Goal: Task Accomplishment & Management: Manage account settings

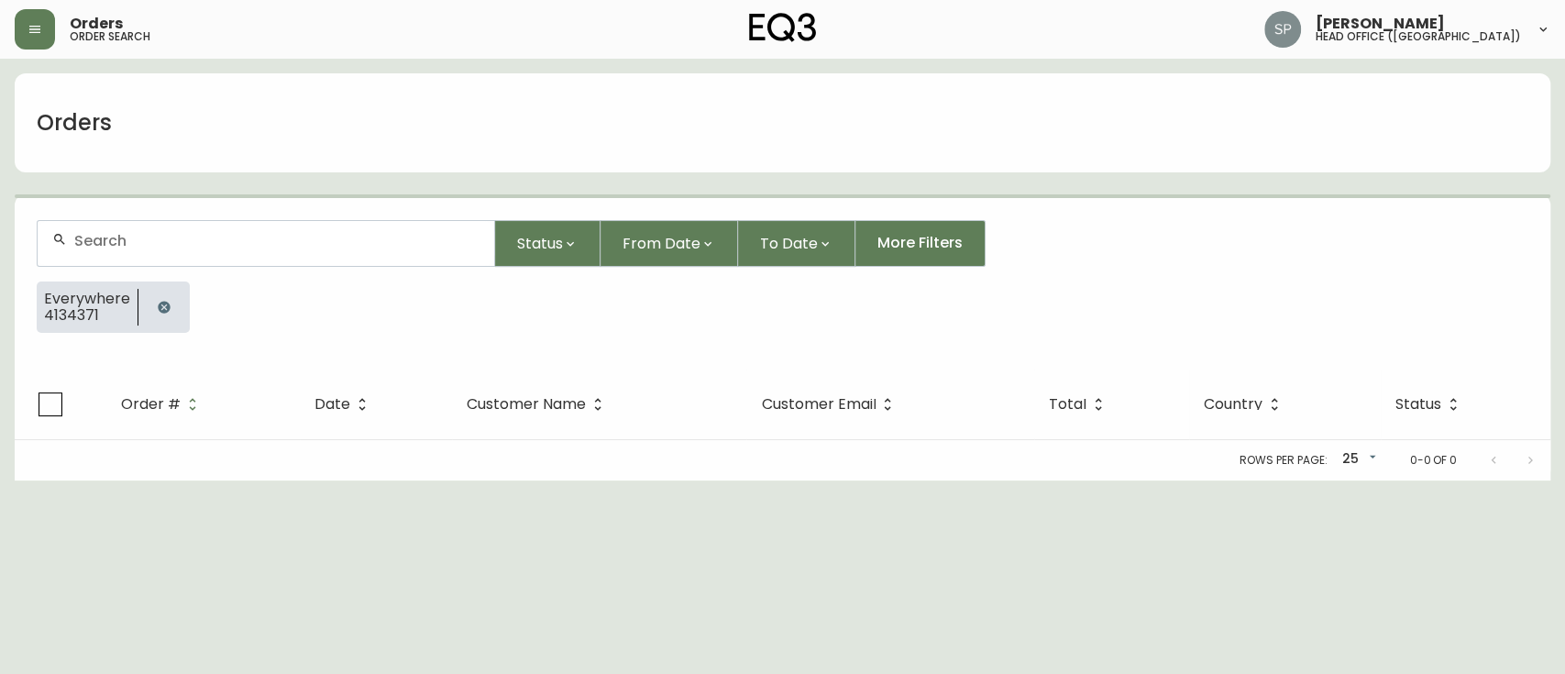
click at [160, 233] on input "text" at bounding box center [276, 240] width 405 height 17
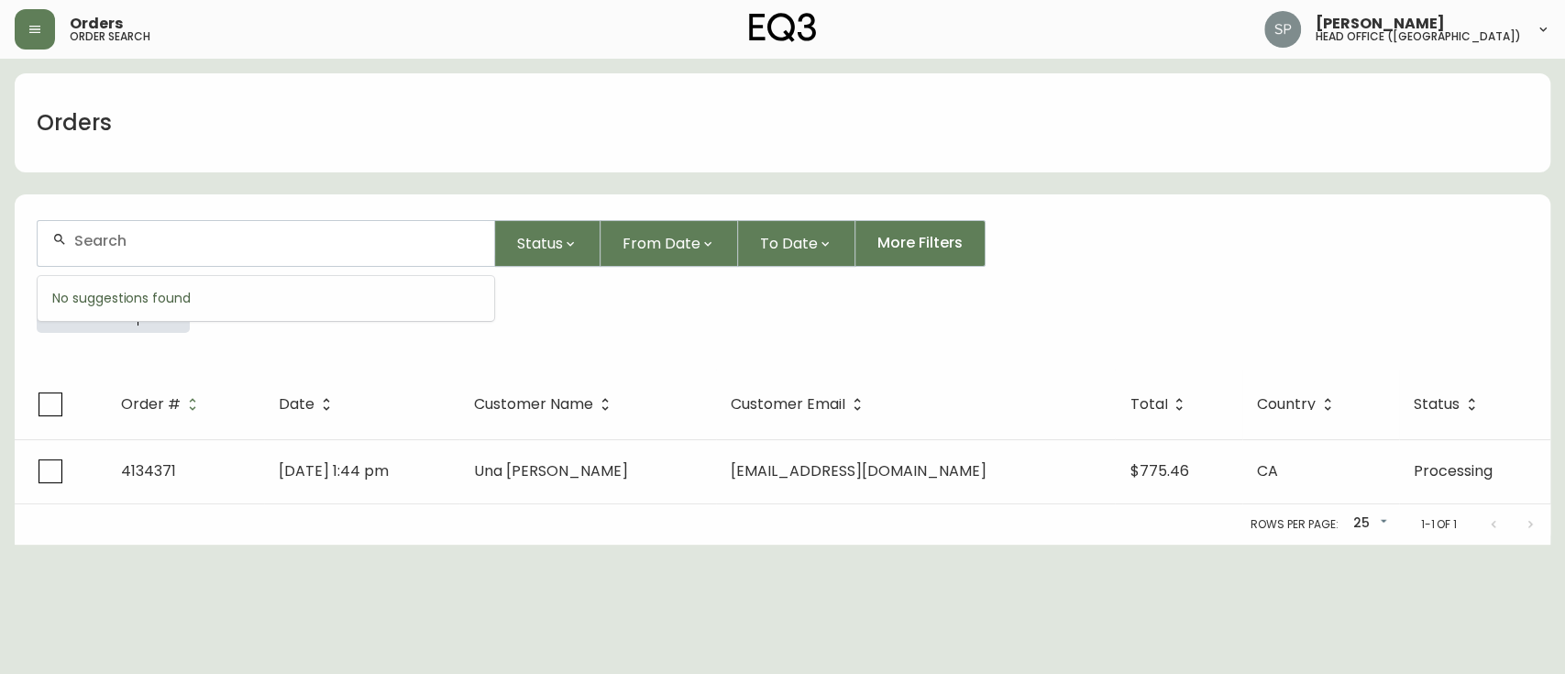
paste input "4134371"
type input "4134371"
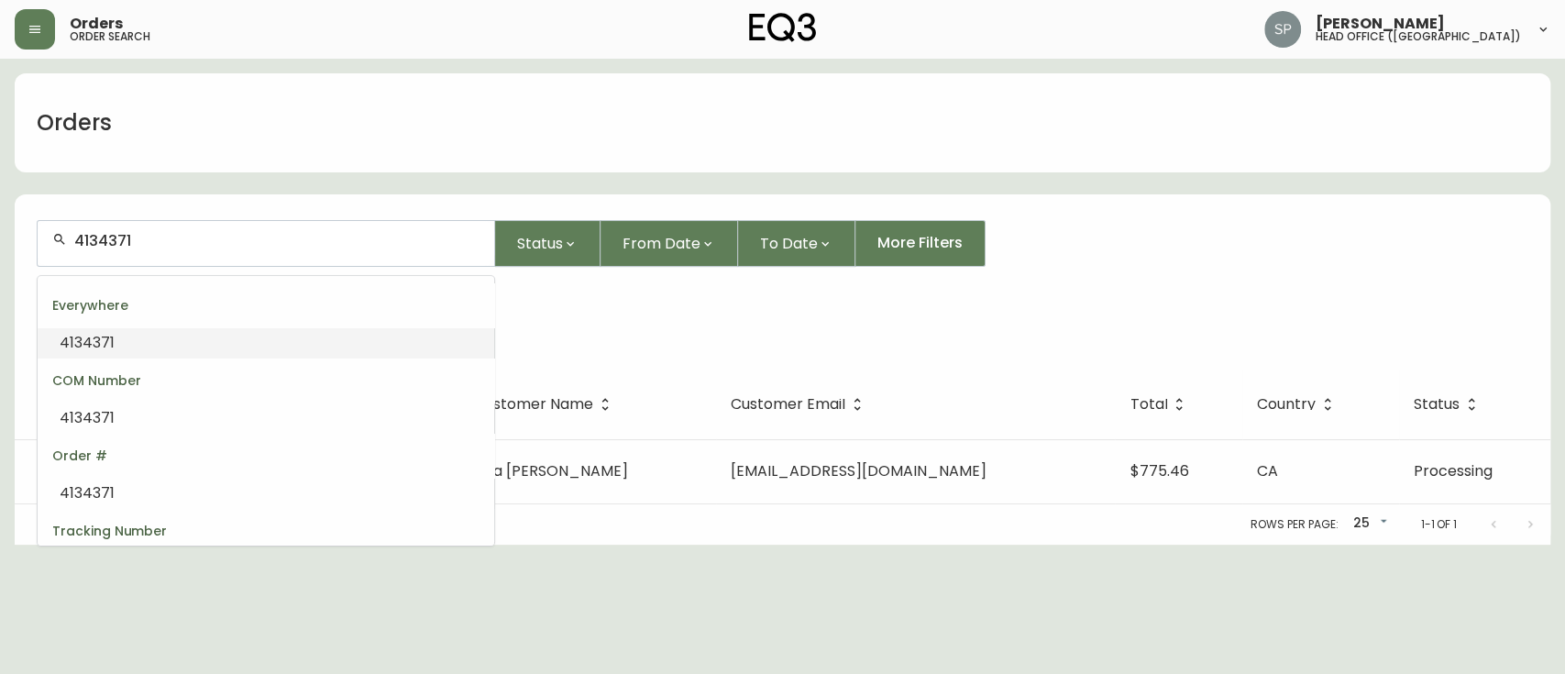
click at [190, 367] on div "COM Number" at bounding box center [266, 380] width 457 height 44
click at [209, 353] on li "4134371" at bounding box center [266, 342] width 457 height 31
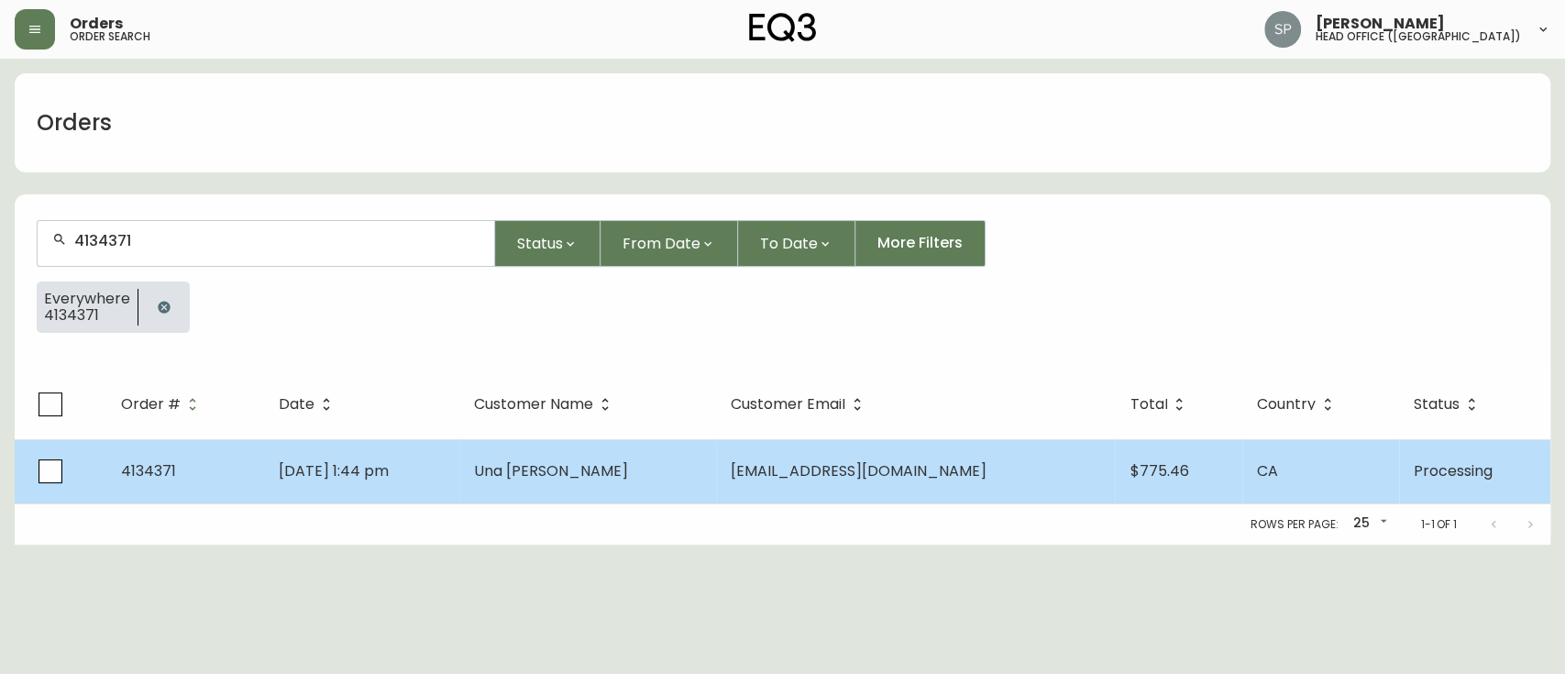
click at [459, 461] on td "[DATE] 1:44 pm" at bounding box center [361, 471] width 195 height 64
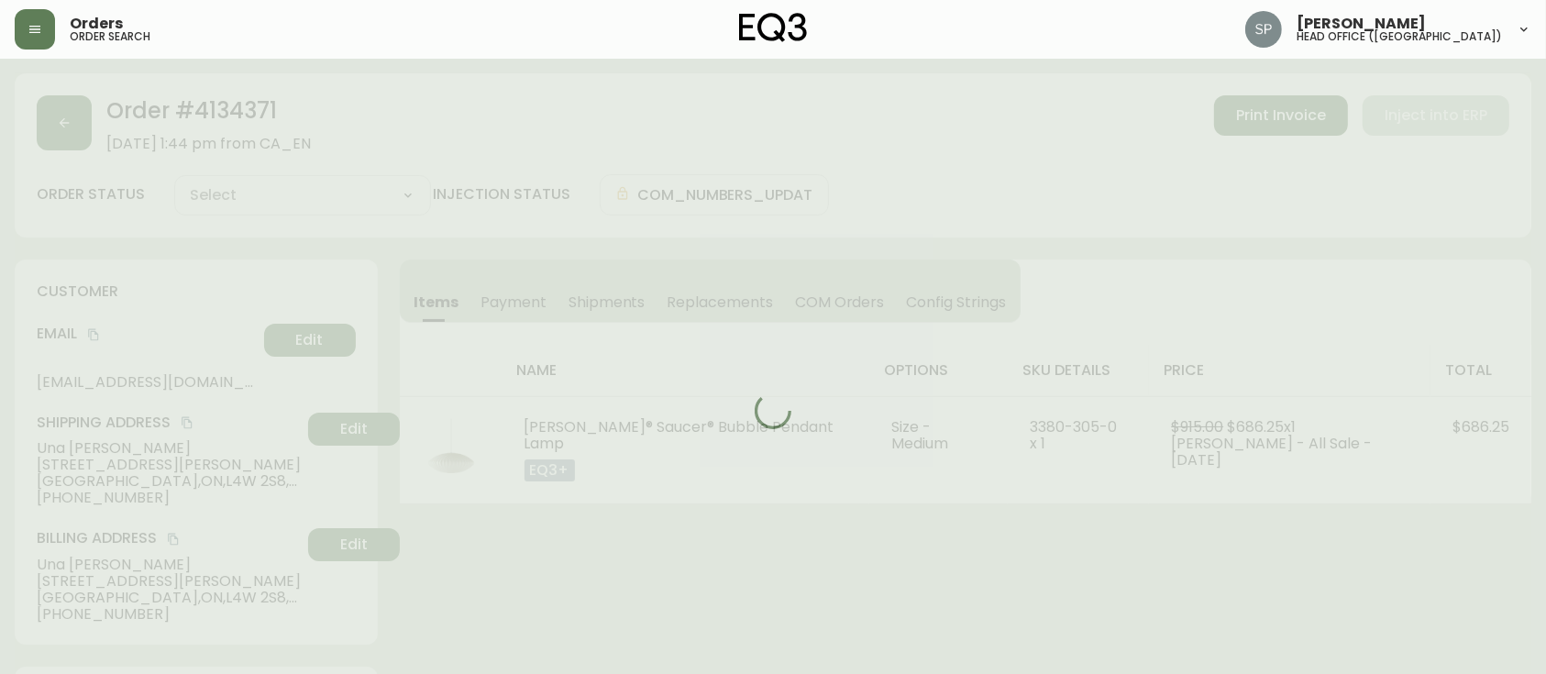
type input "Processing"
select select "PROCESSING"
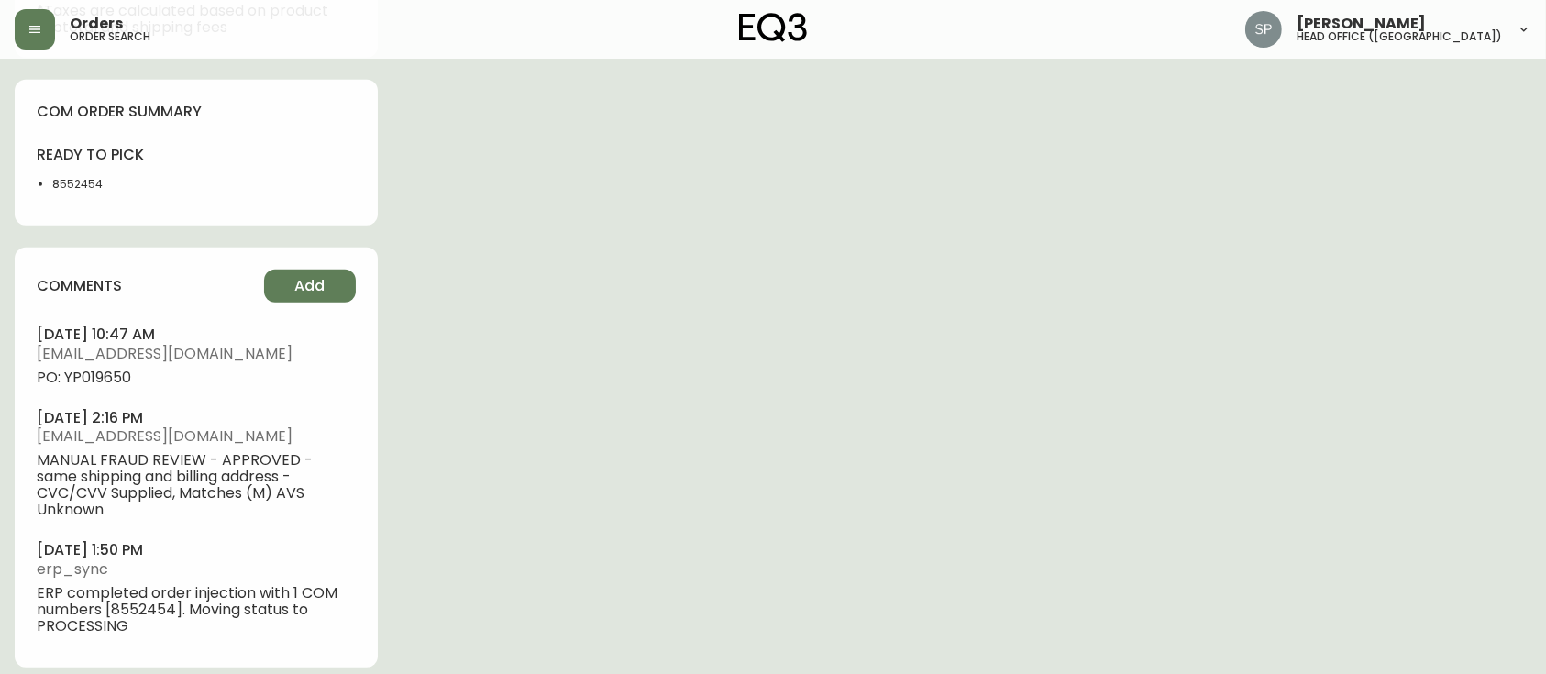
scroll to position [1113, 0]
click at [114, 380] on span "PO: YP019650" at bounding box center [196, 375] width 319 height 17
copy span "YP019650"
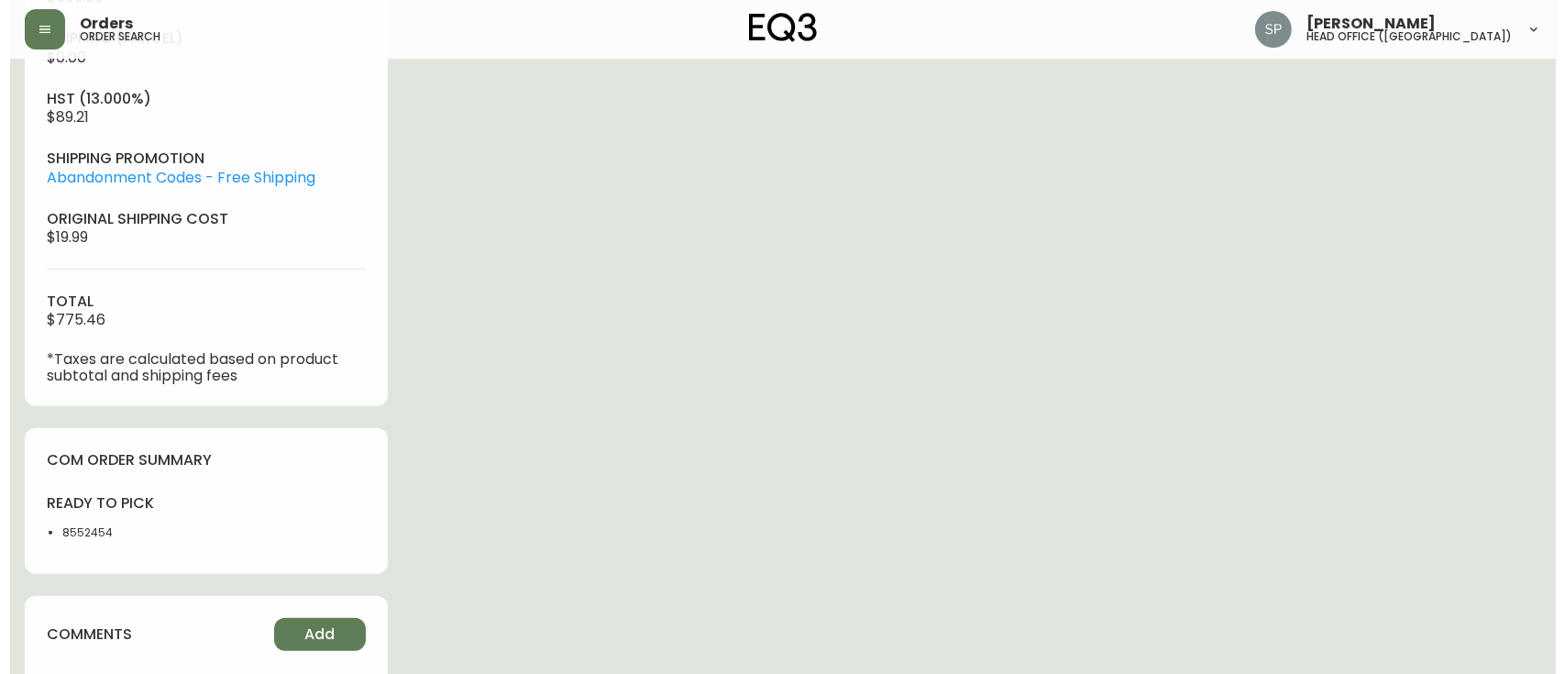
scroll to position [746, 0]
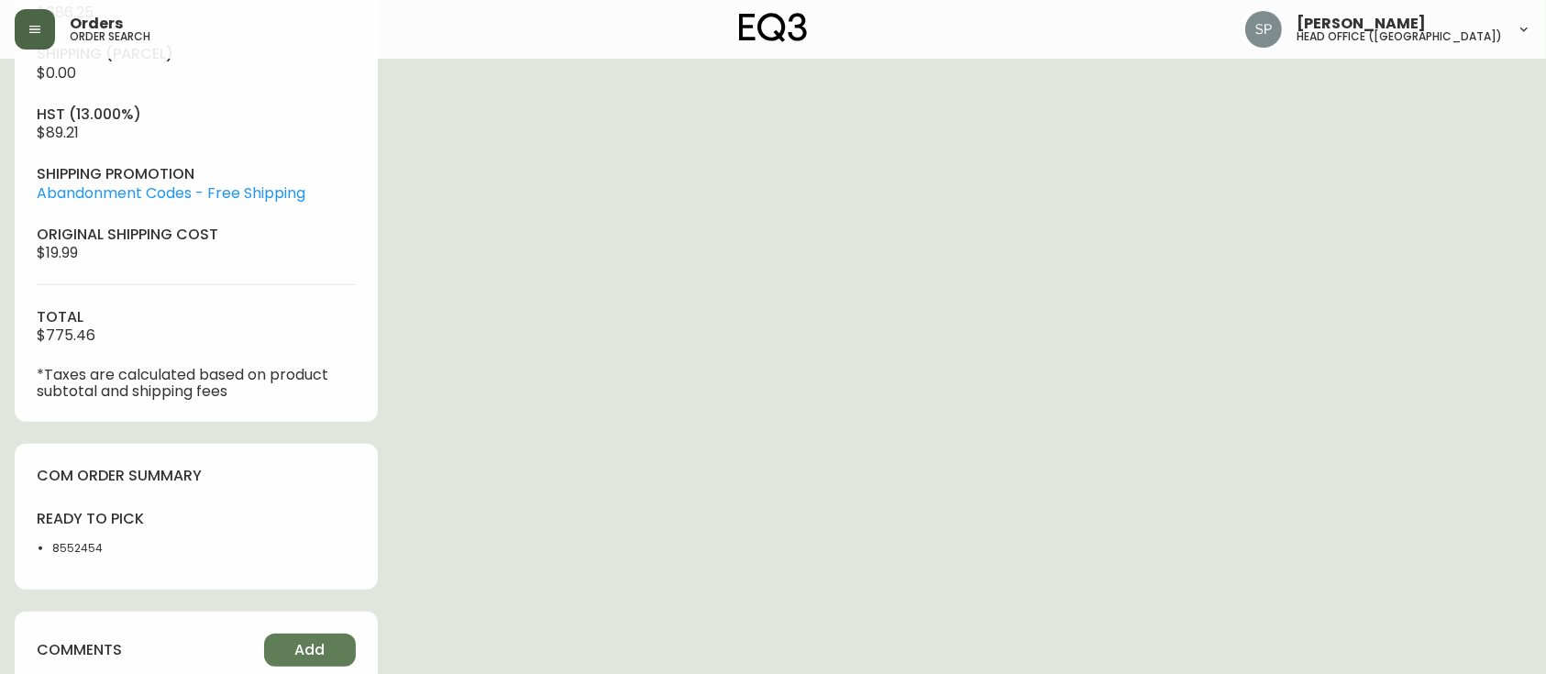
click at [35, 27] on icon "button" at bounding box center [35, 29] width 15 height 15
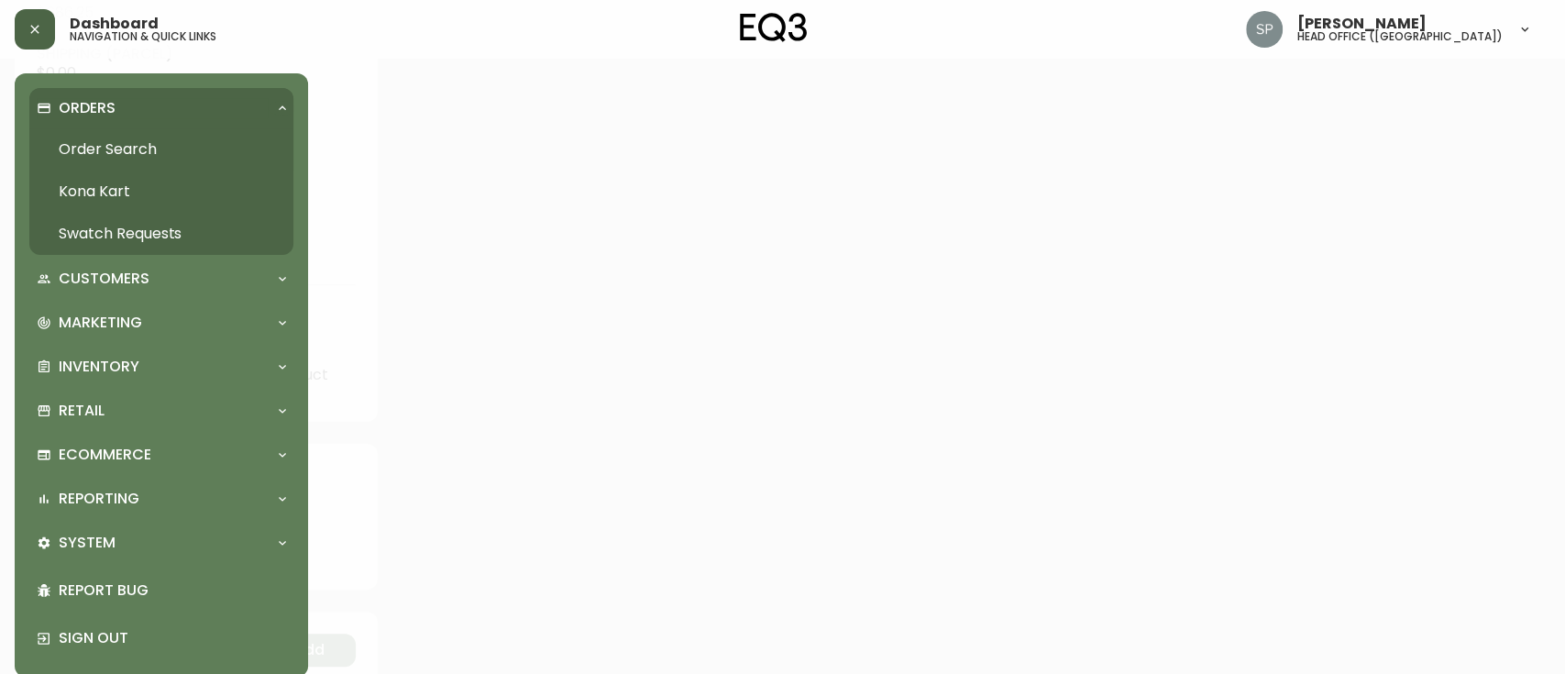
scroll to position [747, 0]
click at [142, 160] on link "Order Search" at bounding box center [161, 149] width 264 height 42
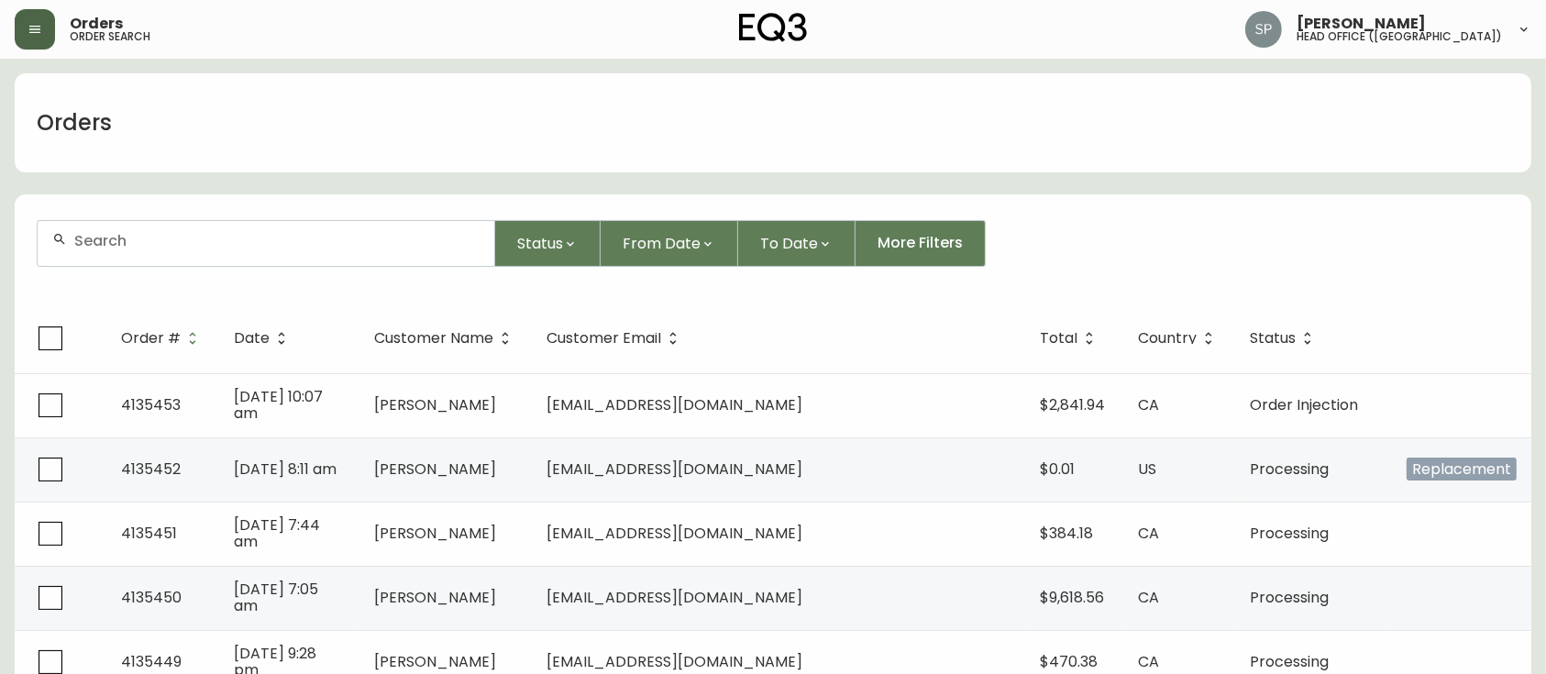
click at [197, 259] on div at bounding box center [266, 243] width 457 height 45
type input "4135448"
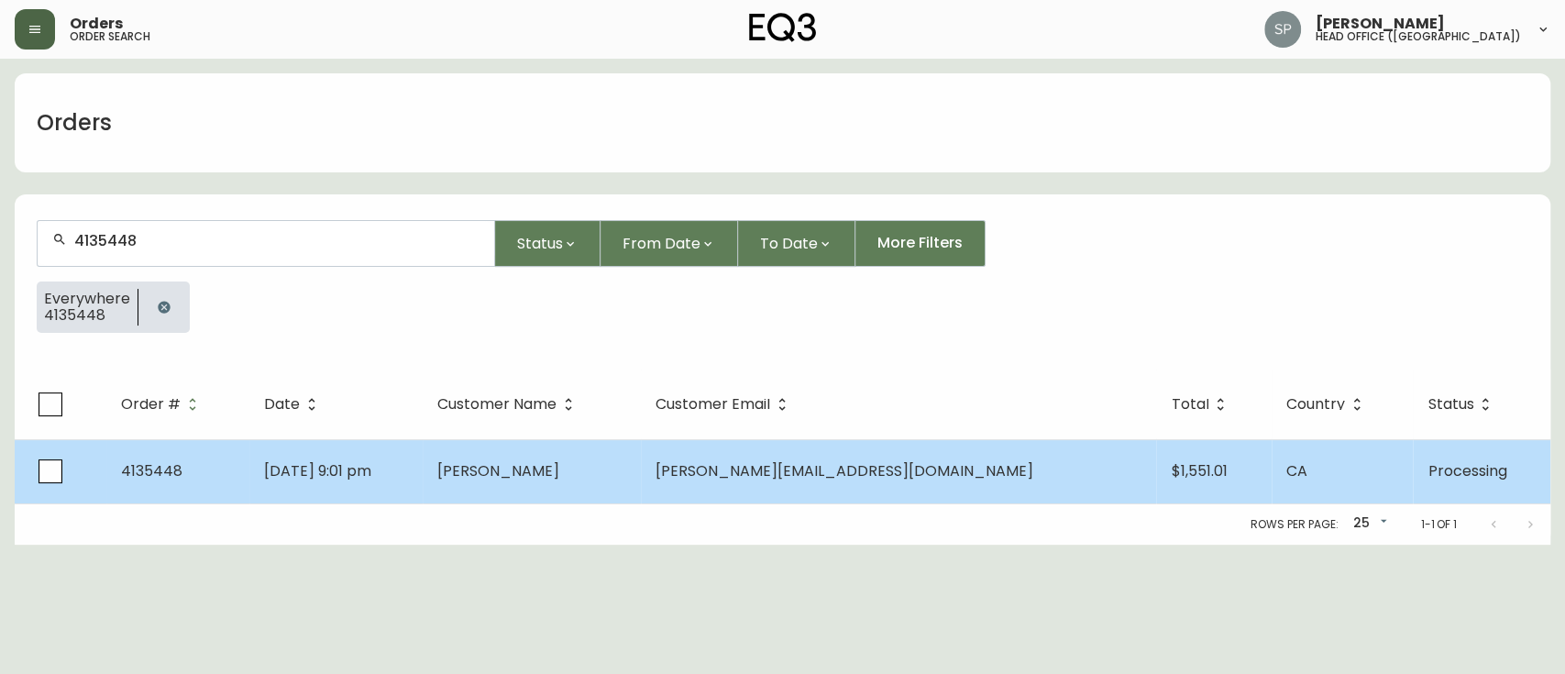
click at [371, 469] on span "[DATE] 9:01 pm" at bounding box center [317, 470] width 107 height 21
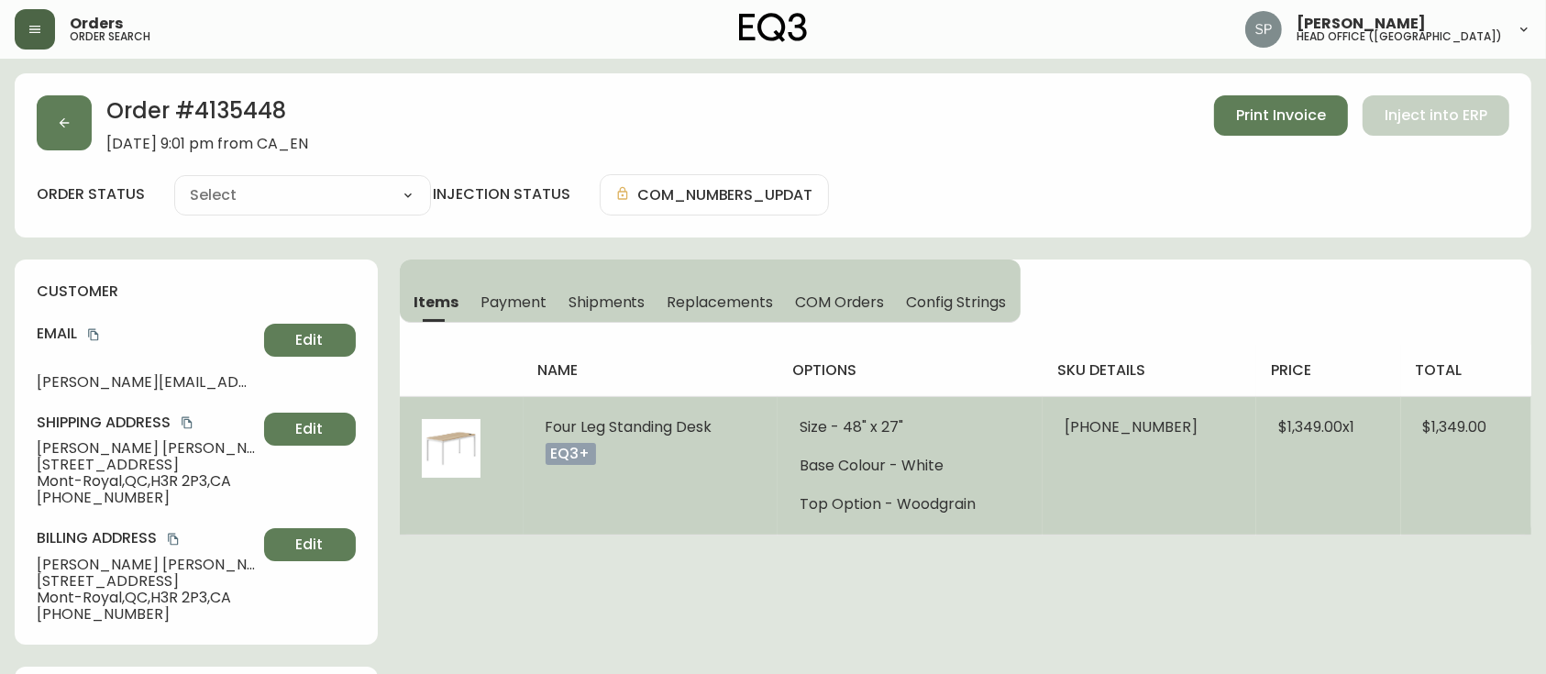
type input "Processing"
select select "PROCESSING"
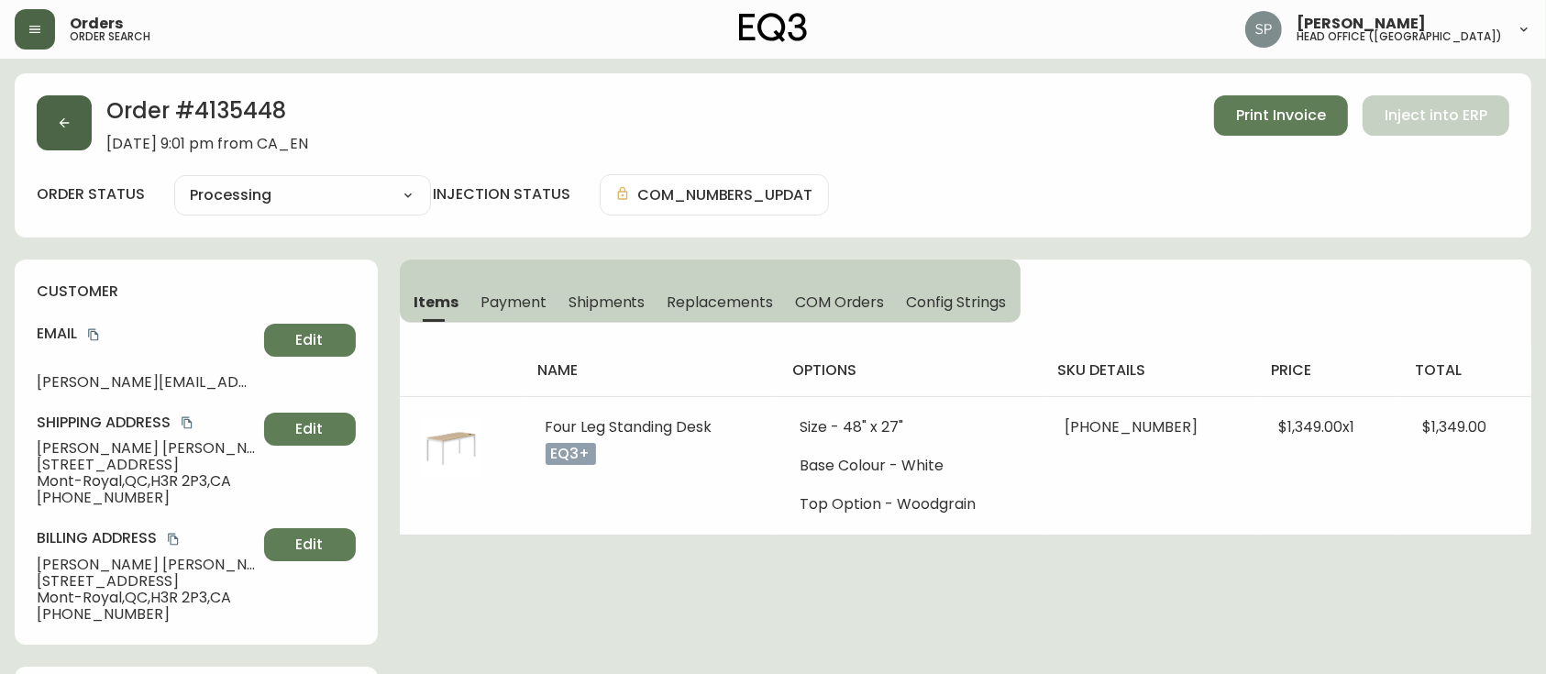
click at [67, 125] on icon "button" at bounding box center [64, 123] width 15 height 15
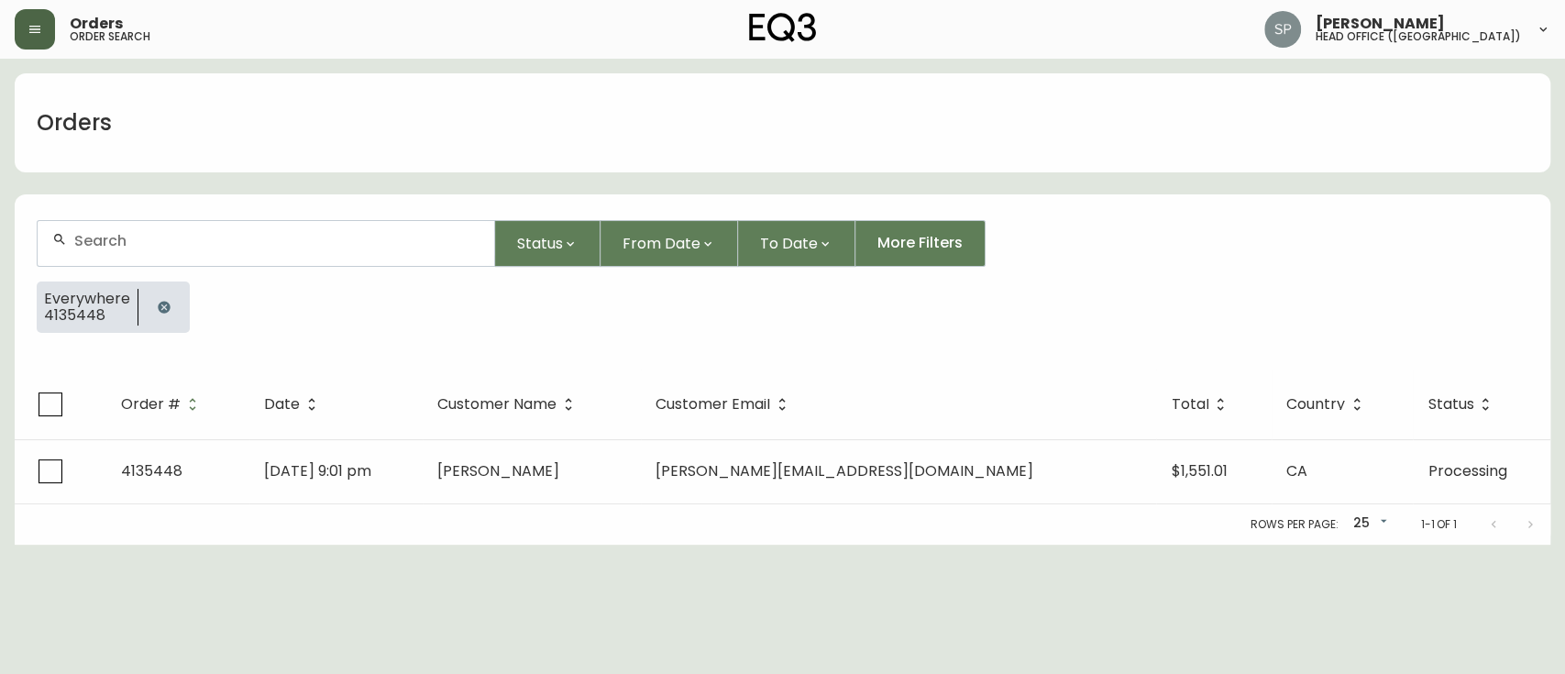
click at [168, 236] on input "text" at bounding box center [276, 240] width 405 height 17
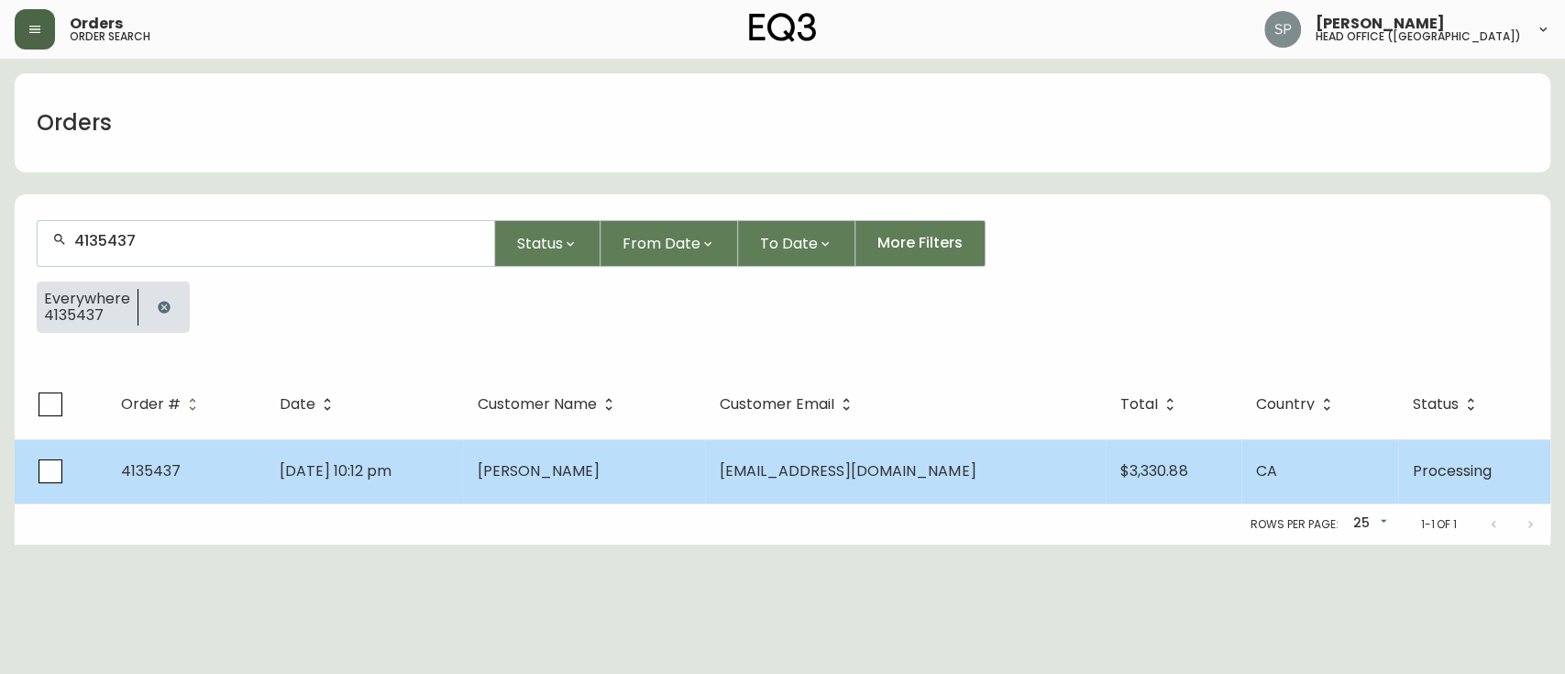
type input "4135437"
click at [463, 445] on td "[DATE] 10:12 pm" at bounding box center [364, 471] width 198 height 64
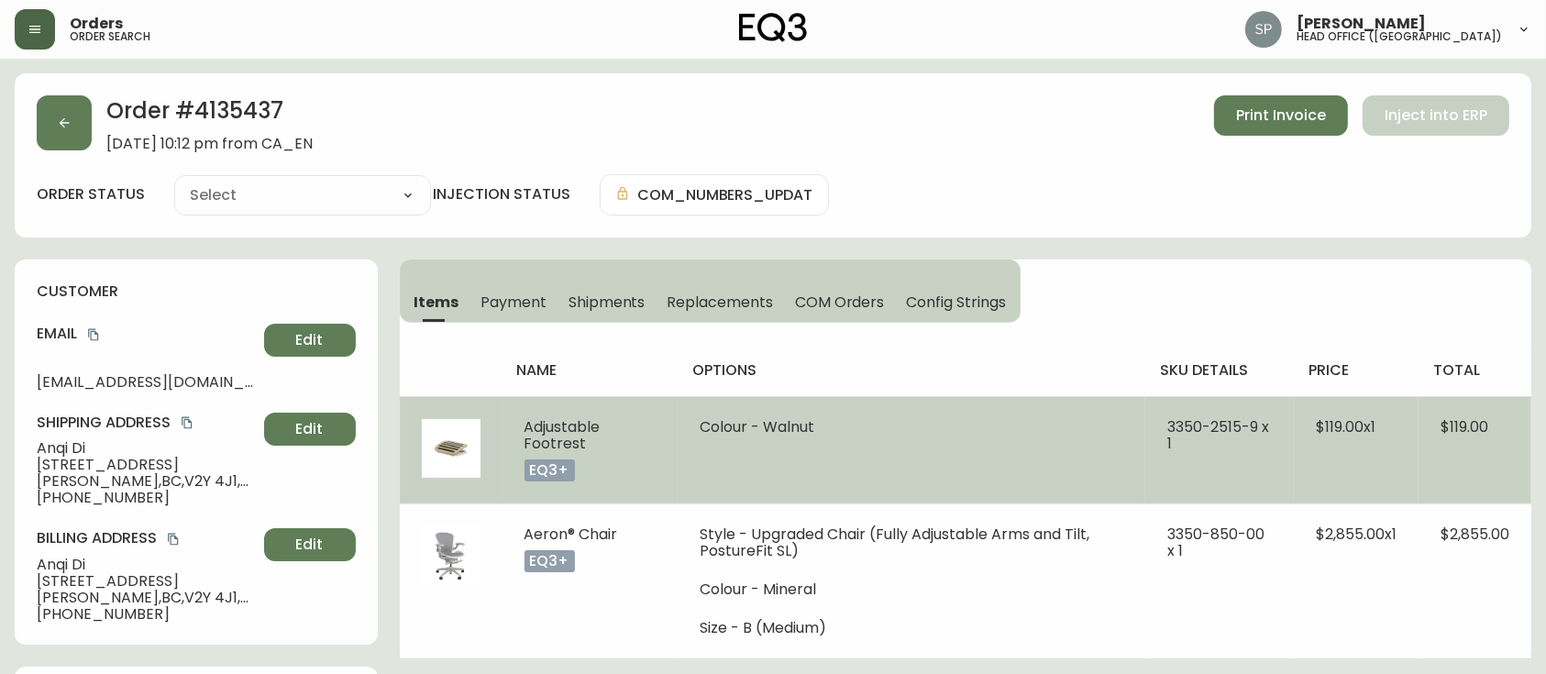
type input "Processing"
select select "PROCESSING"
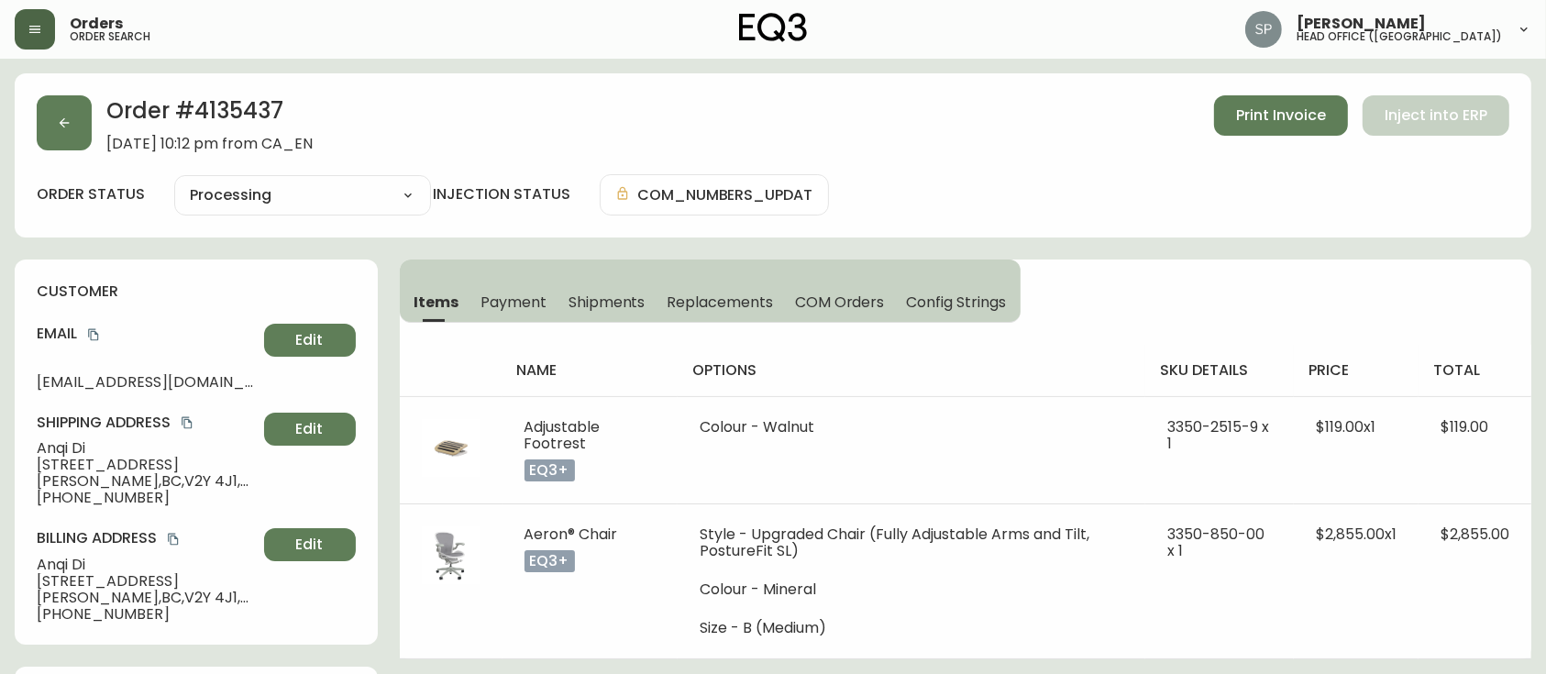
click at [23, 35] on button "button" at bounding box center [35, 29] width 40 height 40
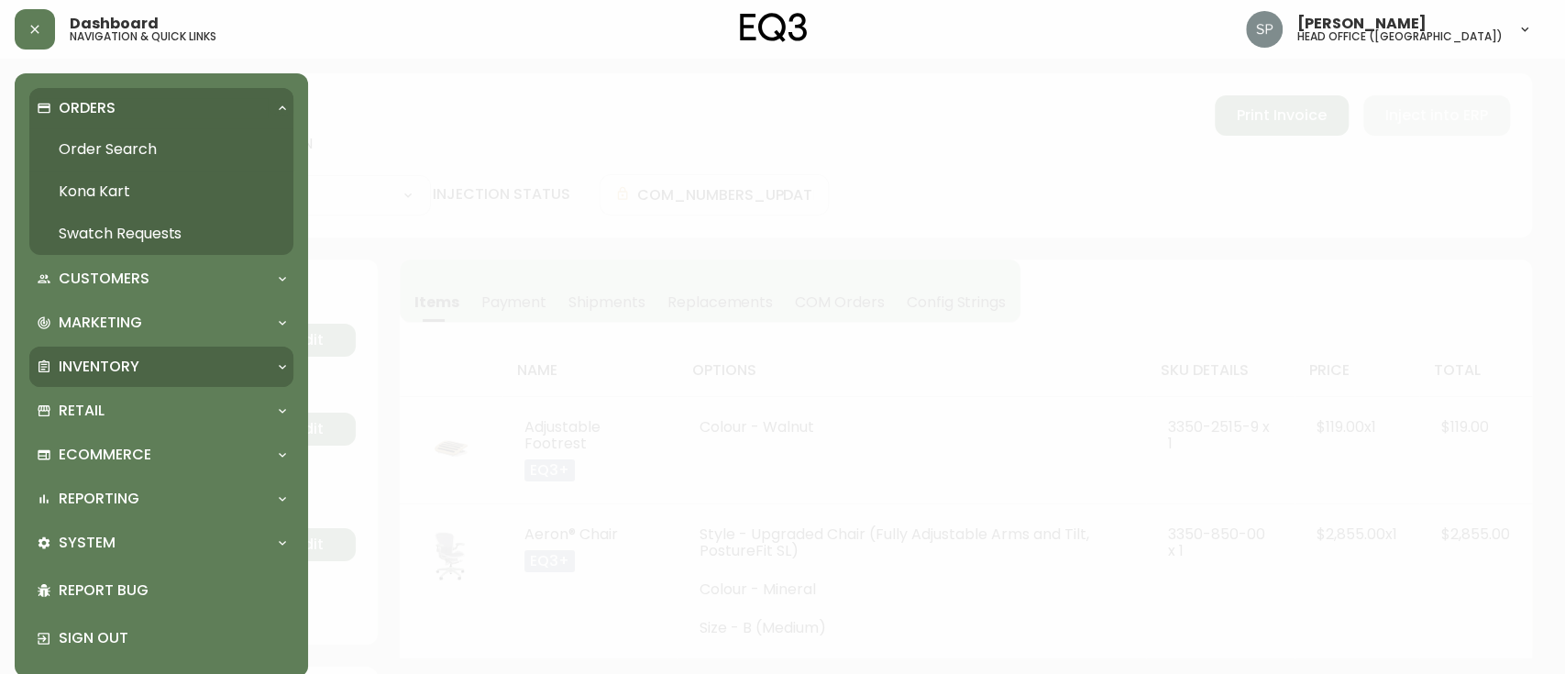
click at [97, 361] on p "Inventory" at bounding box center [99, 367] width 81 height 20
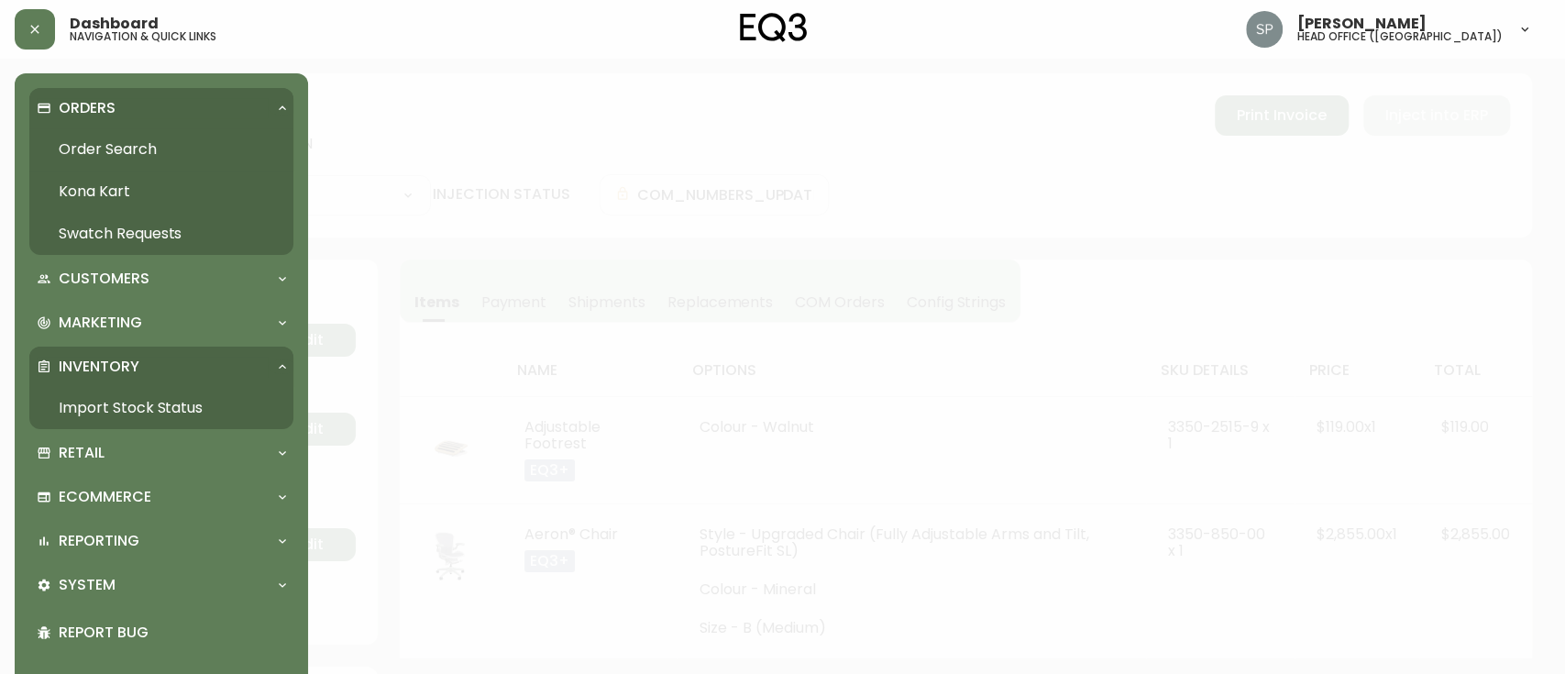
click at [188, 421] on link "Import Stock Status" at bounding box center [161, 408] width 264 height 42
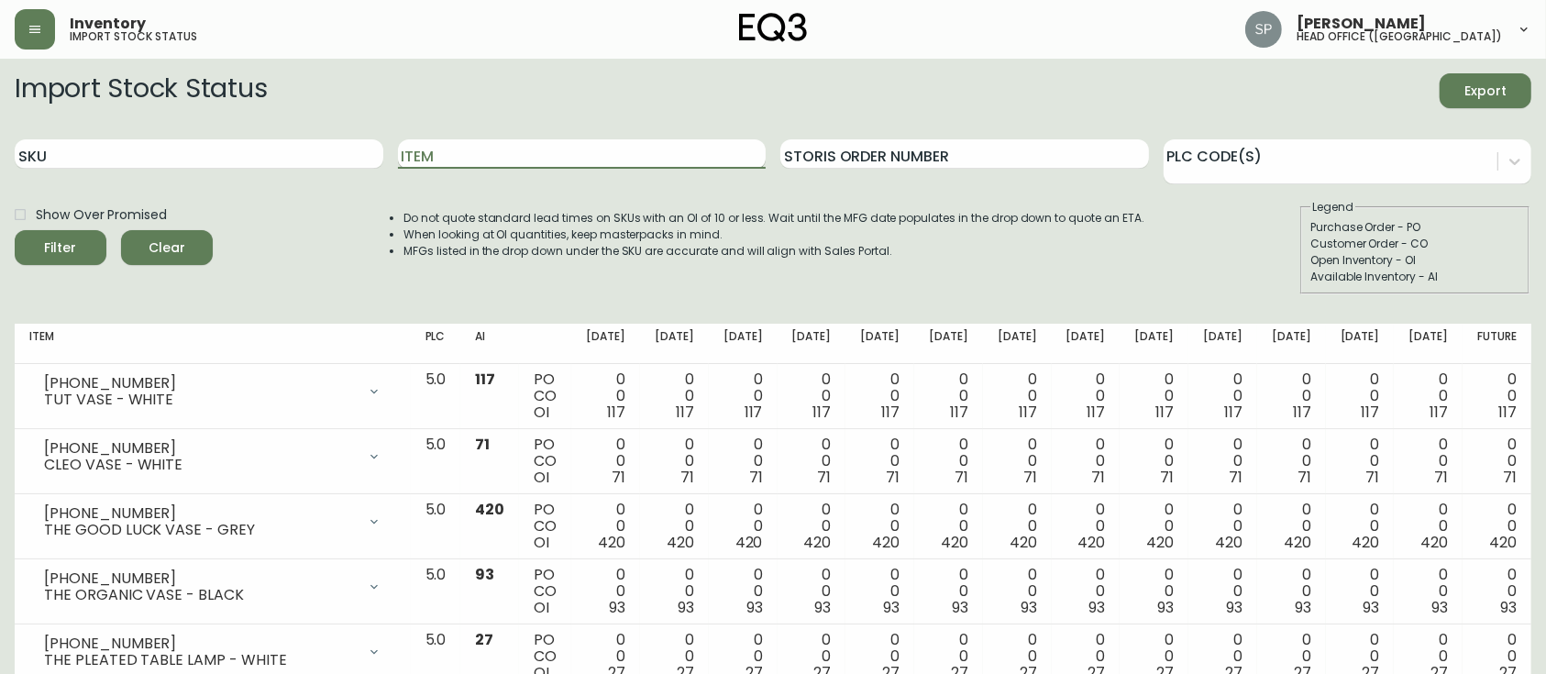
click at [571, 145] on input "Item" at bounding box center [582, 153] width 369 height 29
type input "pillow"
click at [15, 230] on button "Filter" at bounding box center [61, 247] width 92 height 35
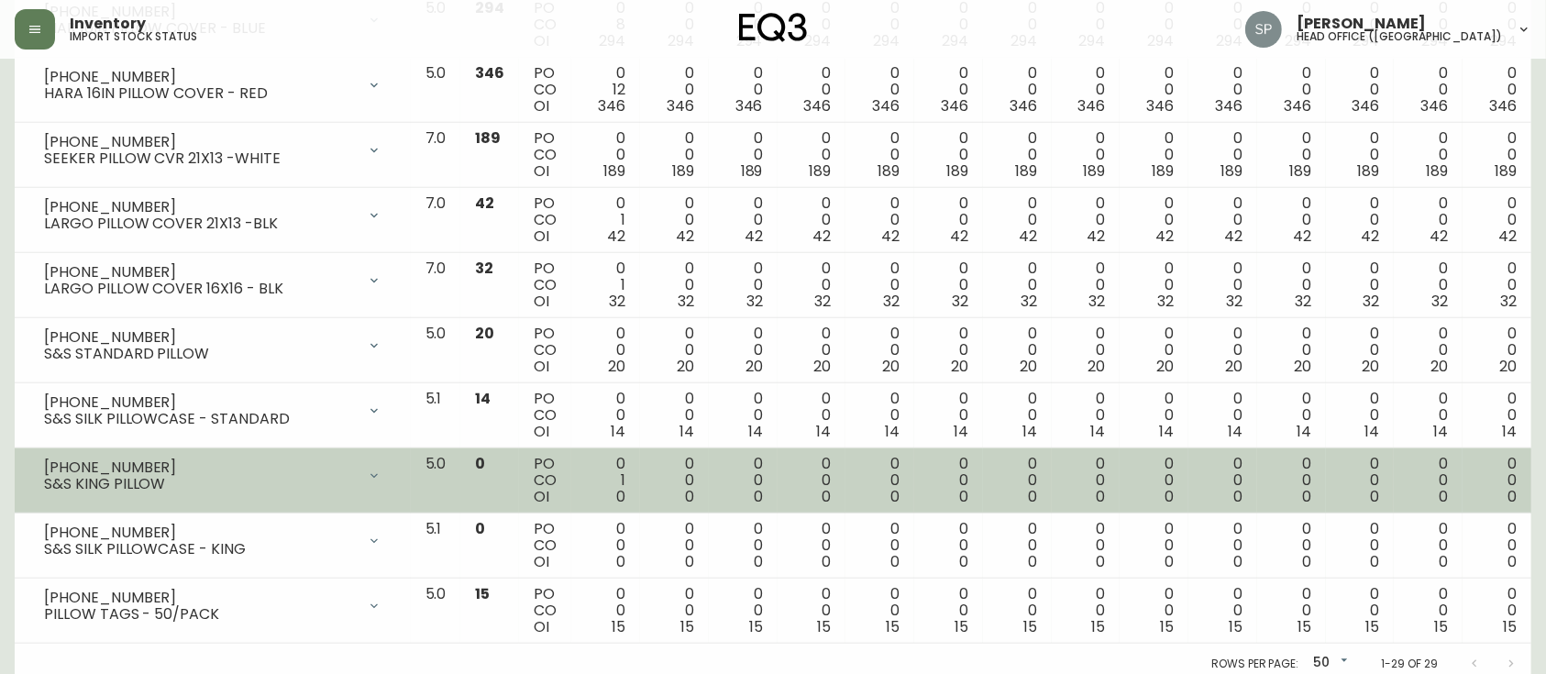
scroll to position [1613, 0]
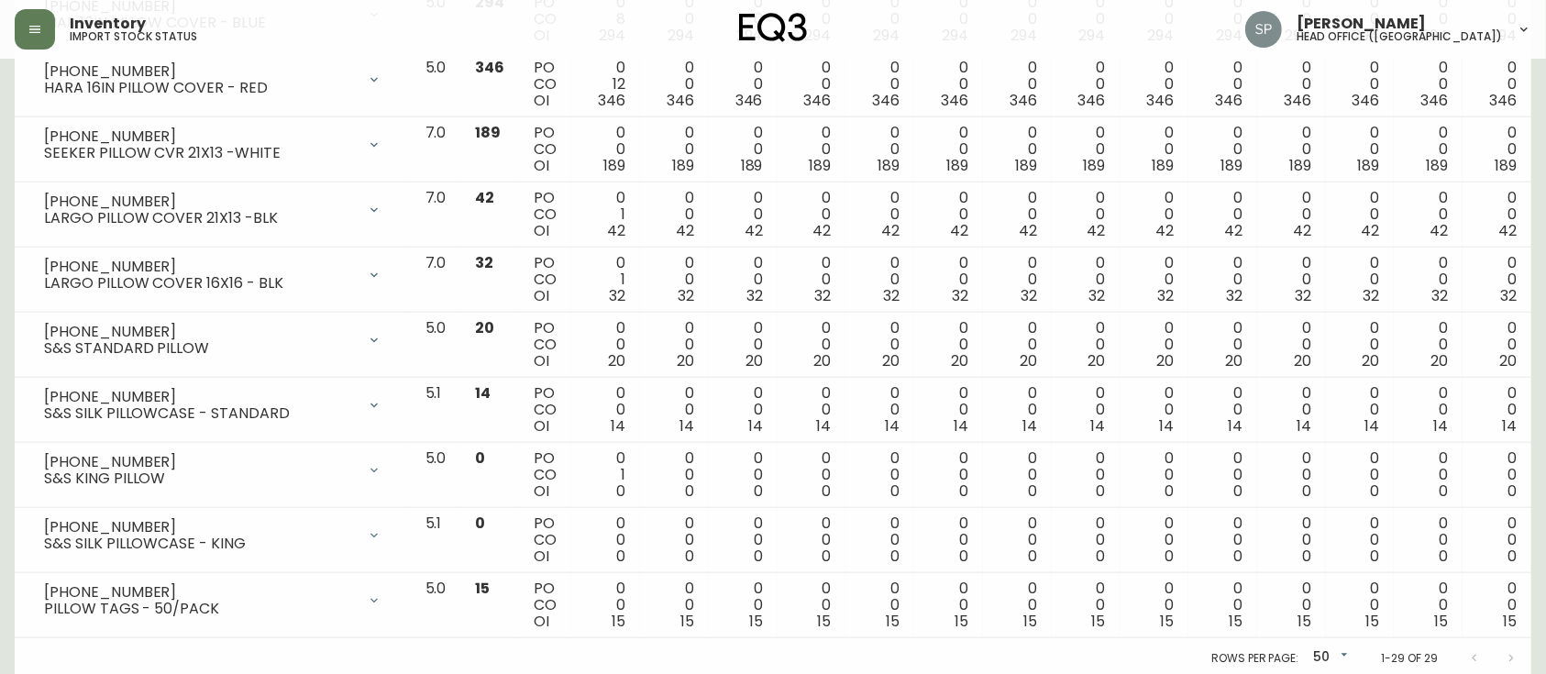
drag, startPoint x: 144, startPoint y: 447, endPoint x: 0, endPoint y: 451, distance: 144.0
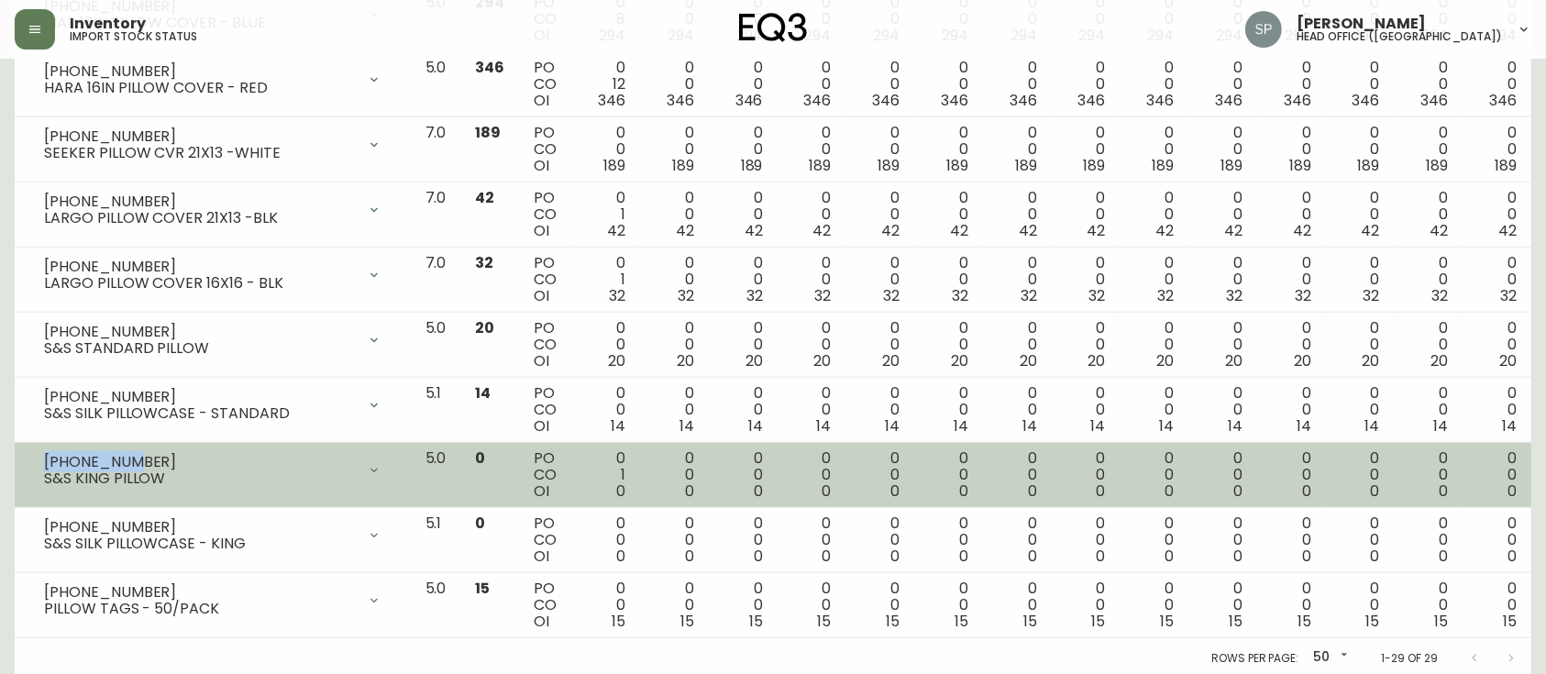
drag, startPoint x: 103, startPoint y: 457, endPoint x: 44, endPoint y: 458, distance: 58.7
click at [44, 458] on div "[PHONE_NUMBER]" at bounding box center [200, 462] width 312 height 17
copy div "[PHONE_NUMBER]"
click at [381, 465] on icon at bounding box center [374, 470] width 15 height 15
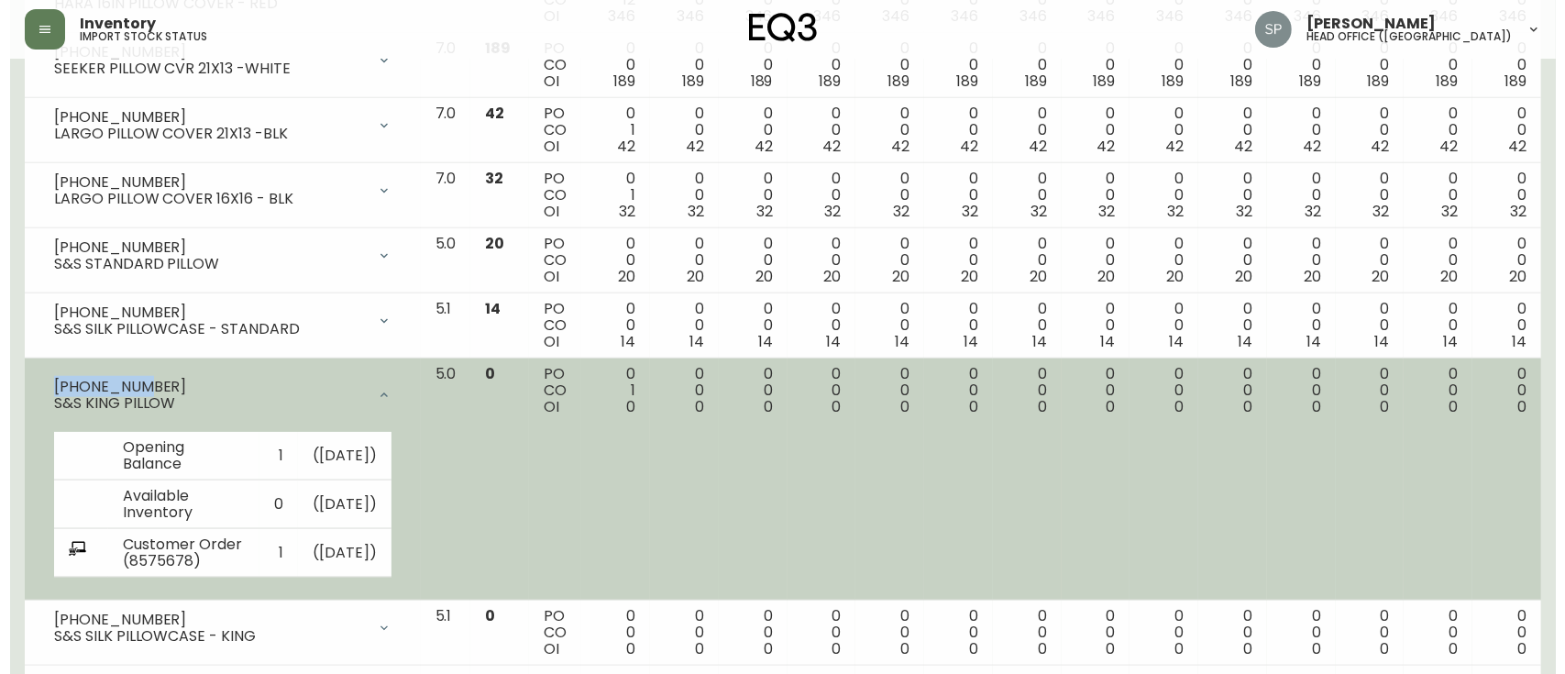
scroll to position [1736, 0]
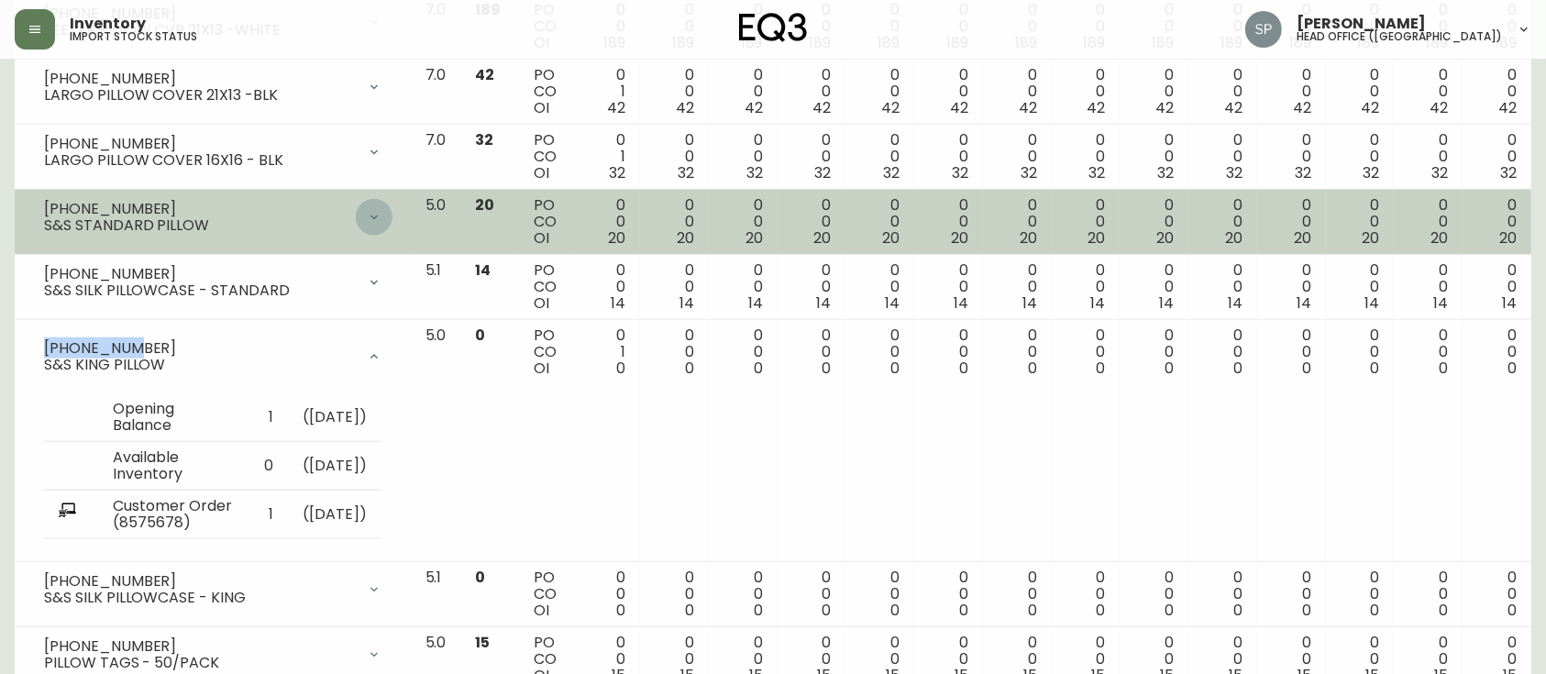
click at [392, 220] on div at bounding box center [374, 217] width 37 height 37
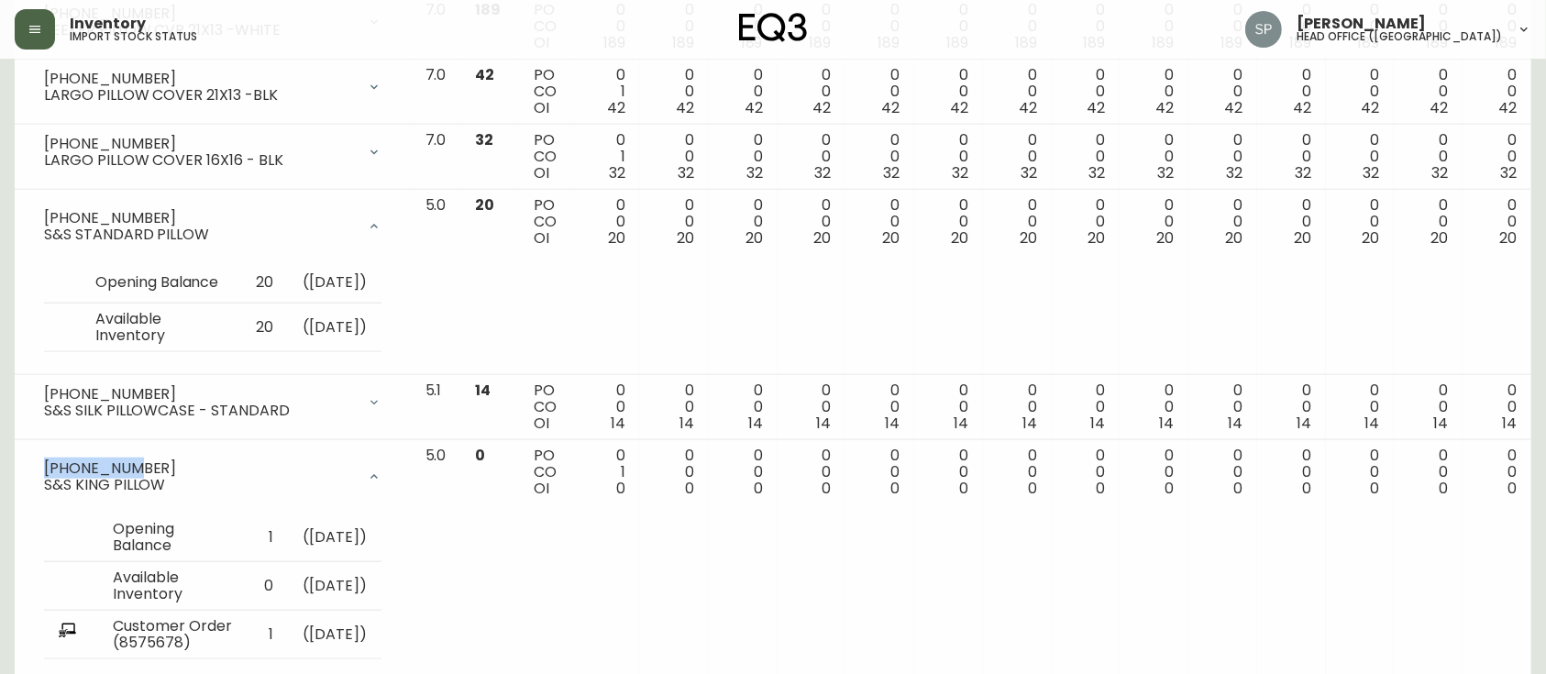
click at [50, 32] on button "button" at bounding box center [35, 29] width 40 height 40
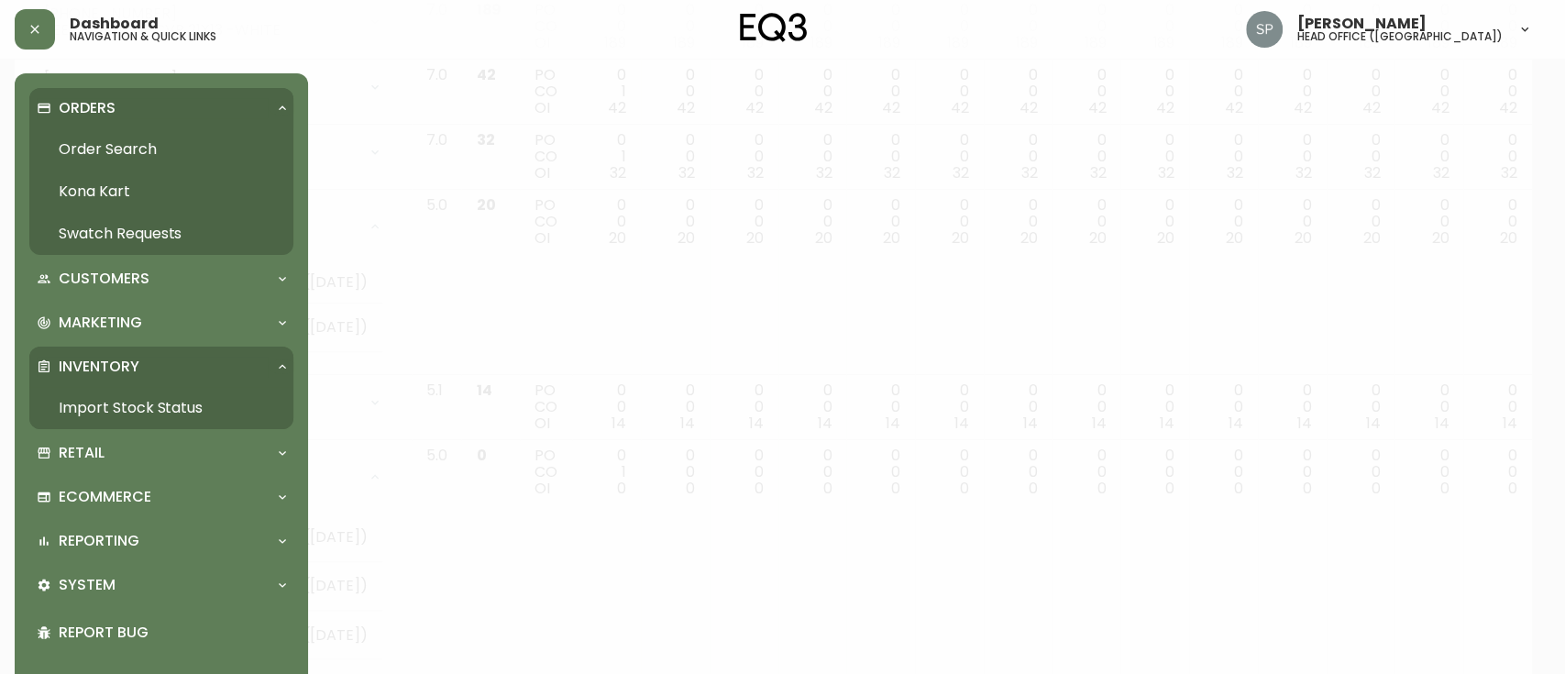
scroll to position [1737, 0]
click at [124, 145] on link "Order Search" at bounding box center [161, 149] width 264 height 42
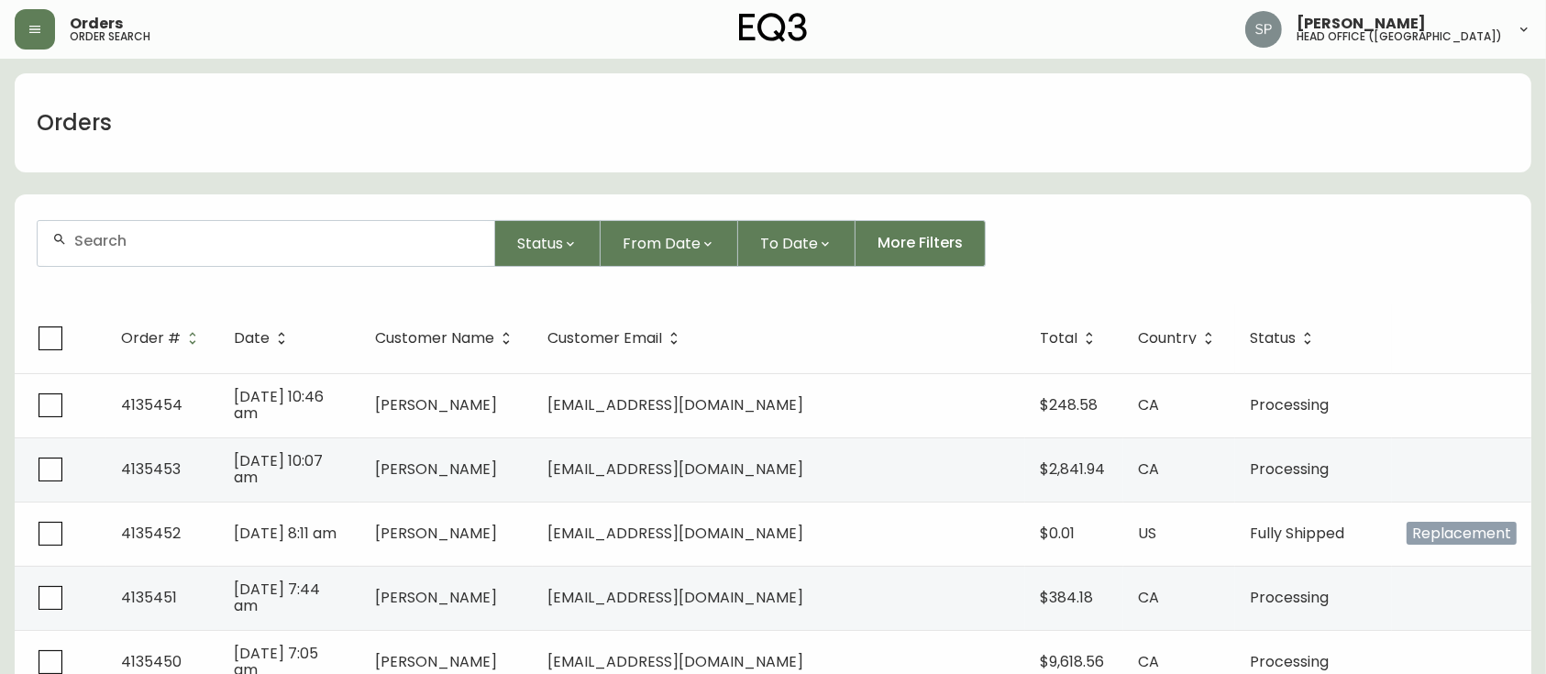
click at [244, 252] on div at bounding box center [266, 243] width 457 height 45
paste input "4135269"
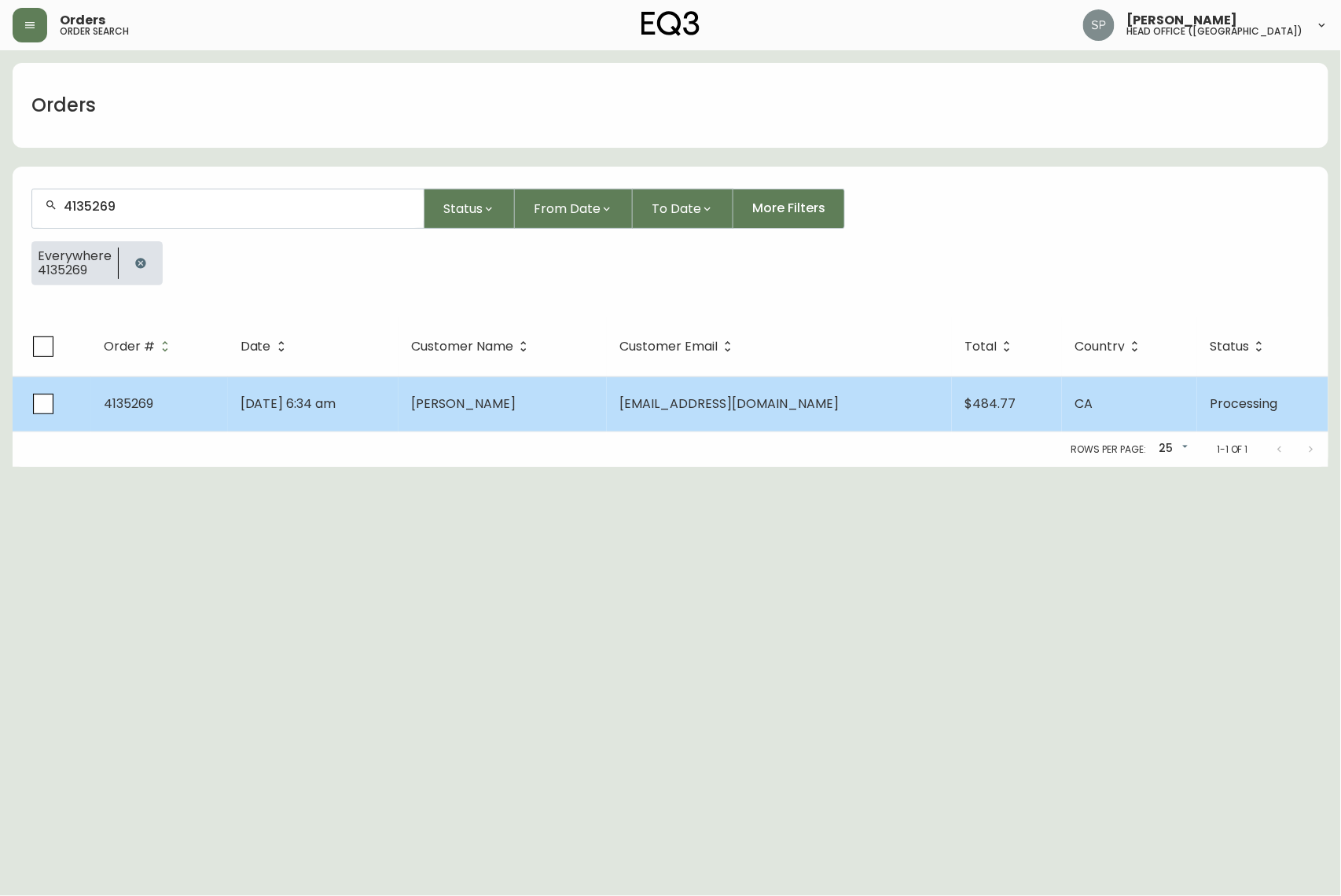
type input "4135269"
click at [399, 415] on td "[DATE] 6:34 am" at bounding box center [313, 404] width 171 height 55
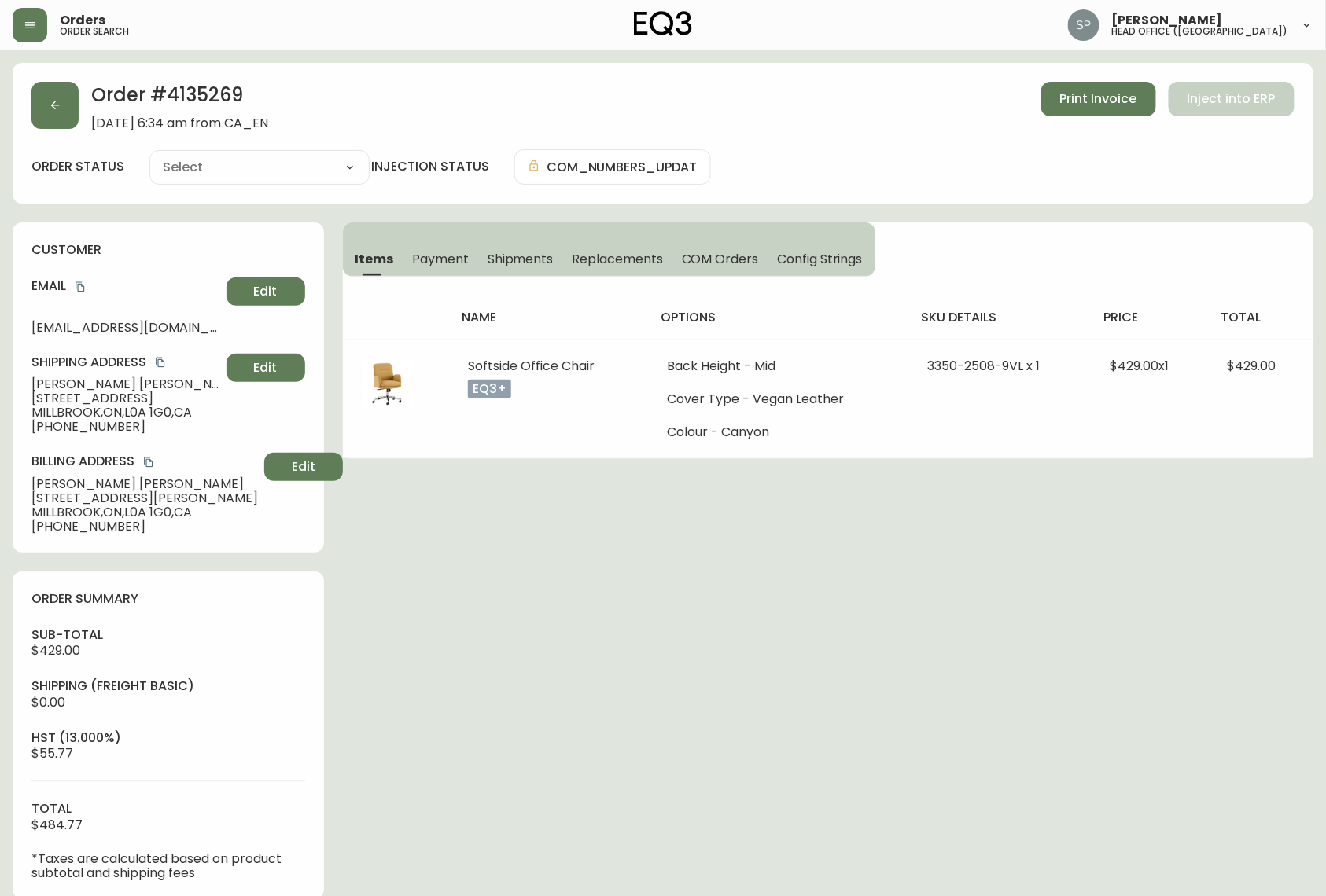
type input "Processing"
select select "PROCESSING"
click at [57, 382] on span "[PERSON_NAME]" at bounding box center [126, 384] width 189 height 15
copy span "[PERSON_NAME]"
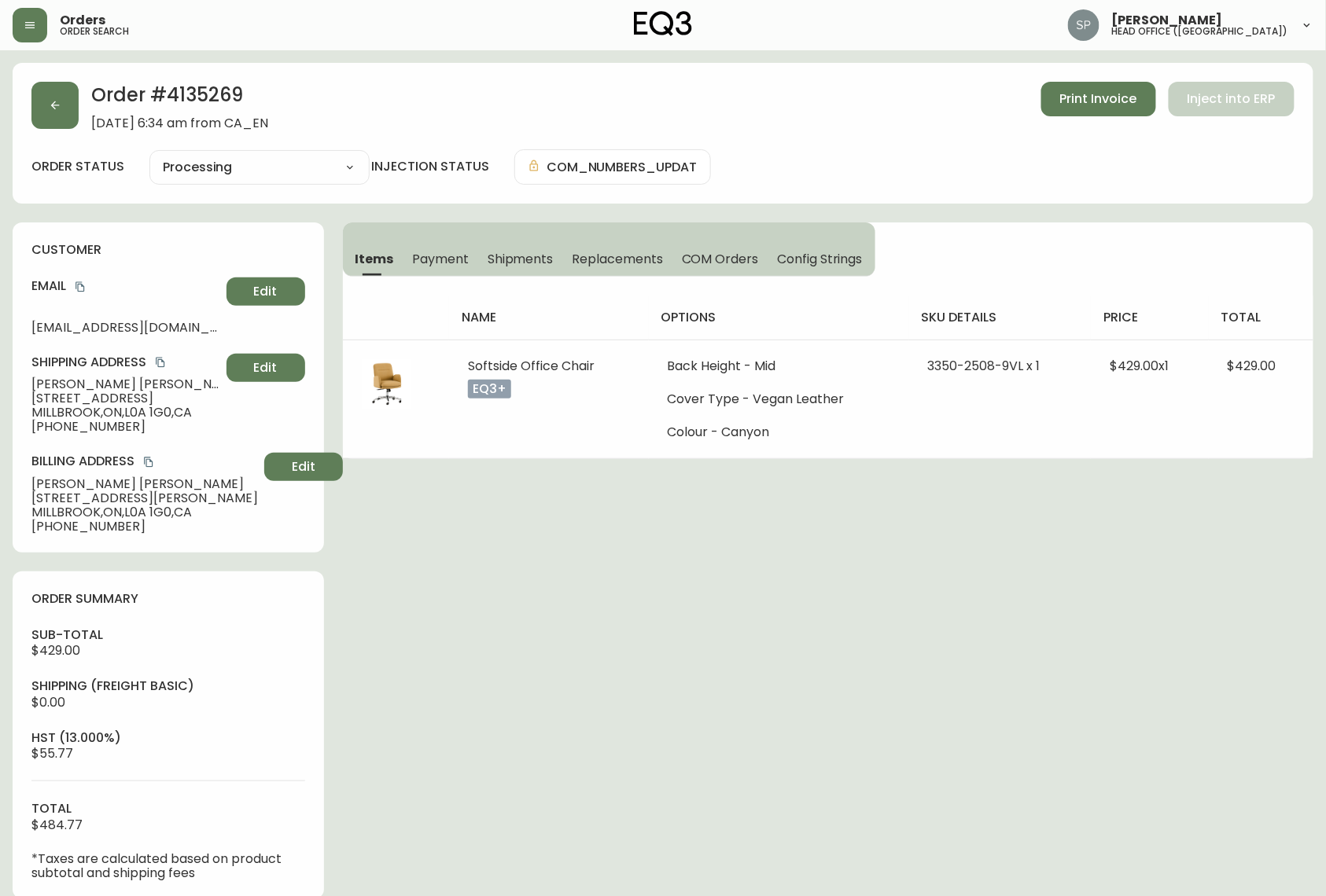
click at [105, 391] on span "[PERSON_NAME]" at bounding box center [126, 384] width 189 height 15
copy span "[PERSON_NAME]"
click at [73, 283] on button "copy" at bounding box center [80, 286] width 15 height 15
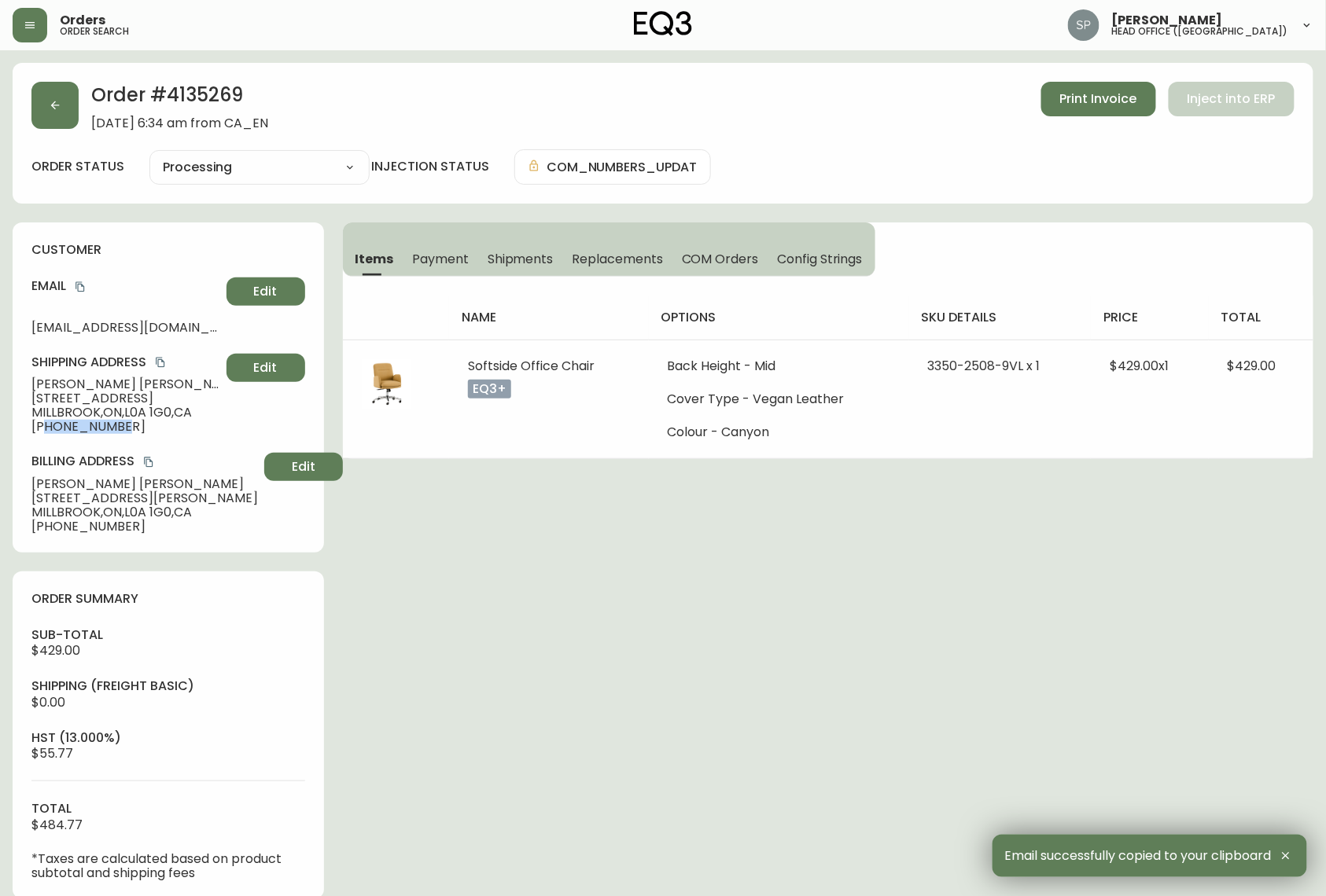
drag, startPoint x: 129, startPoint y: 432, endPoint x: 45, endPoint y: 434, distance: 84.0
click at [45, 434] on span "[PHONE_NUMBER]" at bounding box center [126, 427] width 189 height 15
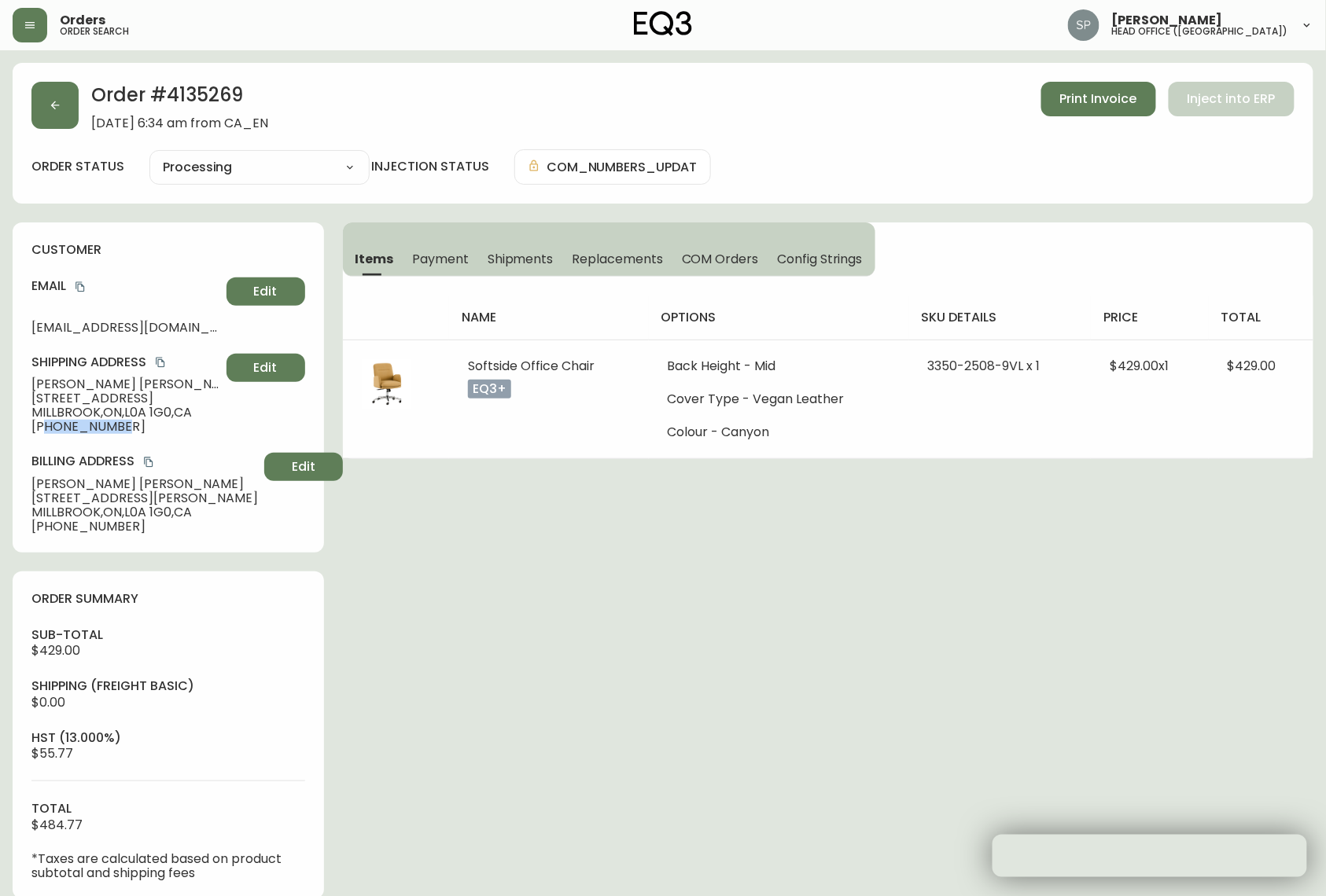
copy span "7059305188"
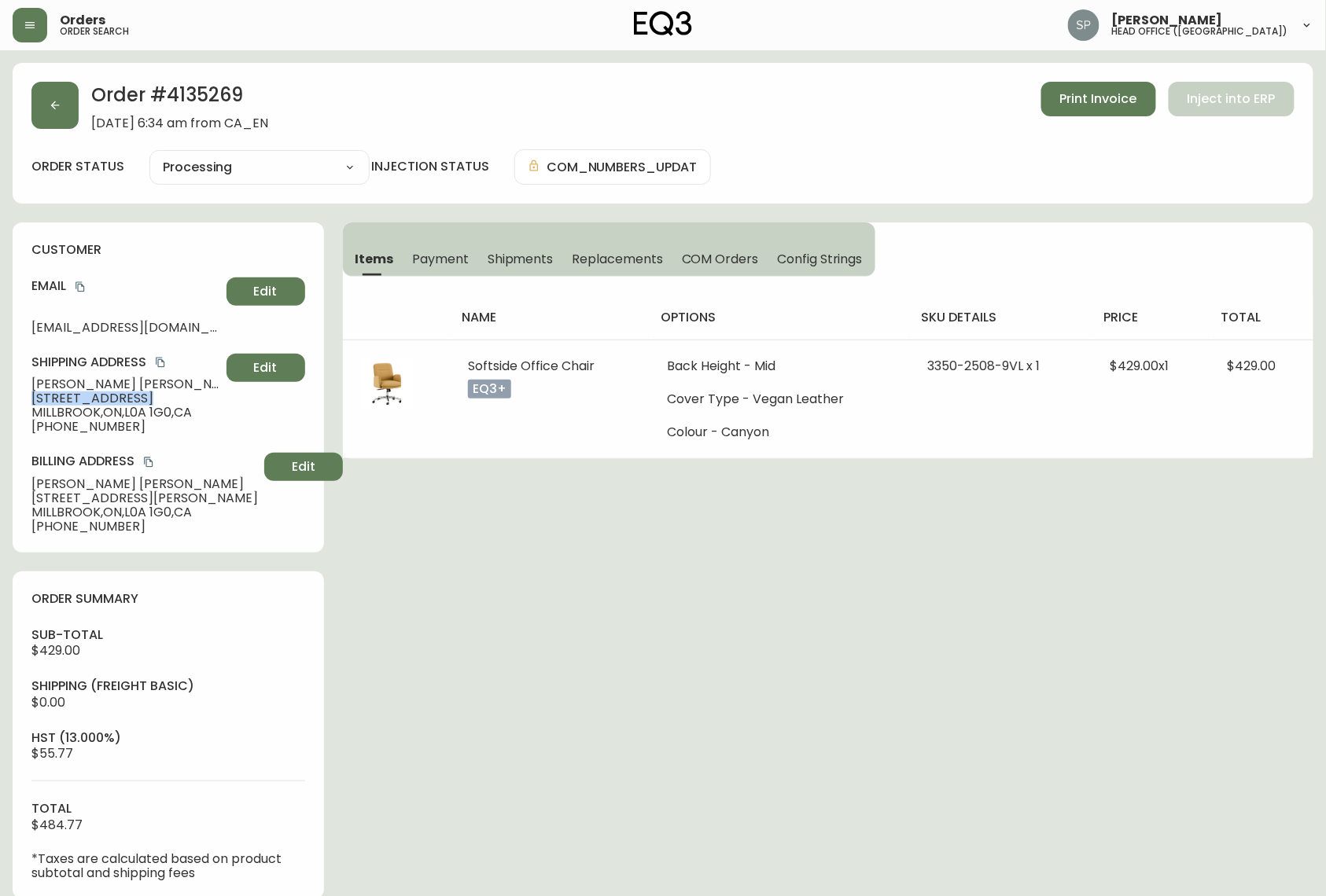
drag, startPoint x: 142, startPoint y: 398, endPoint x: -3, endPoint y: 394, distance: 145.1
click at [0, 394] on html "Orders order search [PERSON_NAME] head office ([GEOGRAPHIC_DATA]) Order # 41352…" at bounding box center [663, 628] width 1326 height 1255
copy span "[STREET_ADDRESS]"
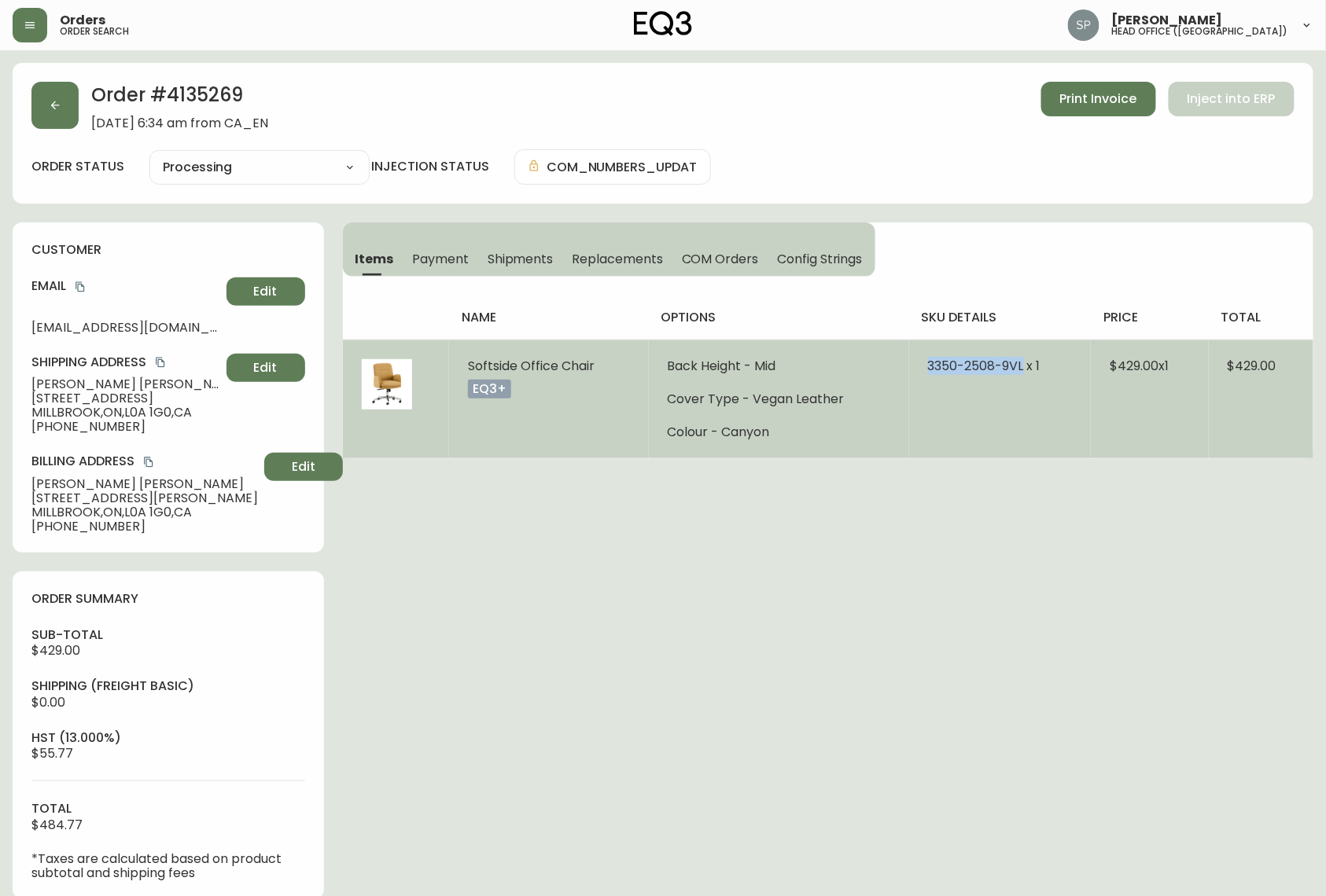
drag, startPoint x: 907, startPoint y: 373, endPoint x: 1021, endPoint y: 381, distance: 114.3
click at [1021, 381] on td "3350-2508-9VL x 1" at bounding box center [1000, 399] width 183 height 118
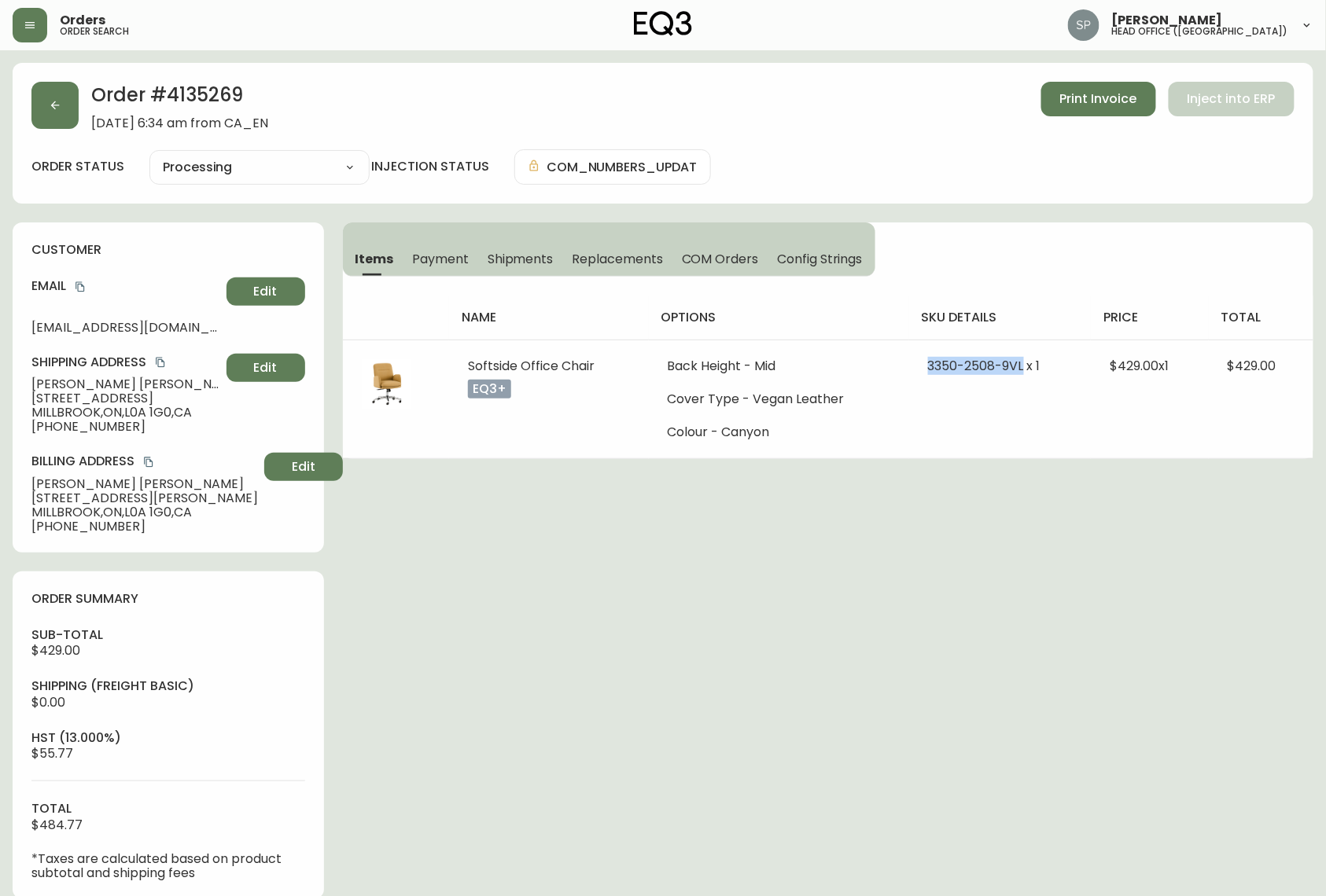
copy span "3350-2508-9VL"
click at [57, 107] on icon "button" at bounding box center [55, 105] width 13 height 13
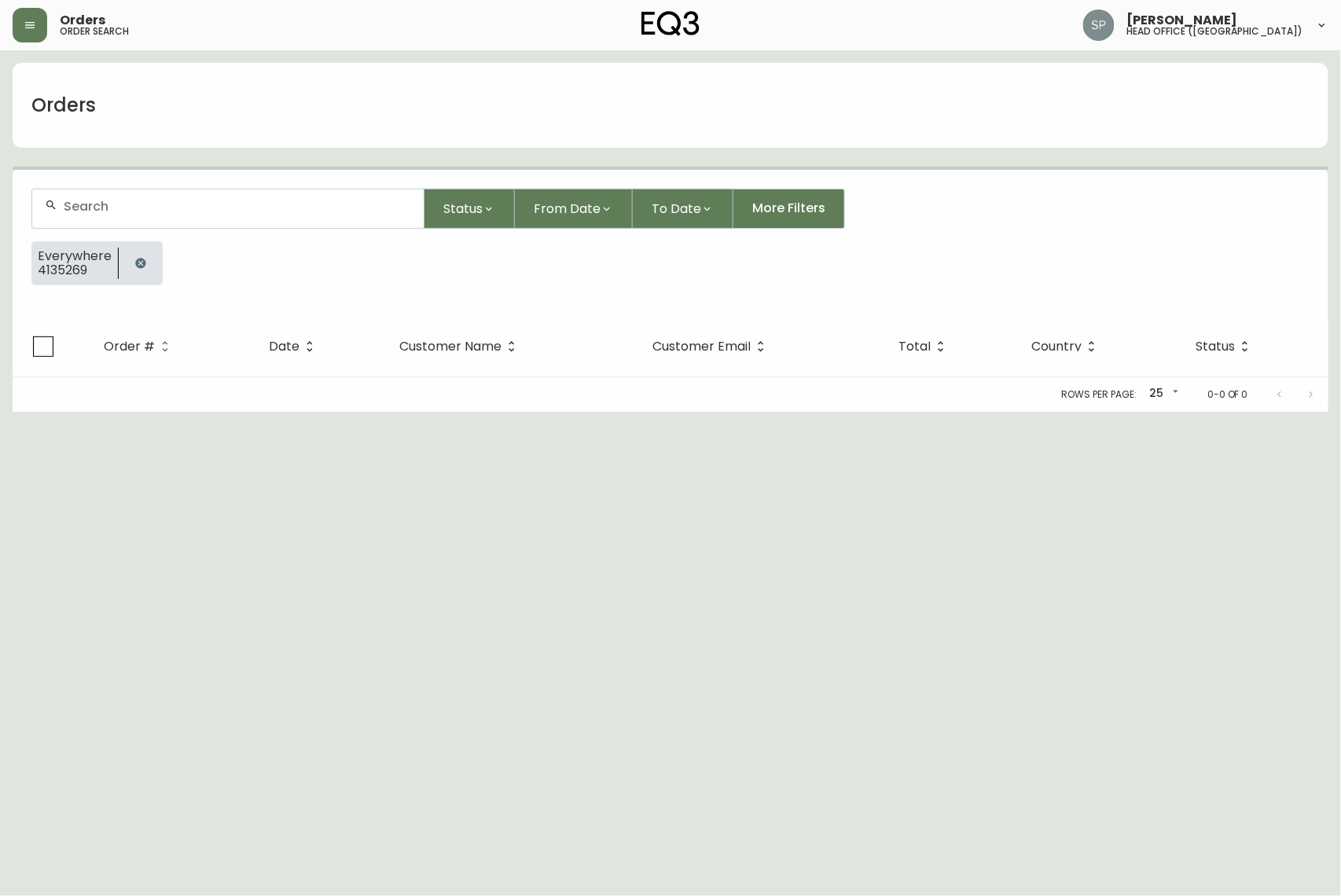
click at [244, 217] on div at bounding box center [228, 208] width 392 height 39
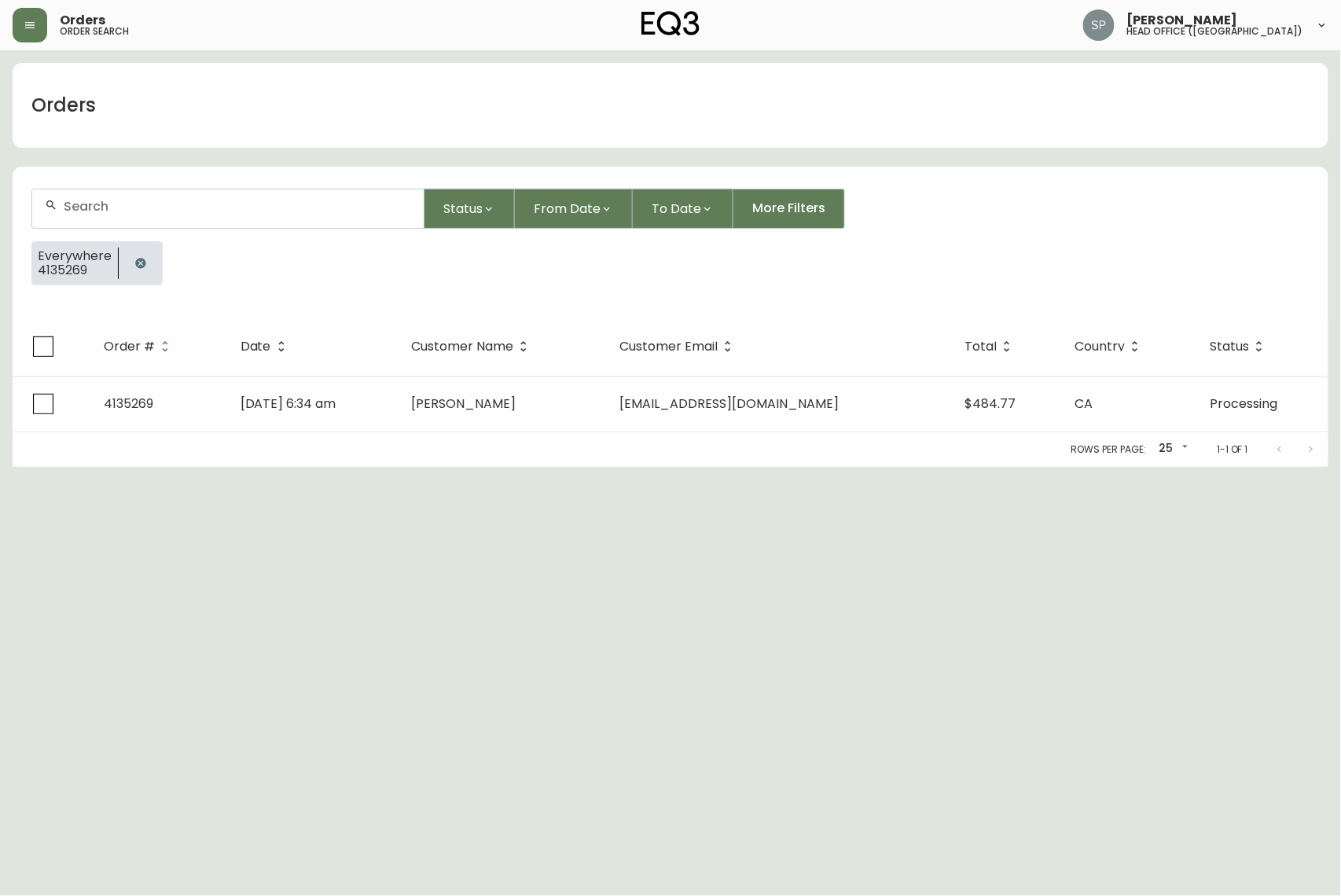
paste input "4135437"
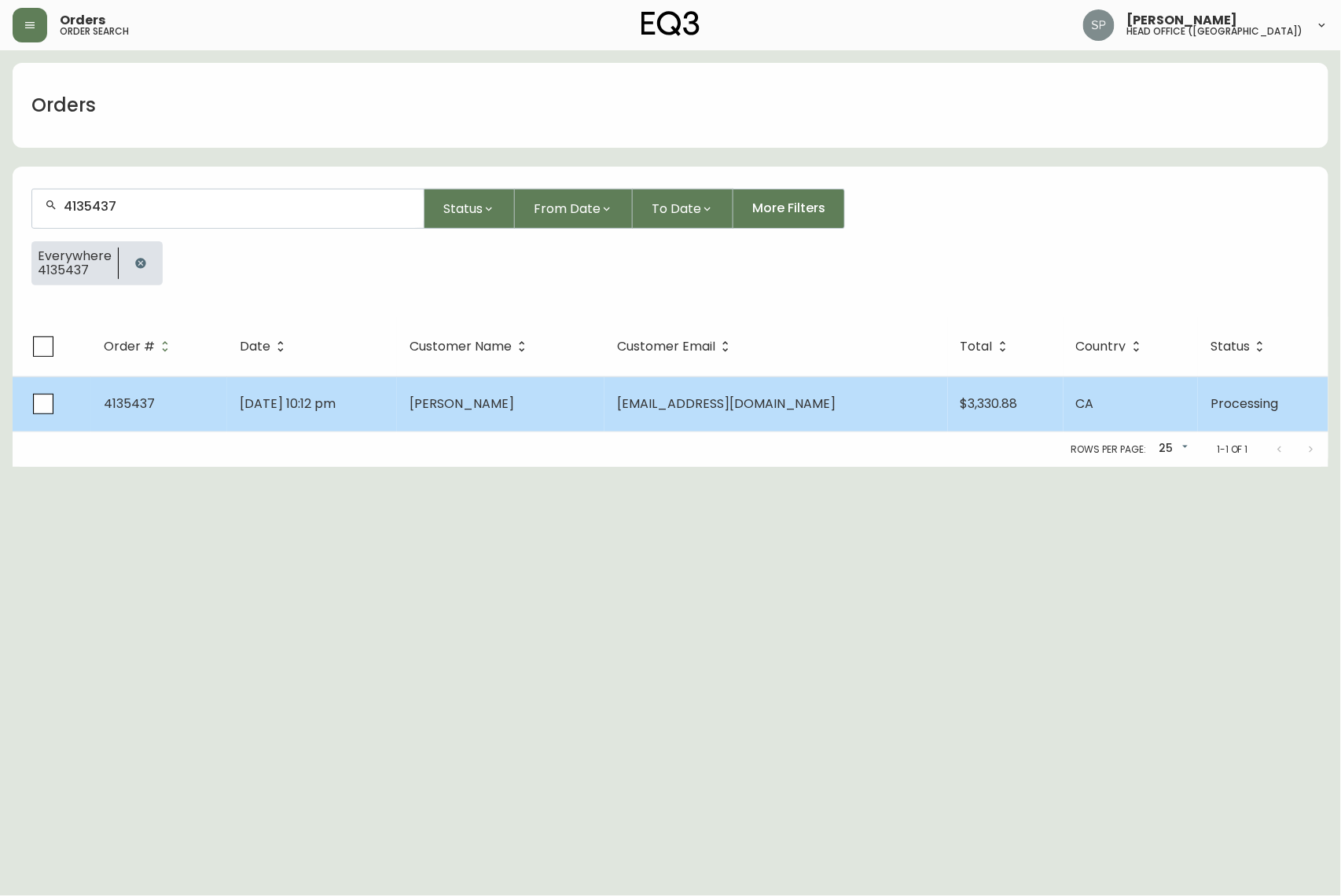
type input "4135437"
click at [490, 412] on span "[PERSON_NAME]" at bounding box center [462, 403] width 105 height 18
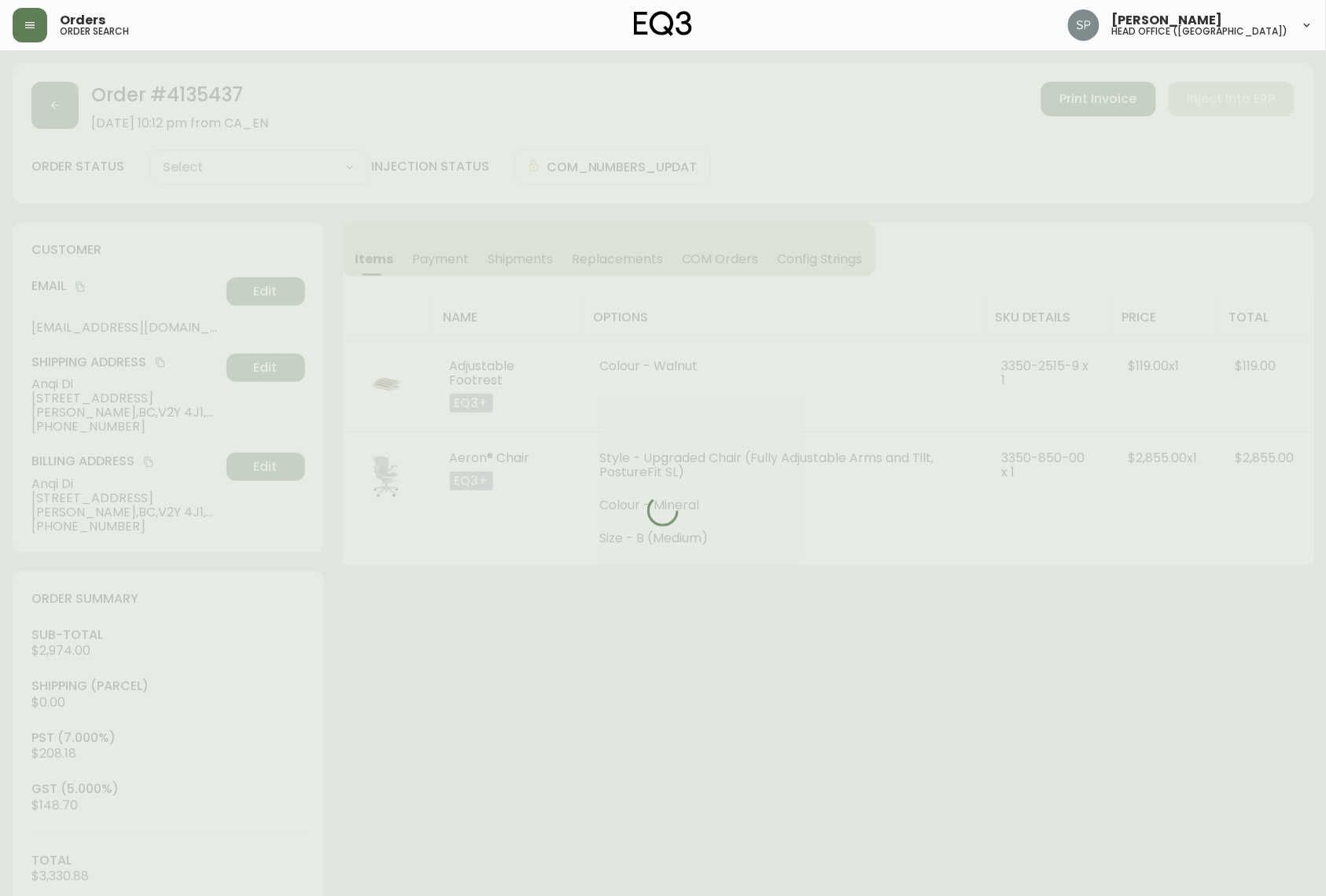
type input "Processing"
select select "PROCESSING"
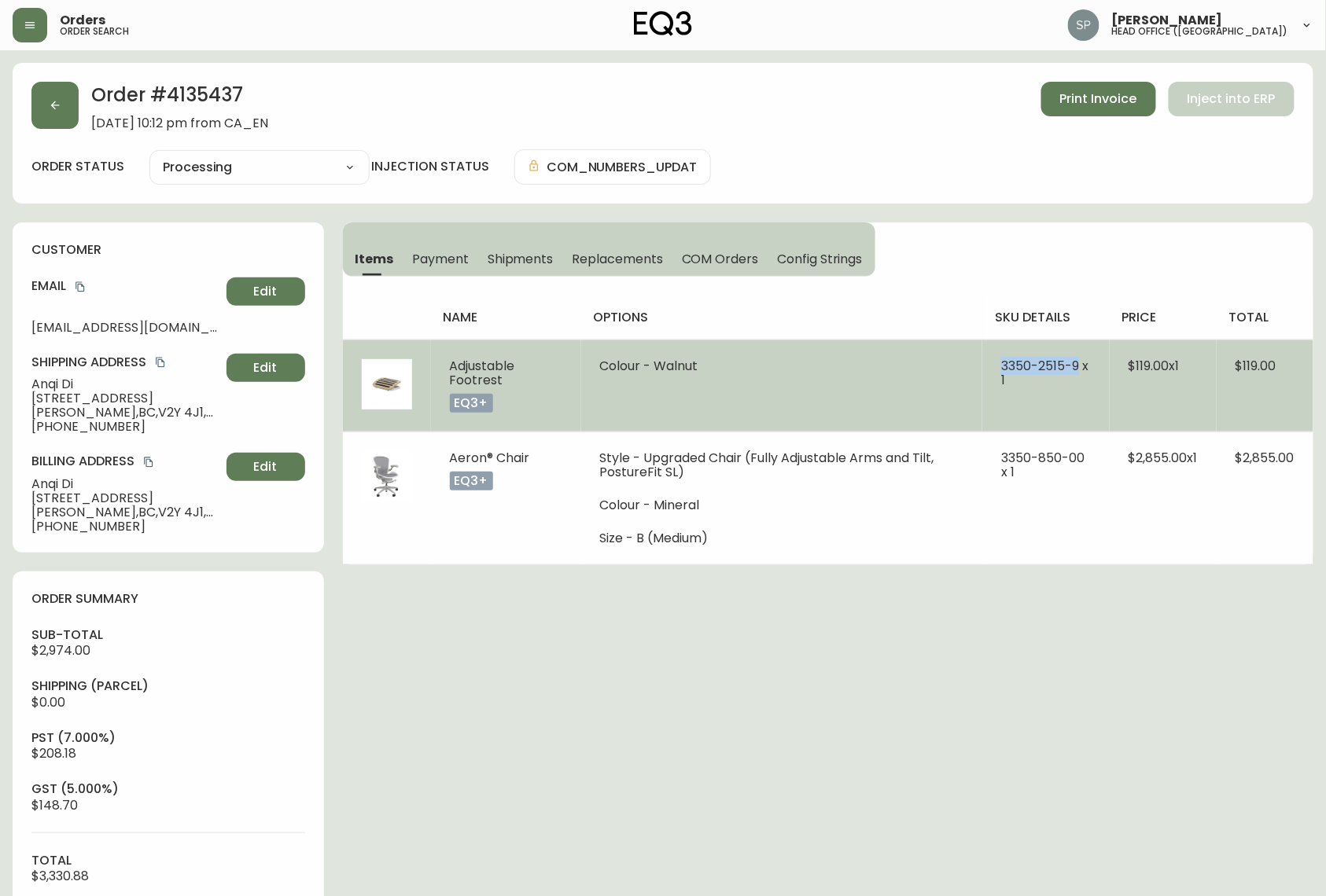
drag, startPoint x: 994, startPoint y: 368, endPoint x: 1076, endPoint y: 368, distance: 82.0
click at [1076, 368] on td "3350-2515-9 x 1" at bounding box center [1046, 385] width 128 height 92
copy span "[PHONE_NUMBER]"
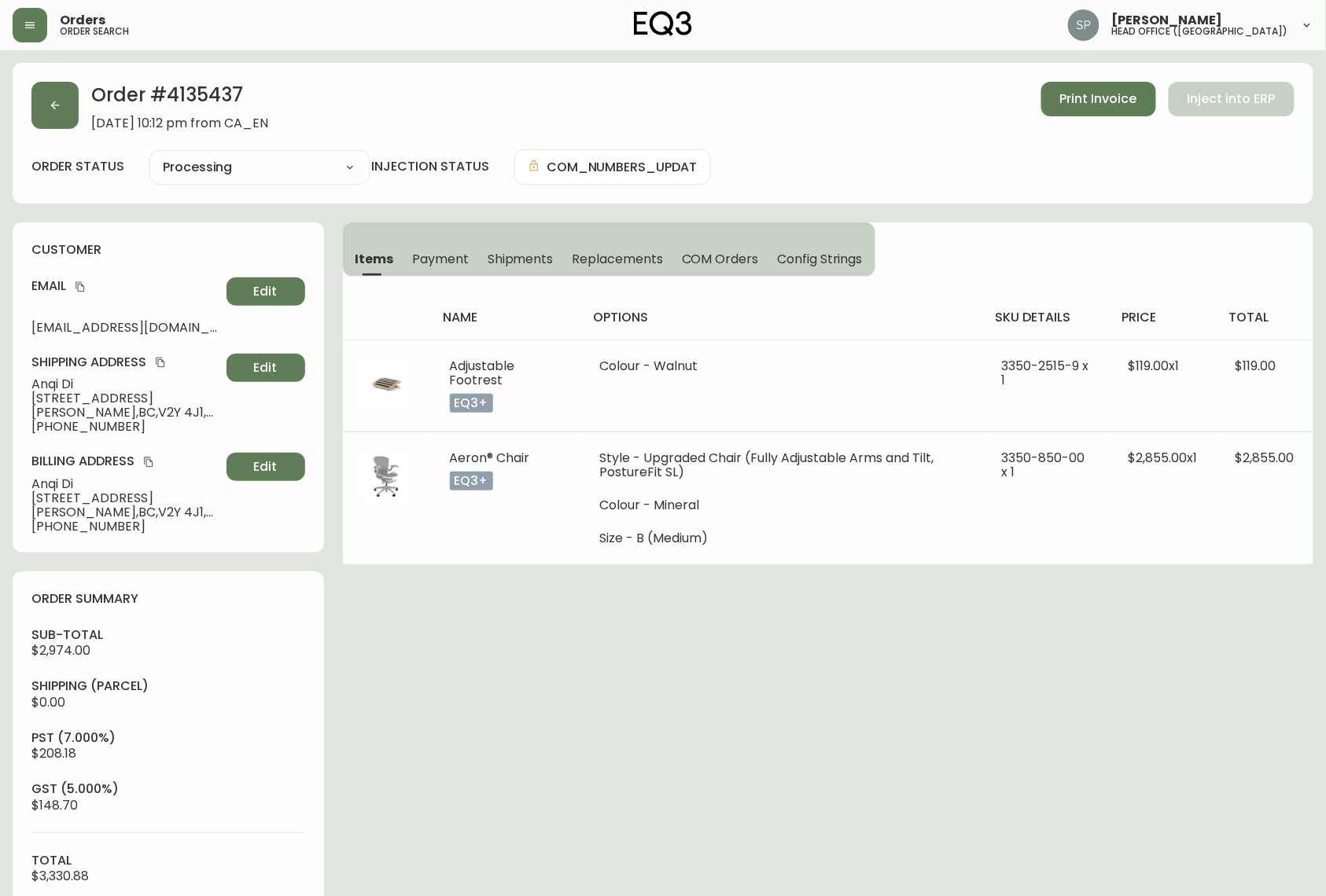
click at [42, 384] on span "[PERSON_NAME]" at bounding box center [126, 384] width 189 height 15
copy span "Anqi"
click at [71, 285] on h4 "Email" at bounding box center [126, 286] width 189 height 17
click at [81, 285] on icon "copy" at bounding box center [80, 287] width 9 height 10
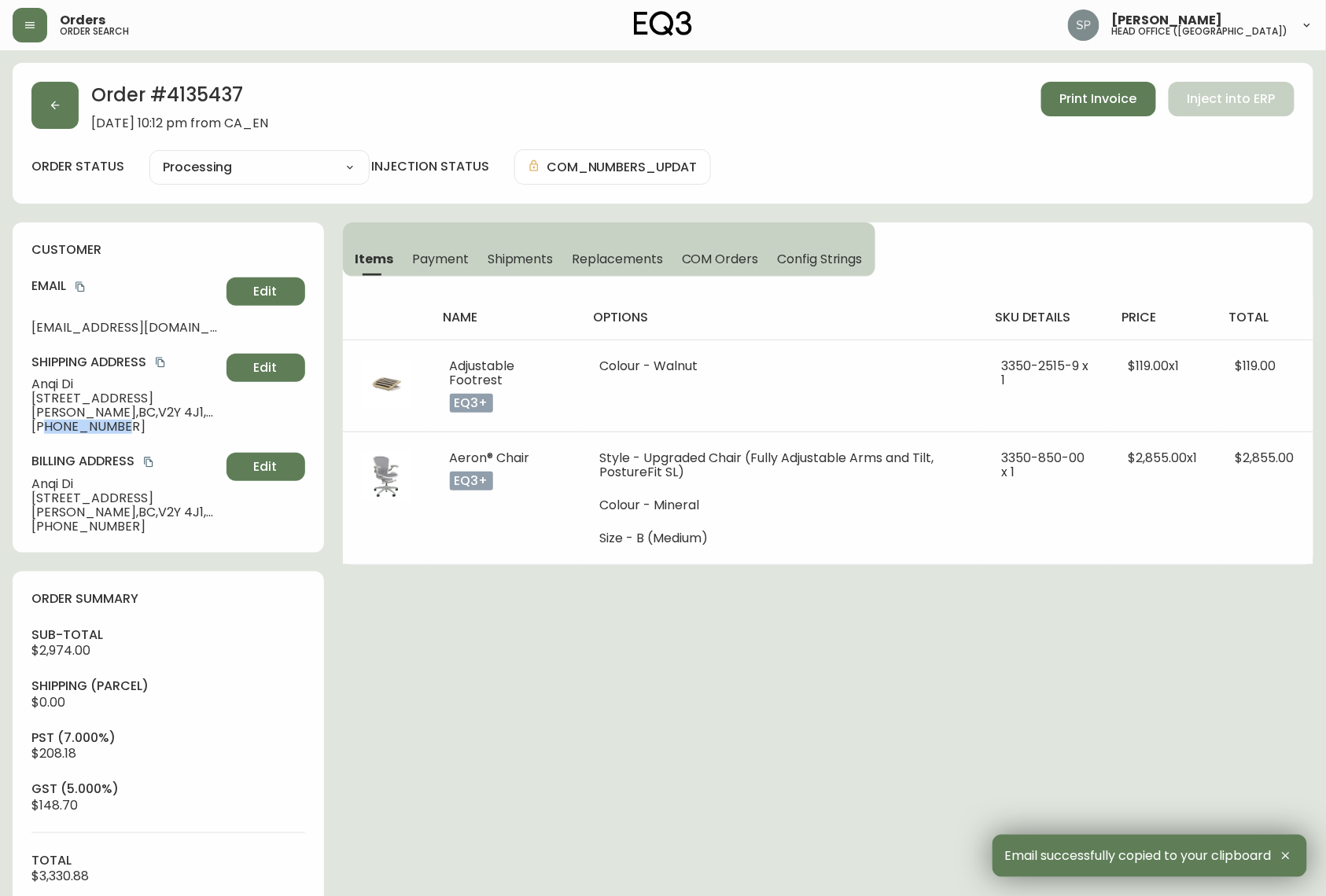
drag, startPoint x: 89, startPoint y: 432, endPoint x: 43, endPoint y: 441, distance: 46.9
click at [43, 441] on div "customer Email [EMAIL_ADDRESS][DOMAIN_NAME] Edit Shipping Address Anqi Di [STRE…" at bounding box center [168, 387] width 311 height 330
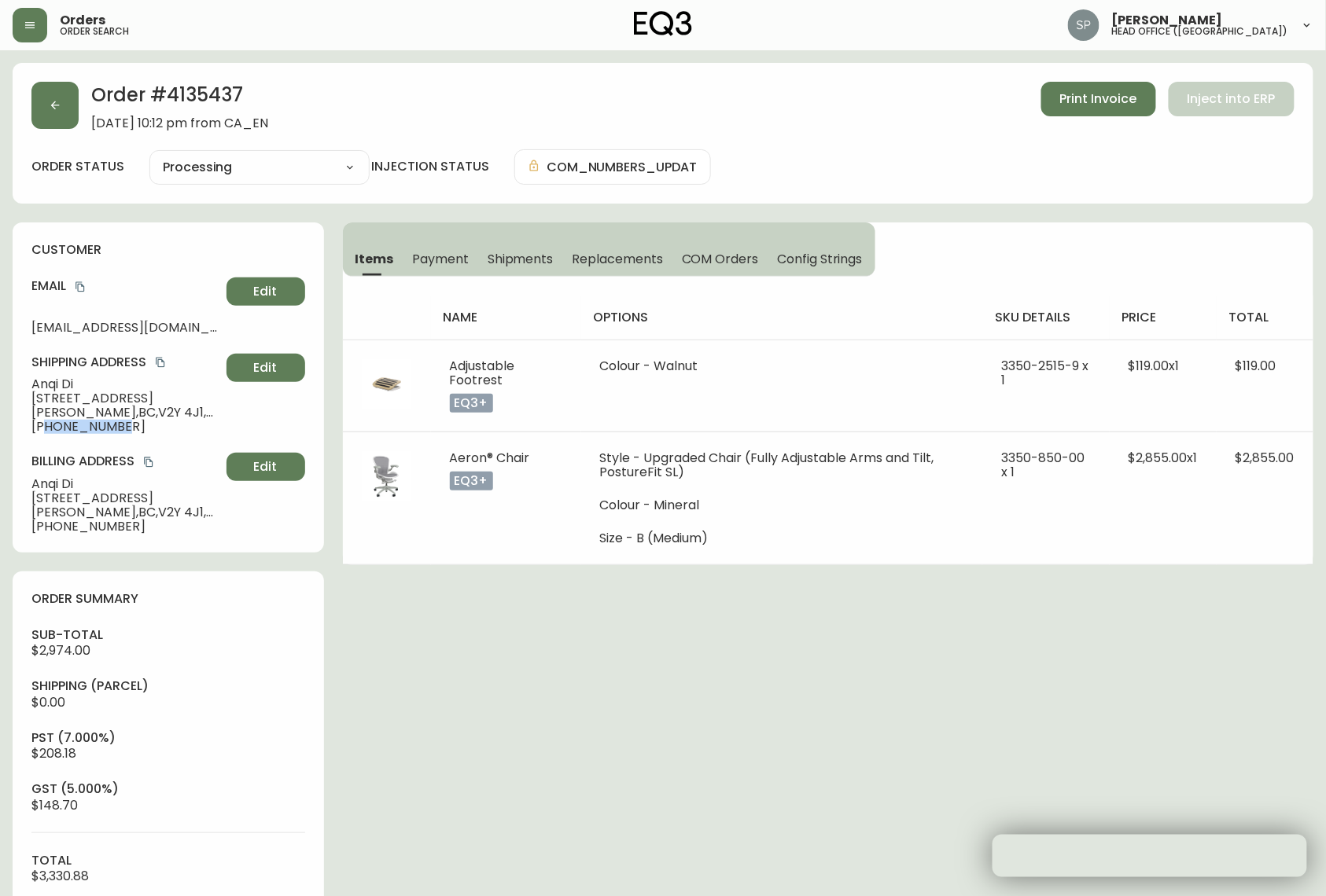
copy span "6043799160"
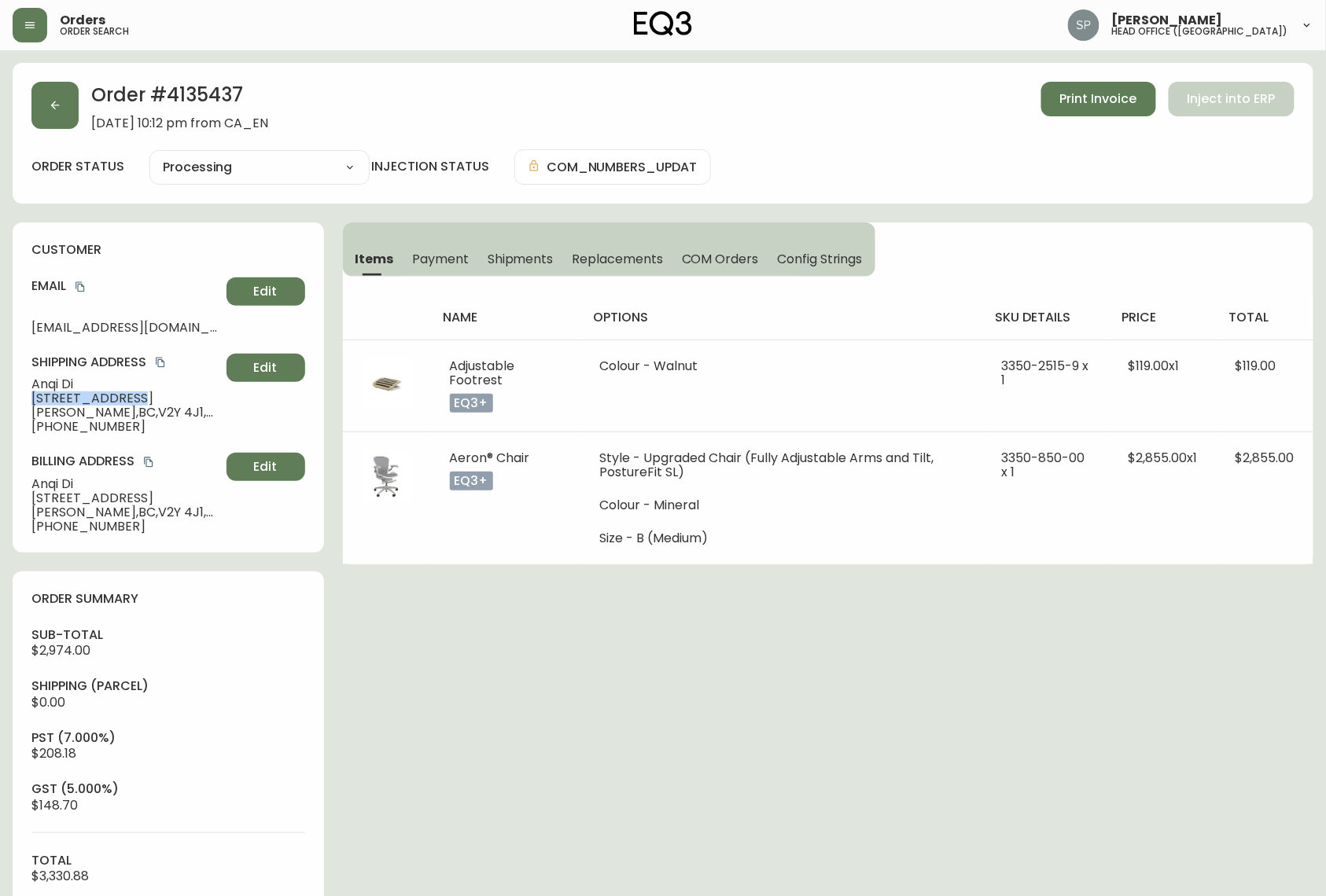
drag, startPoint x: 132, startPoint y: 398, endPoint x: 21, endPoint y: 402, distance: 111.1
click at [21, 402] on div "customer Email [EMAIL_ADDRESS][DOMAIN_NAME] Edit Shipping Address Anqi Di [STRE…" at bounding box center [168, 387] width 311 height 330
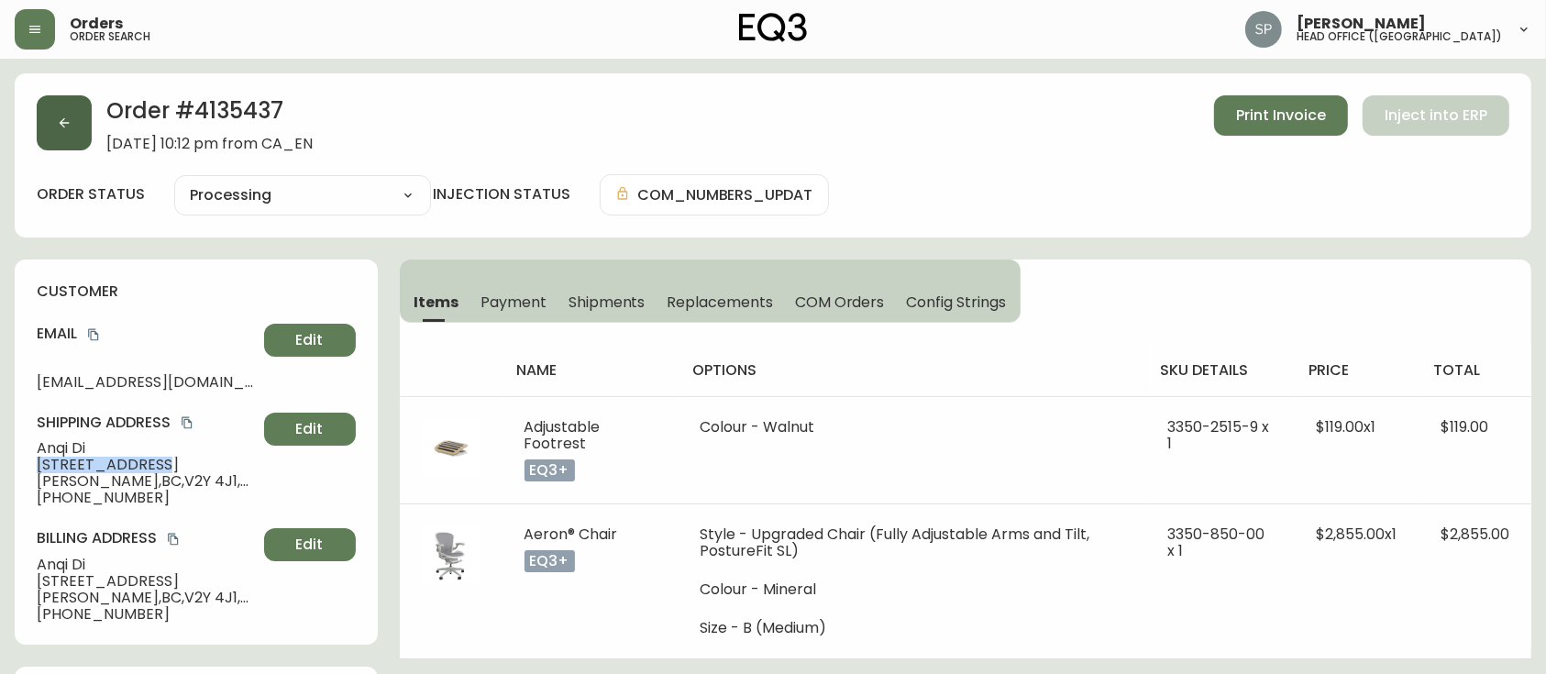
click at [57, 119] on icon "button" at bounding box center [64, 123] width 15 height 15
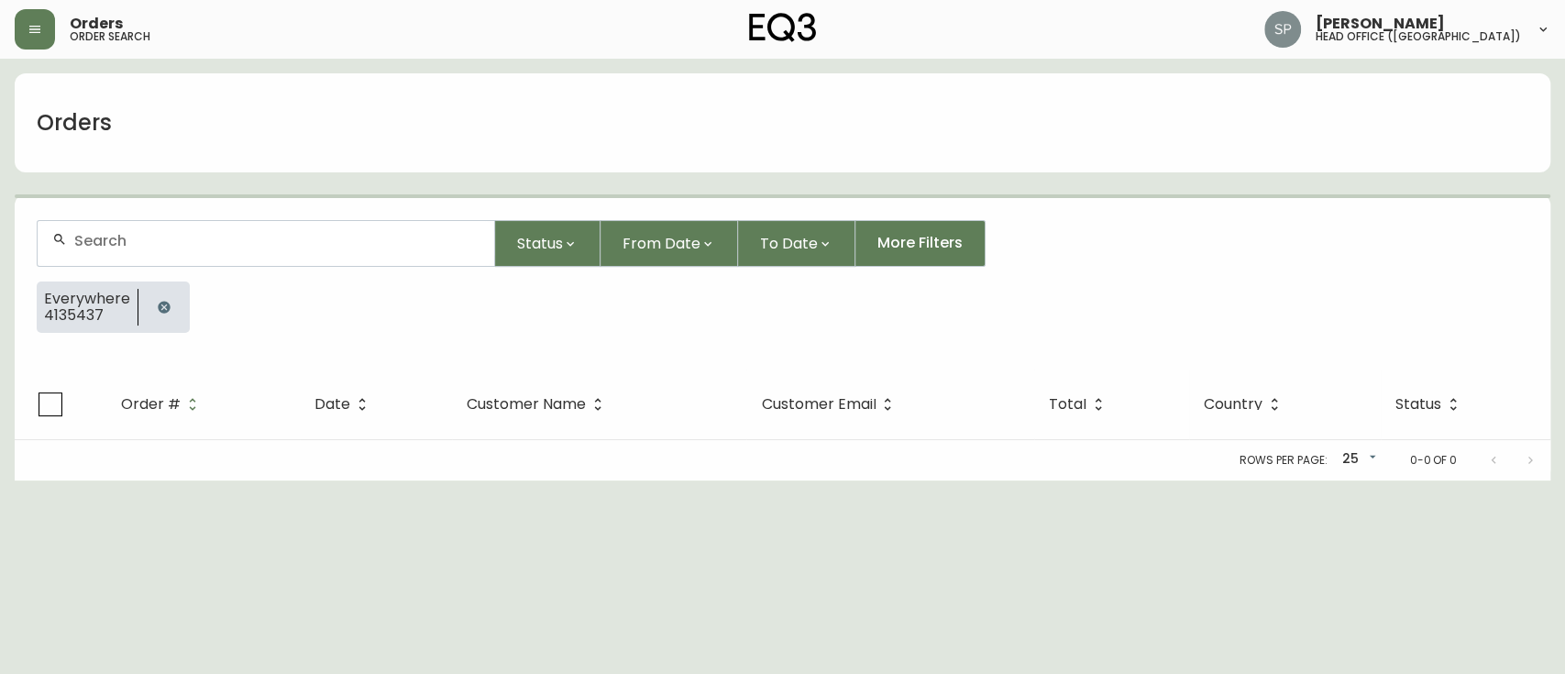
click at [169, 238] on input "text" at bounding box center [276, 240] width 405 height 17
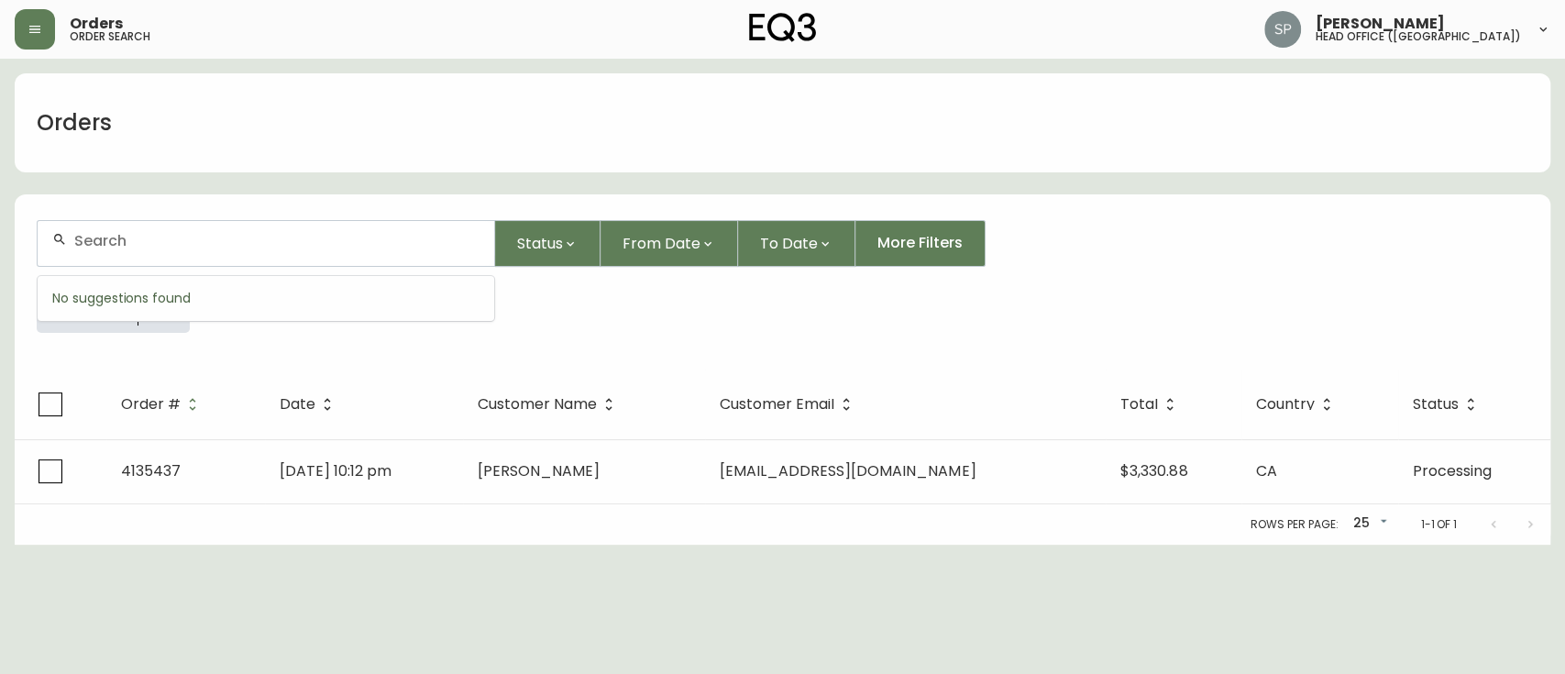
paste input "4135437"
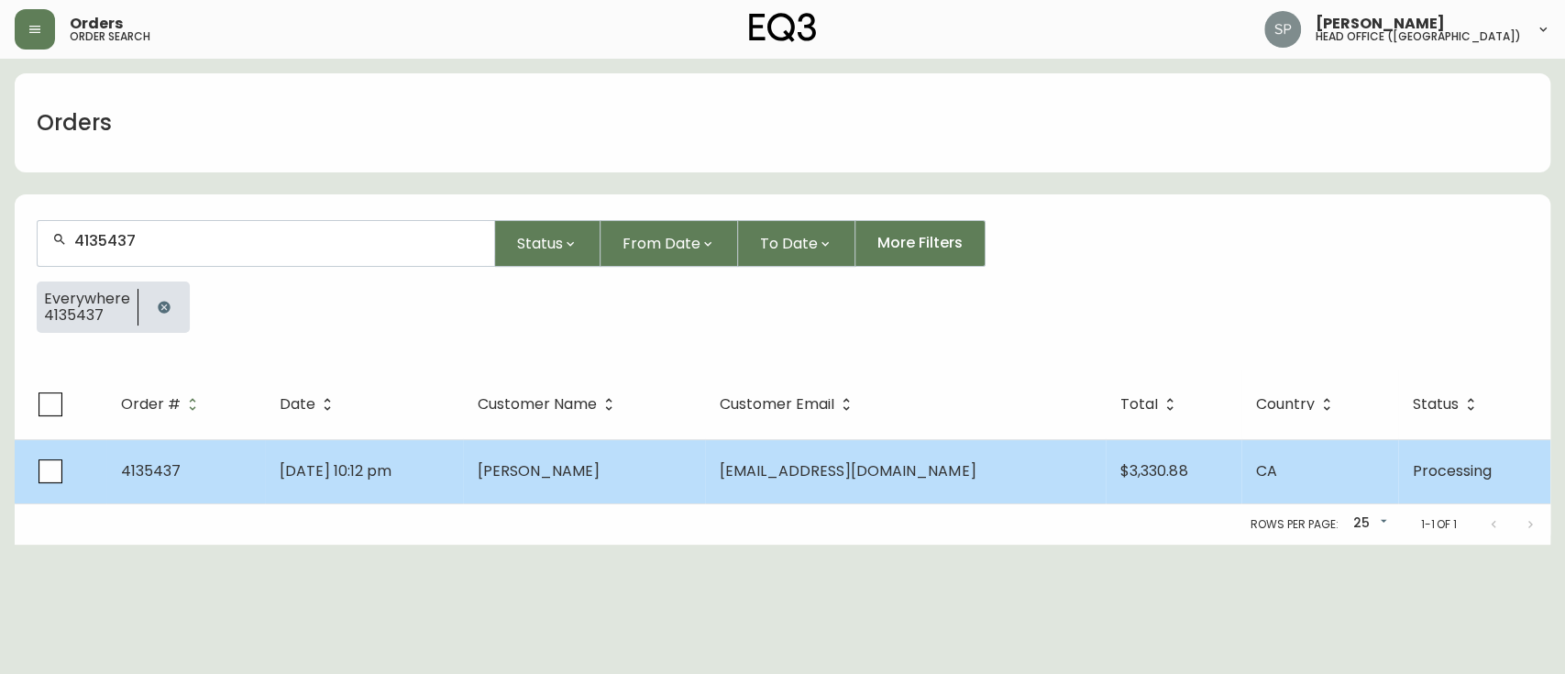
type input "4135437"
click at [546, 460] on span "[PERSON_NAME]" at bounding box center [539, 470] width 122 height 21
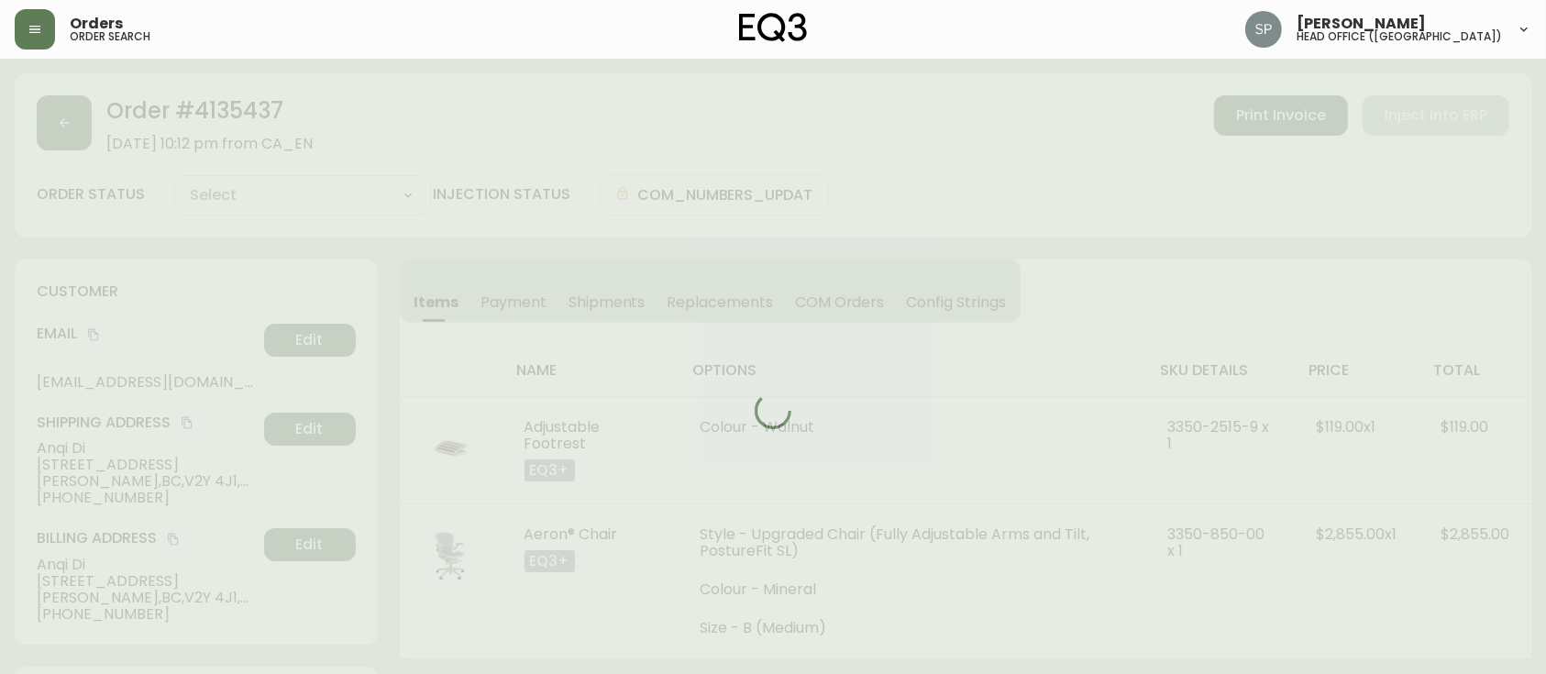
type input "Processing"
select select "PROCESSING"
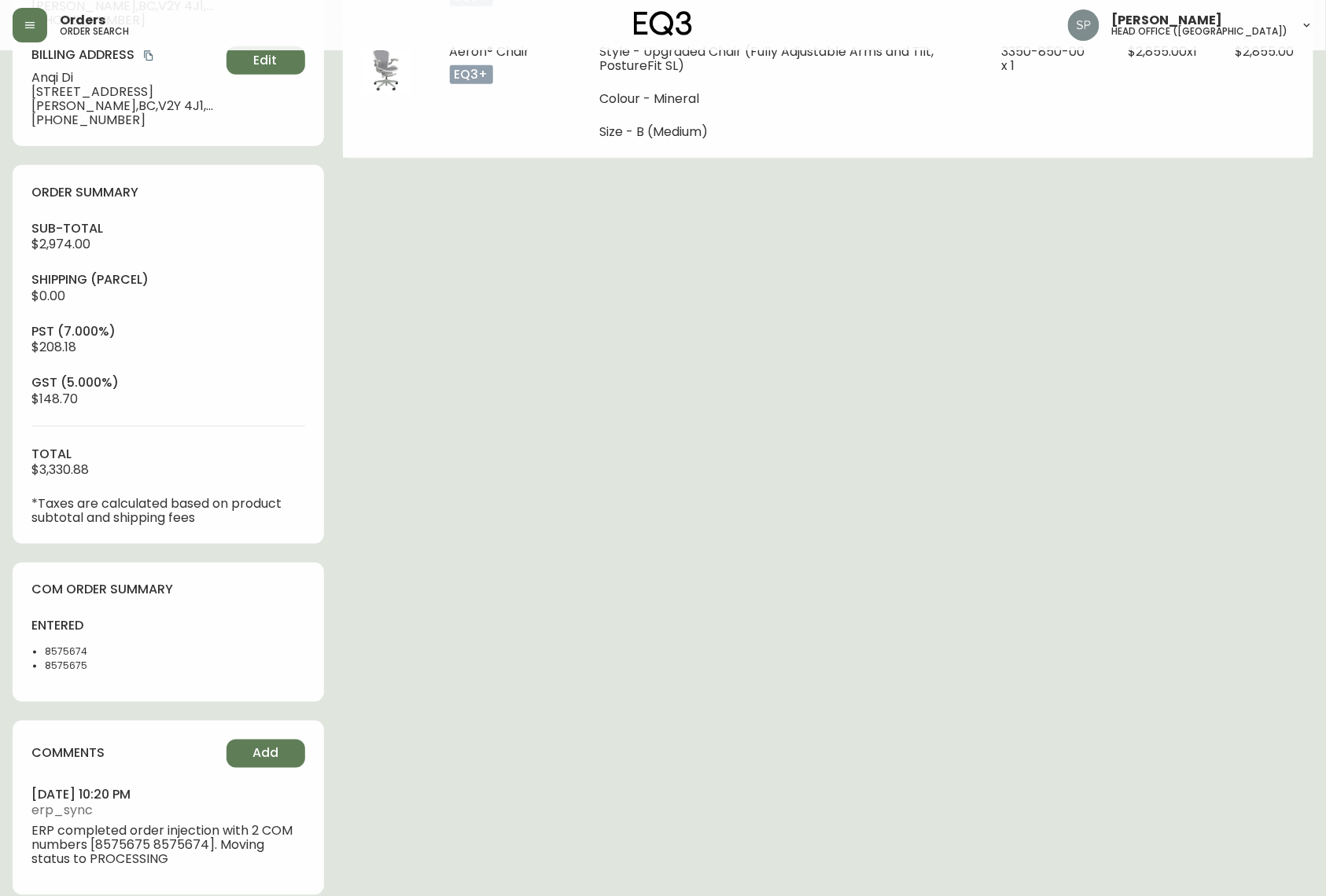
scroll to position [431, 0]
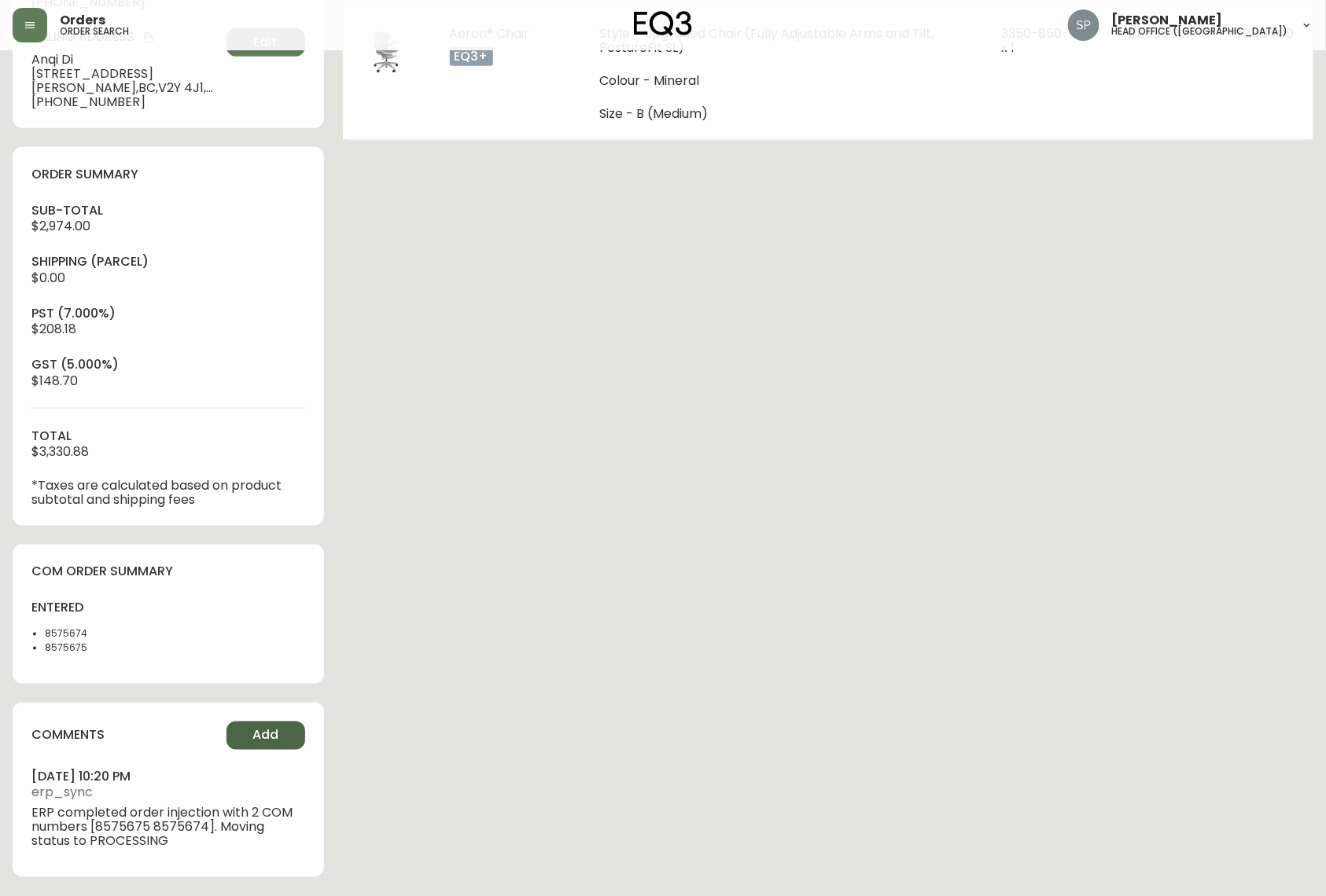
click at [283, 577] on button "Add" at bounding box center [266, 736] width 79 height 28
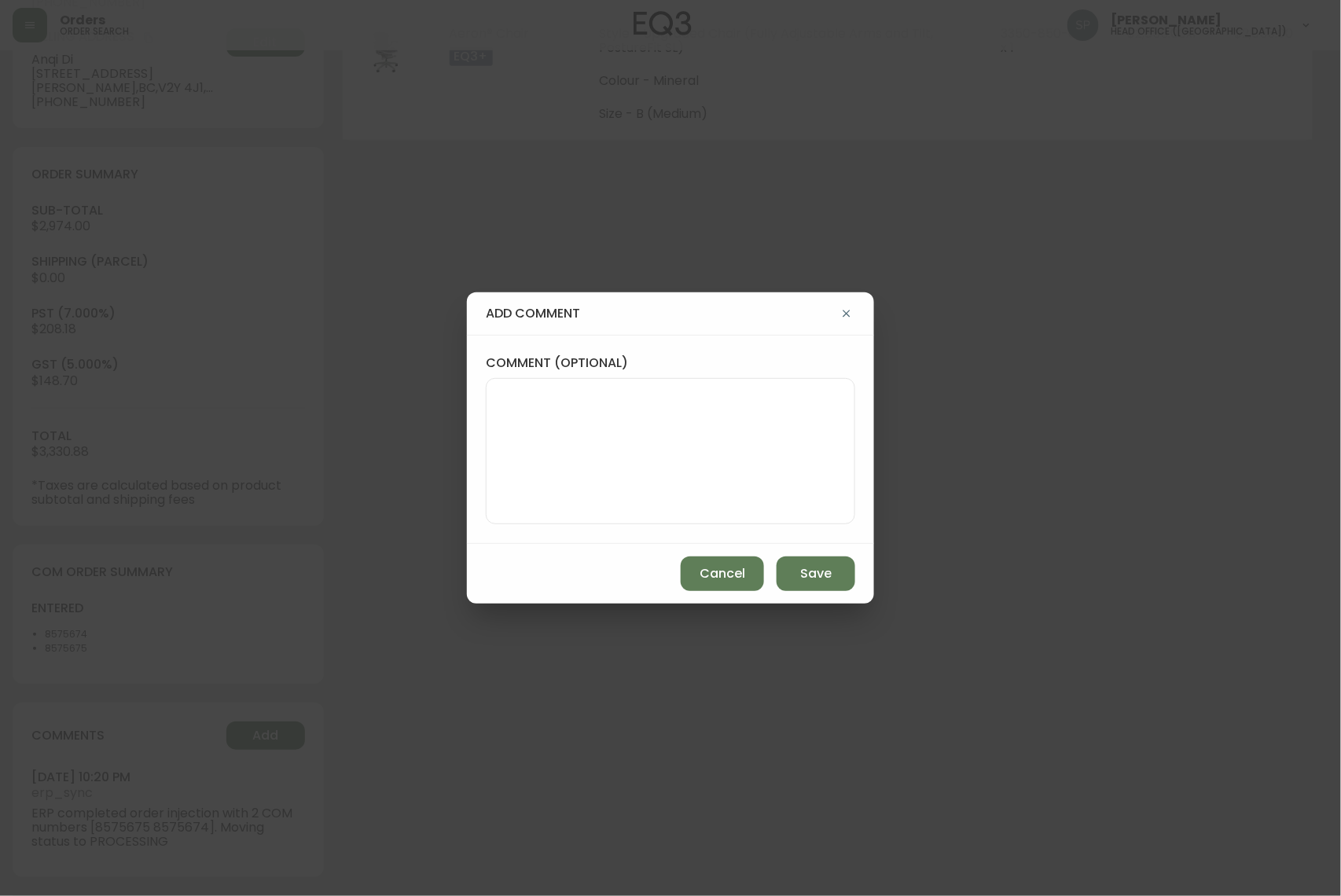
click at [708, 498] on textarea "comment (optional)" at bounding box center [670, 451] width 343 height 126
paste textarea "P019760"
click at [499, 393] on textarea "PO: YP019760" at bounding box center [670, 451] width 343 height 126
click at [658, 388] on textarea "BRANCH PO: YP019760" at bounding box center [670, 451] width 343 height 126
type textarea "BRANCH PO: YP019760"
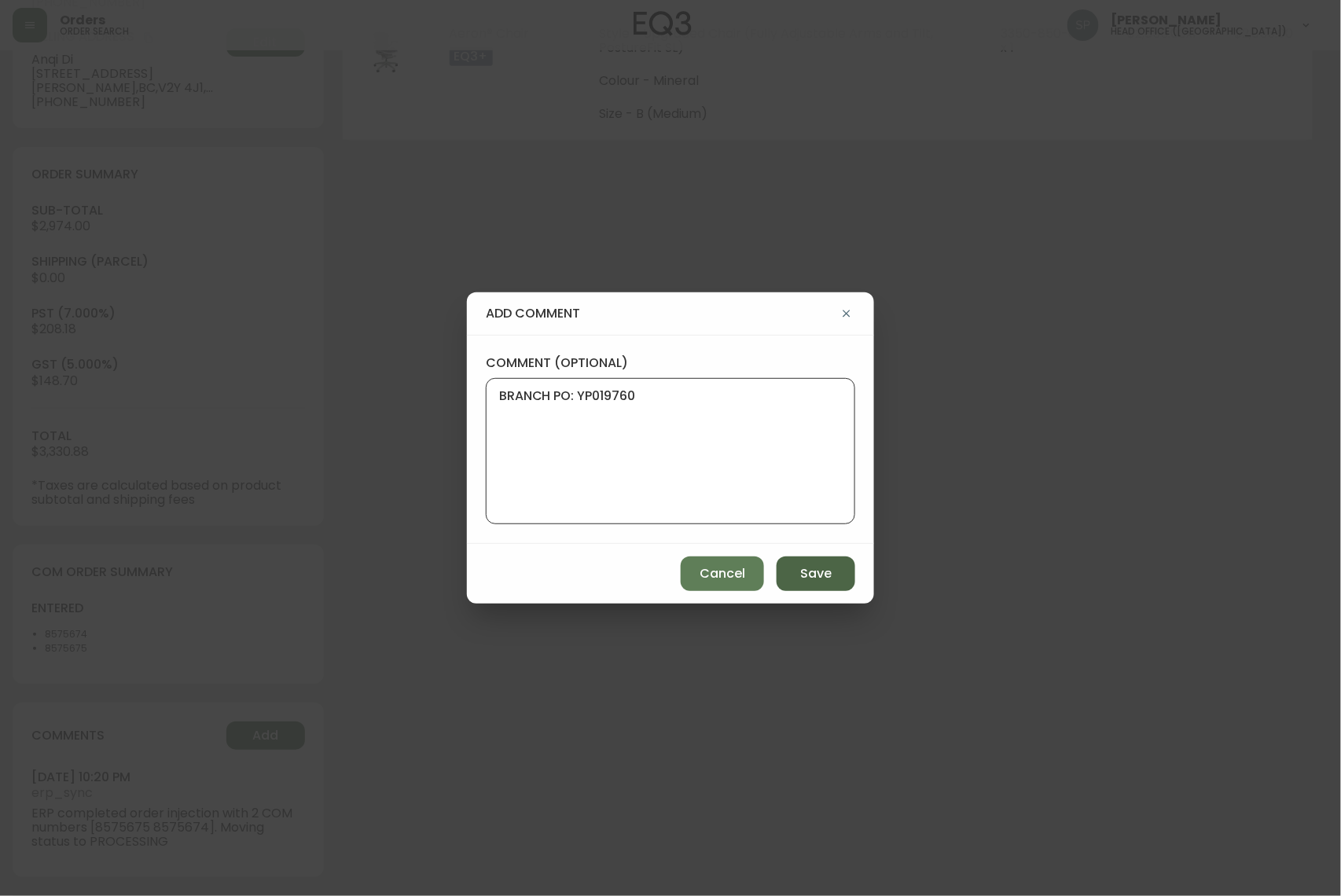
click at [833, 572] on button "Save" at bounding box center [816, 574] width 79 height 34
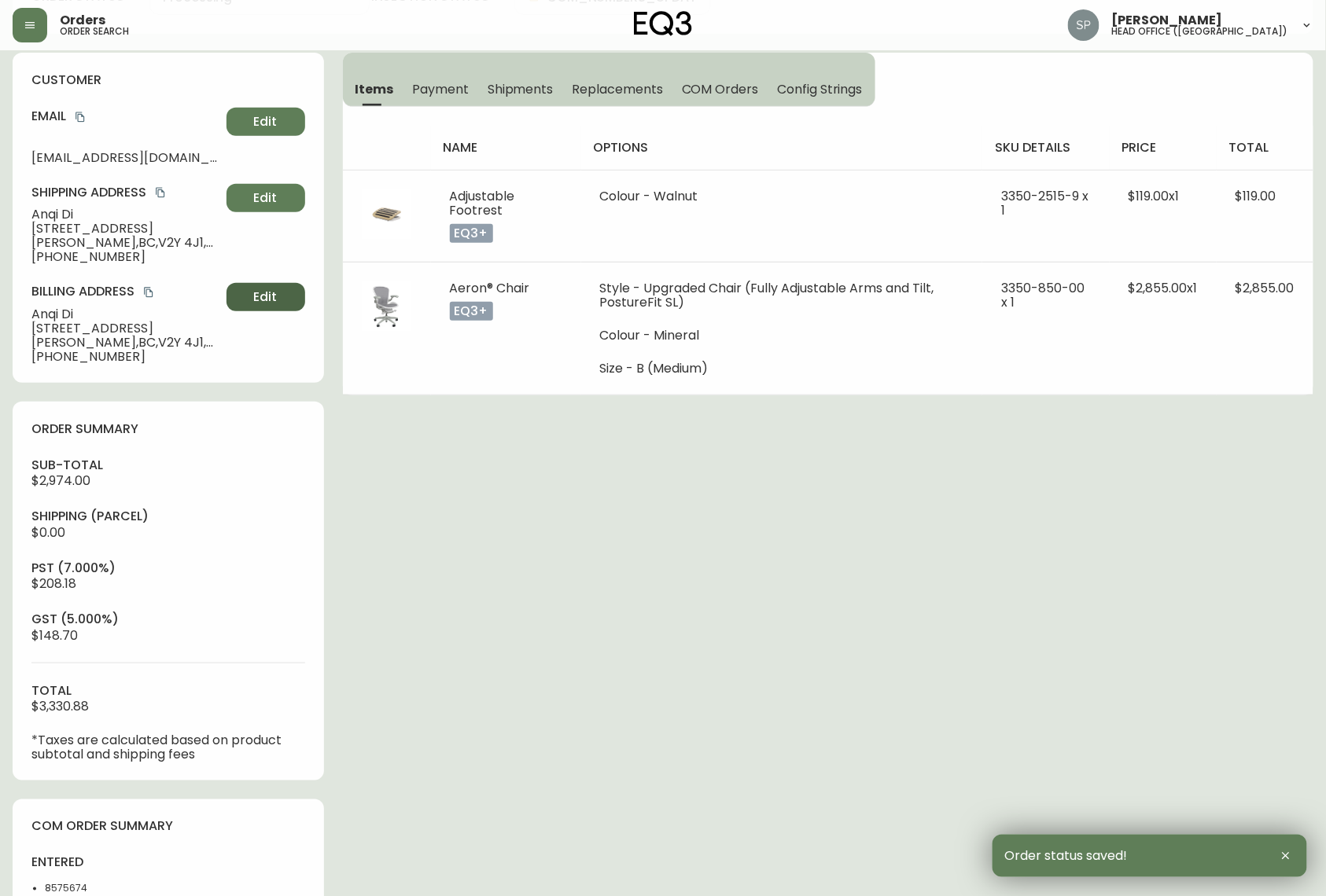
scroll to position [117, 0]
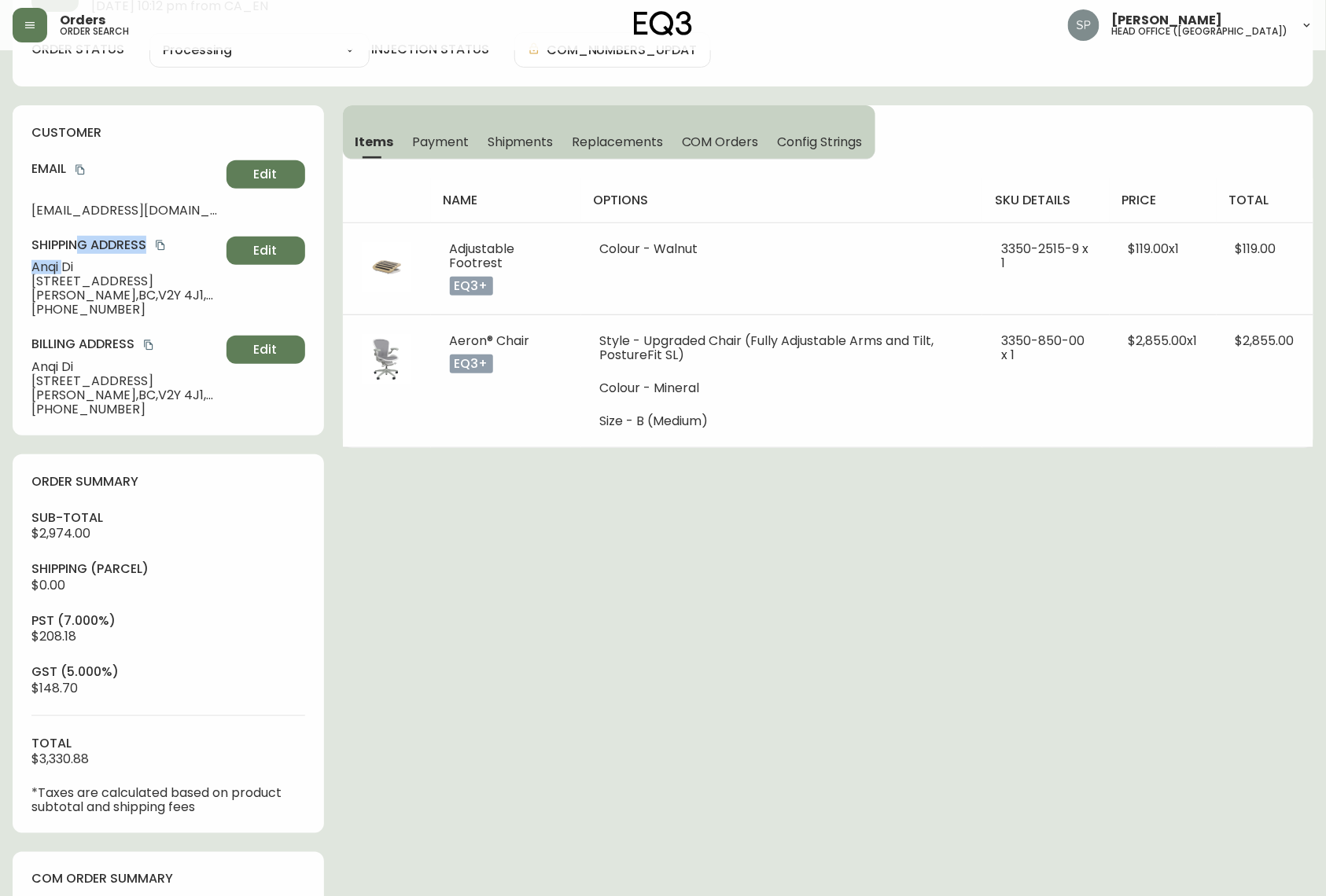
drag, startPoint x: 76, startPoint y: 256, endPoint x: 61, endPoint y: 261, distance: 15.8
click at [61, 261] on div "Shipping Address Anqi Di [STREET_ADDRESS][PERSON_NAME] [PHONE_NUMBER] Edit" at bounding box center [168, 277] width 274 height 81
click at [90, 268] on span "[PERSON_NAME]" at bounding box center [126, 267] width 189 height 15
drag, startPoint x: 89, startPoint y: 268, endPoint x: 33, endPoint y: 266, distance: 56.0
click at [33, 266] on span "[PERSON_NAME]" at bounding box center [126, 267] width 189 height 15
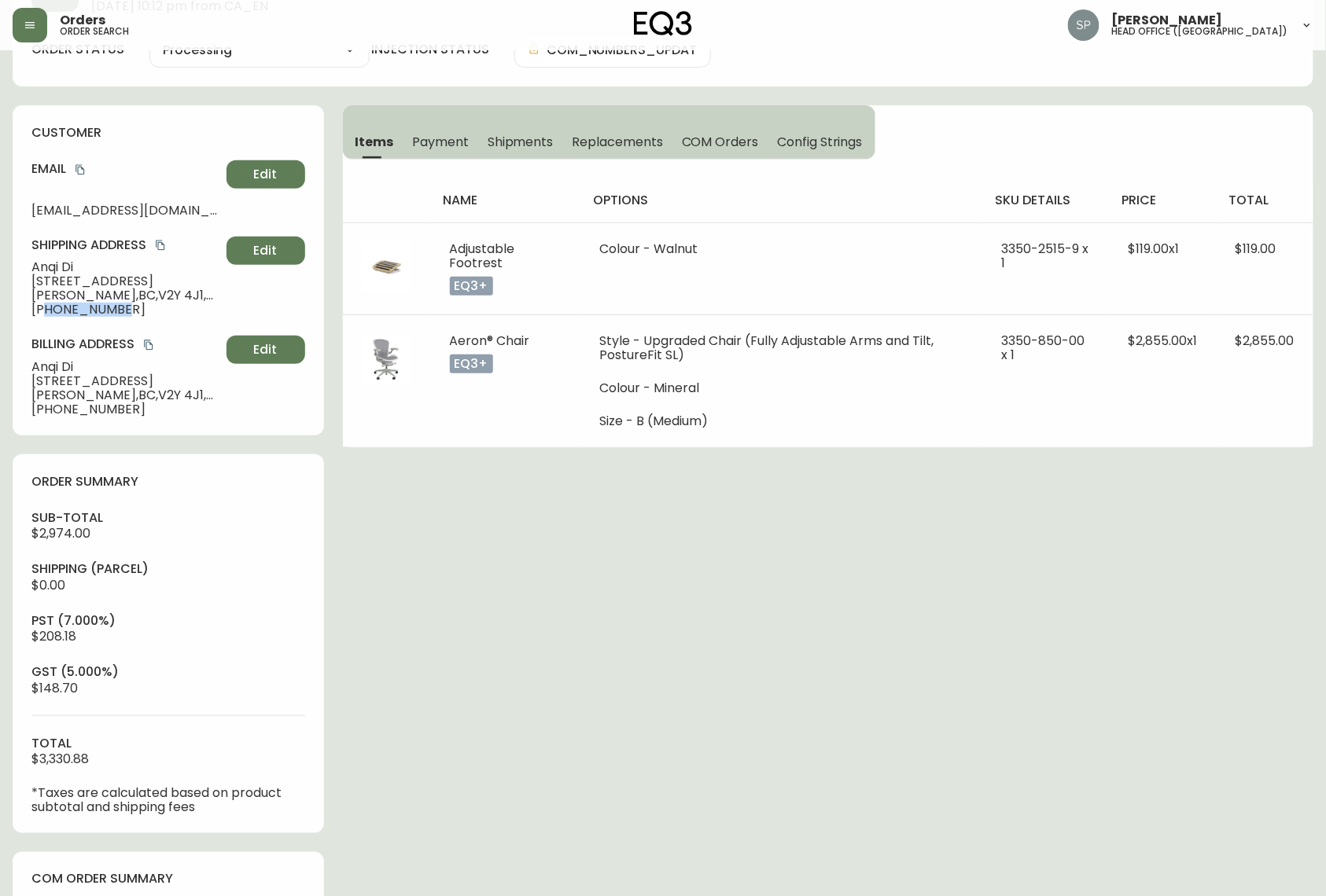
drag, startPoint x: 130, startPoint y: 311, endPoint x: 44, endPoint y: 321, distance: 86.6
click at [44, 321] on div "customer Email [EMAIL_ADDRESS][DOMAIN_NAME] Edit Shipping Address Anqi Di [STRE…" at bounding box center [168, 270] width 311 height 330
click at [79, 166] on icon "copy" at bounding box center [80, 170] width 11 height 11
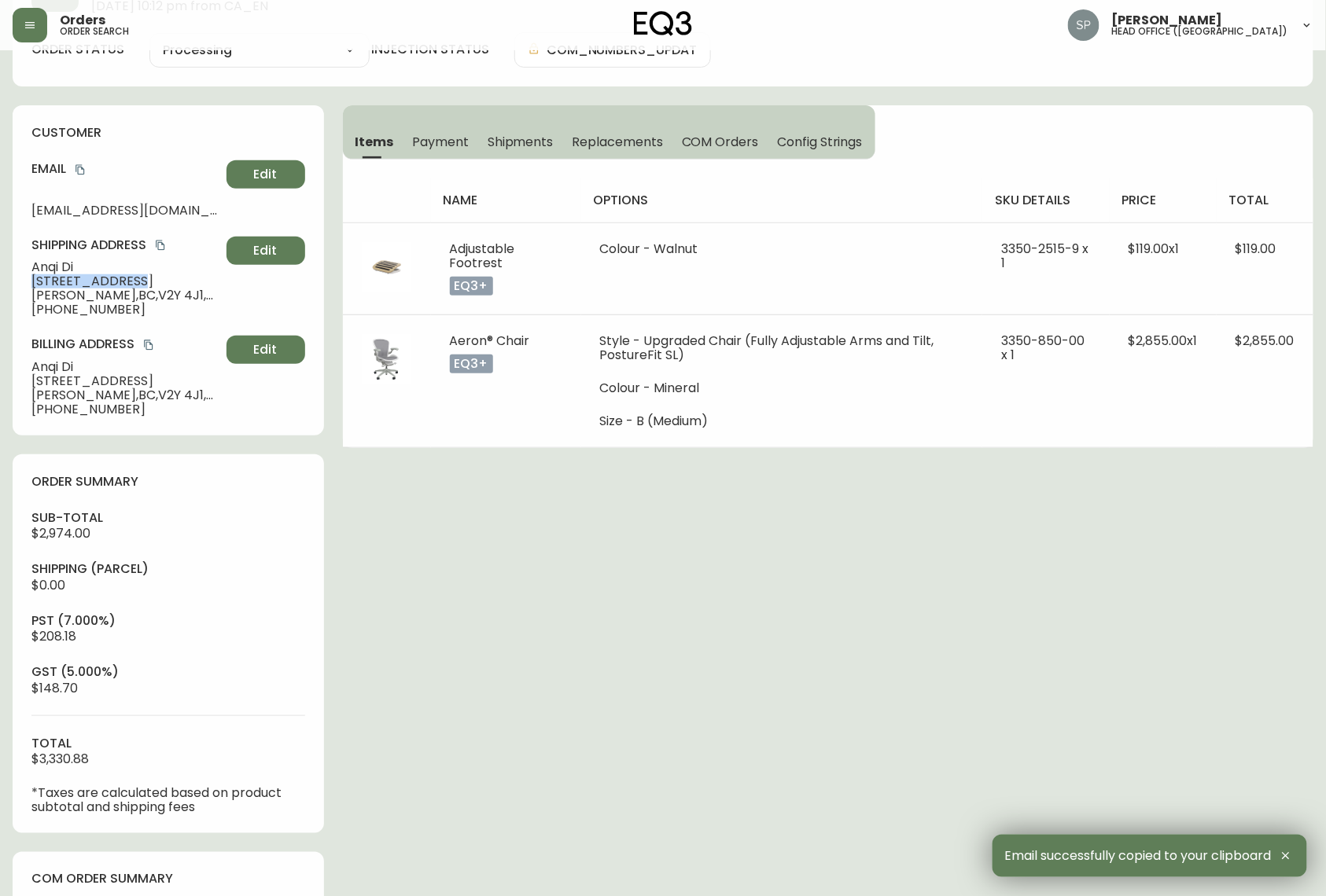
drag, startPoint x: 114, startPoint y: 284, endPoint x: 5, endPoint y: 289, distance: 109.1
click at [26, 286] on div "customer Email [EMAIL_ADDRESS][DOMAIN_NAME] Edit Shipping Address Anqi Di [STRE…" at bounding box center [168, 270] width 311 height 330
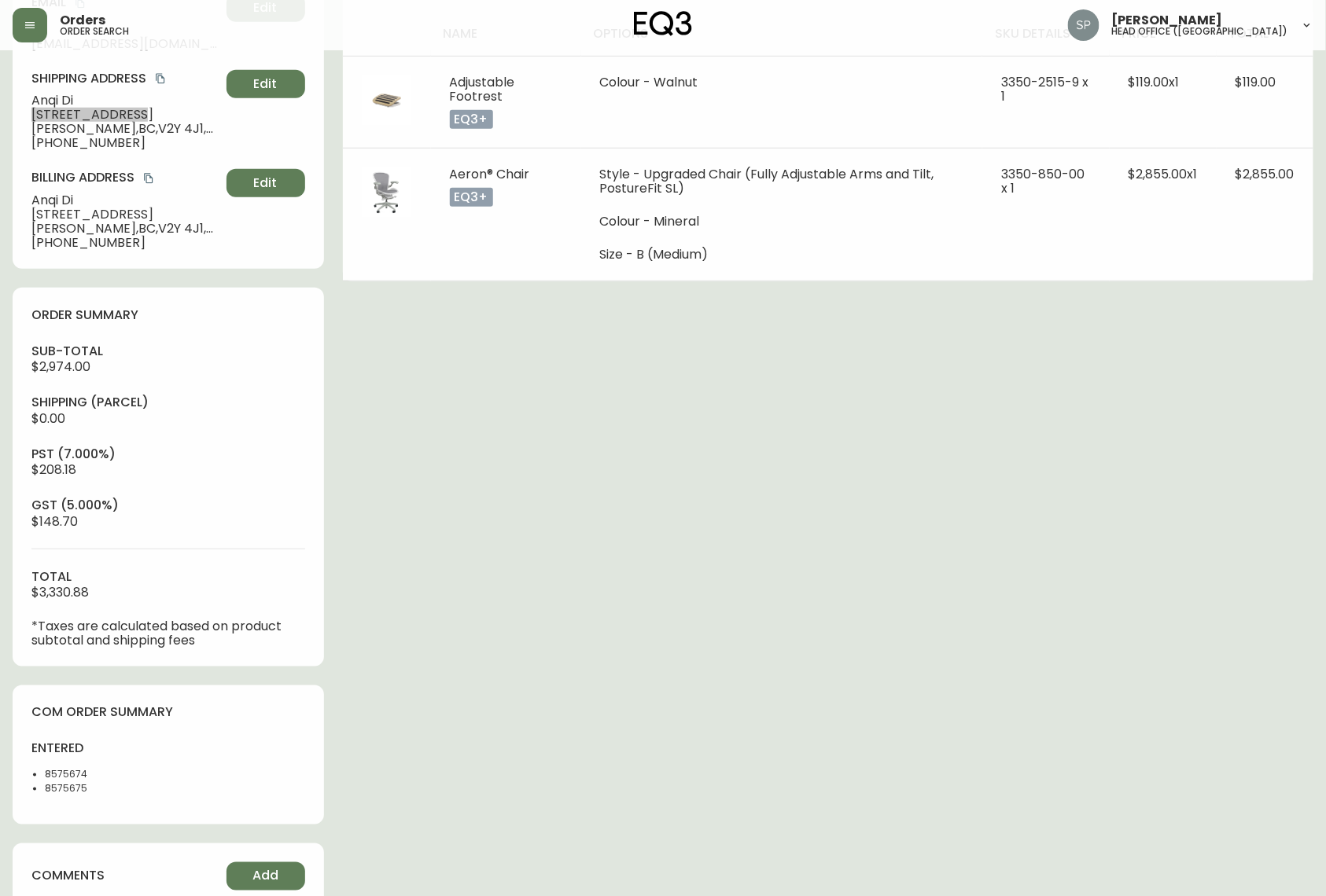
scroll to position [327, 0]
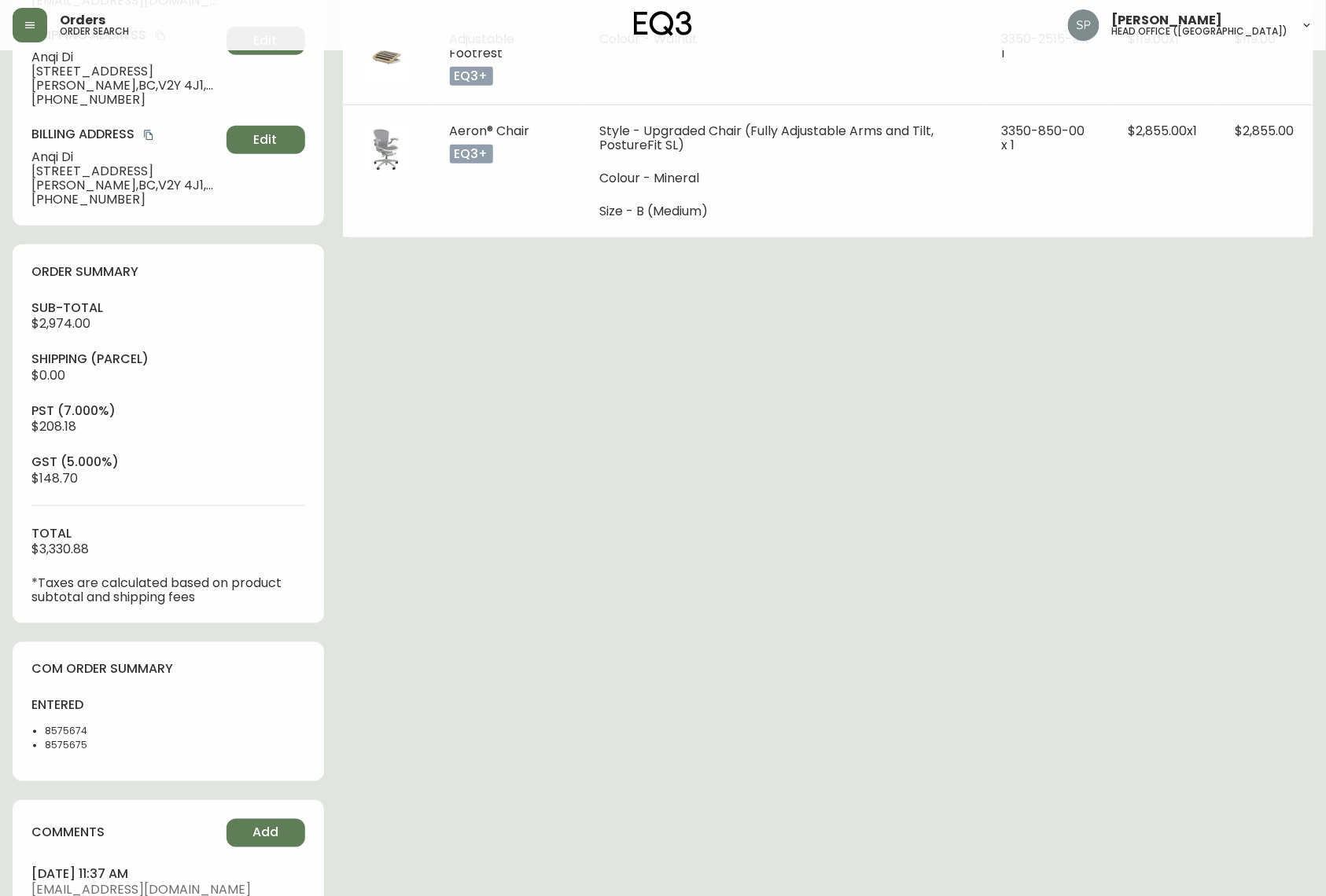
click at [74, 577] on li "8575675" at bounding box center [101, 746] width 114 height 15
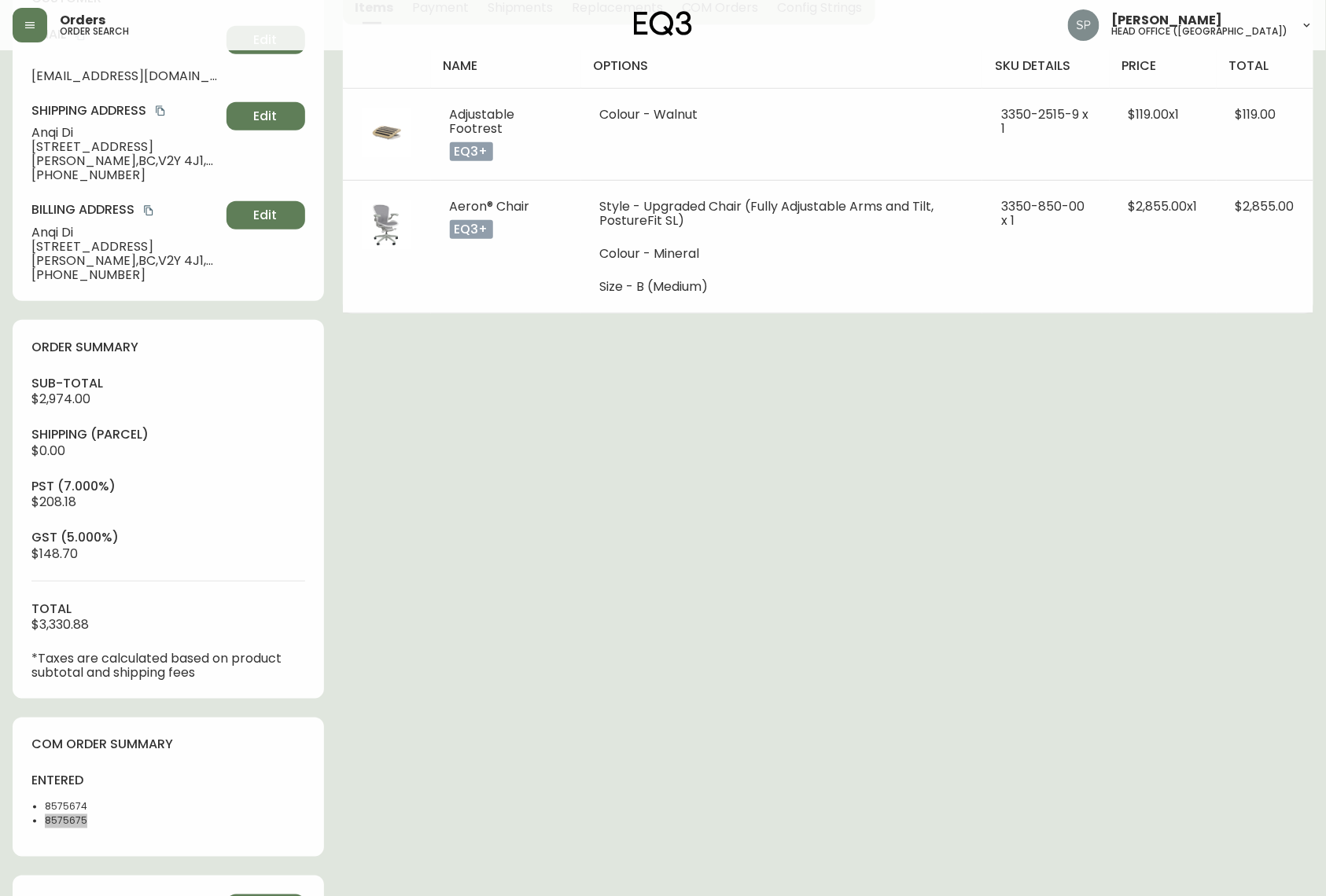
scroll to position [117, 0]
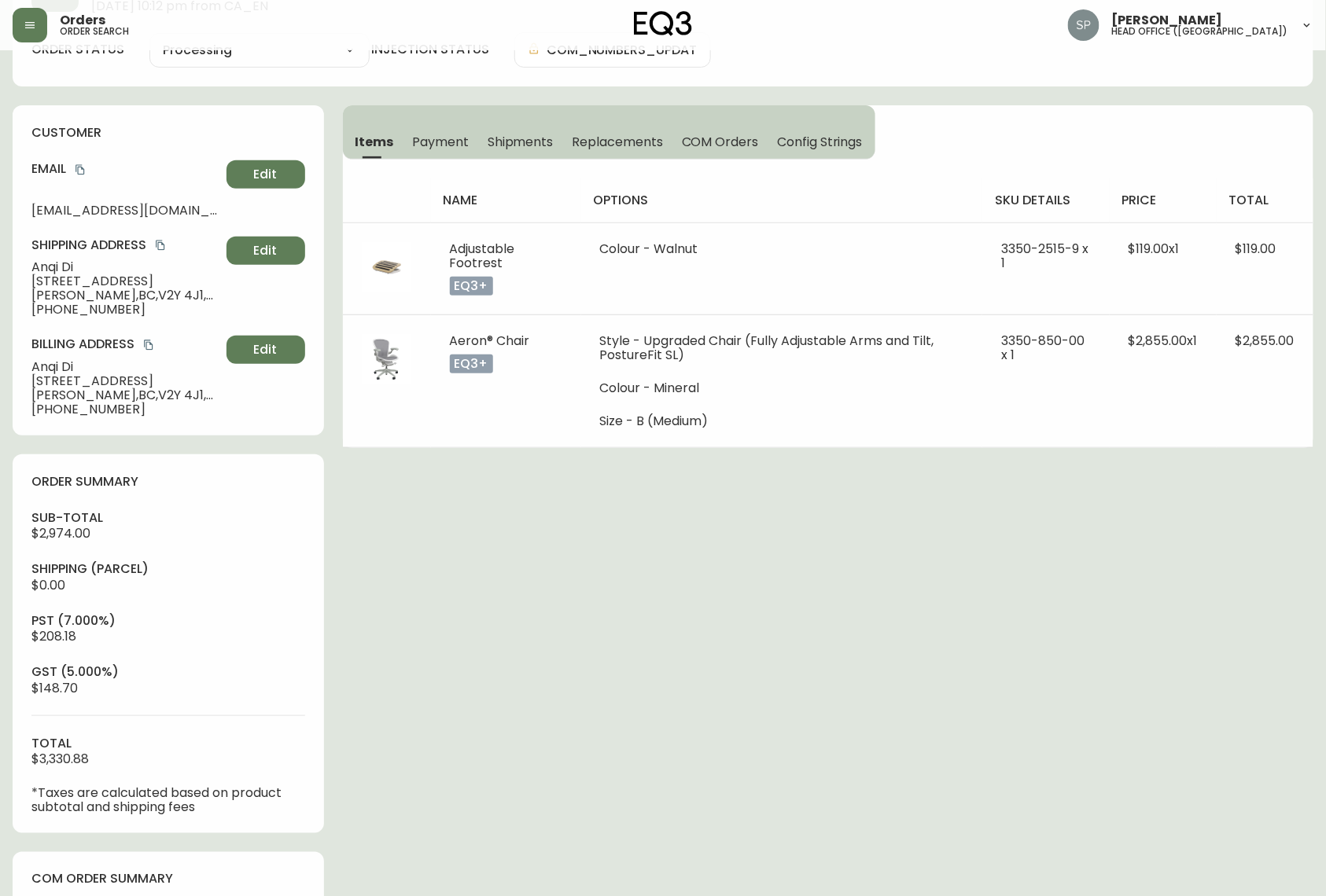
click at [61, 299] on span "[PERSON_NAME][GEOGRAPHIC_DATA] , V2Y 4J1 , [GEOGRAPHIC_DATA]" at bounding box center [126, 295] width 189 height 15
drag, startPoint x: 107, startPoint y: 298, endPoint x: 91, endPoint y: 300, distance: 16.1
click at [153, 298] on span "[PERSON_NAME][GEOGRAPHIC_DATA] , V2Y 4J1 , [GEOGRAPHIC_DATA]" at bounding box center [126, 295] width 189 height 15
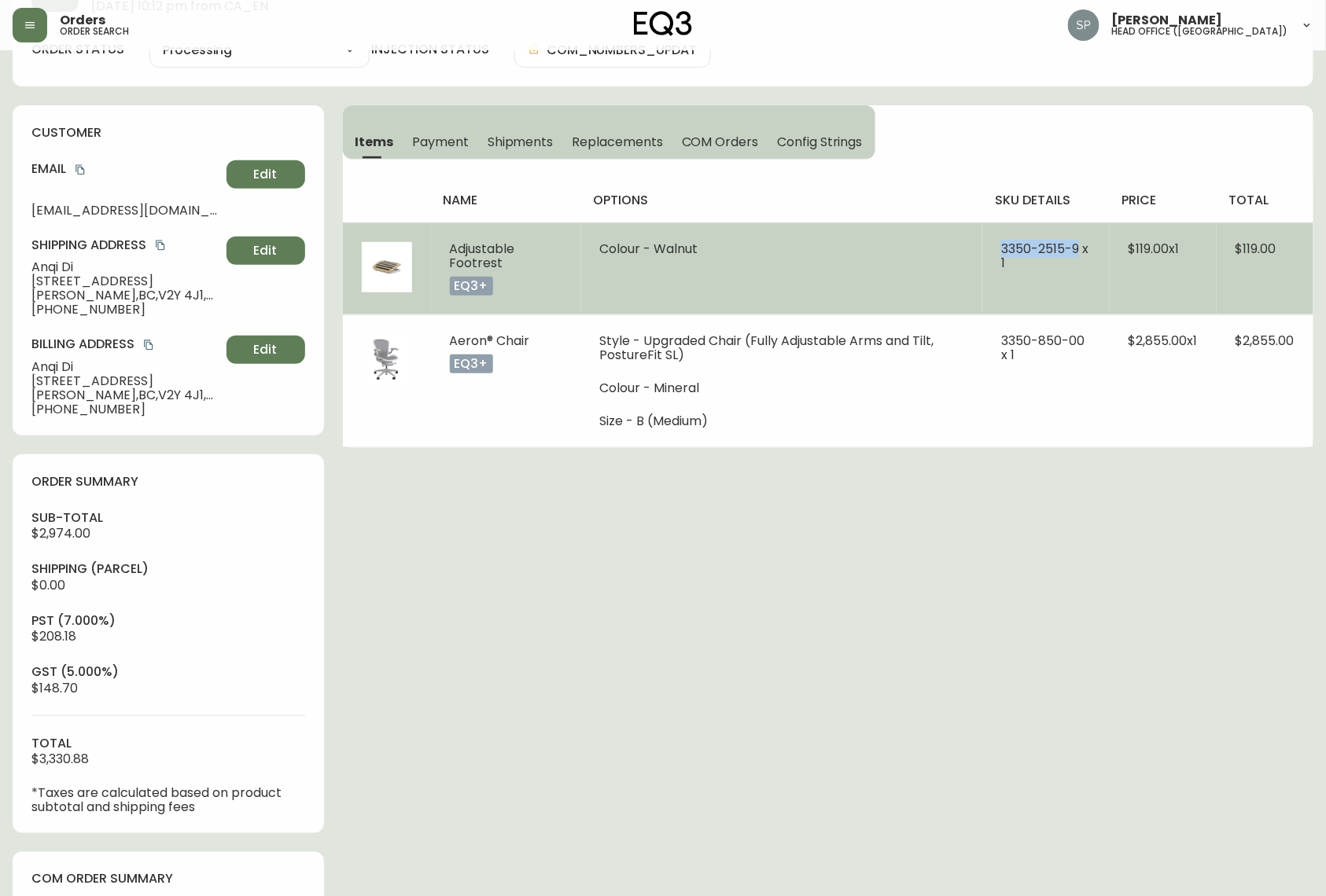
drag, startPoint x: 1077, startPoint y: 249, endPoint x: 991, endPoint y: 252, distance: 86.1
click at [991, 252] on td "3350-2515-9 x 1" at bounding box center [1046, 268] width 128 height 92
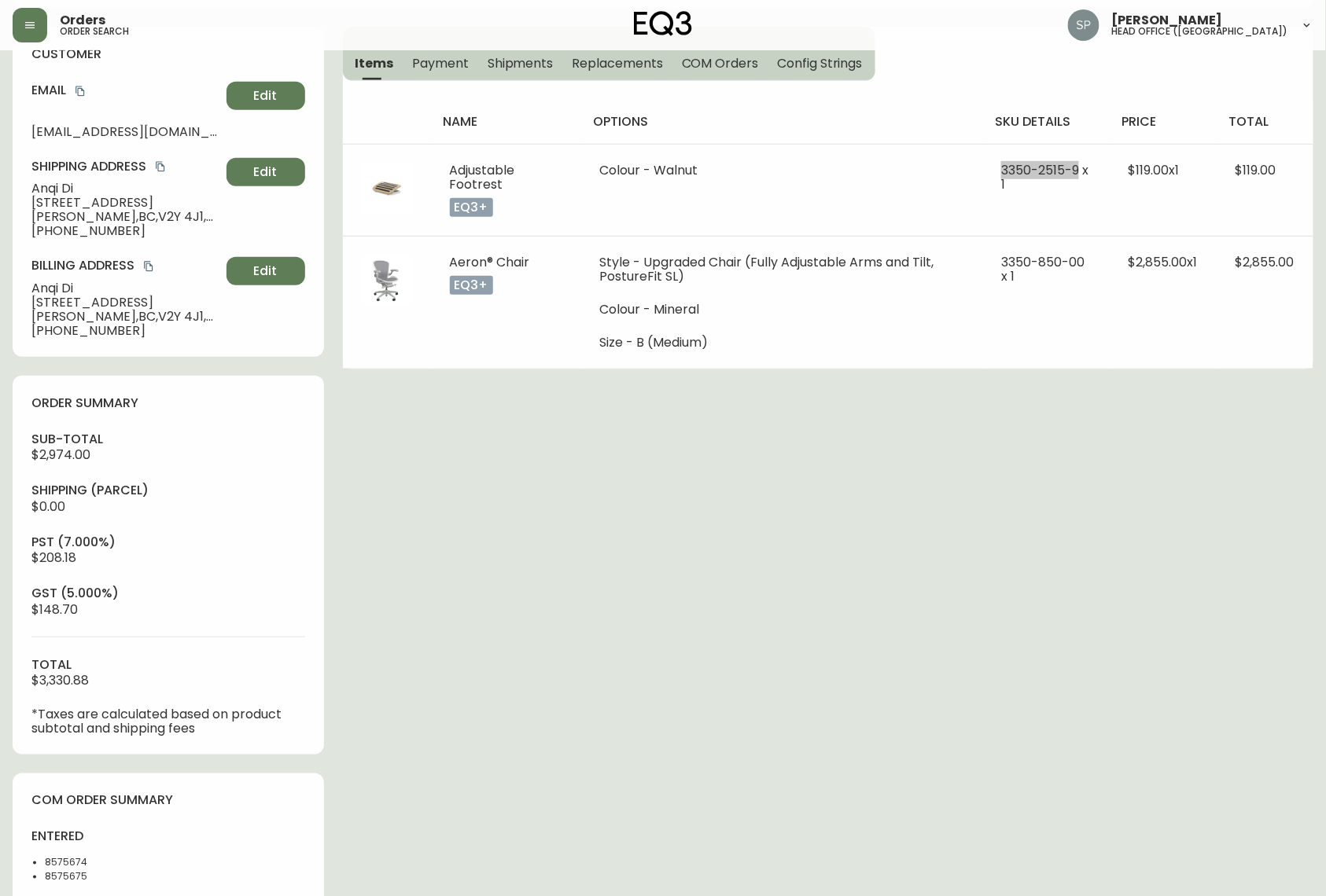
scroll to position [503, 0]
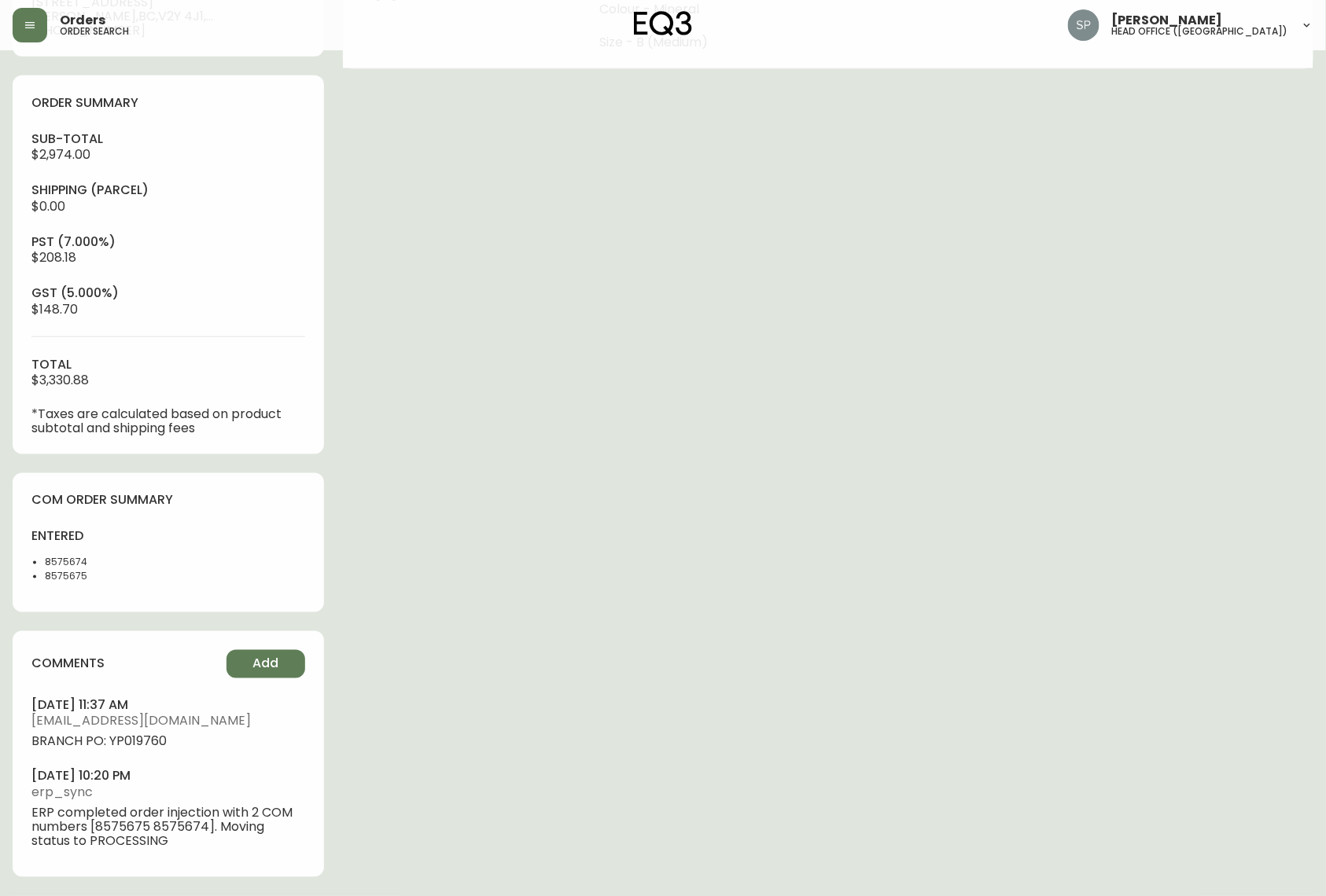
click at [63, 577] on li "8575675" at bounding box center [101, 577] width 114 height 15
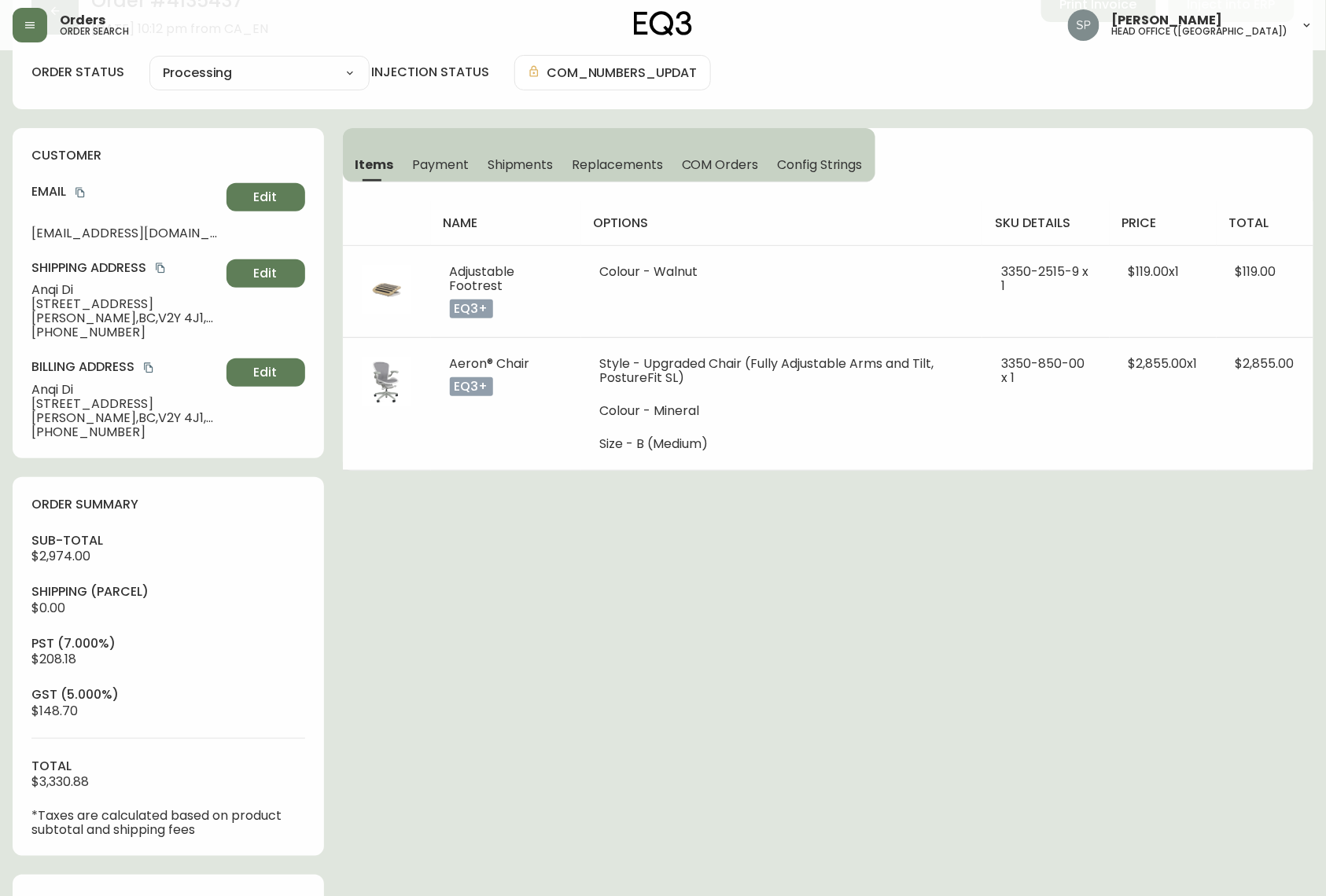
scroll to position [0, 0]
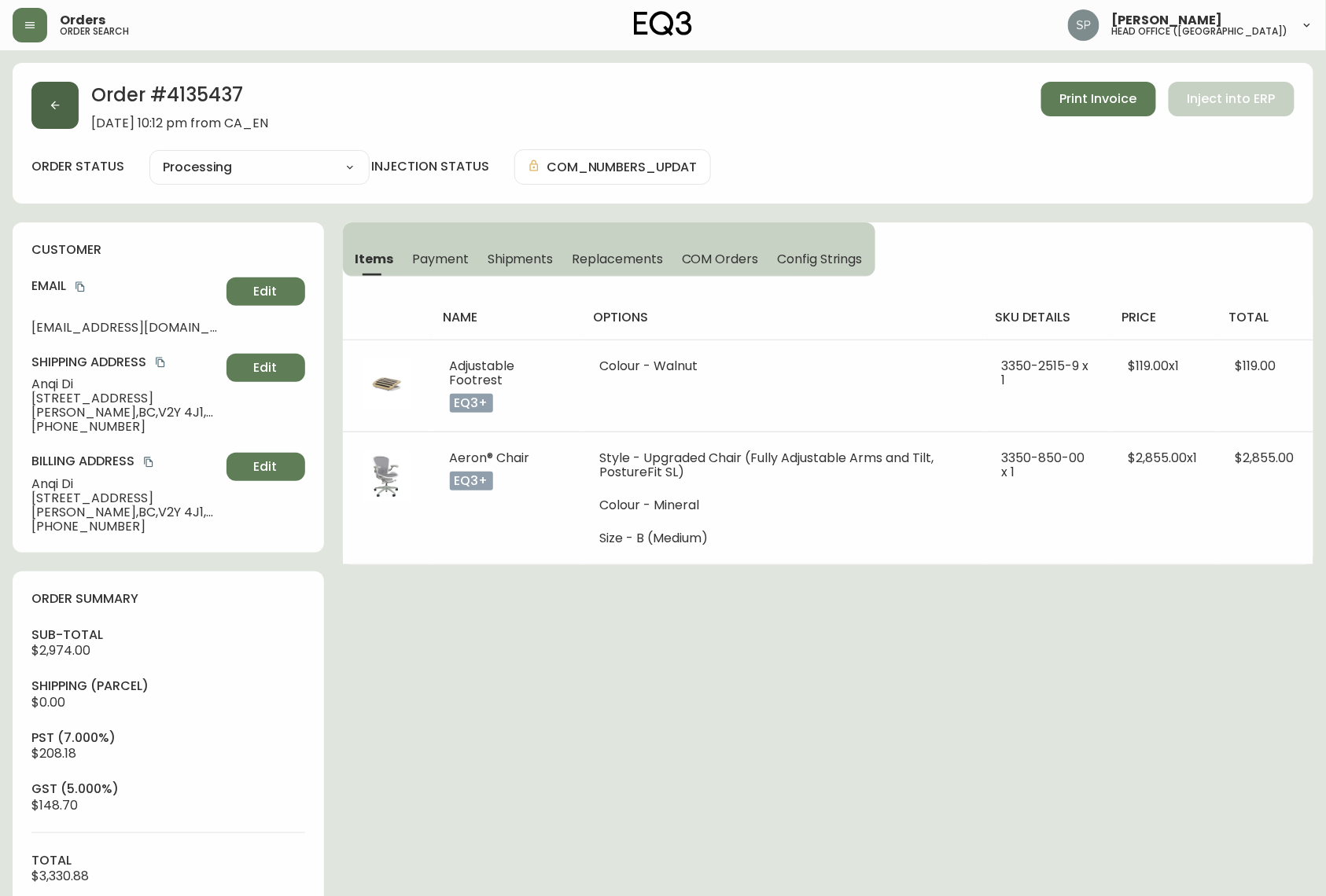
click at [57, 99] on icon "button" at bounding box center [55, 105] width 13 height 13
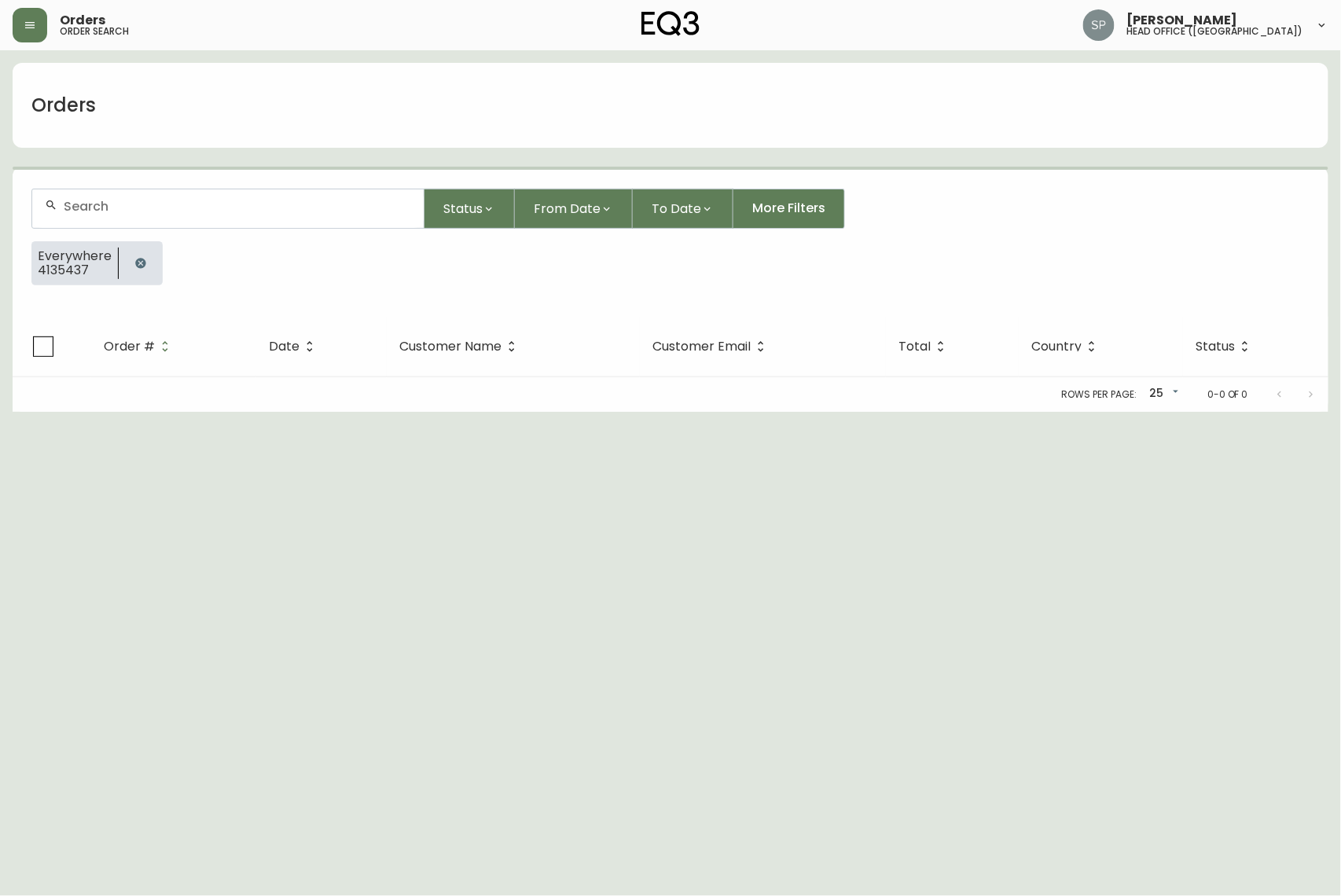
click at [165, 199] on input "text" at bounding box center [237, 206] width 347 height 15
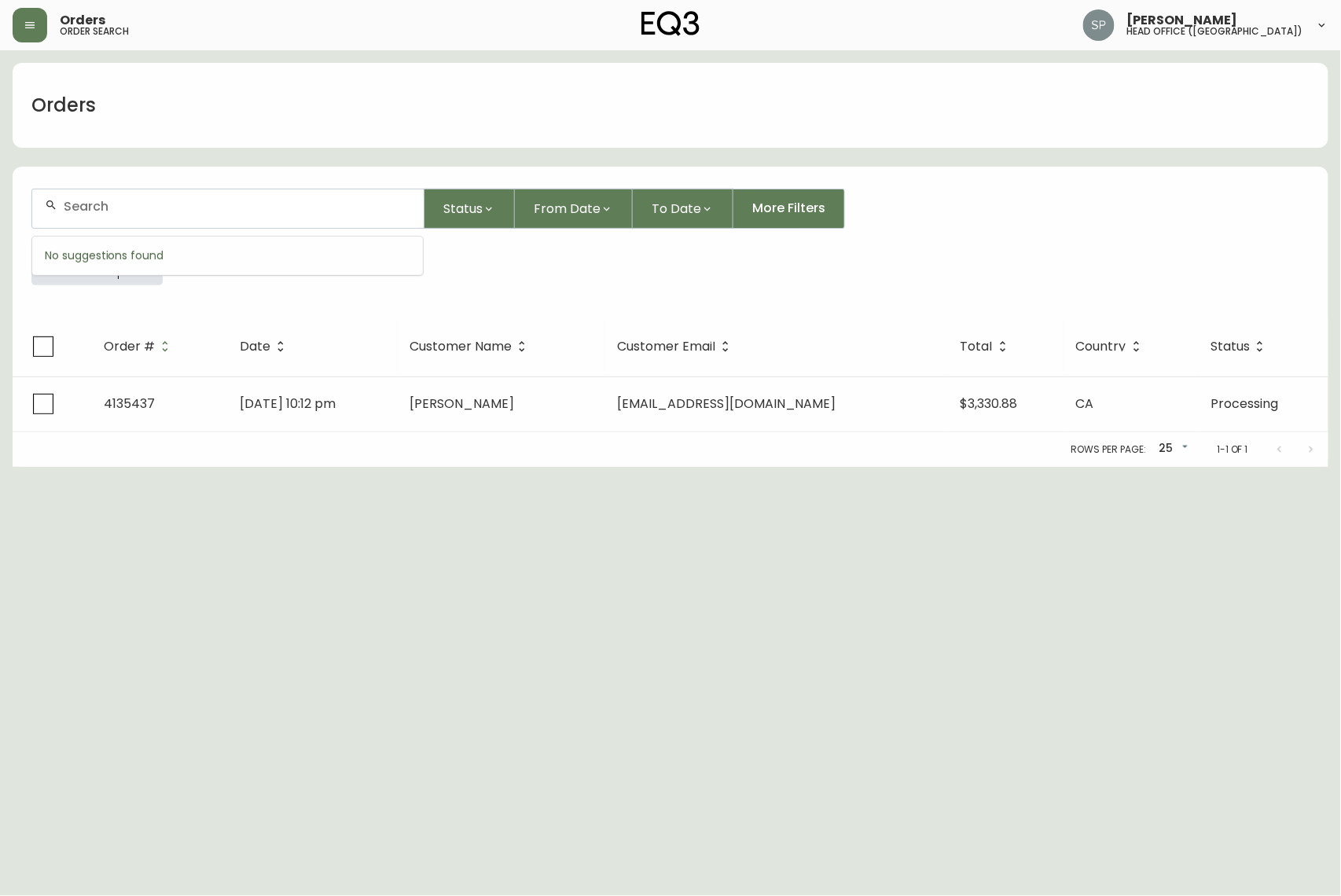
paste input "8573098"
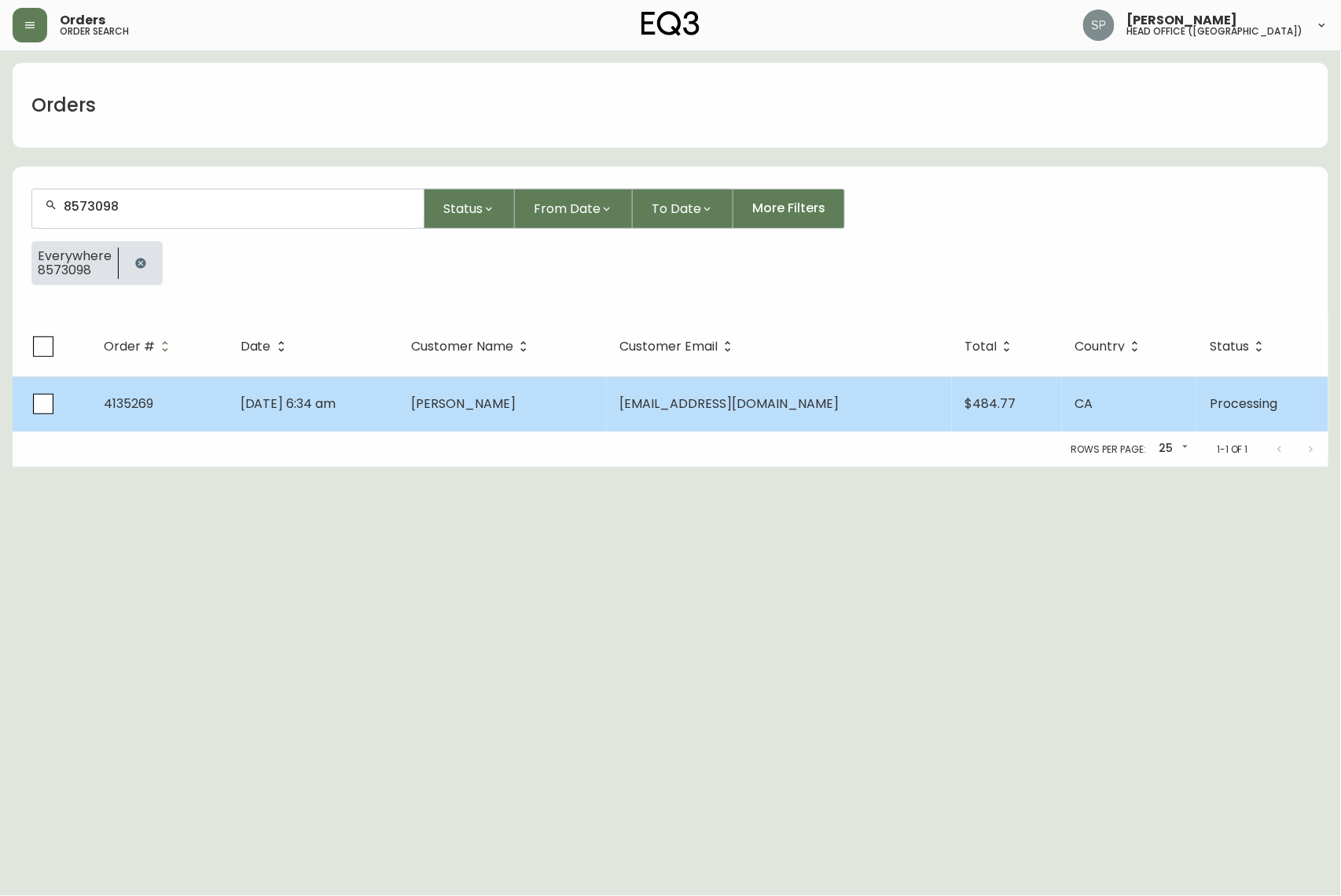
type input "8573098"
click at [279, 397] on span "[DATE] 6:34 am" at bounding box center [289, 403] width 96 height 18
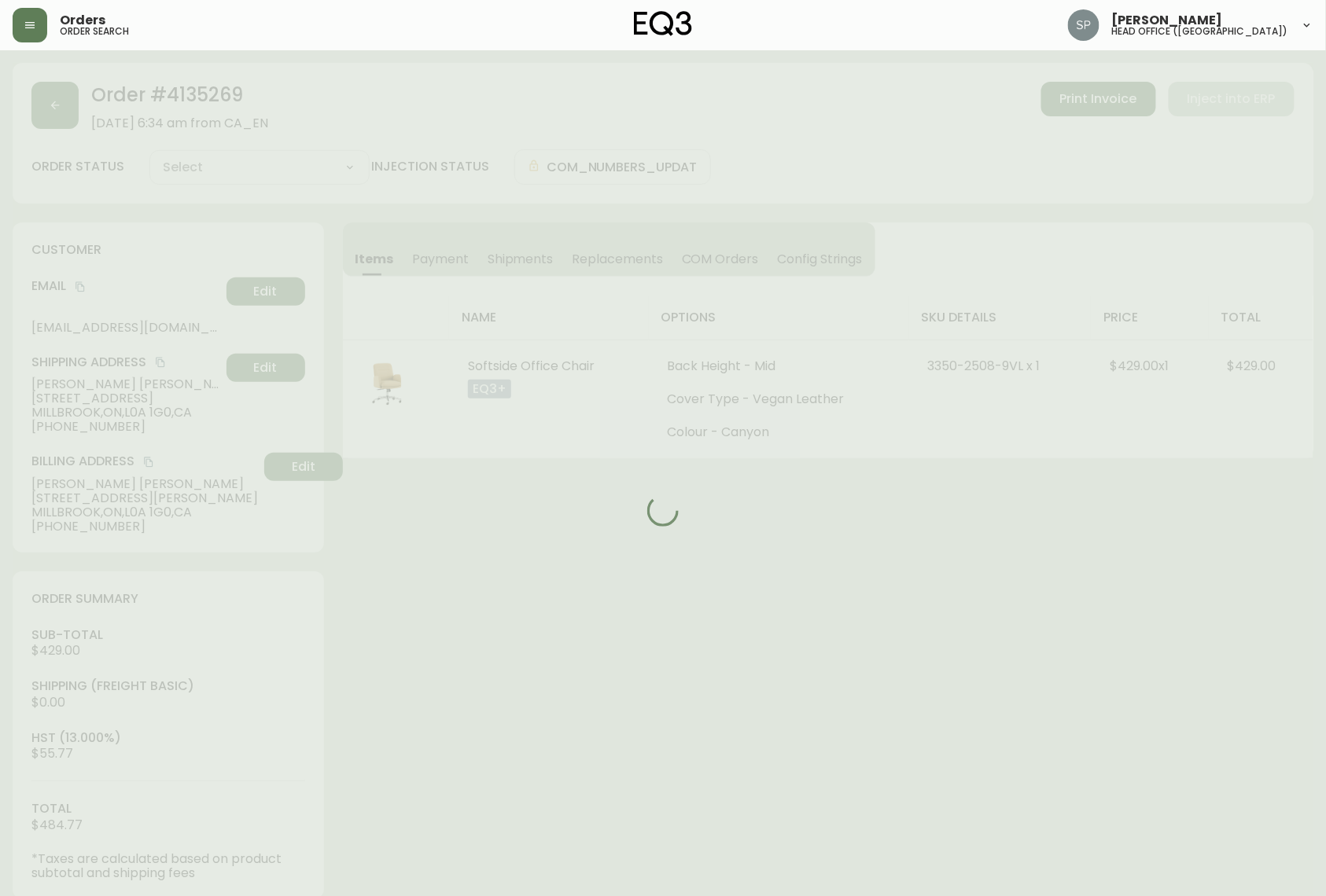
type input "Processing"
select select "PROCESSING"
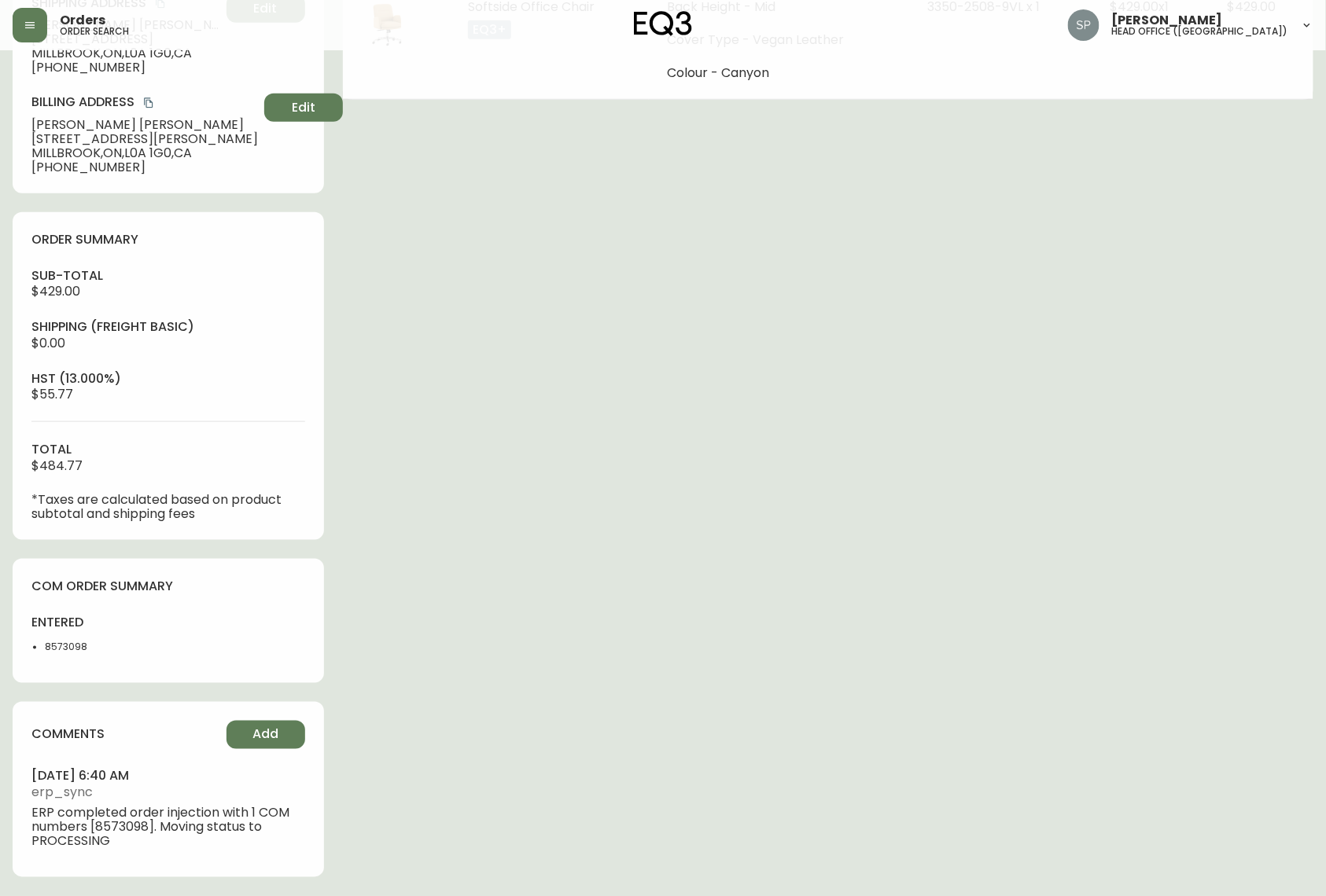
scroll to position [364, 0]
click at [259, 577] on span "Add" at bounding box center [265, 735] width 26 height 17
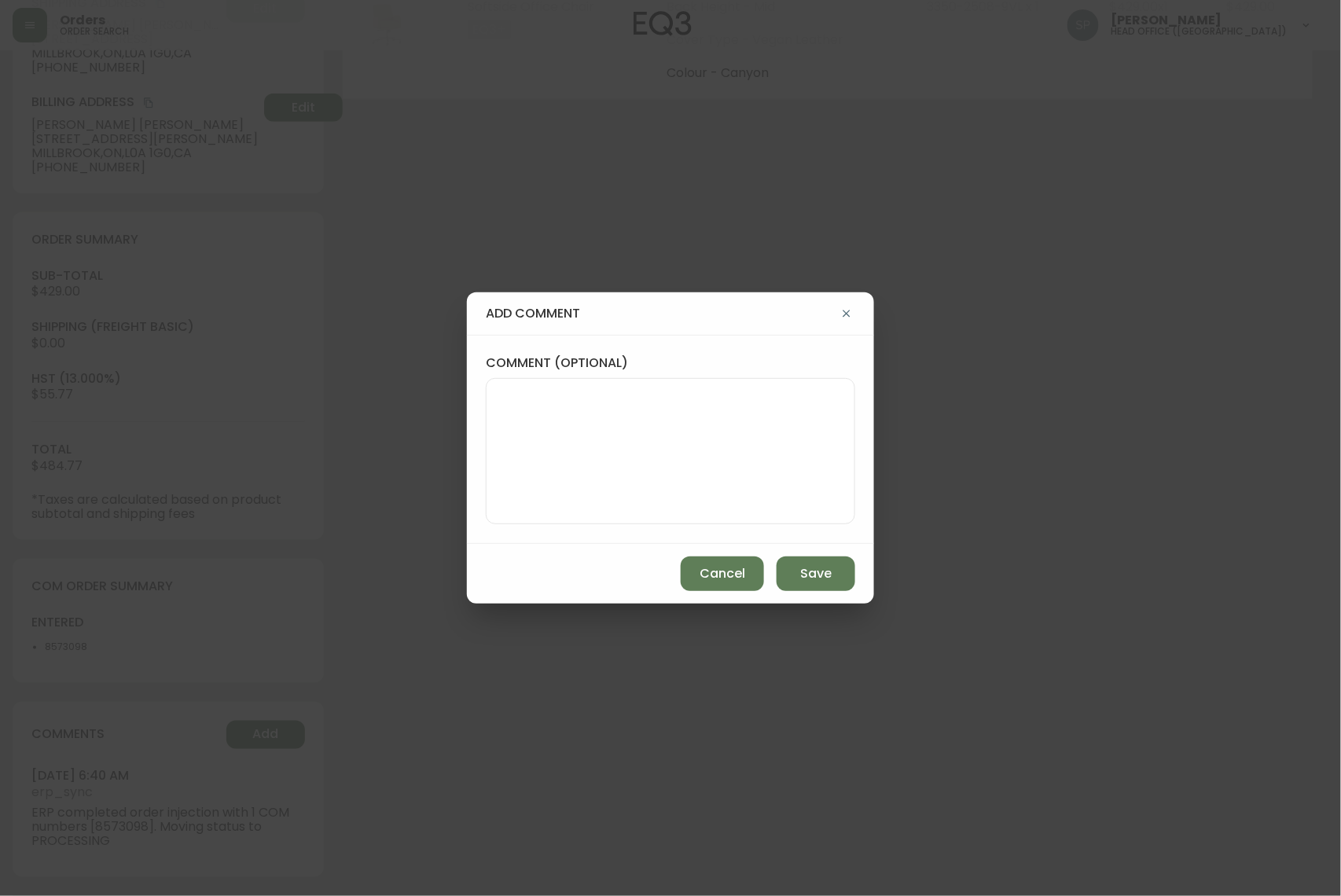
click at [579, 442] on textarea "comment (optional)" at bounding box center [670, 451] width 343 height 126
type textarea "p"
type textarea "PO :"
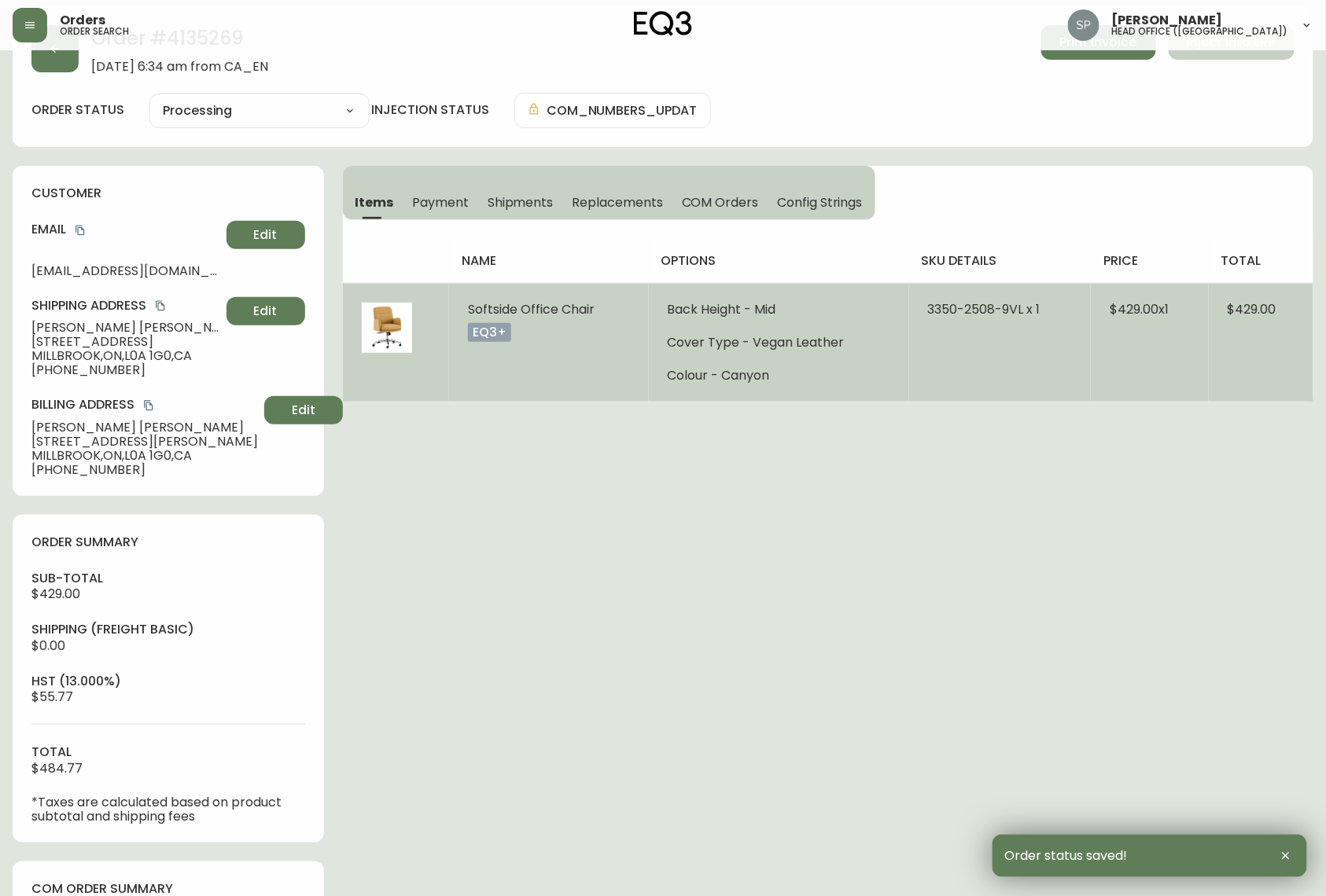
scroll to position [51, 0]
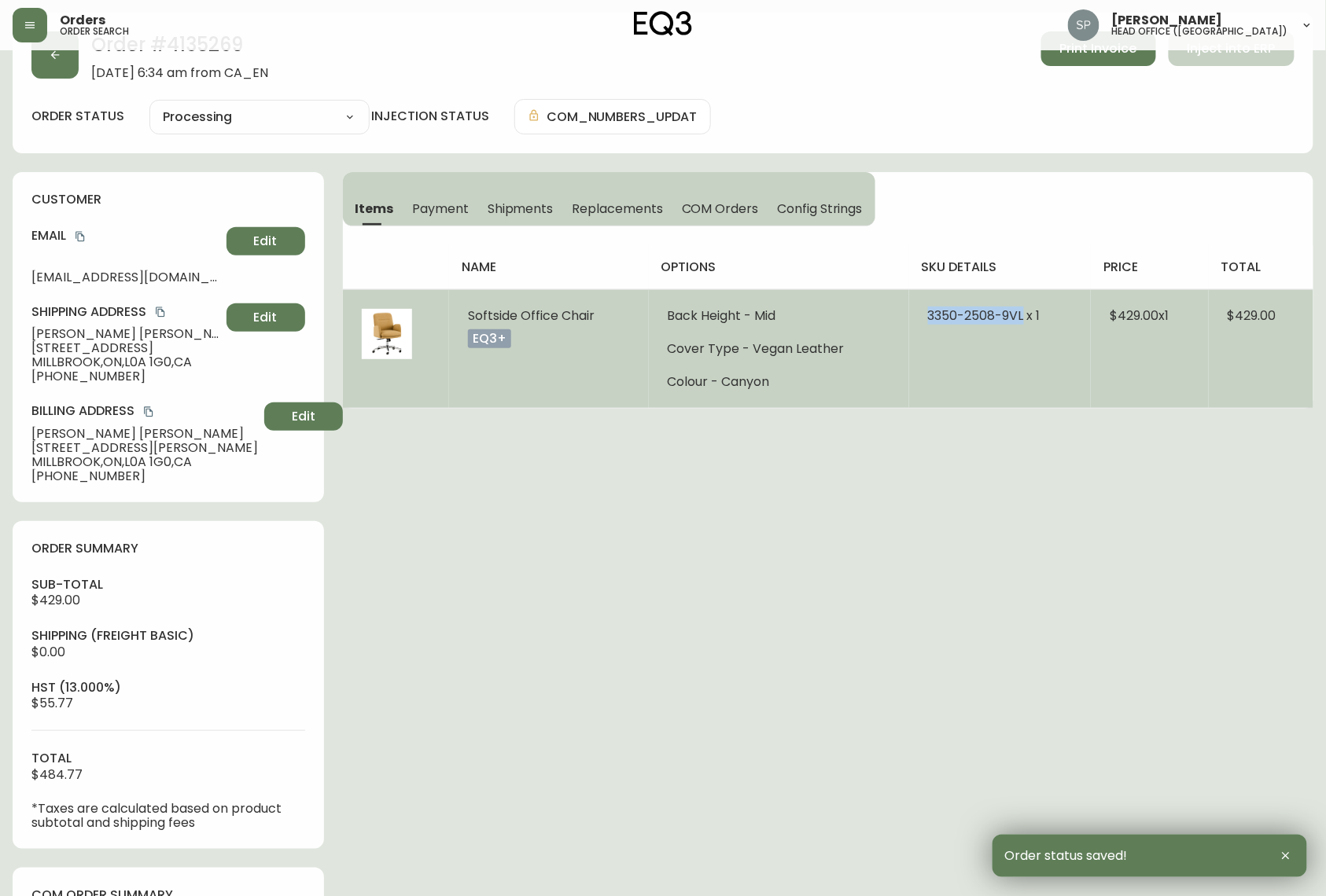
drag, startPoint x: 1002, startPoint y: 330, endPoint x: 1019, endPoint y: 330, distance: 17.0
click at [1019, 330] on td "3350-2508-9VL x 1" at bounding box center [1000, 348] width 183 height 118
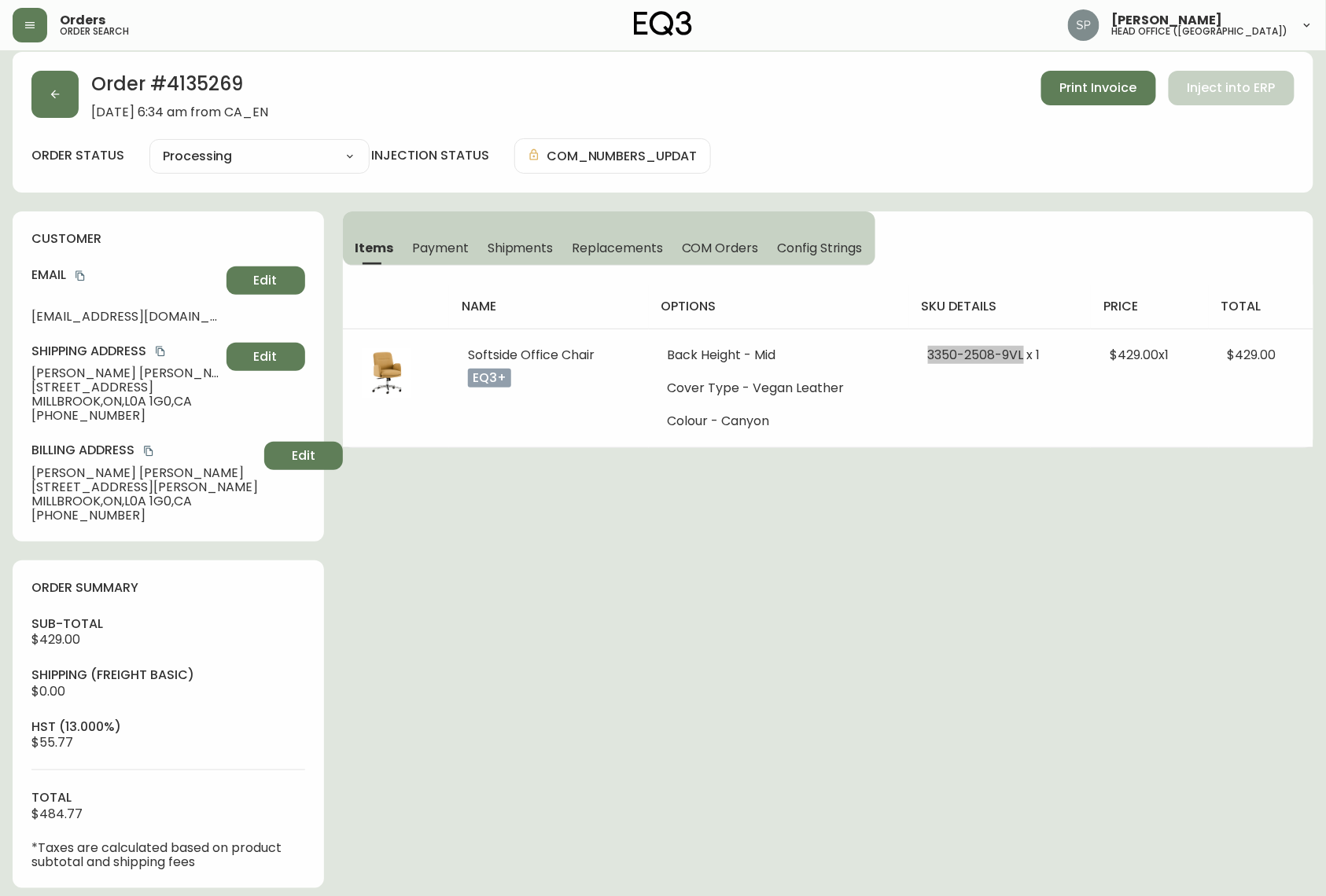
scroll to position [0, 0]
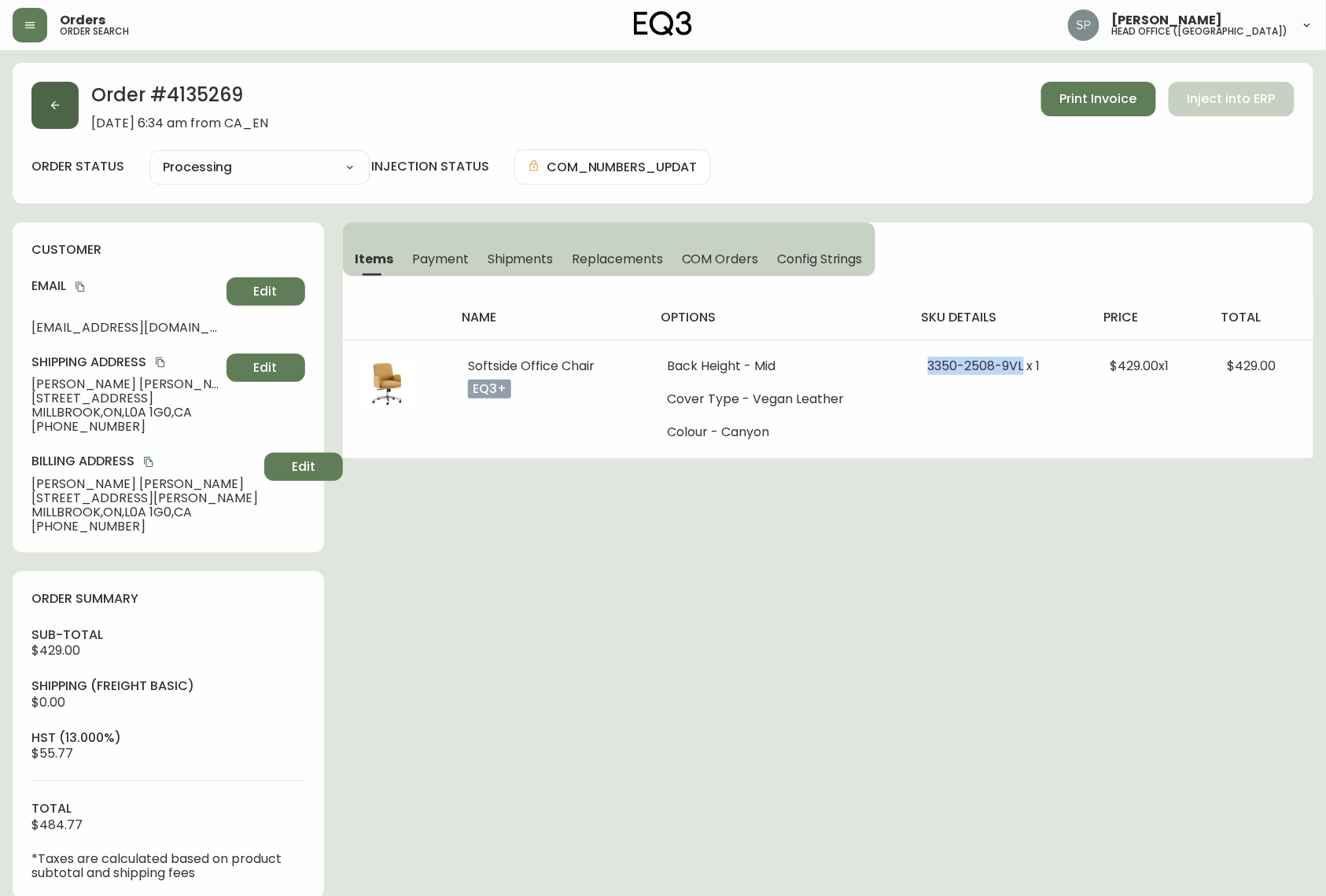
click at [44, 102] on button "button" at bounding box center [55, 105] width 47 height 47
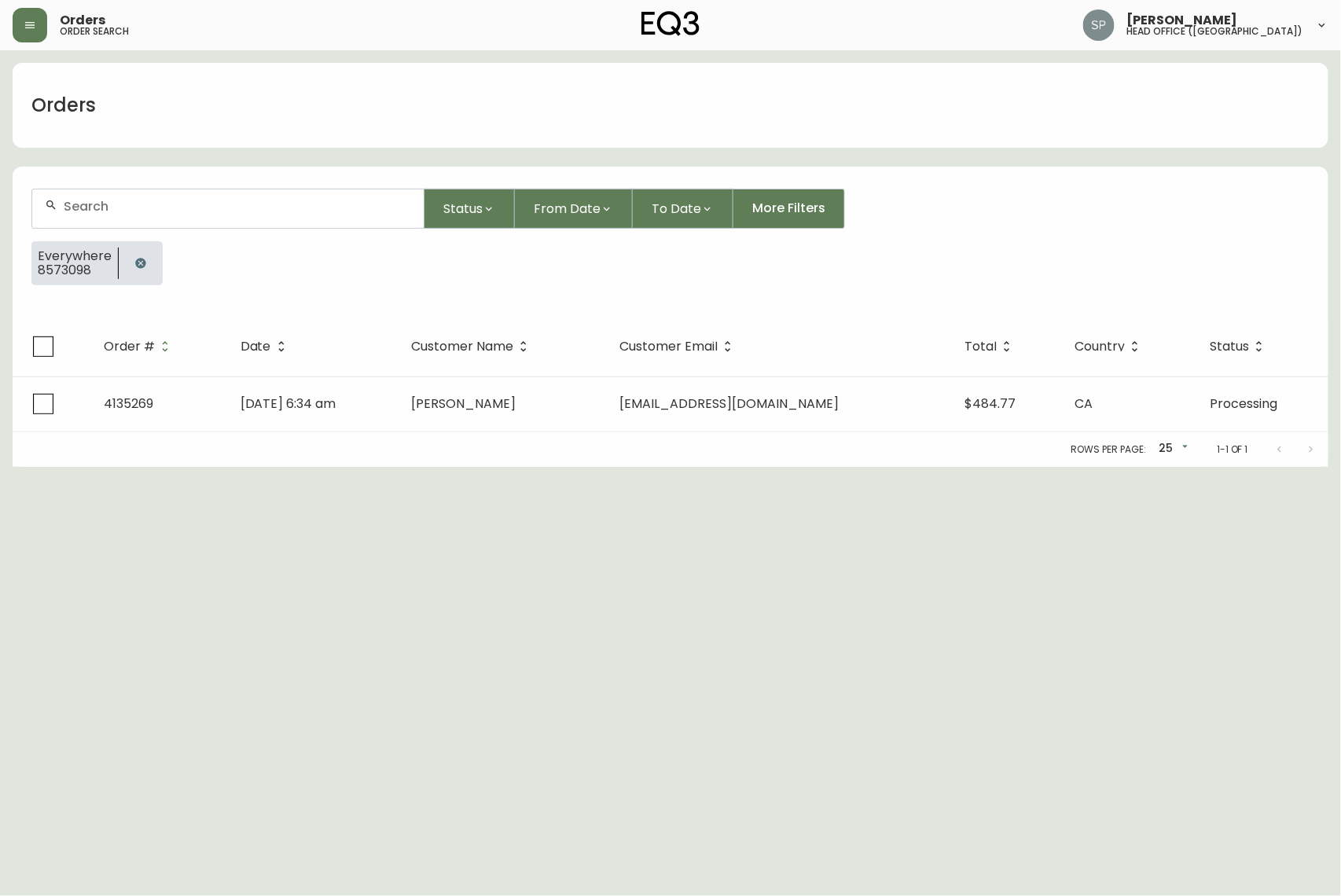
click at [141, 207] on input "text" at bounding box center [237, 206] width 347 height 15
type input "8570544"
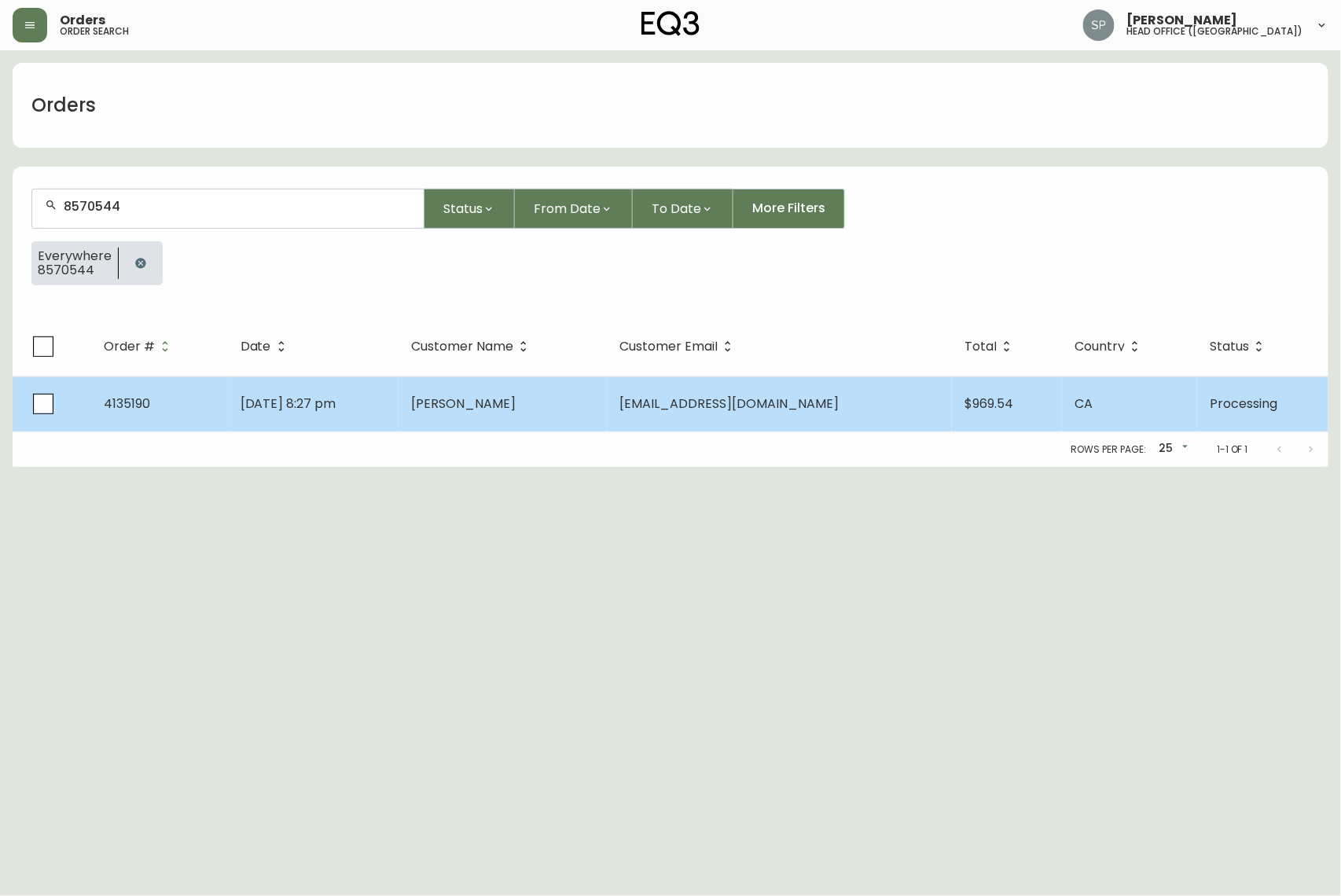
click at [300, 424] on td "[DATE] 8:27 pm" at bounding box center [313, 404] width 171 height 55
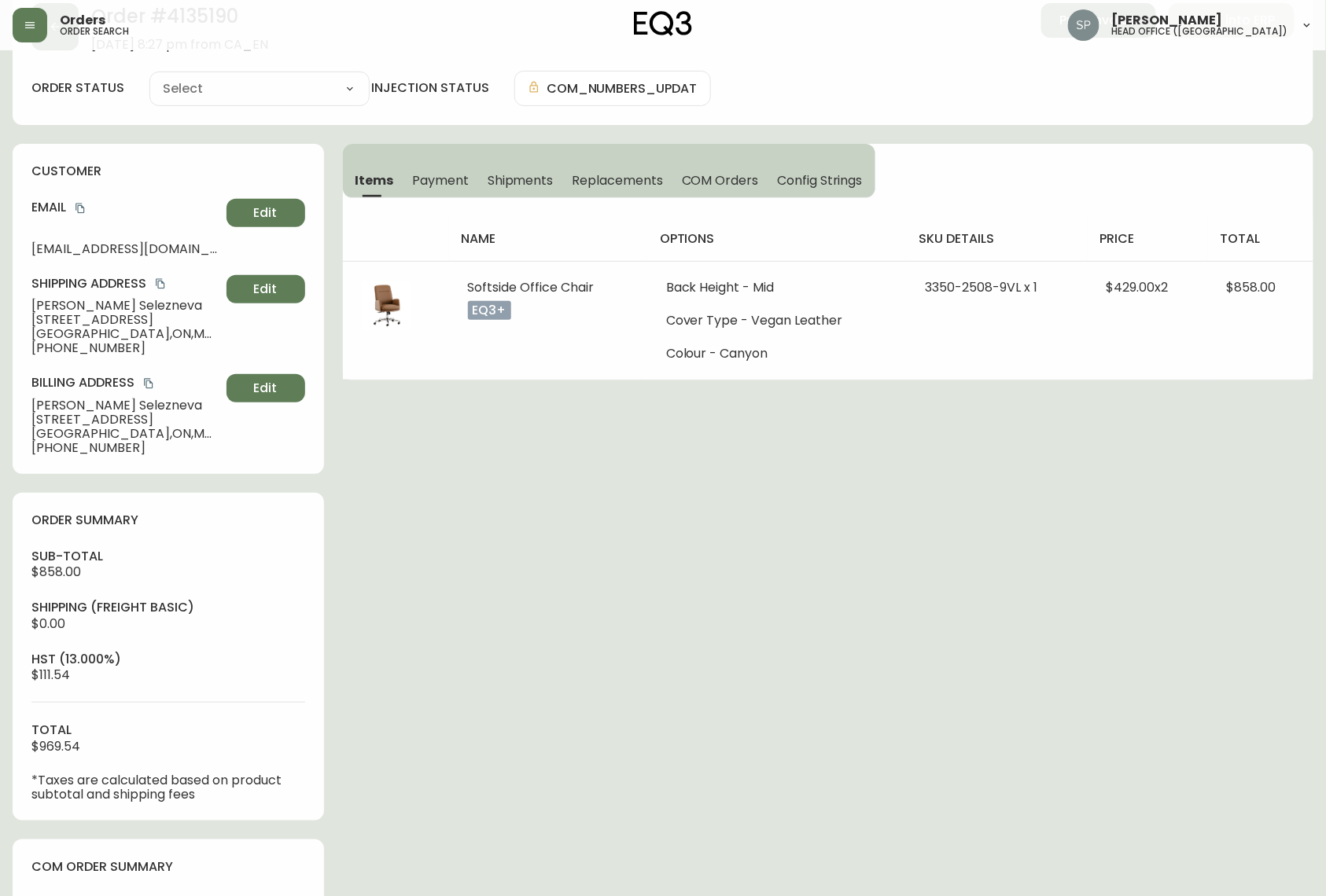
type input "Processing"
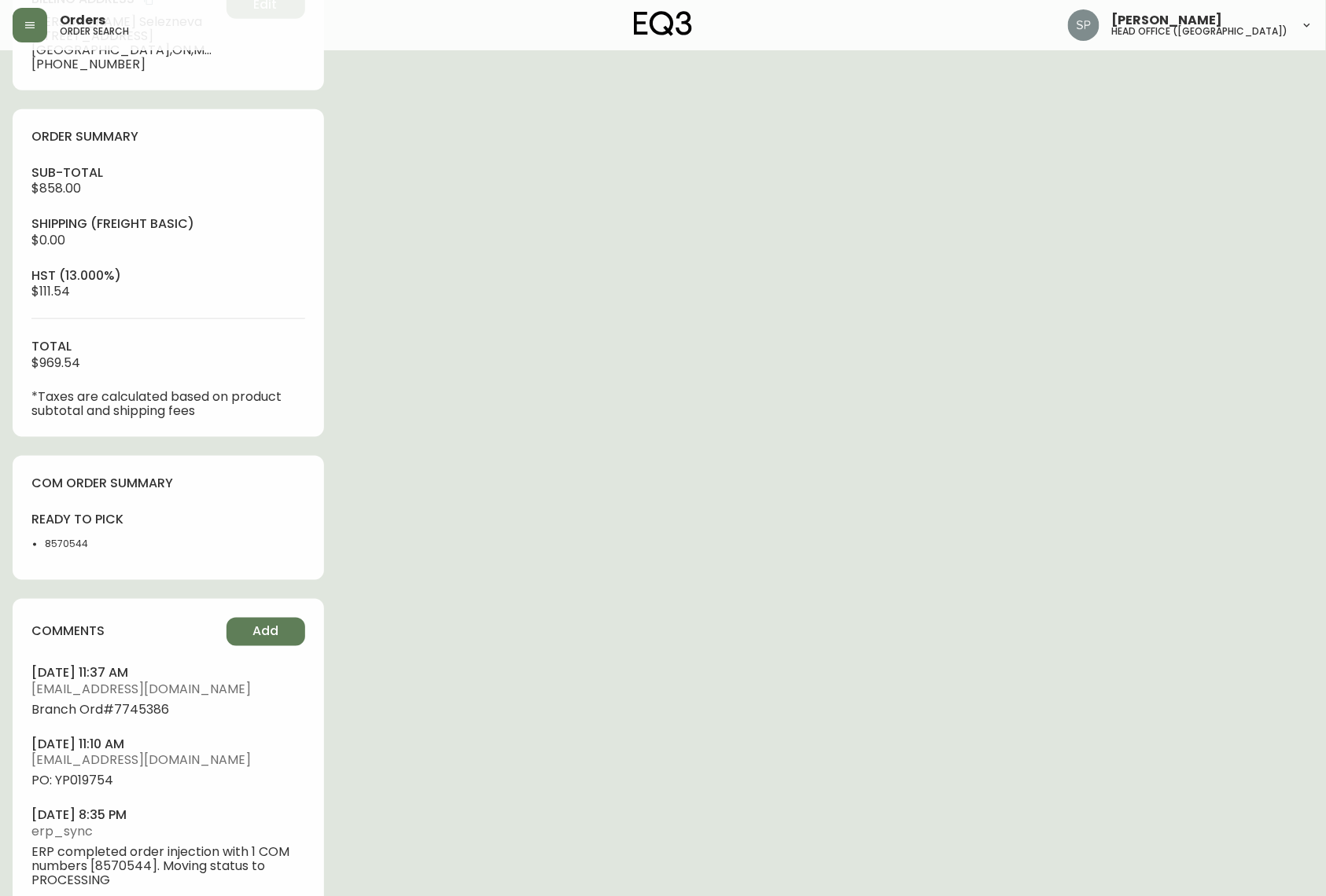
select select "PROCESSING"
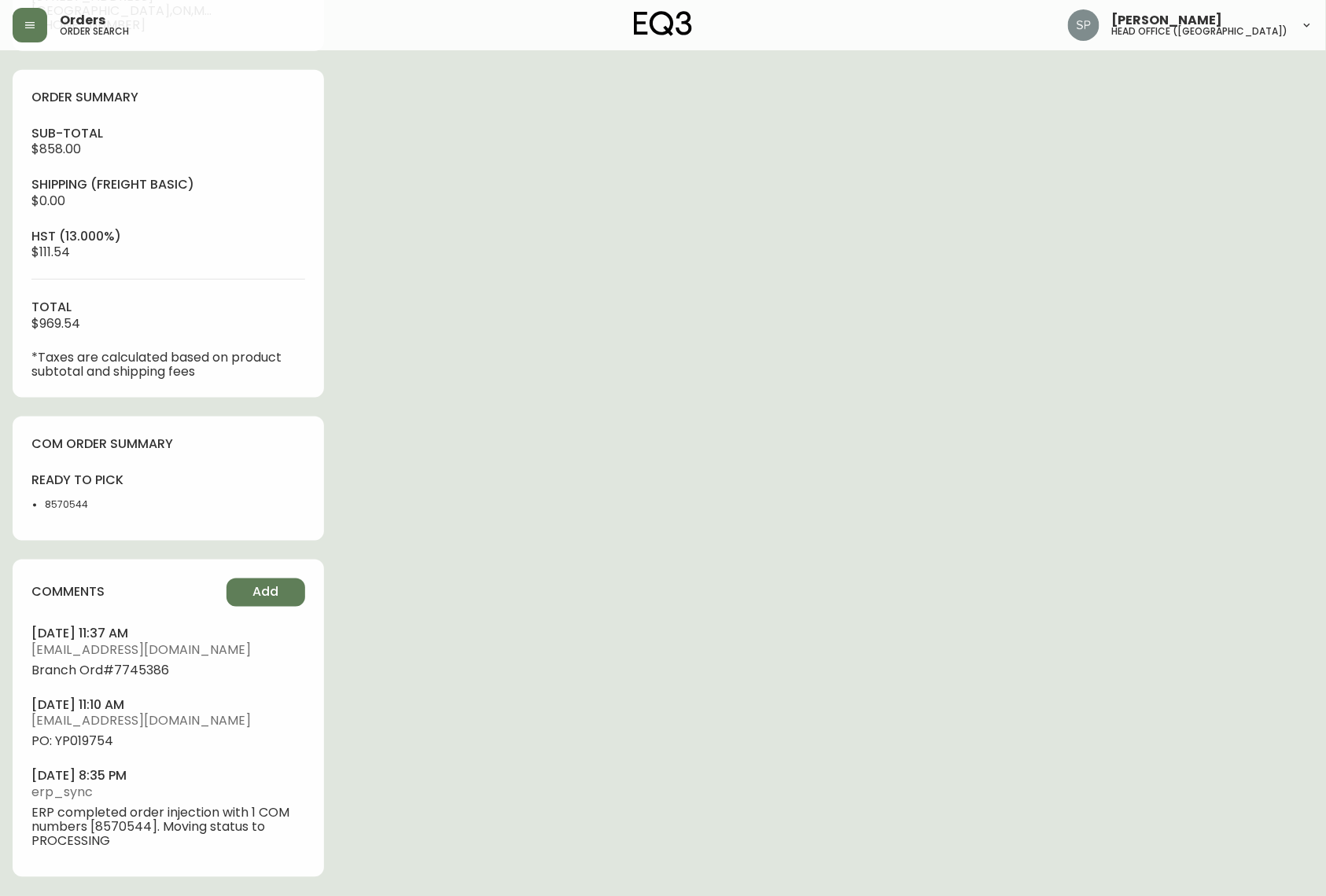
scroll to position [193, 0]
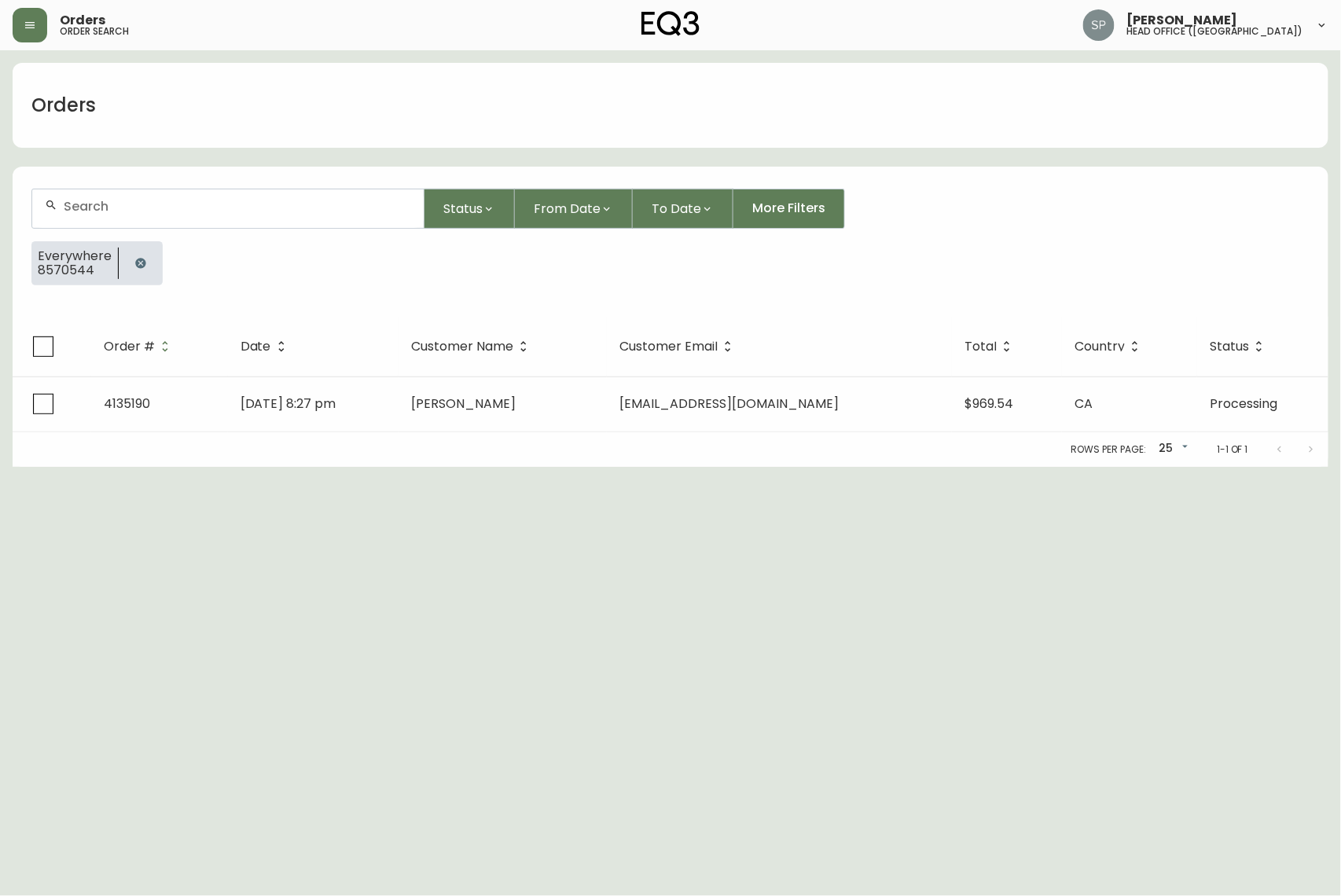
click at [205, 195] on div at bounding box center [228, 208] width 392 height 39
paste input "8573098"
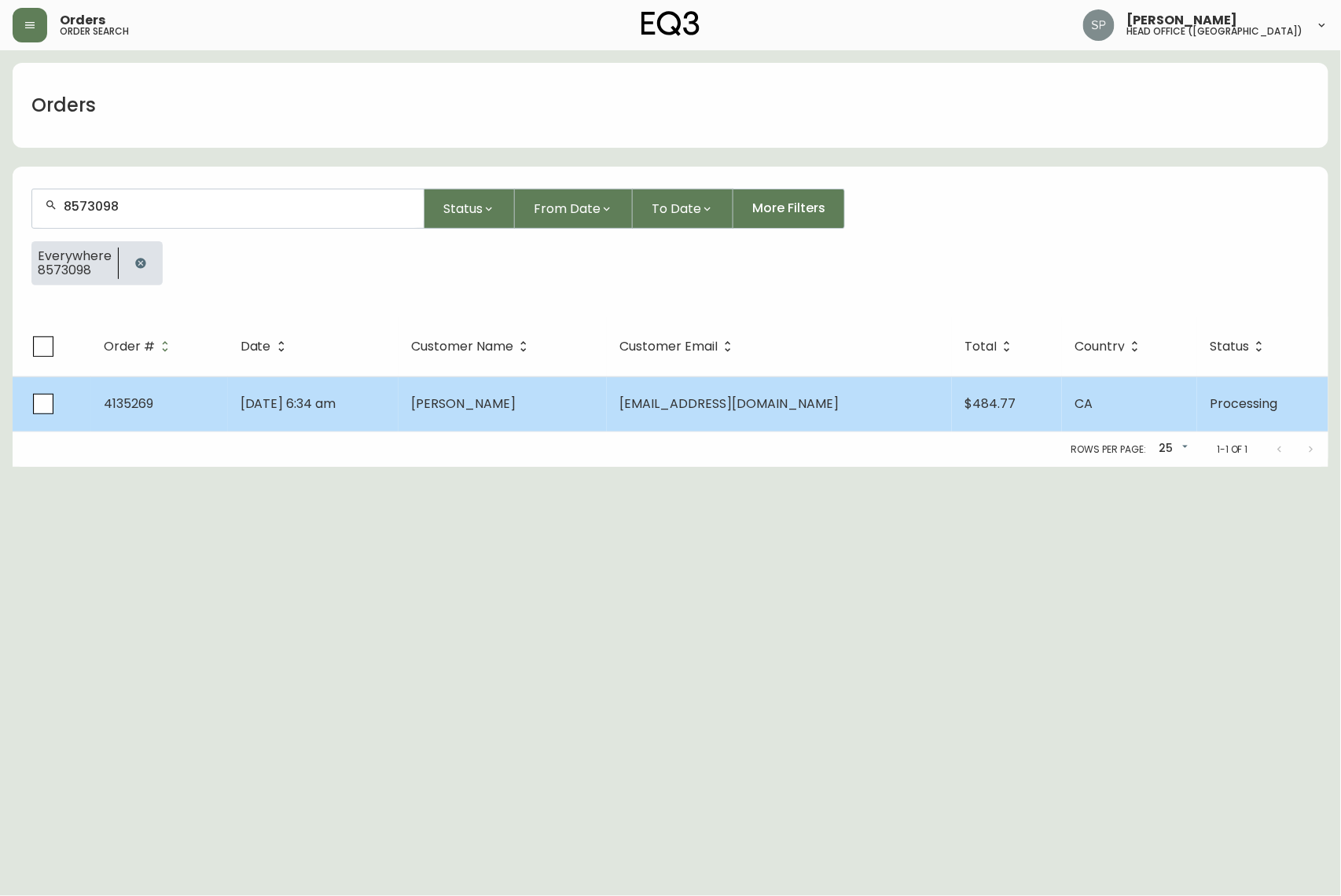
type input "8573098"
click at [382, 388] on td "[DATE] 6:34 am" at bounding box center [313, 404] width 171 height 55
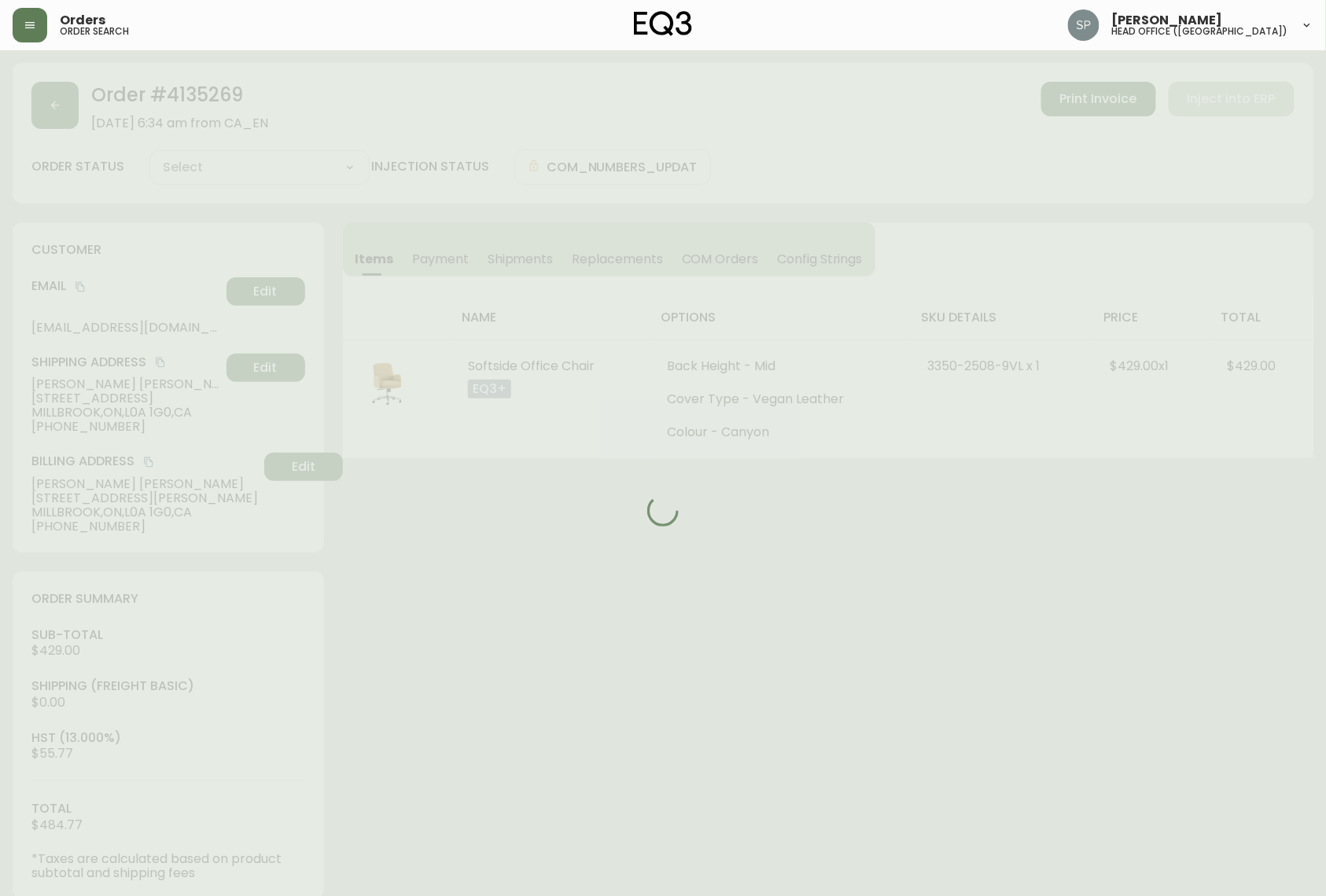
type input "Processing"
select select "PROCESSING"
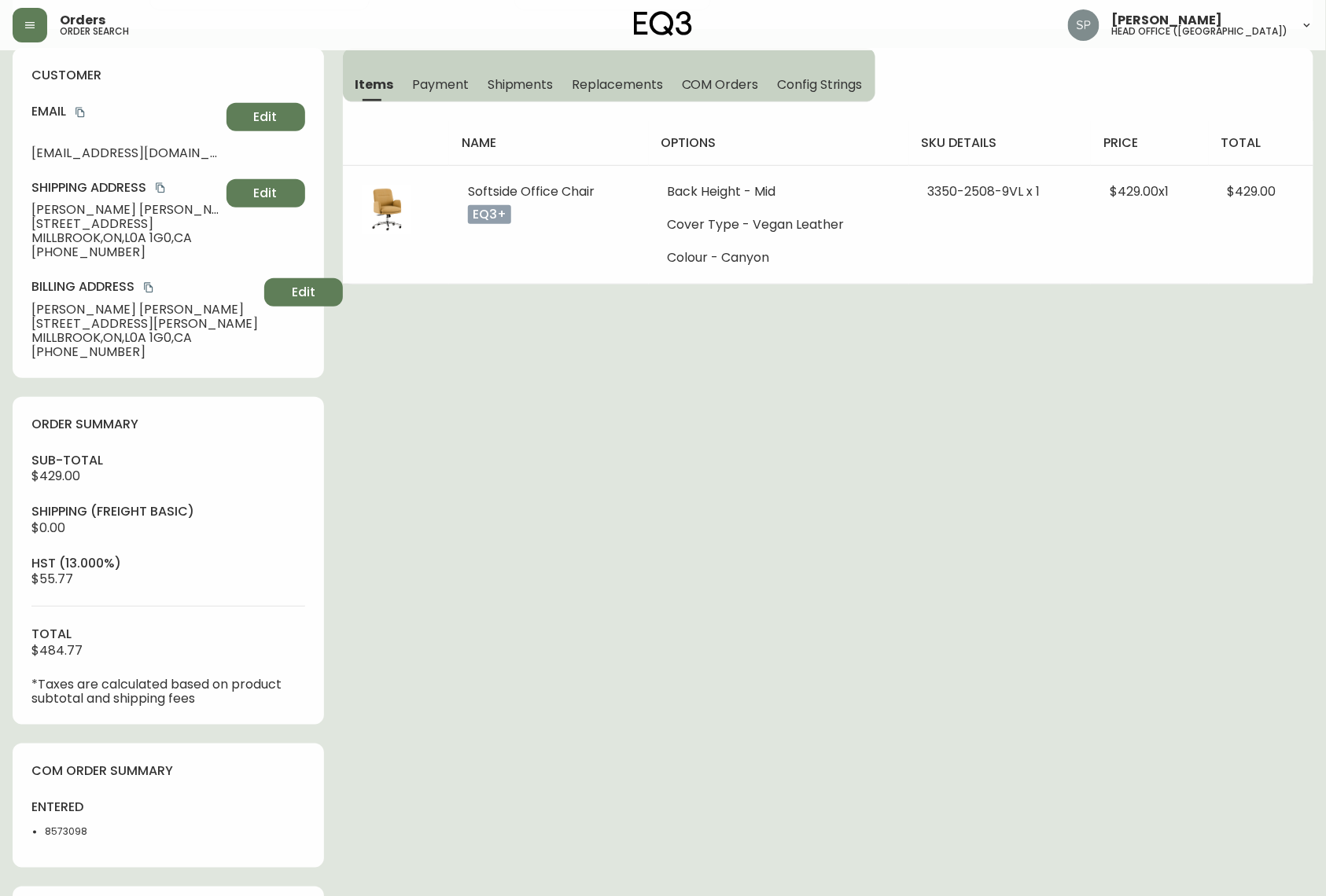
scroll to position [436, 0]
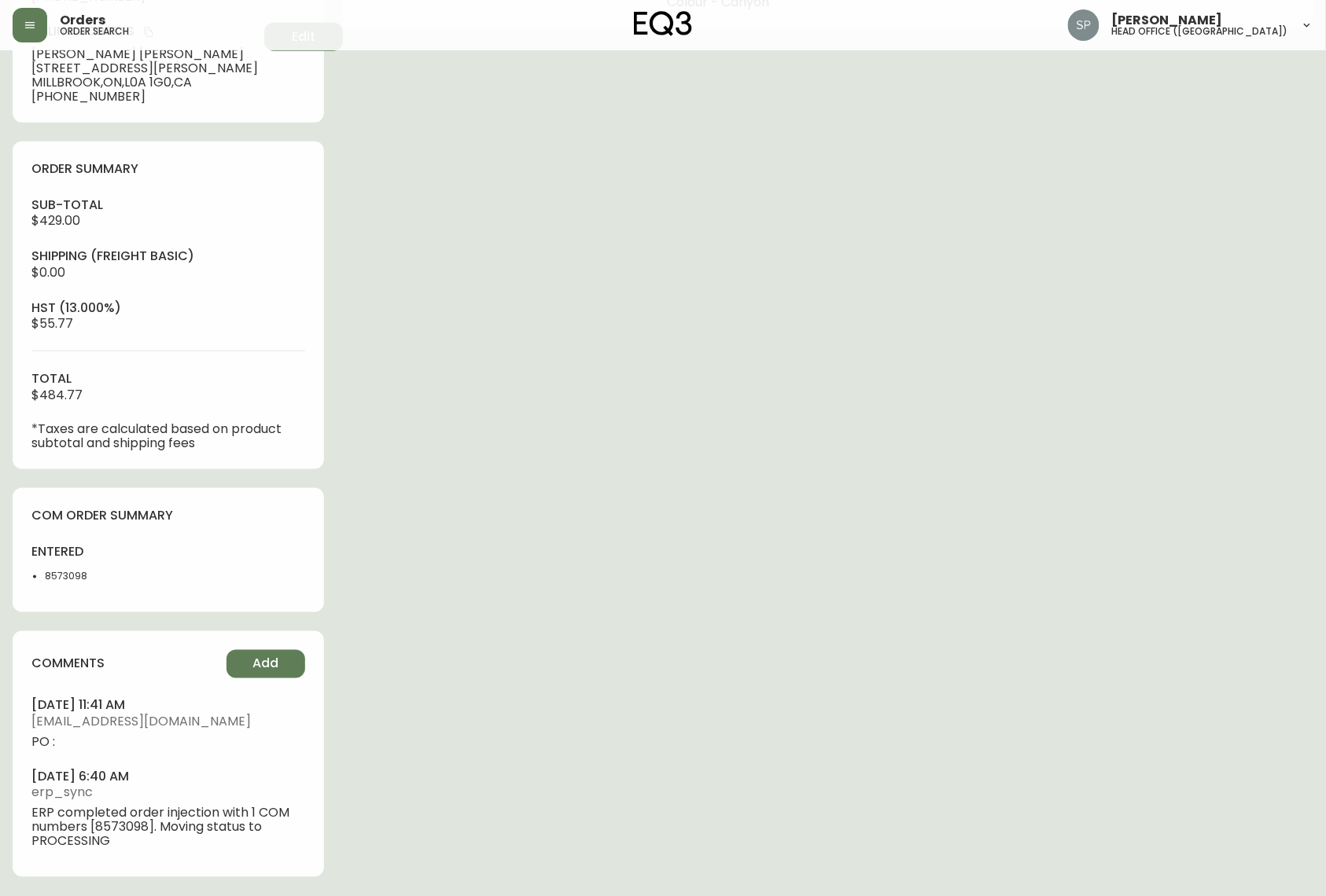
drag, startPoint x: 258, startPoint y: 648, endPoint x: 410, endPoint y: 525, distance: 195.5
click at [259, 577] on div "comments Add [DATE] 11:41 am [EMAIL_ADDRESS][DOMAIN_NAME] PO : [DATE] 6:40 am e…" at bounding box center [168, 754] width 311 height 246
click at [545, 439] on div "Order # 4135269 [DATE] 6:34 am from [GEOGRAPHIC_DATA] Print Invoice Inject into…" at bounding box center [663, 264] width 1300 height 1263
click at [274, 577] on span "Add" at bounding box center [265, 664] width 26 height 17
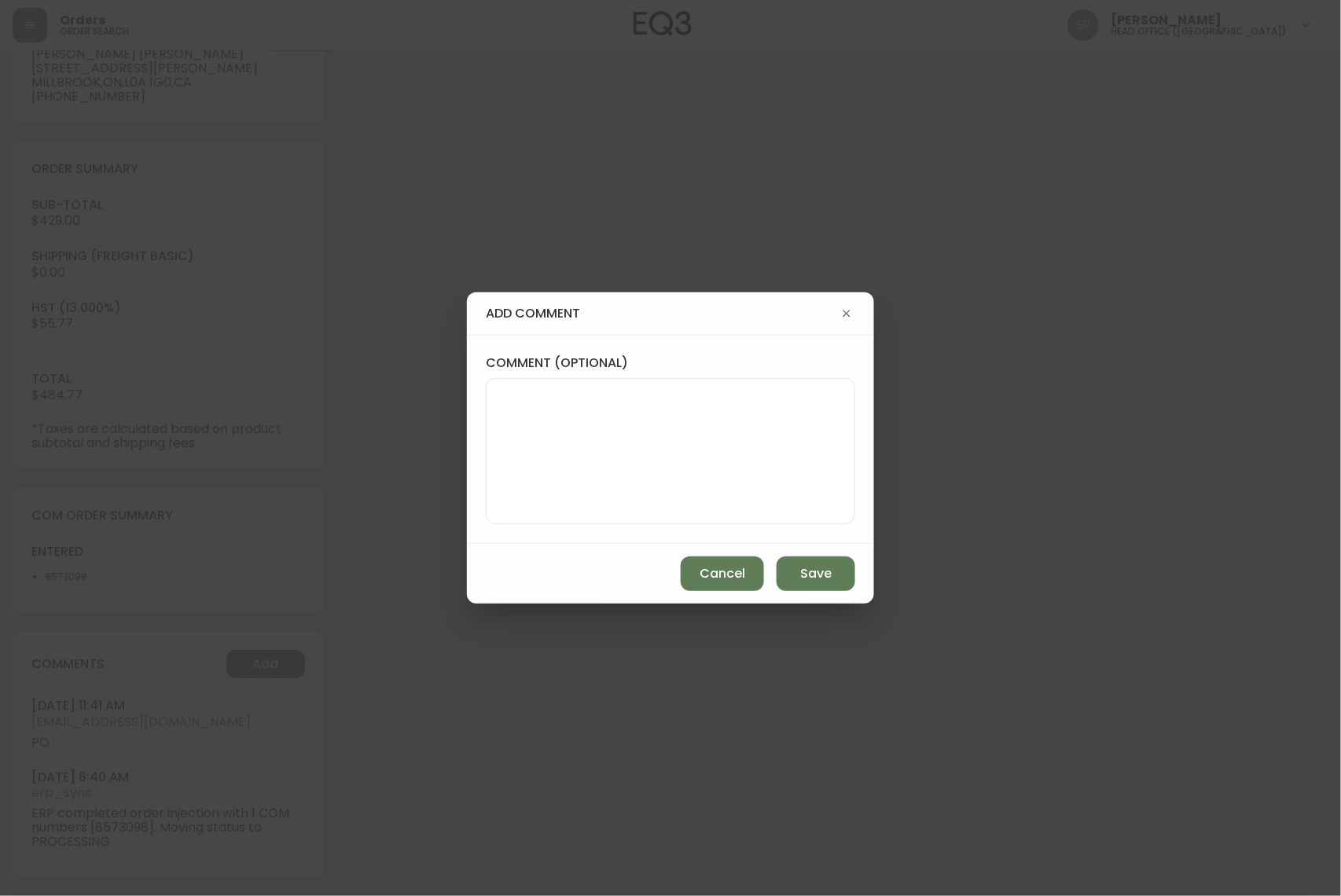
click at [628, 393] on textarea "comment (optional)" at bounding box center [670, 451] width 343 height 126
paste textarea "8573098"
type textarea "PO: Y019761"
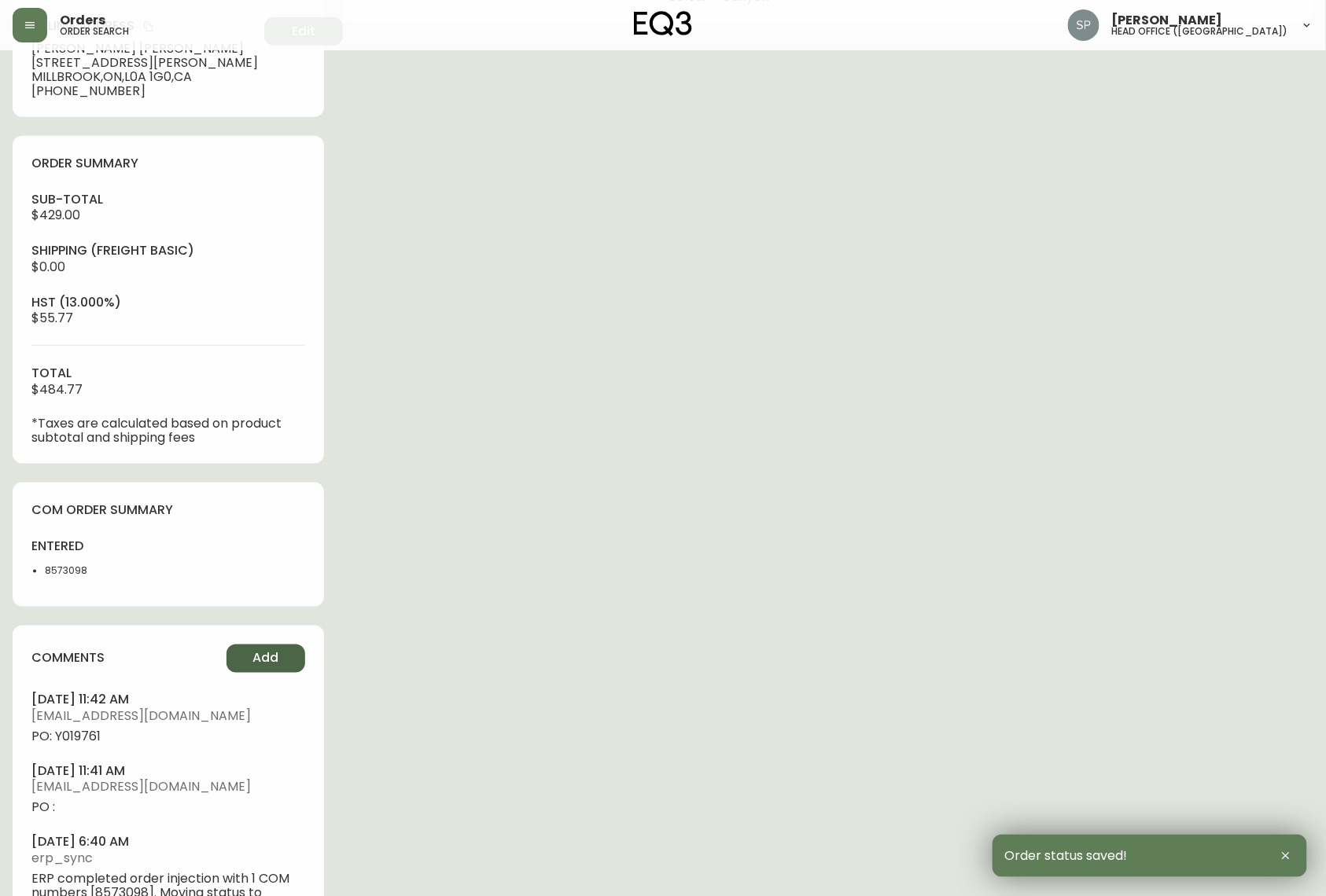
click at [272, 577] on span "Add" at bounding box center [265, 658] width 26 height 17
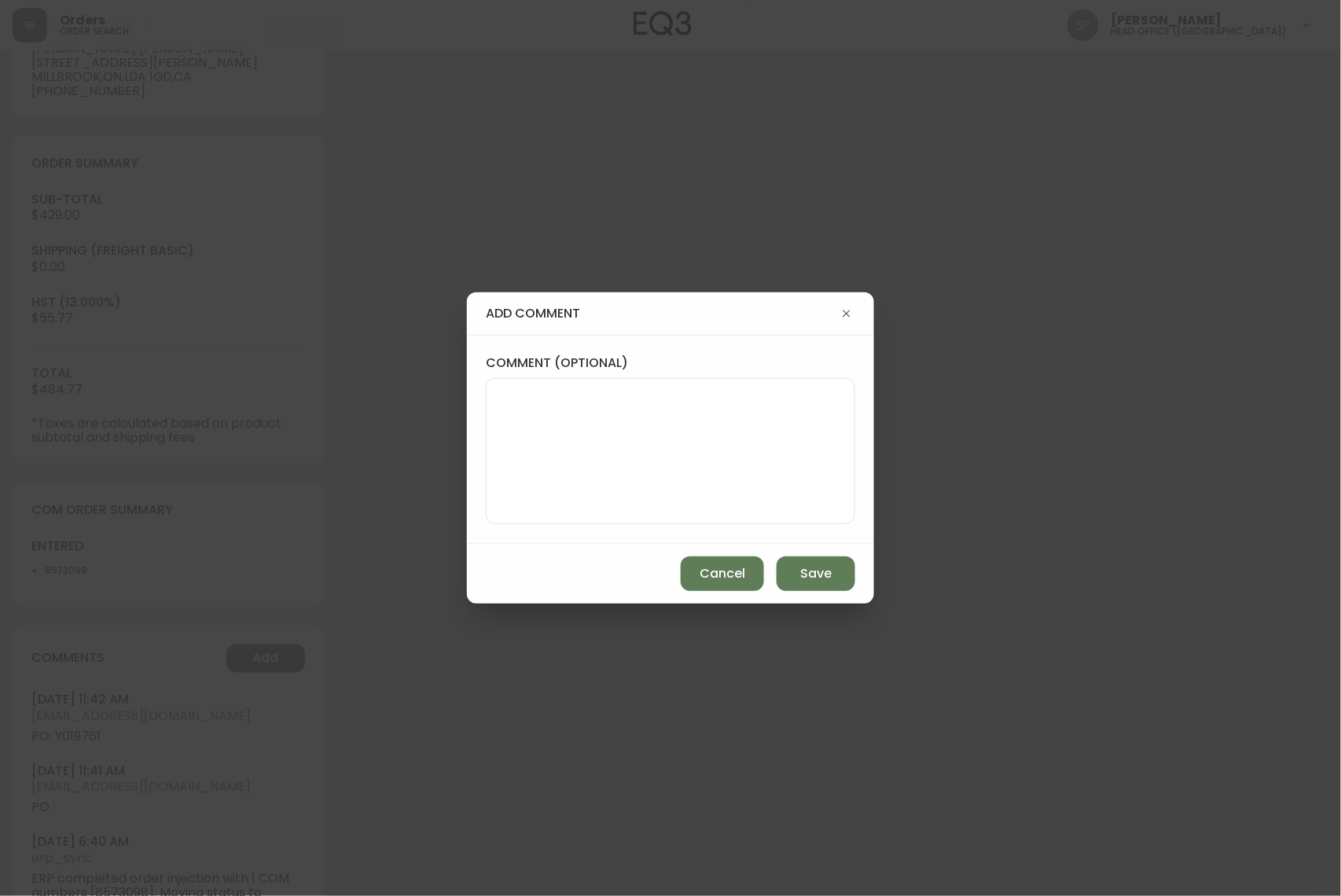
click at [555, 432] on textarea "comment (optional)" at bounding box center [670, 451] width 343 height 126
paste textarea "P019761"
click at [494, 396] on div "PO: YP019761 ****" at bounding box center [670, 451] width 370 height 147
click at [497, 396] on div "PO: YP019761 ****" at bounding box center [670, 451] width 370 height 147
click at [509, 397] on textarea "PO: YP019761 ****" at bounding box center [670, 451] width 343 height 126
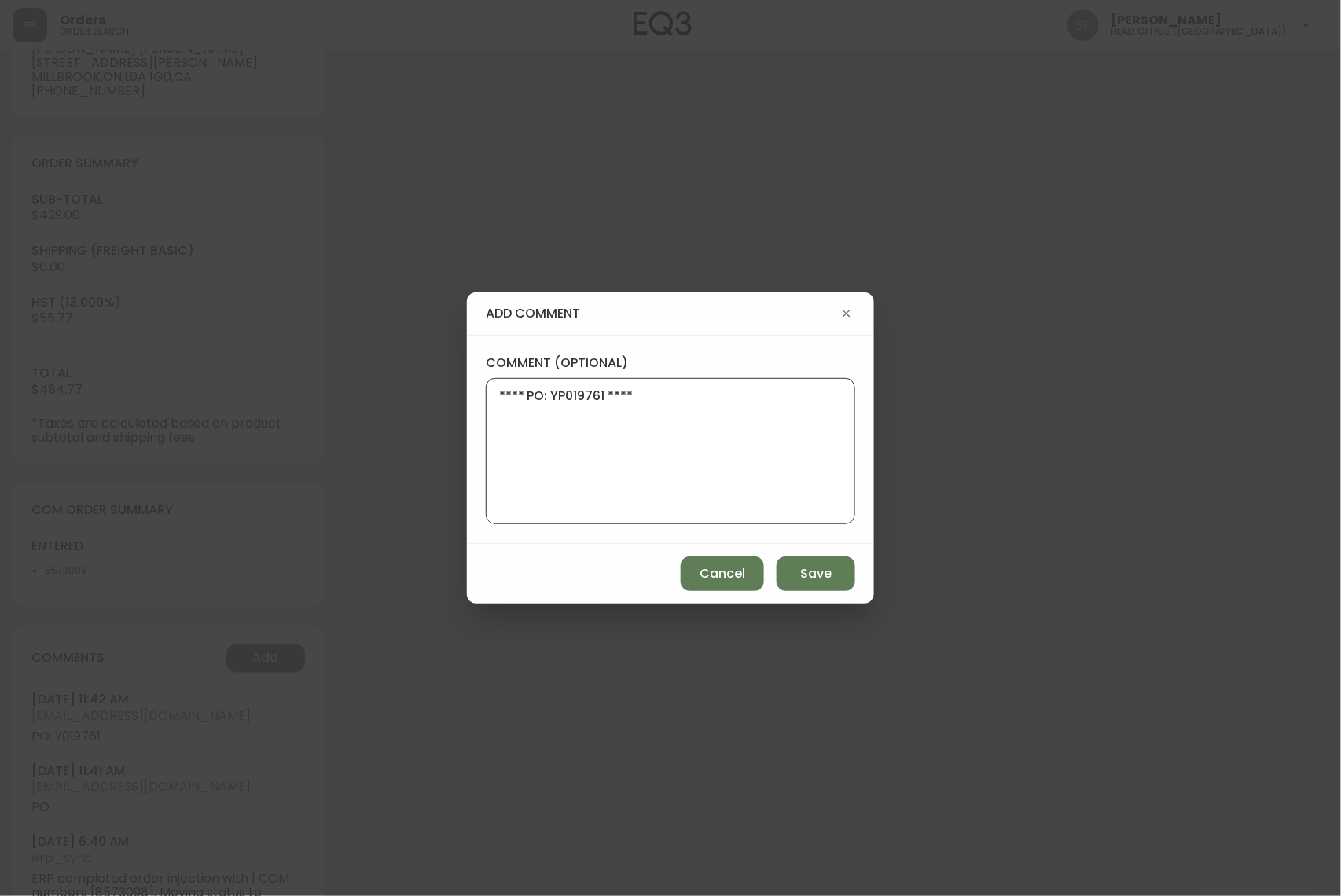
type textarea "**** PO: YP019761 ****"
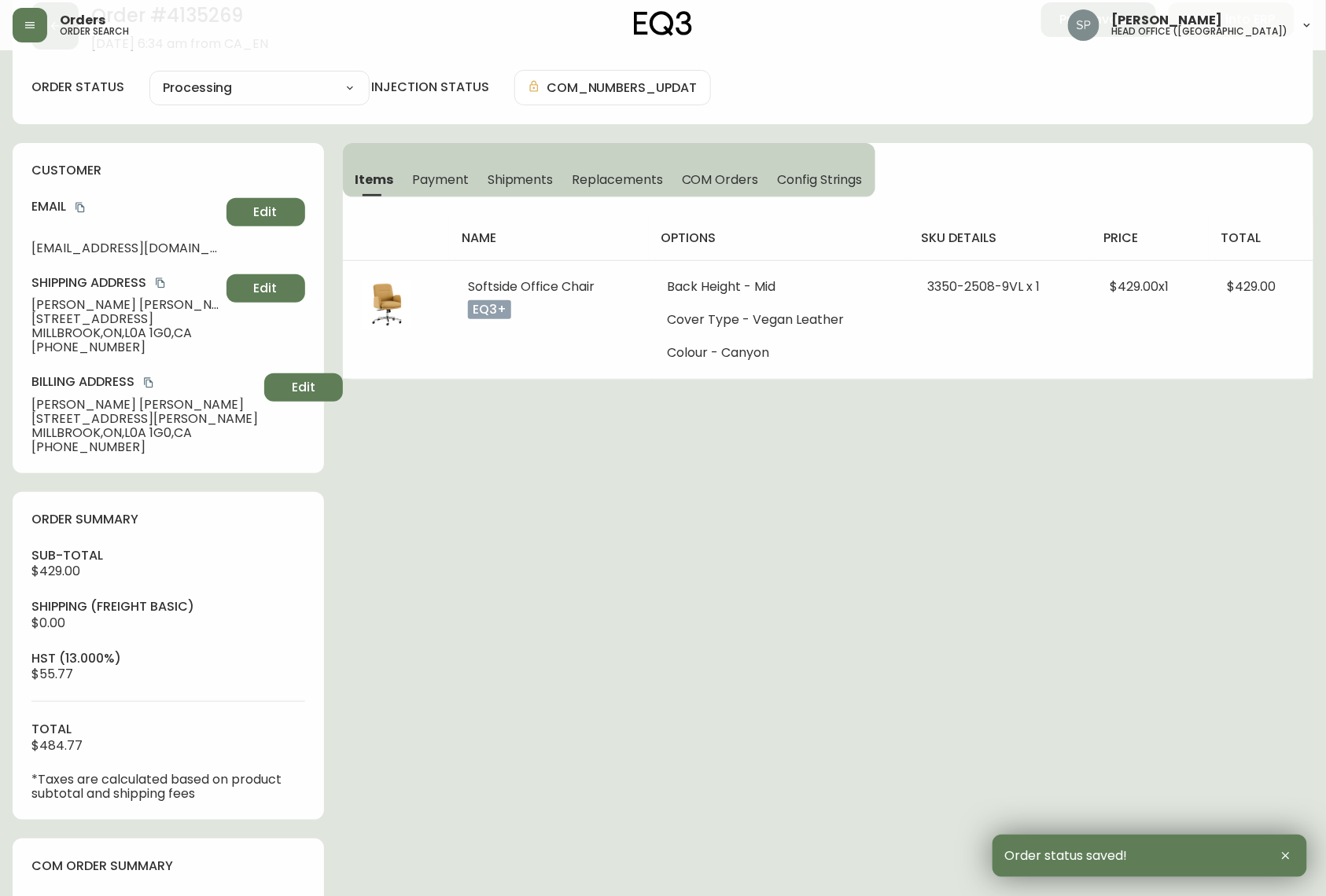
scroll to position [0, 0]
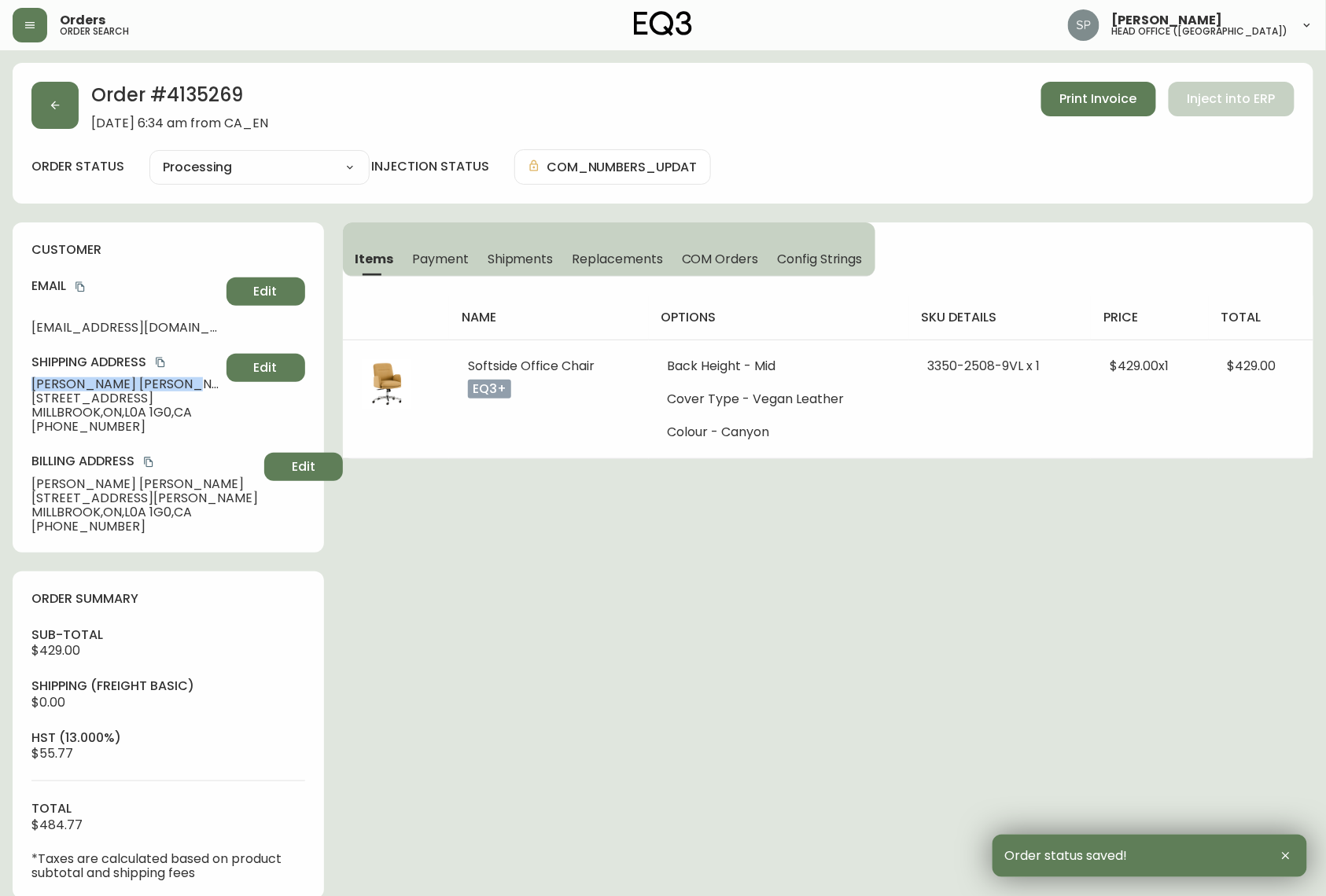
drag, startPoint x: 147, startPoint y: 382, endPoint x: -11, endPoint y: 384, distance: 158.0
click at [0, 384] on html "Orders order search [PERSON_NAME] head office ([GEOGRAPHIC_DATA]) Order # 41352…" at bounding box center [663, 734] width 1326 height 1468
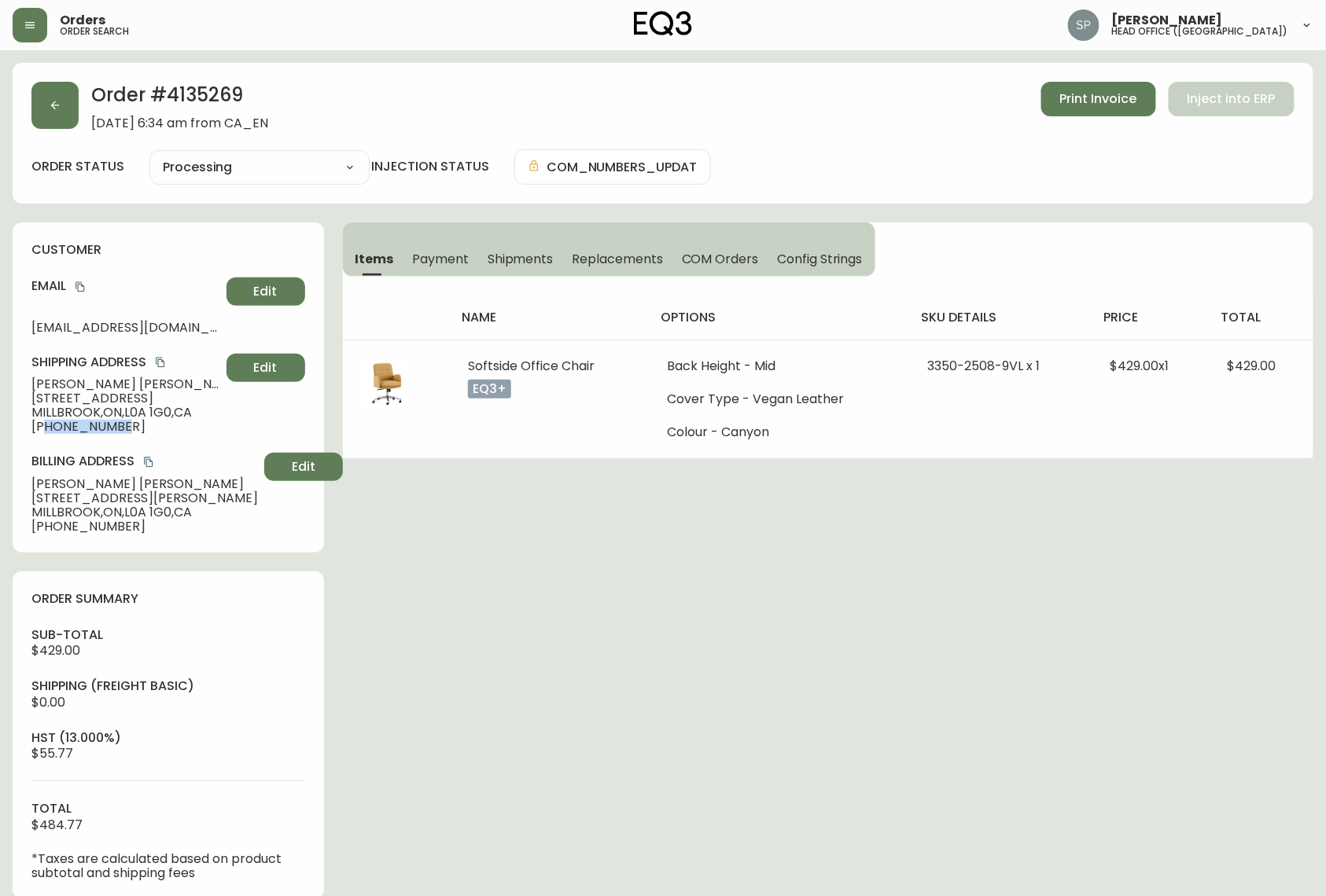
drag, startPoint x: 128, startPoint y: 431, endPoint x: 45, endPoint y: 437, distance: 83.2
click at [45, 437] on div "customer Email [EMAIL_ADDRESS][DOMAIN_NAME] Edit Shipping Address [PERSON_NAME]…" at bounding box center [168, 387] width 311 height 330
click at [76, 286] on icon "copy" at bounding box center [80, 287] width 9 height 10
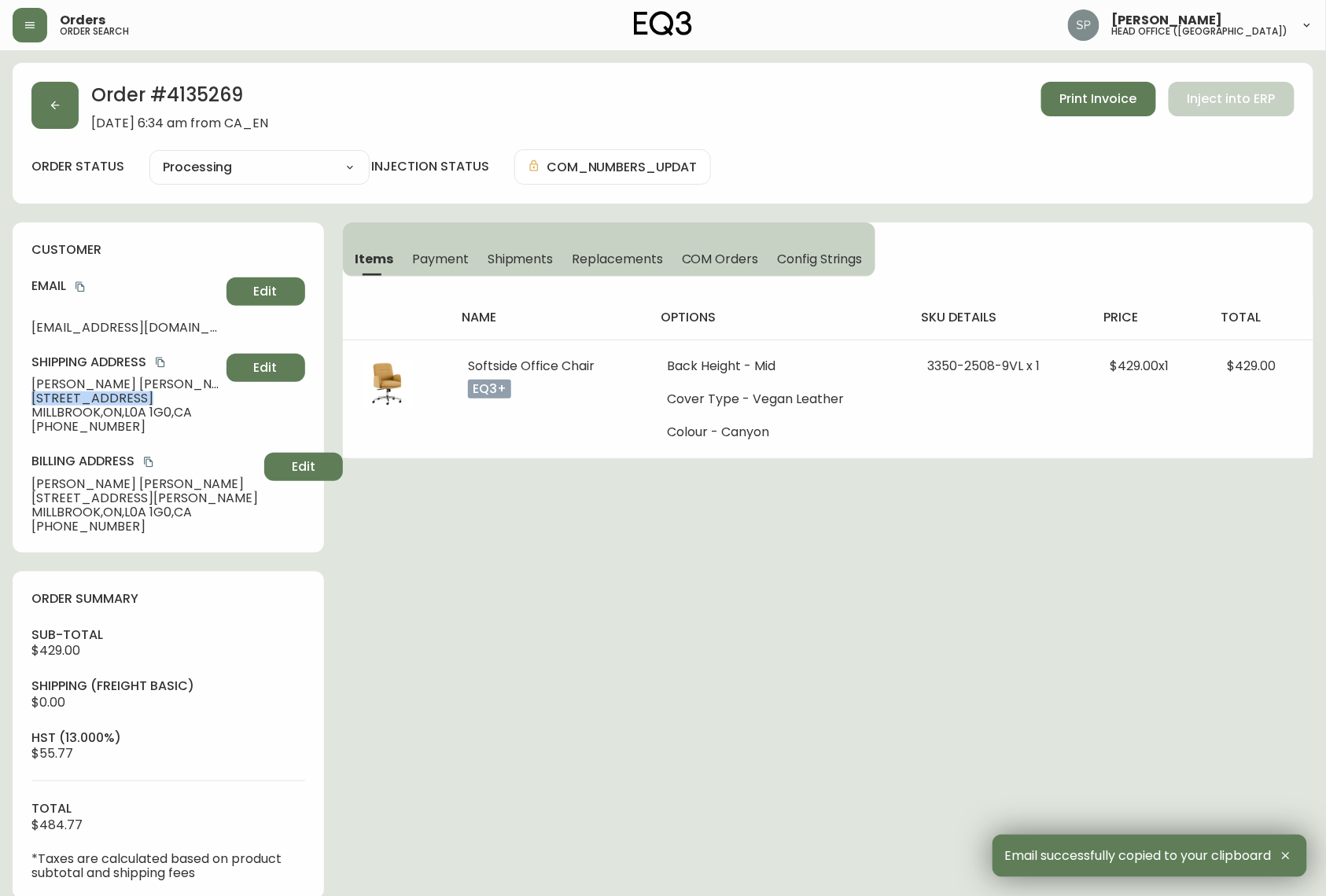
drag, startPoint x: 128, startPoint y: 397, endPoint x: -60, endPoint y: 401, distance: 188.0
click at [0, 401] on html "Orders order search [PERSON_NAME] head office ([GEOGRAPHIC_DATA]) Order # 41352…" at bounding box center [663, 734] width 1326 height 1468
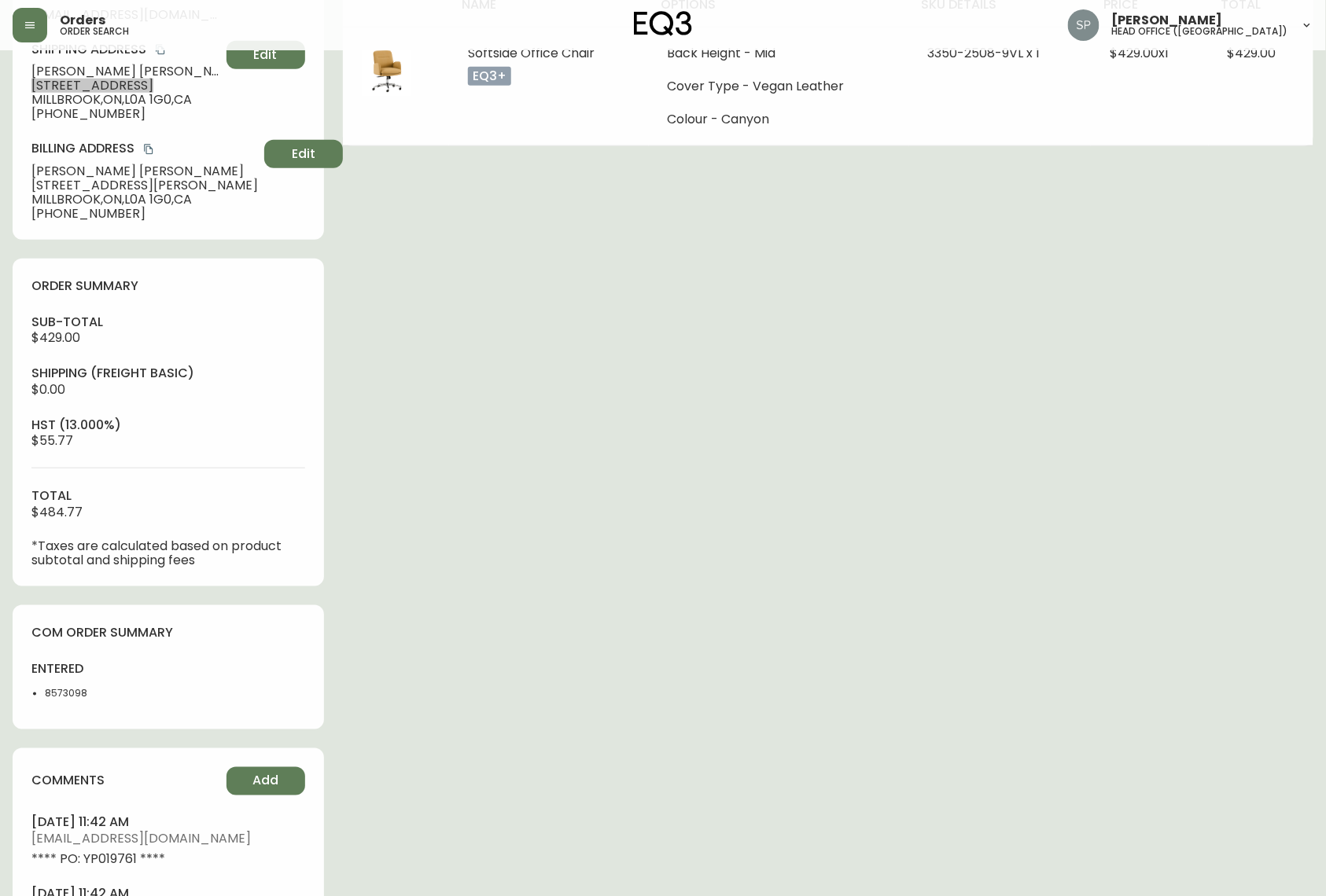
scroll to position [315, 0]
click at [72, 577] on li "8573098" at bounding box center [101, 692] width 114 height 15
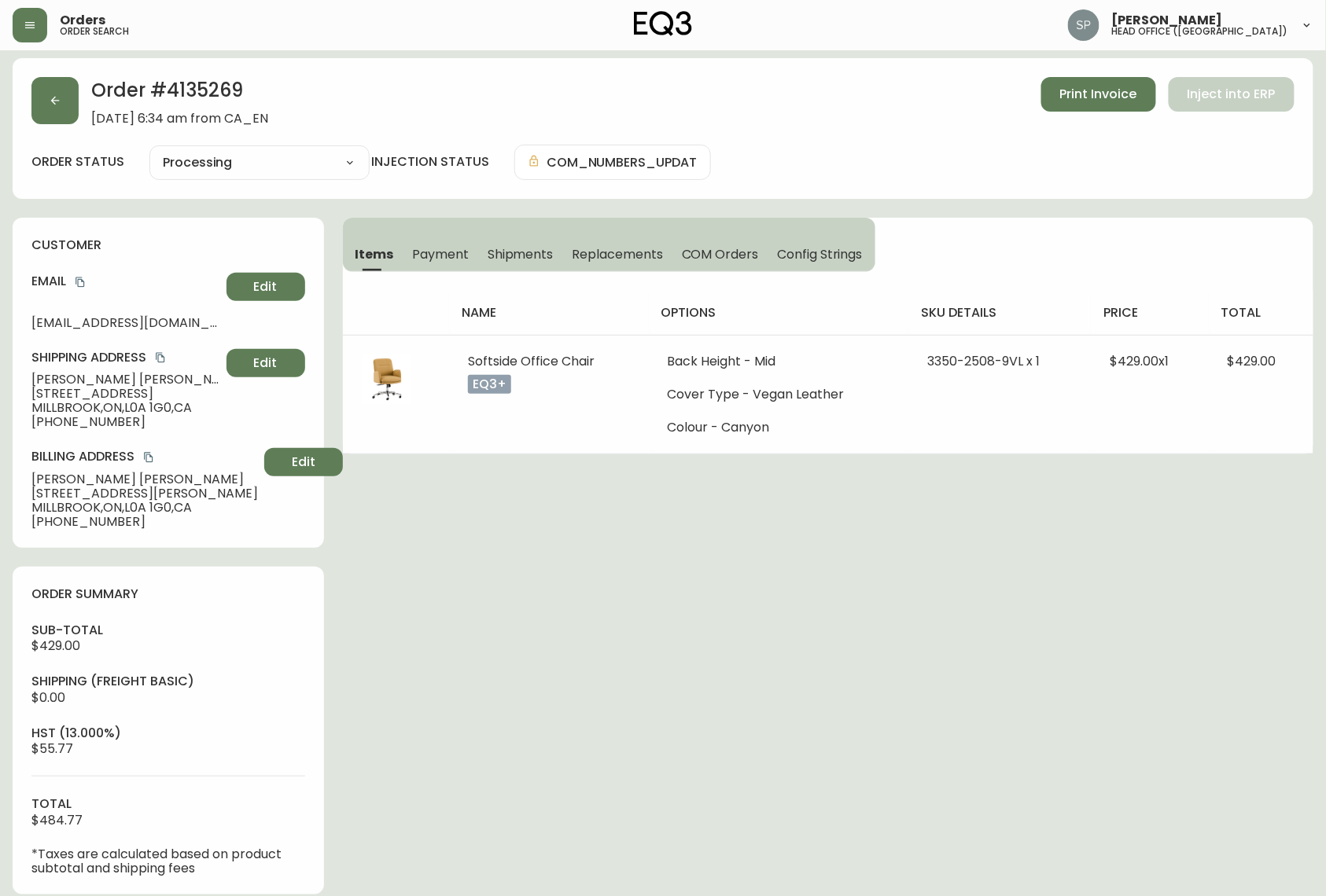
scroll to position [0, 0]
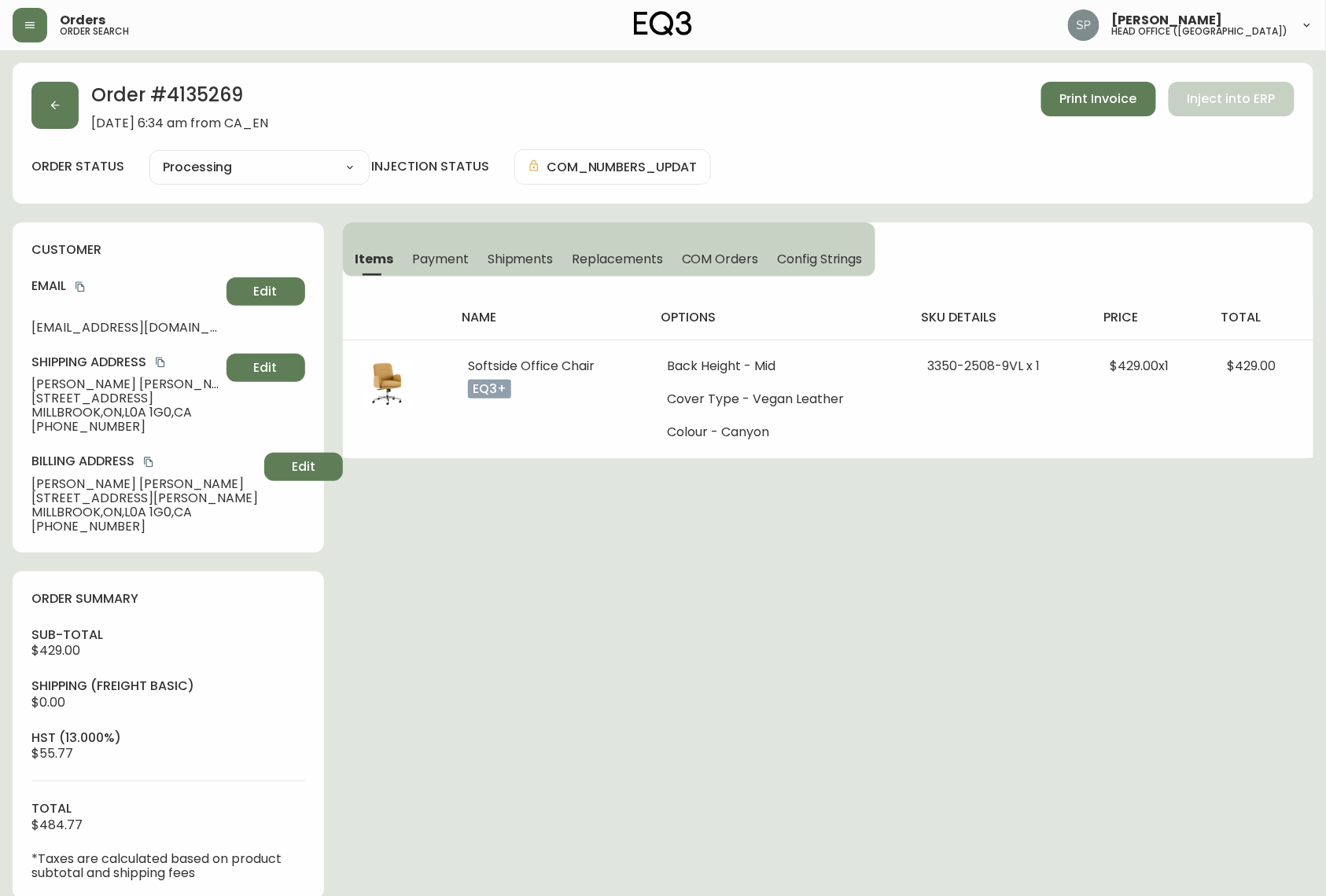
click at [62, 412] on span "MILLBROOK , [GEOGRAPHIC_DATA] , L0A 1G0 , [GEOGRAPHIC_DATA]" at bounding box center [126, 412] width 189 height 15
drag, startPoint x: 156, startPoint y: 397, endPoint x: 143, endPoint y: 404, distance: 14.8
click at [151, 401] on span "[STREET_ADDRESS]" at bounding box center [126, 399] width 189 height 15
drag, startPoint x: 129, startPoint y: 416, endPoint x: 174, endPoint y: 419, distance: 45.1
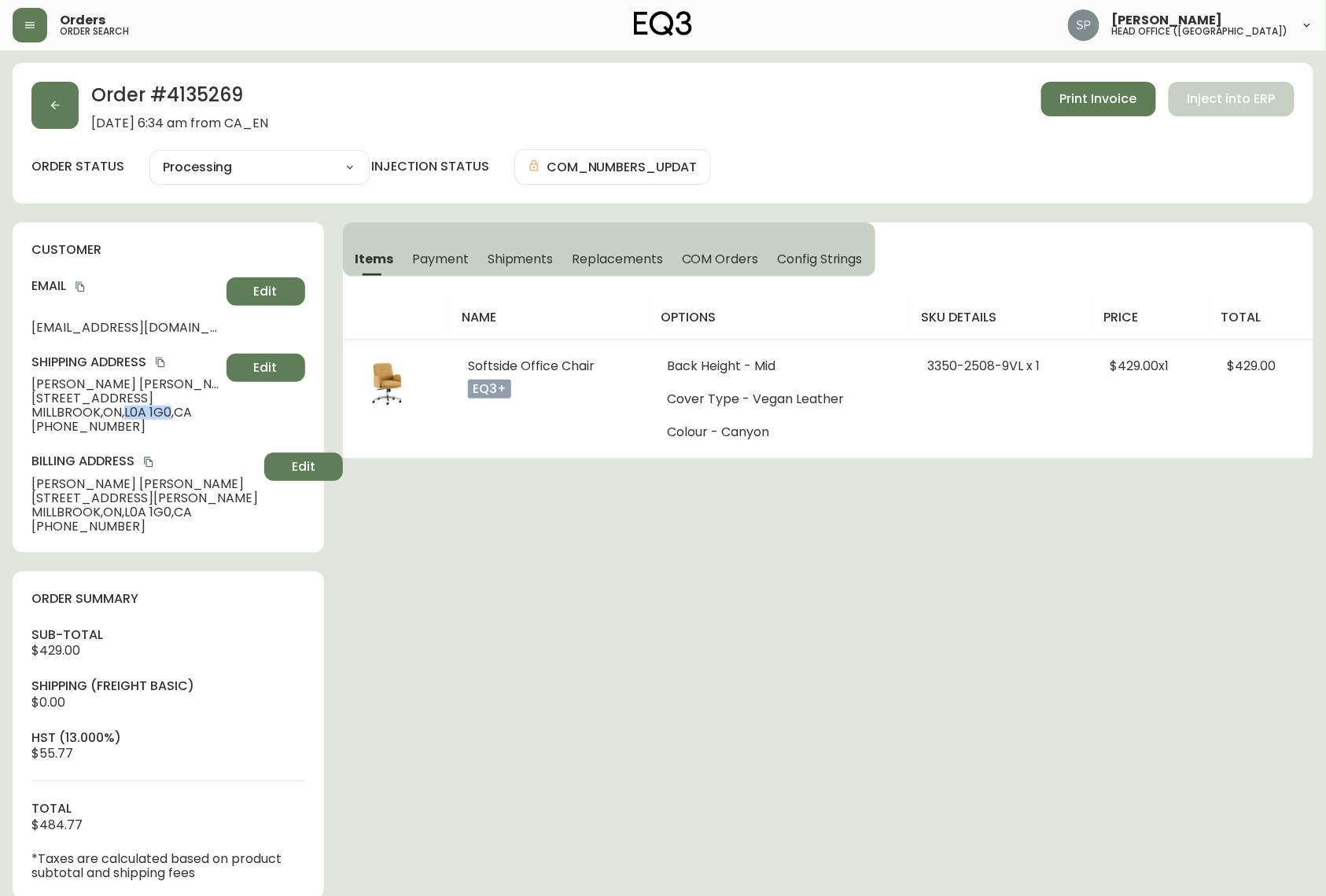
click at [174, 419] on span "MILLBROOK , [GEOGRAPHIC_DATA] , L0A 1G0 , [GEOGRAPHIC_DATA]" at bounding box center [126, 412] width 189 height 15
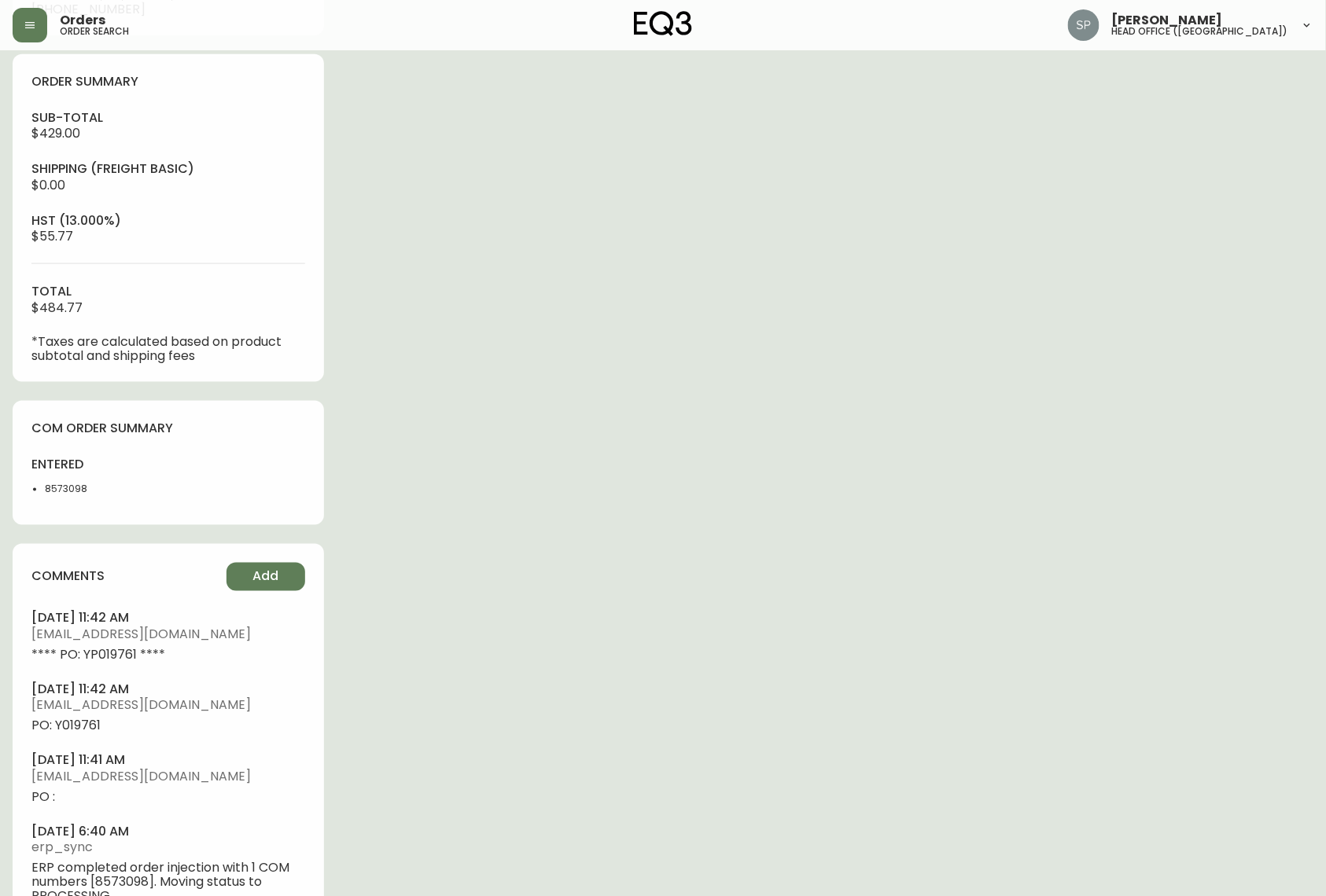
scroll to position [524, 0]
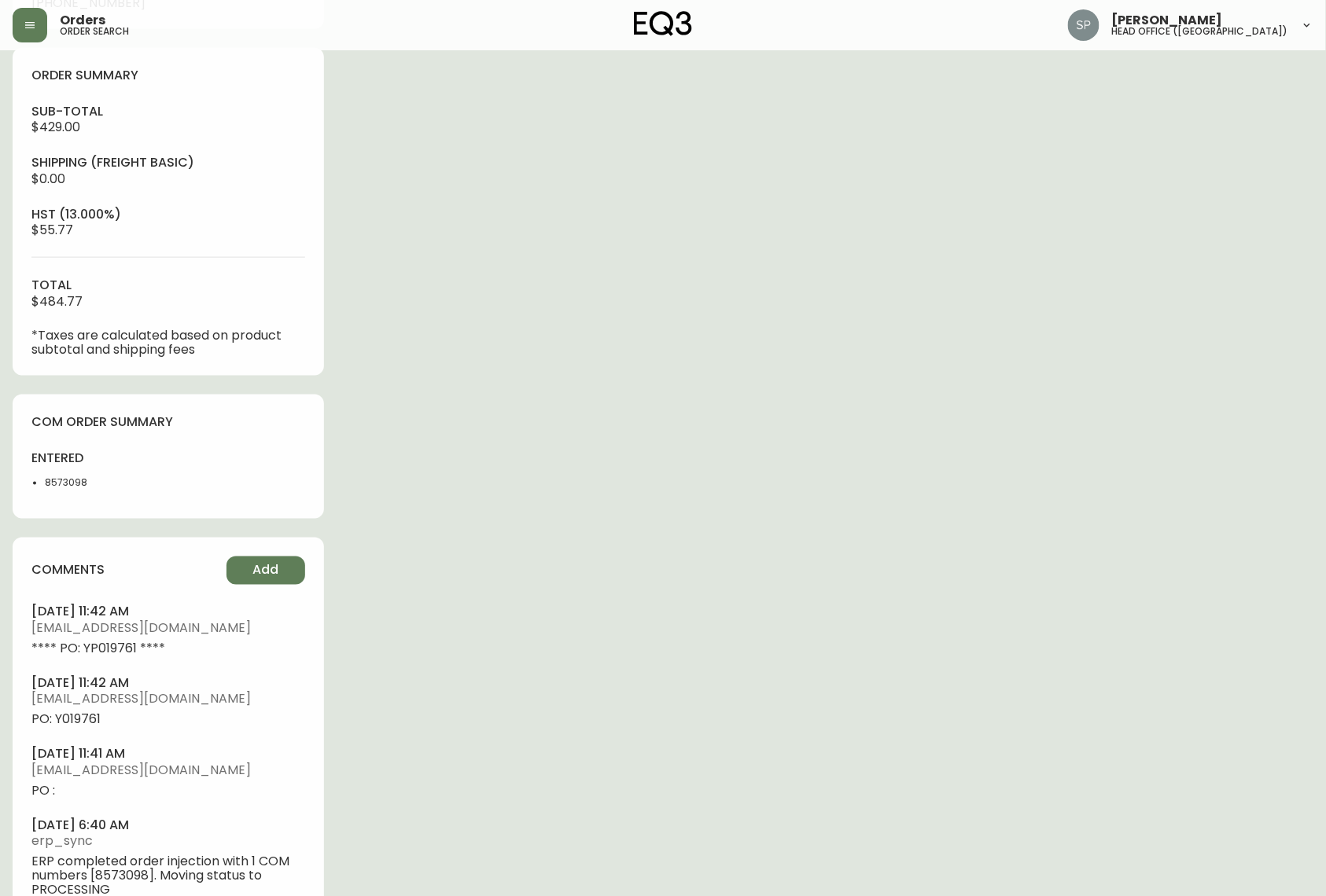
click at [64, 475] on div "entered 8573098" at bounding box center [95, 474] width 128 height 51
click at [63, 484] on li "8573098" at bounding box center [101, 484] width 114 height 15
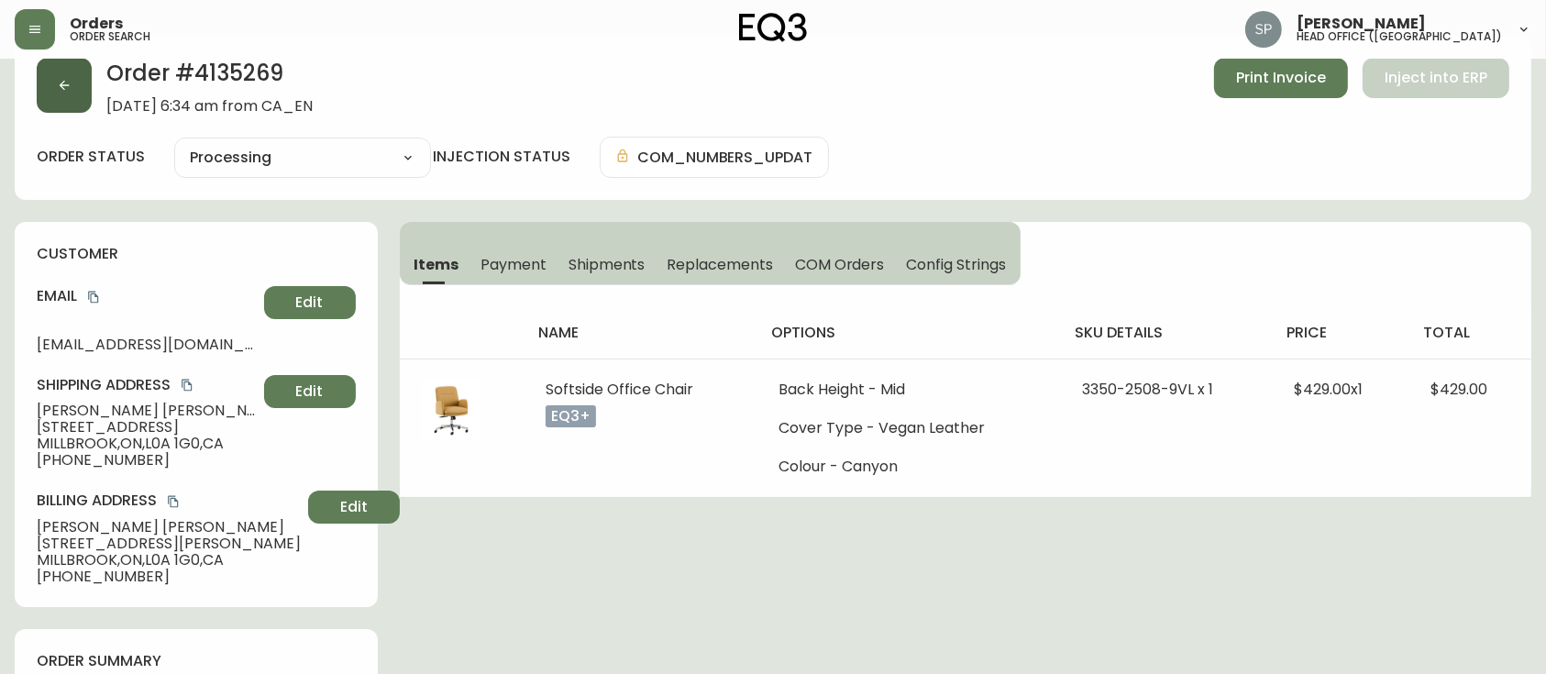
scroll to position [0, 0]
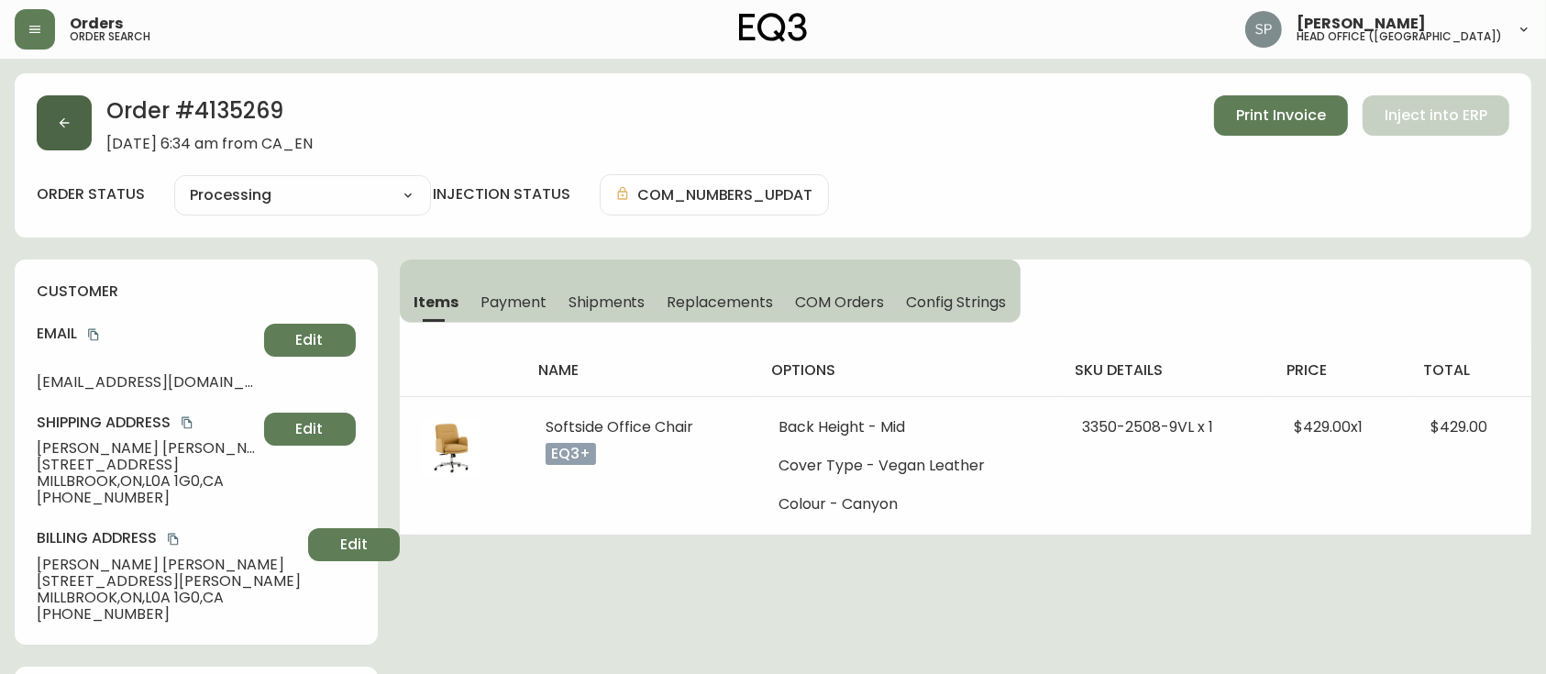
click at [55, 124] on button "button" at bounding box center [64, 122] width 55 height 55
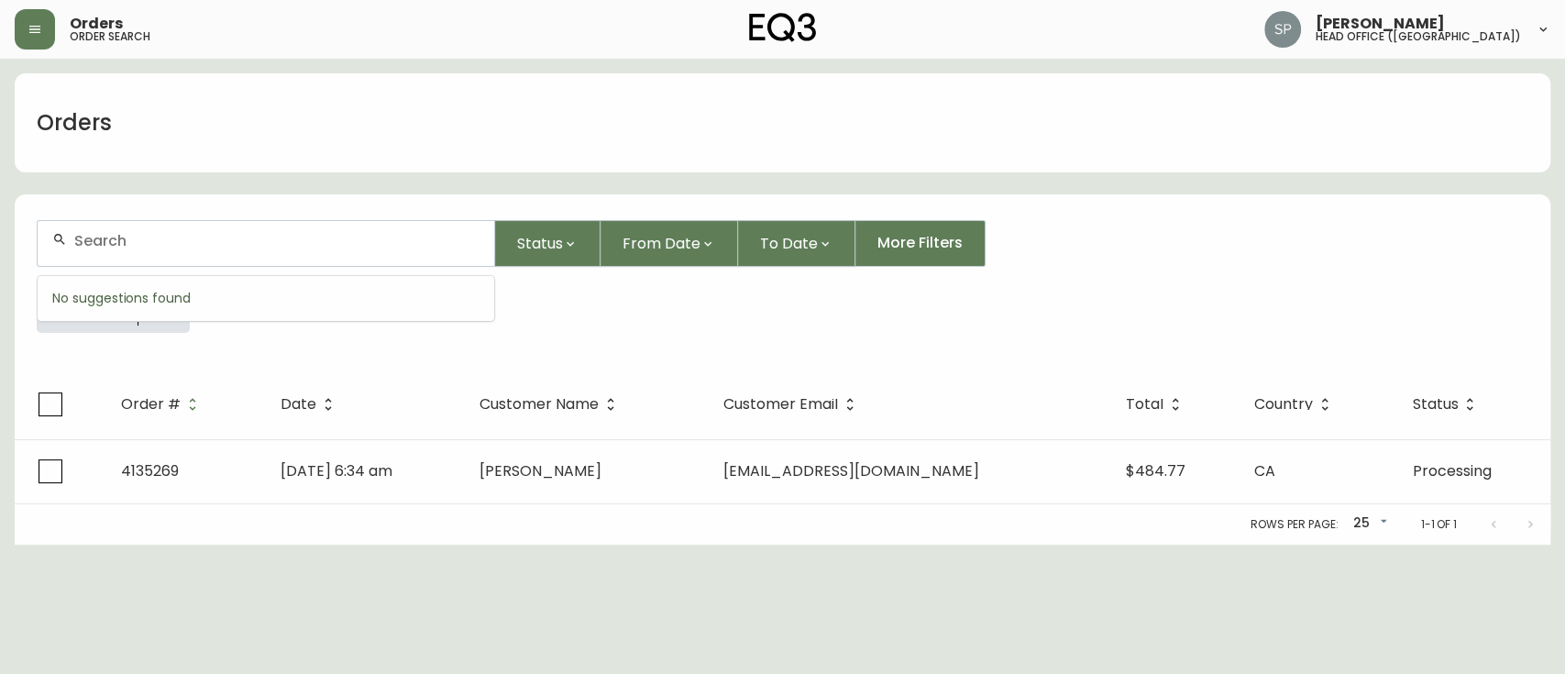
click at [264, 232] on input "text" at bounding box center [276, 240] width 405 height 17
paste input "4135227"
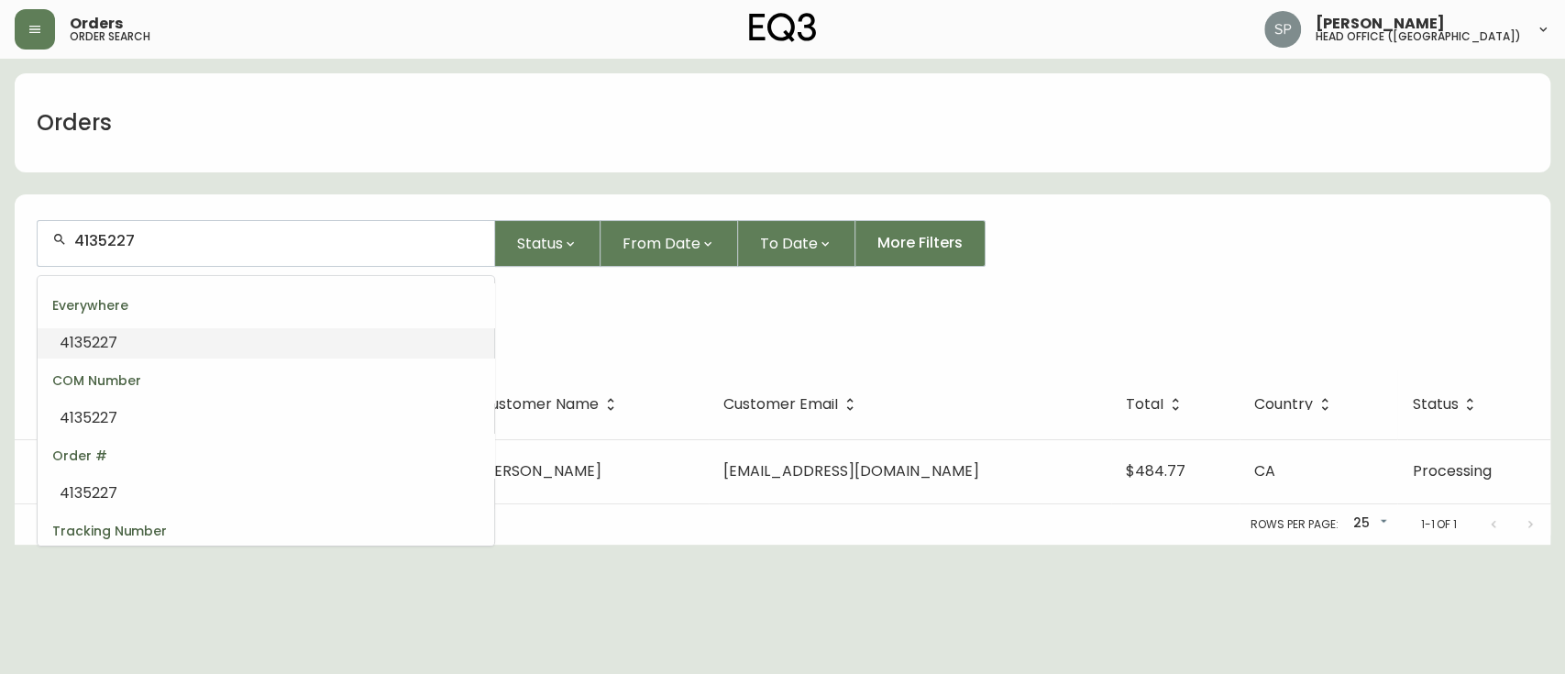
click at [237, 341] on li "4135227" at bounding box center [266, 342] width 457 height 31
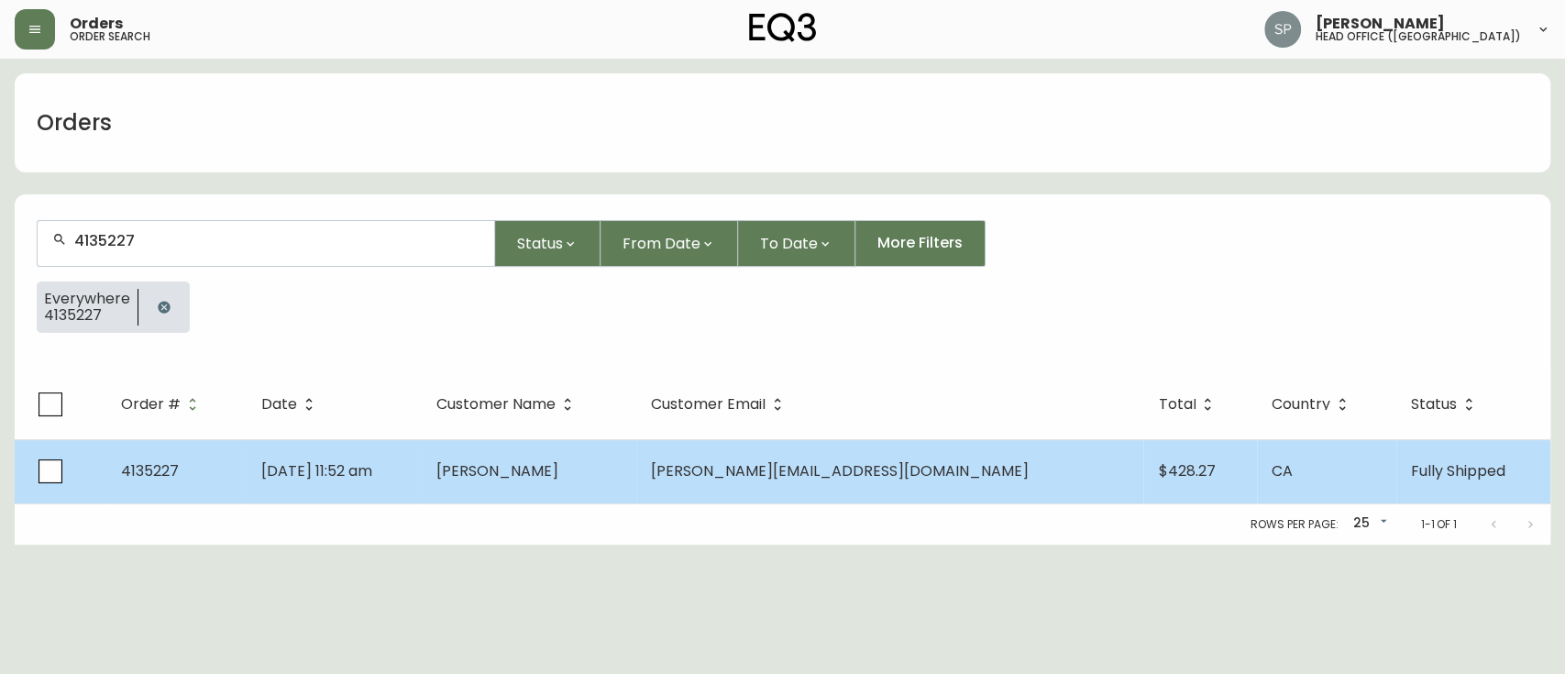
type input "4135227"
click at [422, 448] on td "[DATE] 11:52 am" at bounding box center [334, 471] width 175 height 64
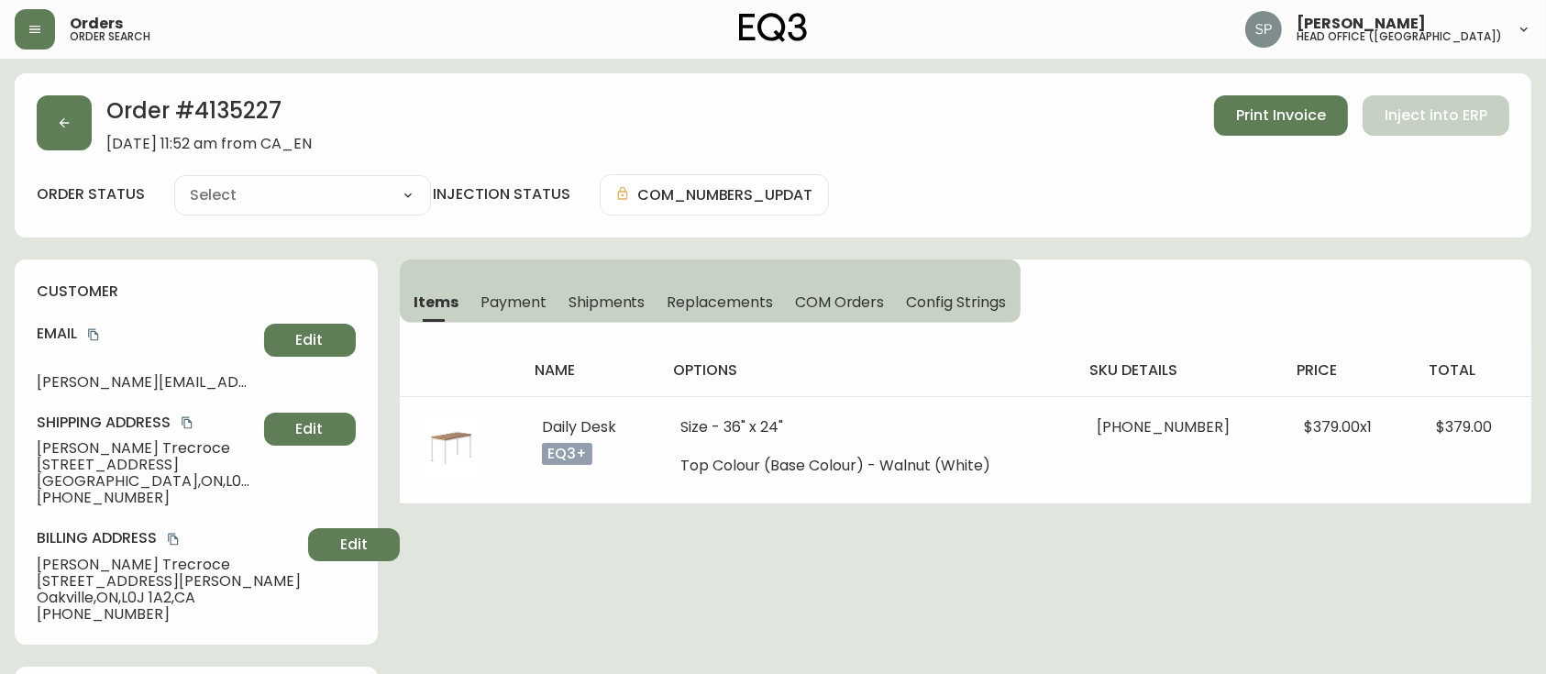
type input "Fully Shipped"
select select "FULLY_SHIPPED"
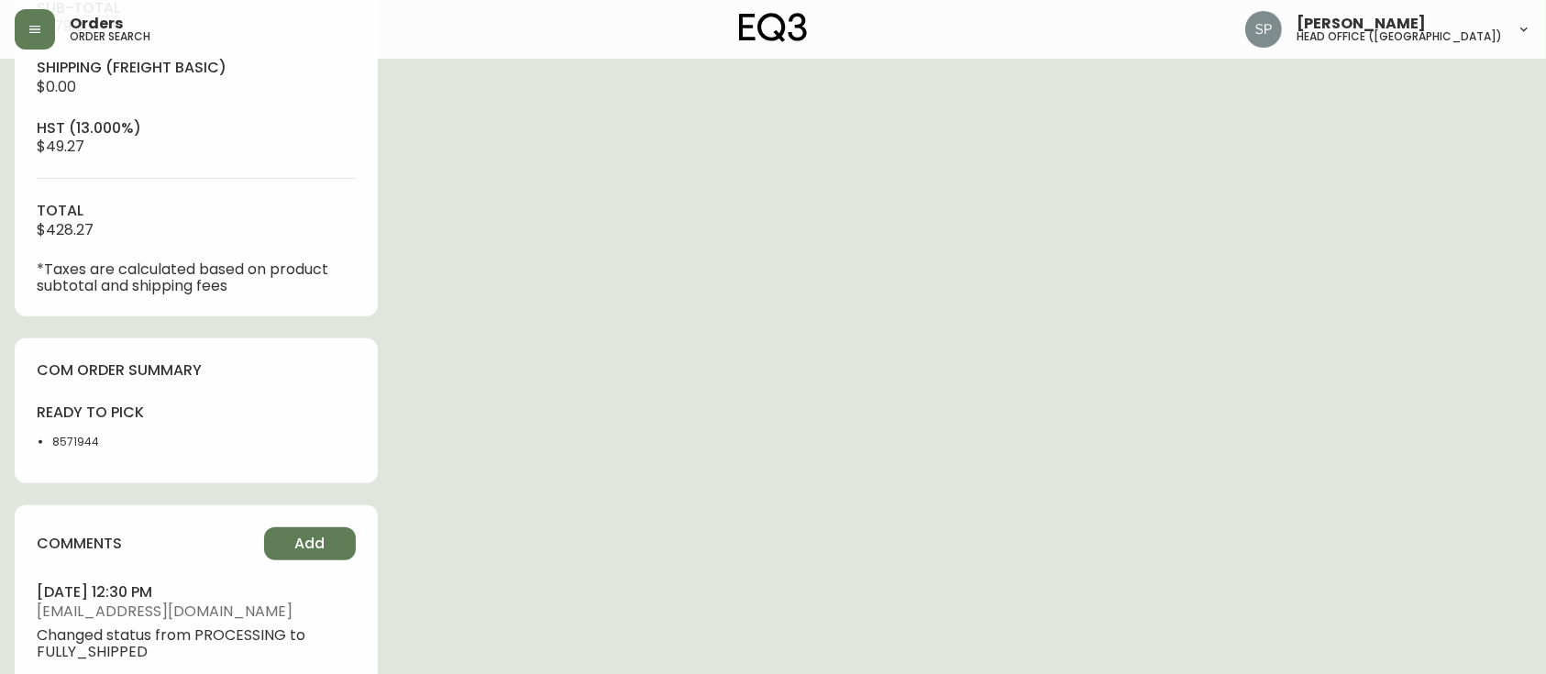
scroll to position [975, 0]
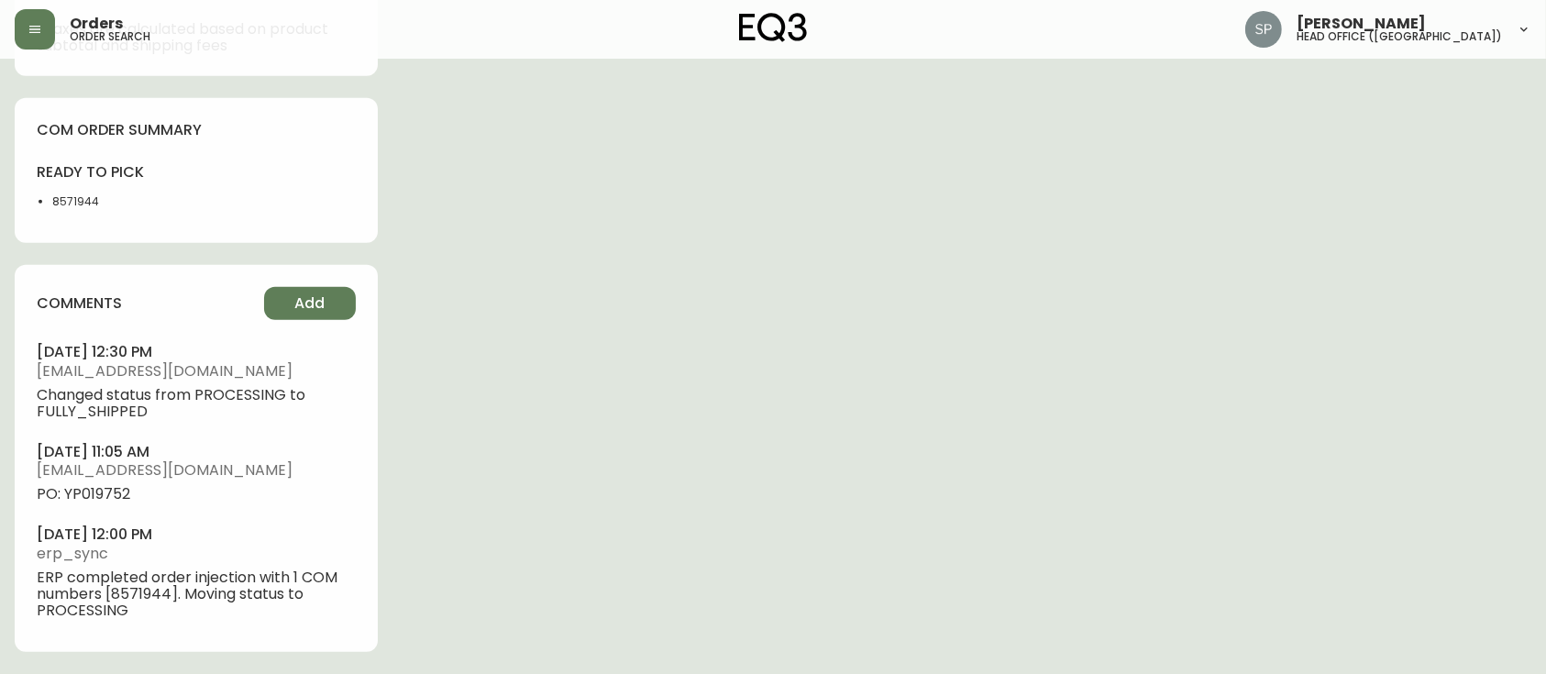
click at [107, 498] on span "PO: YP019752" at bounding box center [196, 494] width 319 height 17
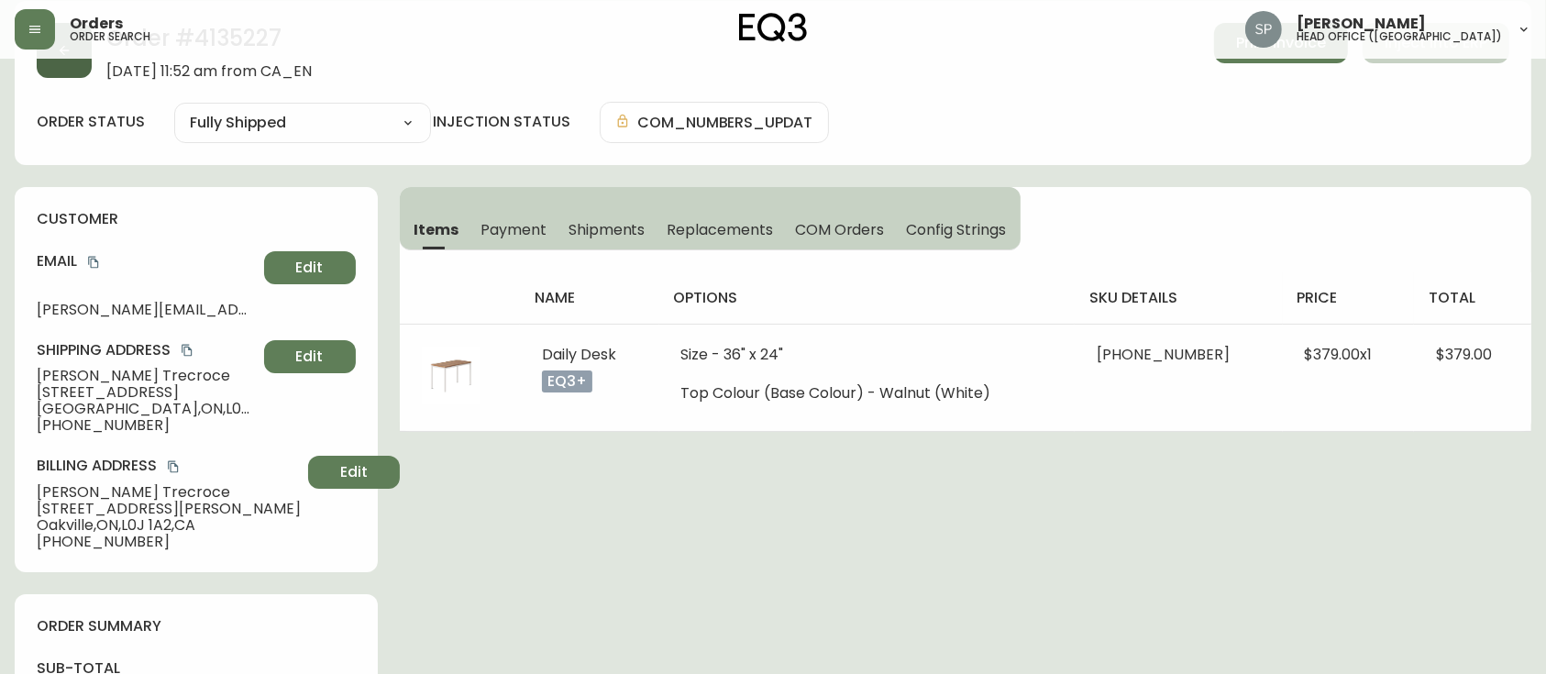
scroll to position [0, 0]
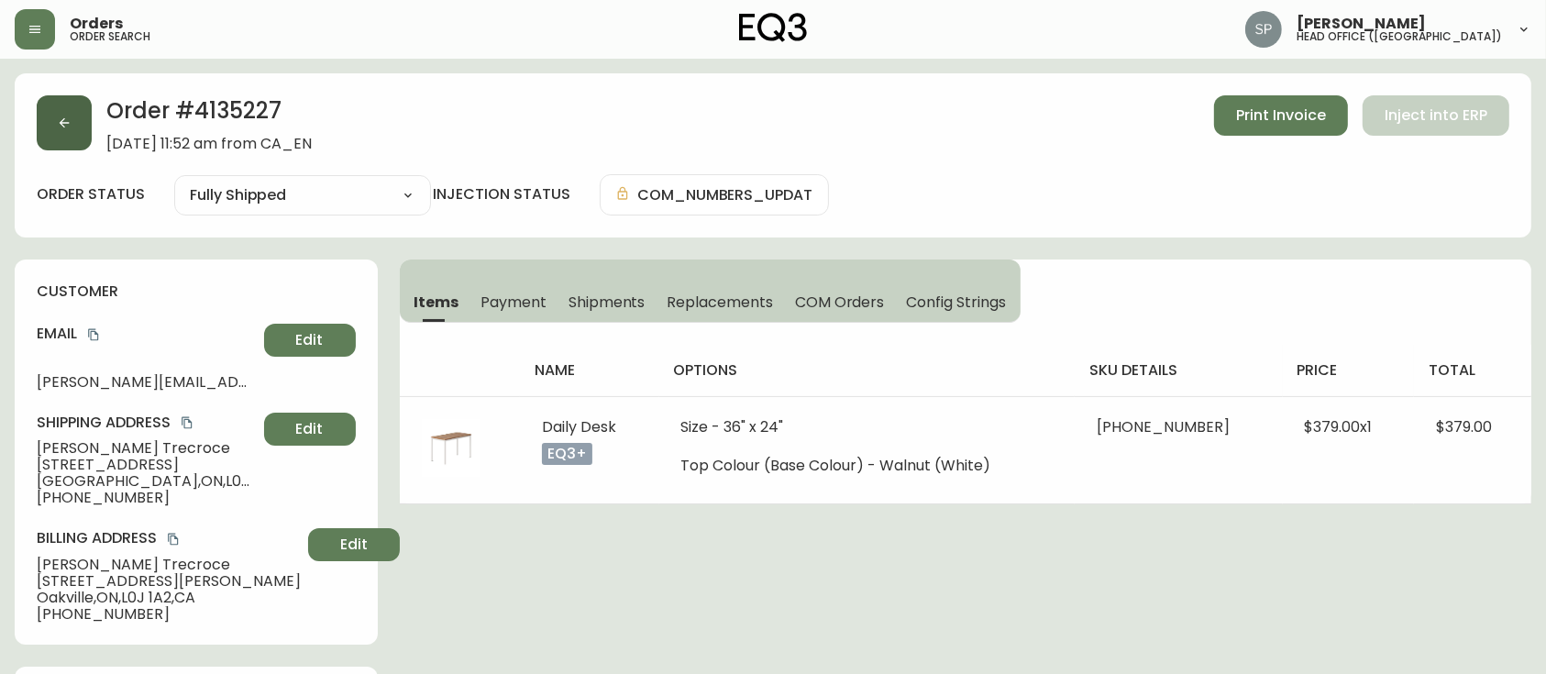
click at [69, 127] on icon "button" at bounding box center [64, 123] width 15 height 15
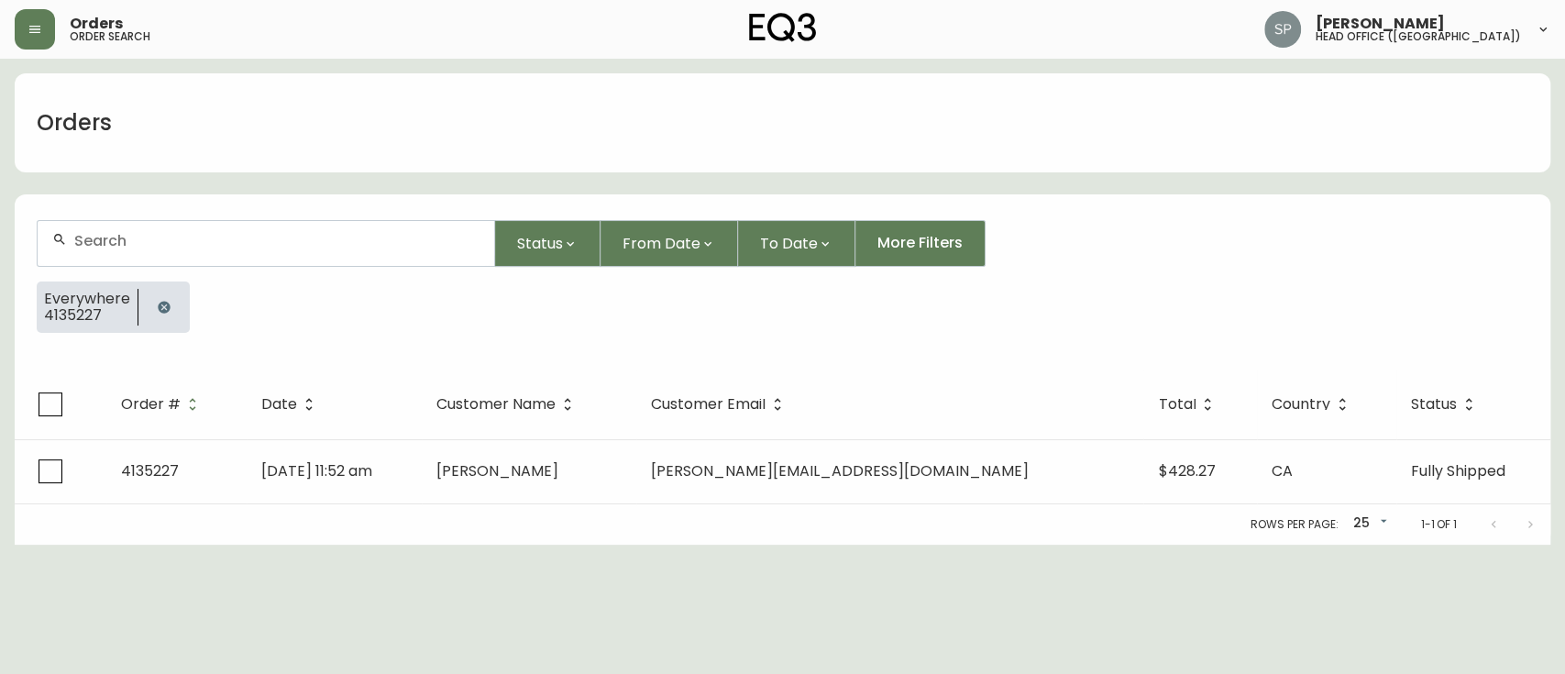
click at [125, 222] on div at bounding box center [266, 243] width 457 height 45
paste input "4135251"
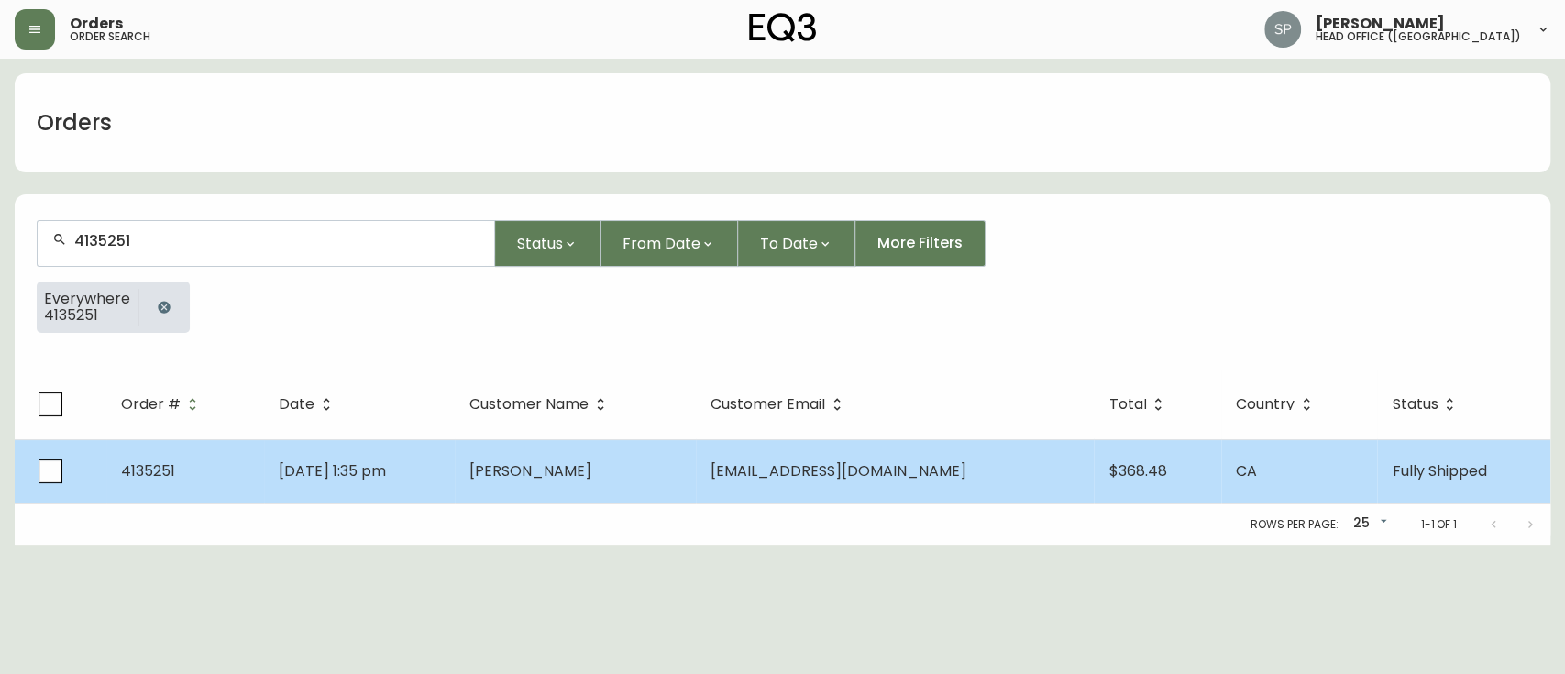
type input "4135251"
click at [389, 457] on td "[DATE] 1:35 pm" at bounding box center [359, 471] width 191 height 64
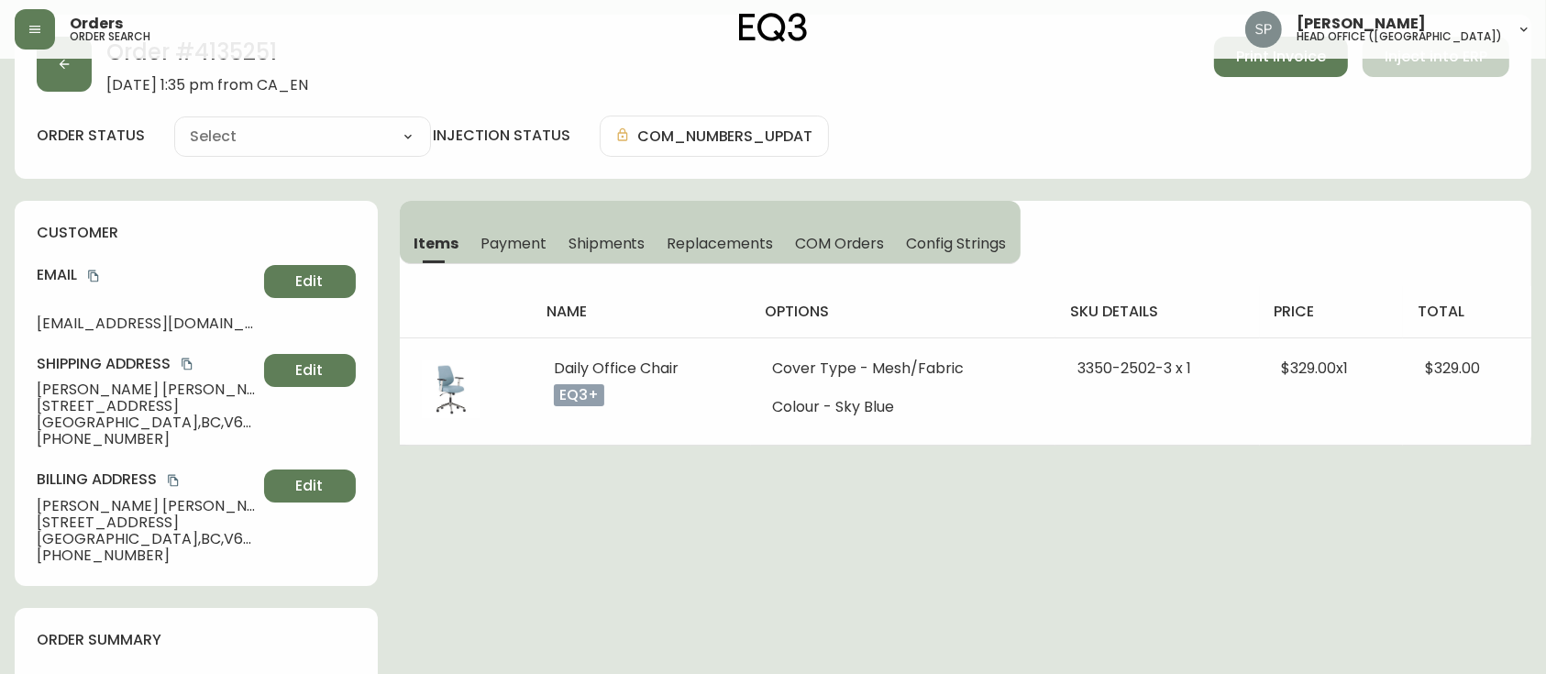
type input "Fully Shipped"
select select "FULLY_SHIPPED"
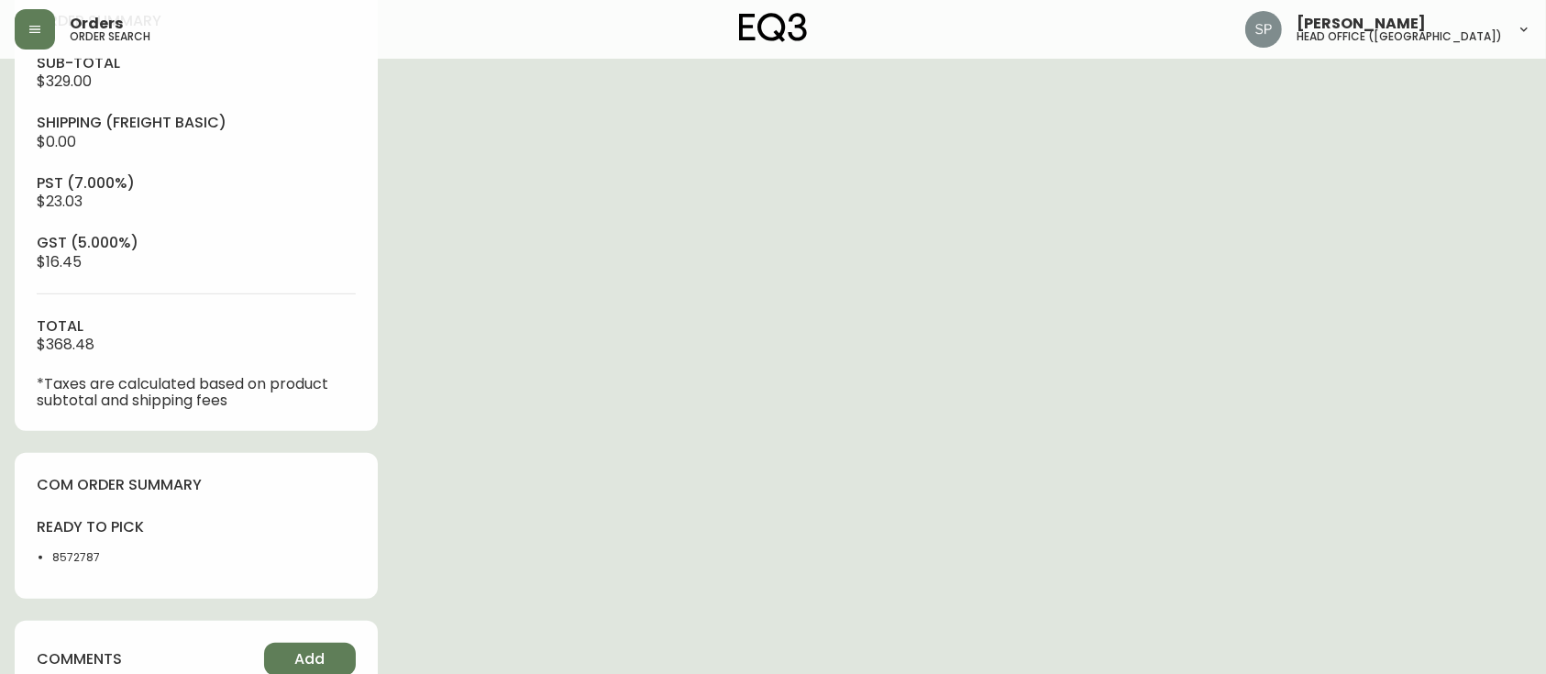
scroll to position [1118, 0]
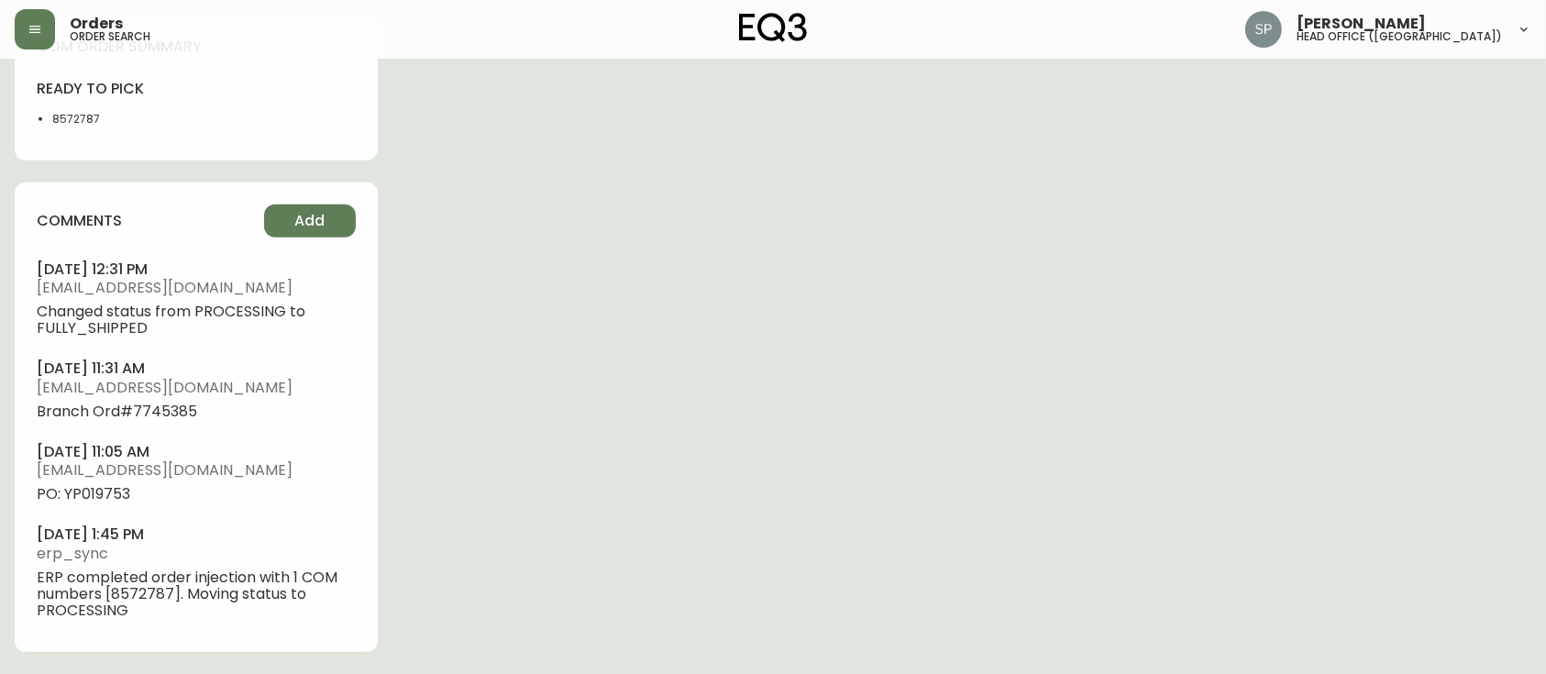
click at [103, 499] on span "PO: YP019753" at bounding box center [196, 494] width 319 height 17
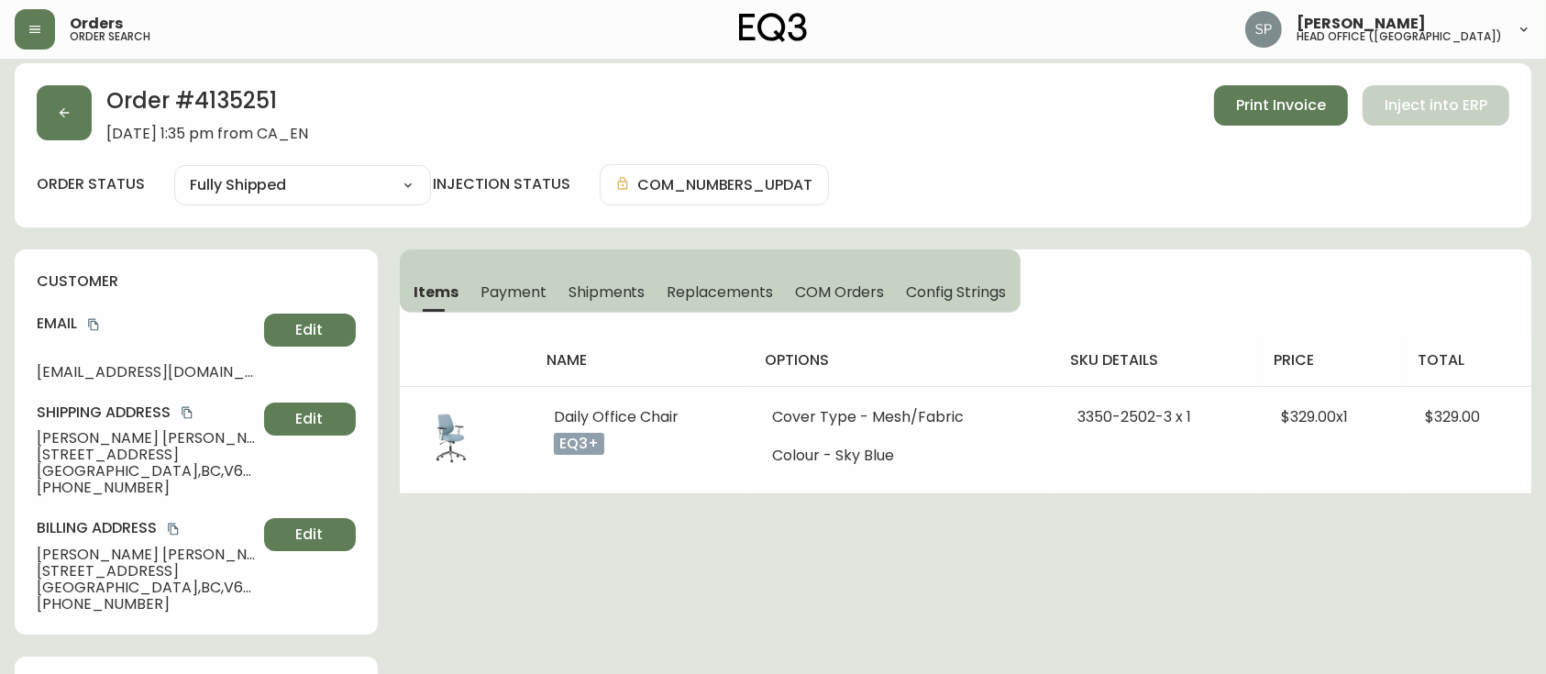
scroll to position [0, 0]
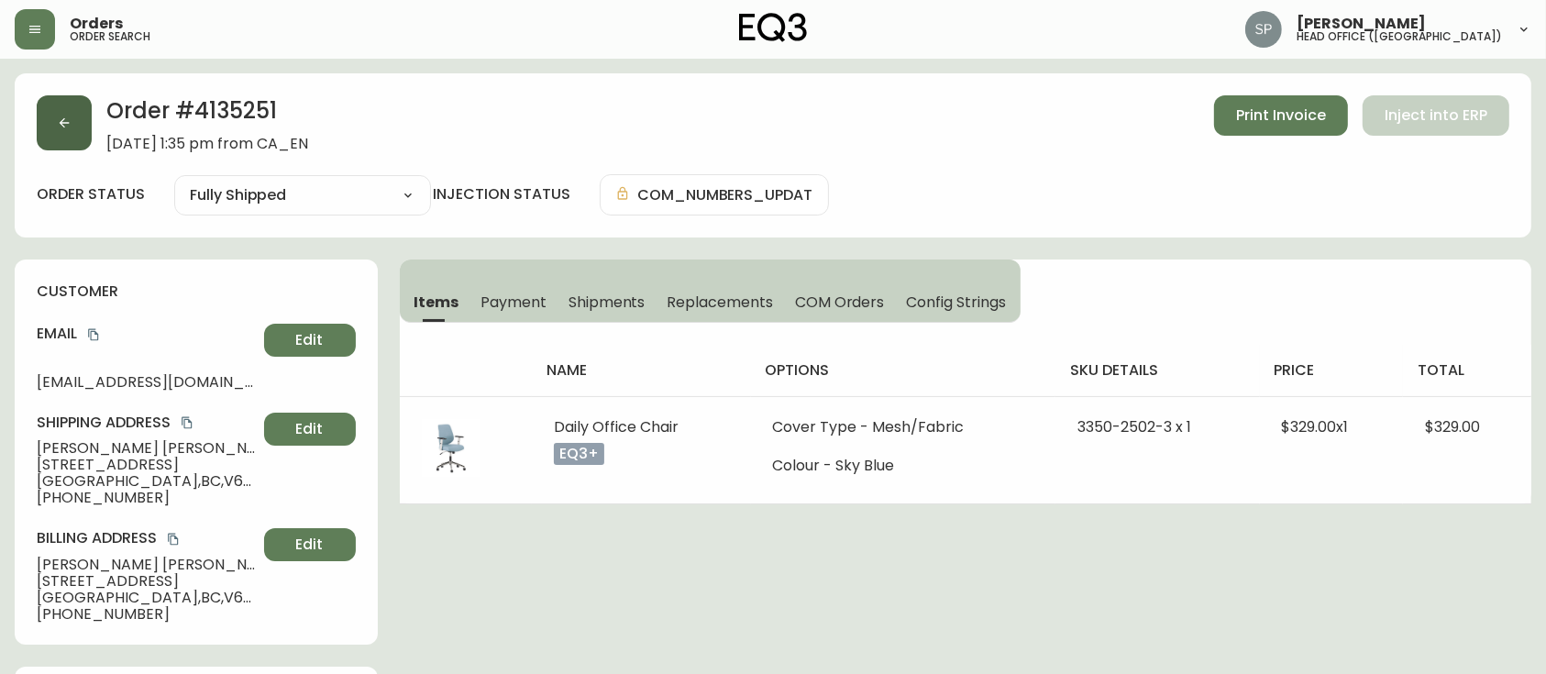
drag, startPoint x: 67, startPoint y: 163, endPoint x: 50, endPoint y: 142, distance: 27.3
click at [63, 160] on div "Order # 4135251 [DATE] 1:35 pm from CA_EN Print Invoice Inject into ERP order s…" at bounding box center [773, 155] width 1516 height 164
click at [50, 142] on button "button" at bounding box center [64, 122] width 55 height 55
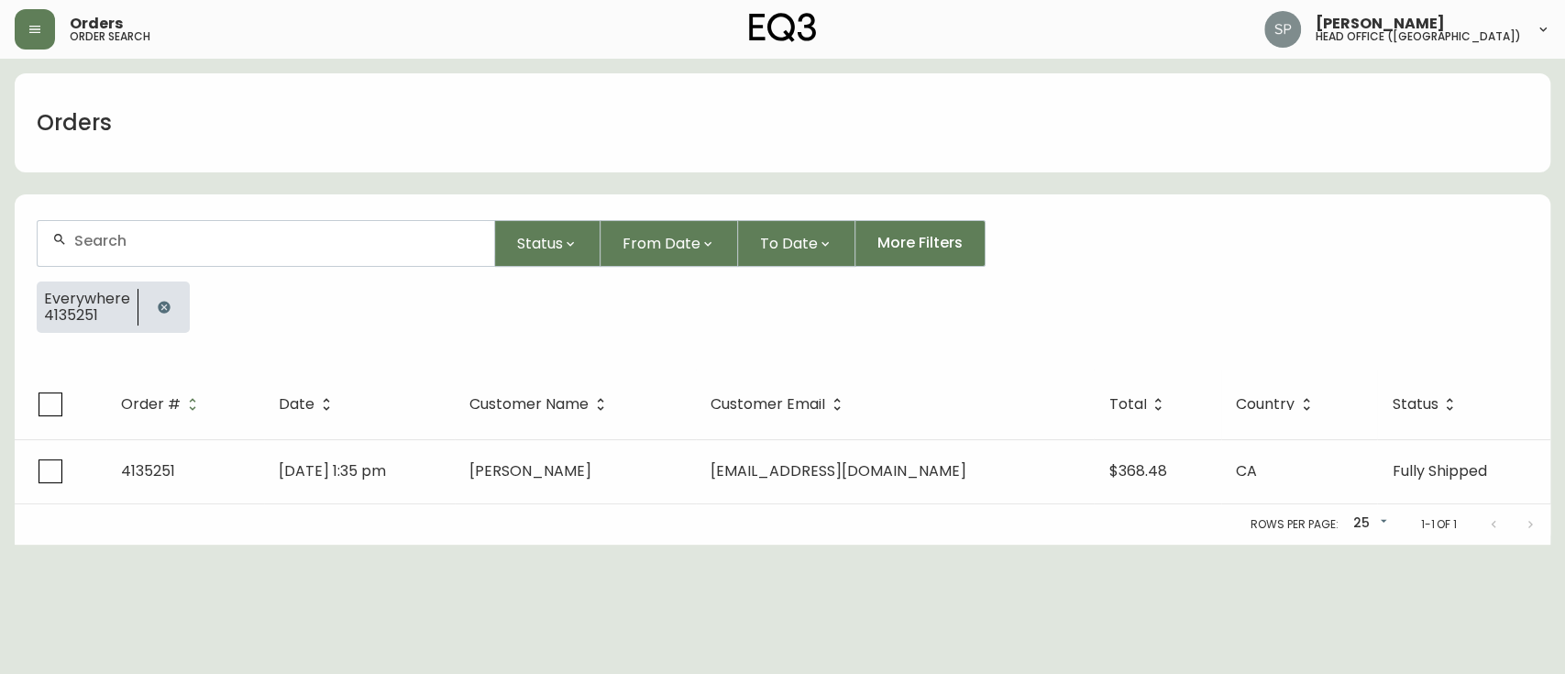
click at [216, 247] on input "text" at bounding box center [276, 240] width 405 height 17
paste input "4135269"
type input "4135269"
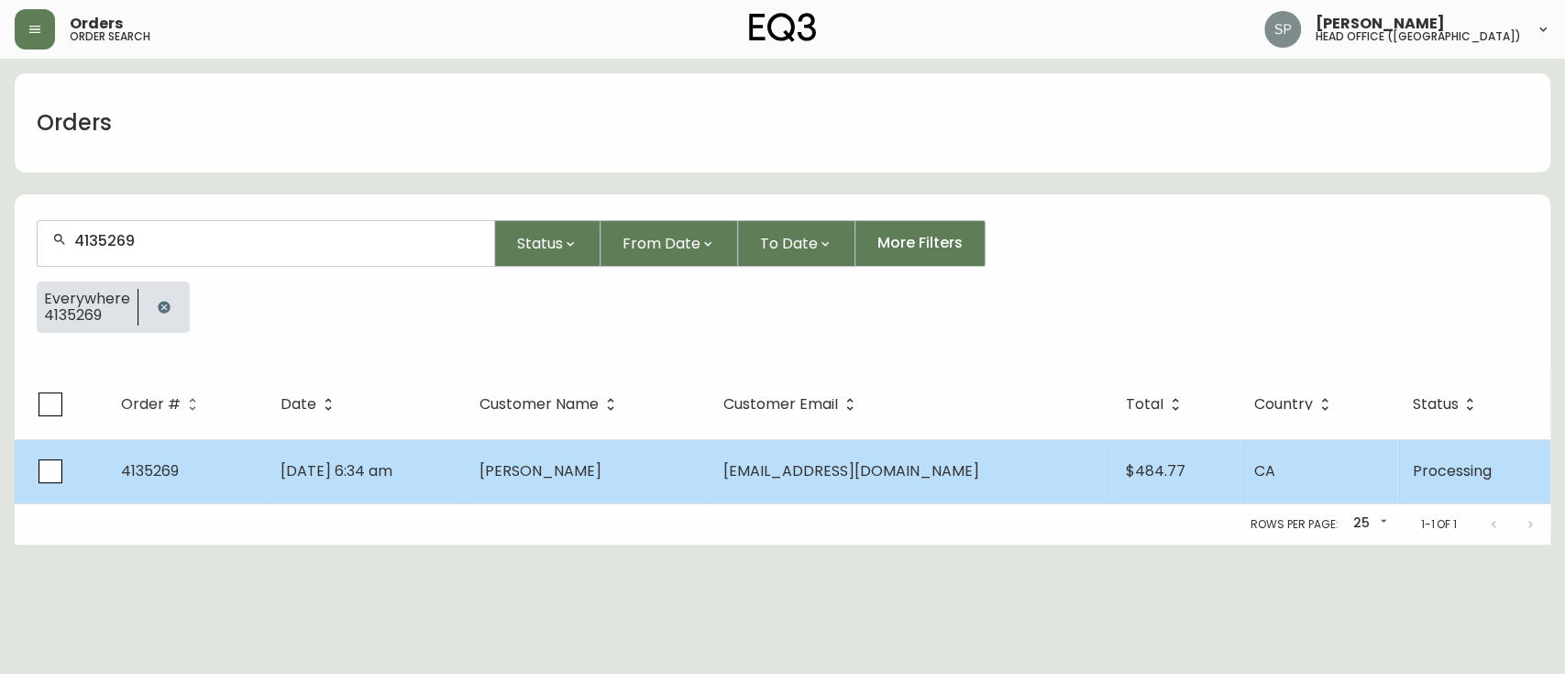
click at [271, 472] on td "[DATE] 6:34 am" at bounding box center [366, 471] width 200 height 64
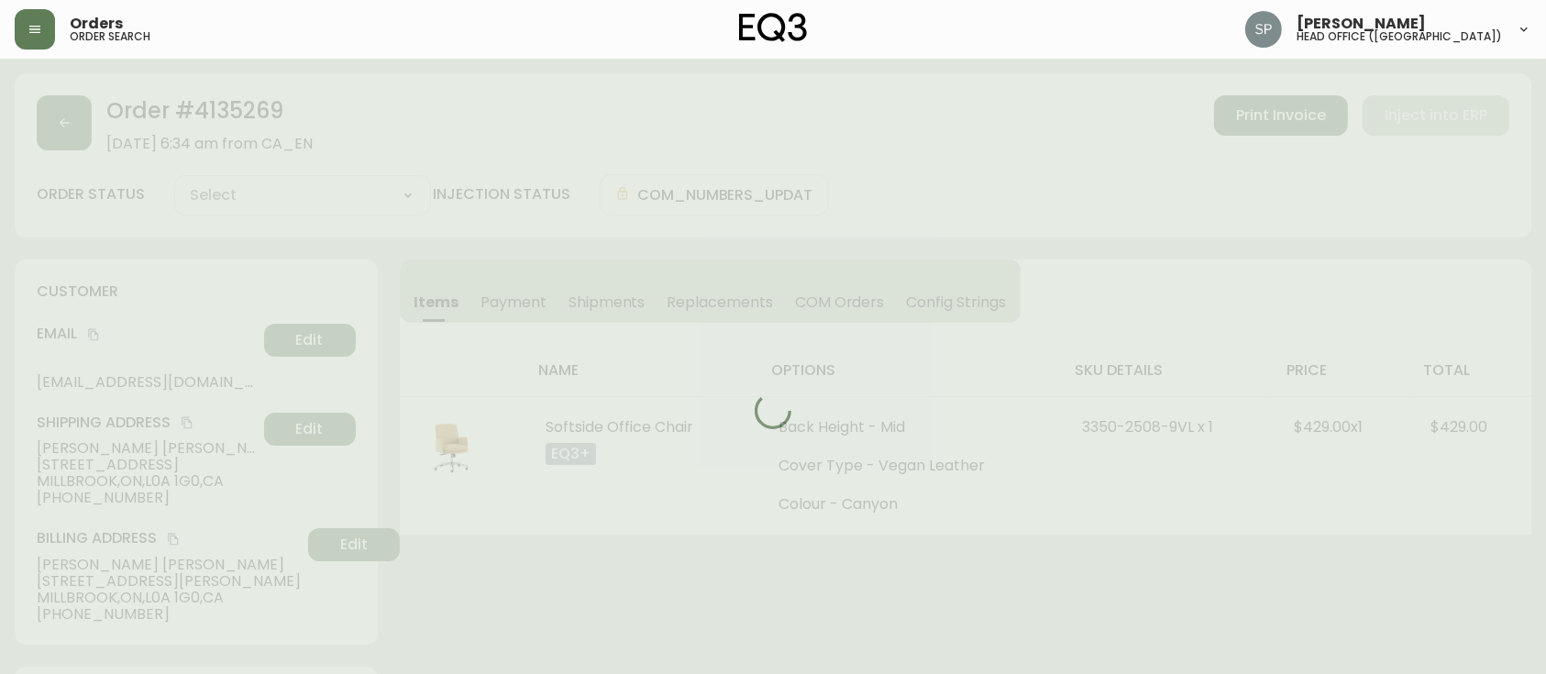
type input "Processing"
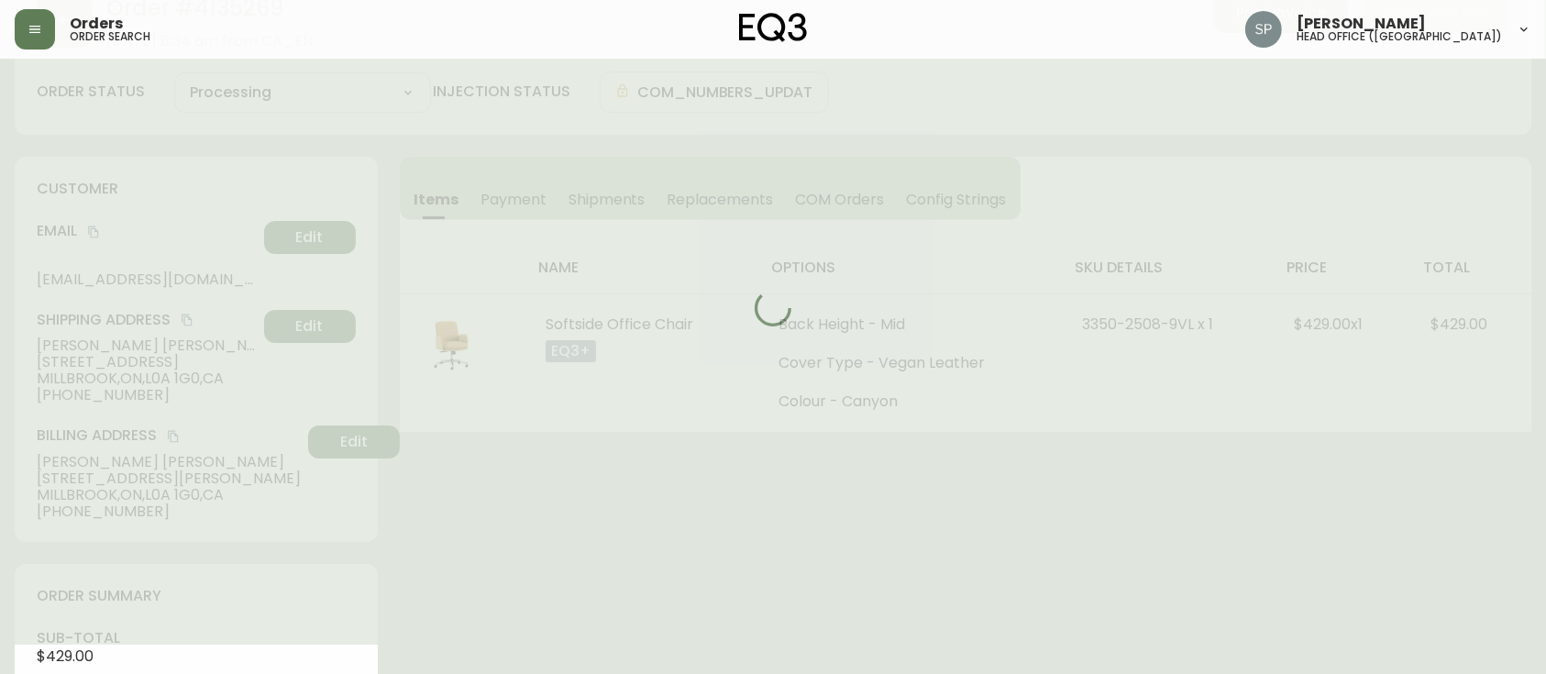
select select "PROCESSING"
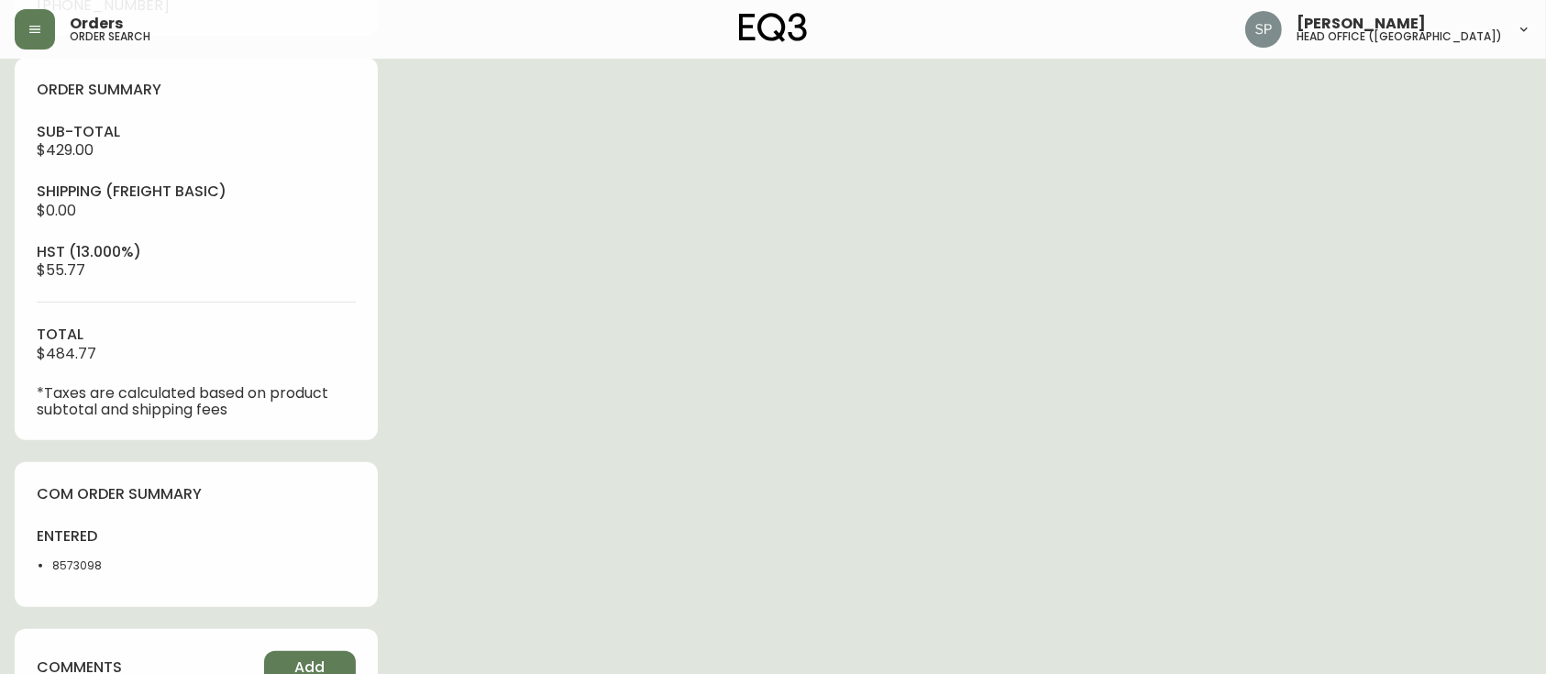
scroll to position [611, 0]
click at [85, 562] on li "8573098" at bounding box center [118, 564] width 133 height 17
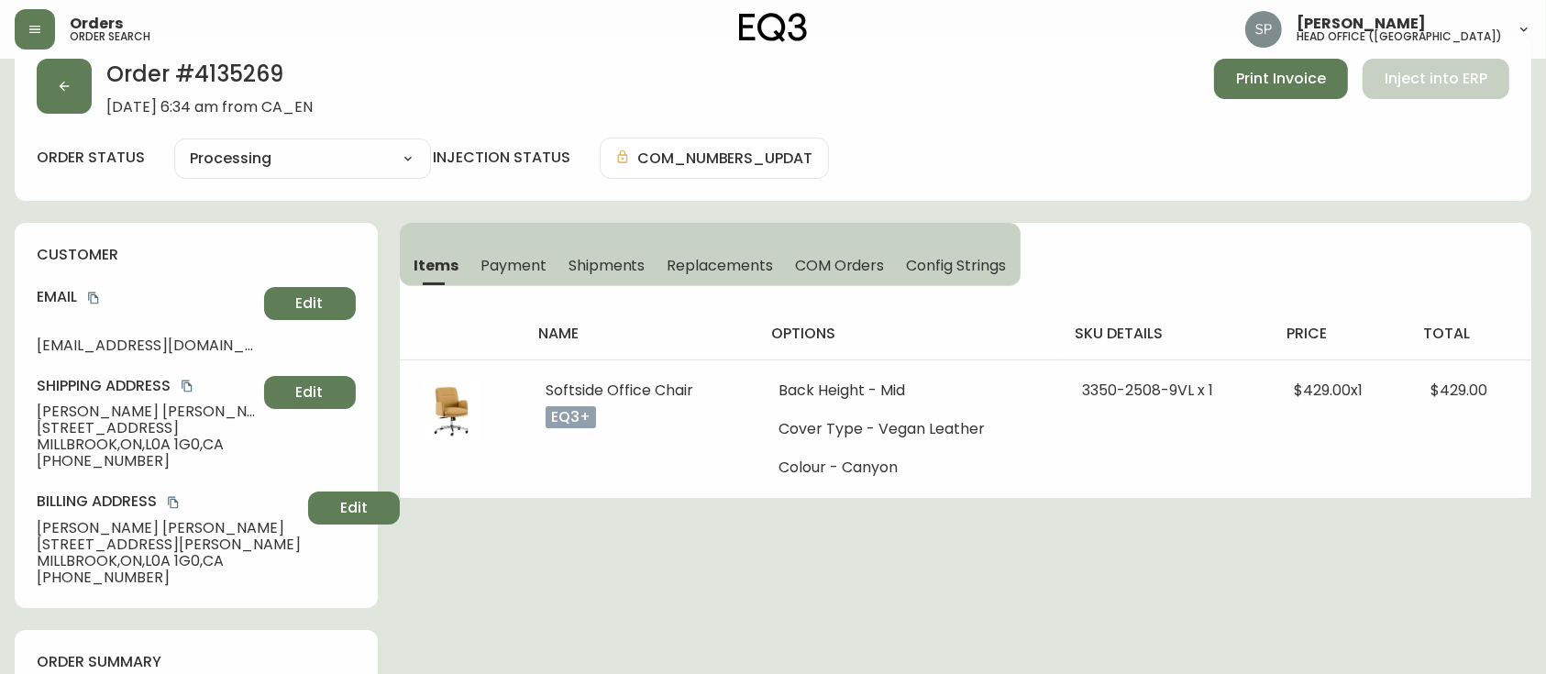
scroll to position [0, 0]
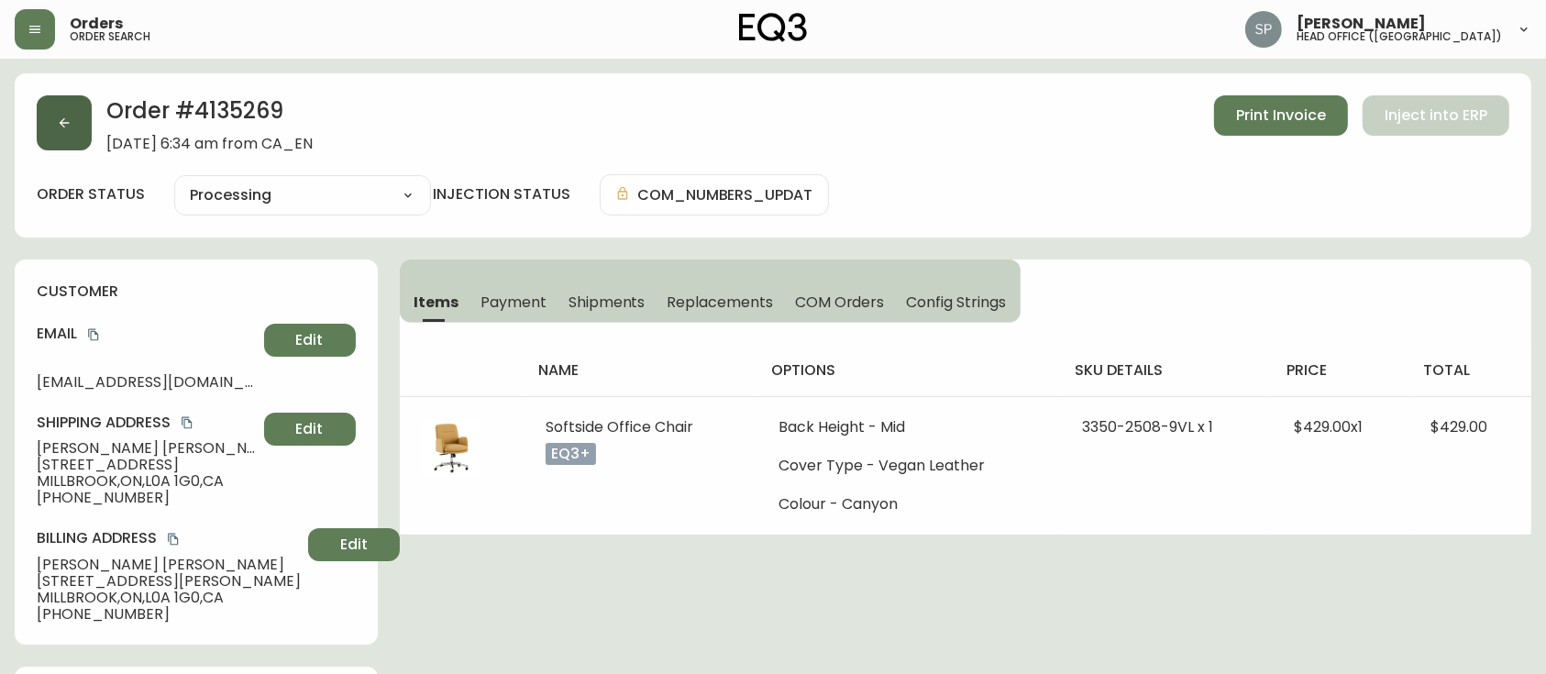
click at [69, 132] on button "button" at bounding box center [64, 122] width 55 height 55
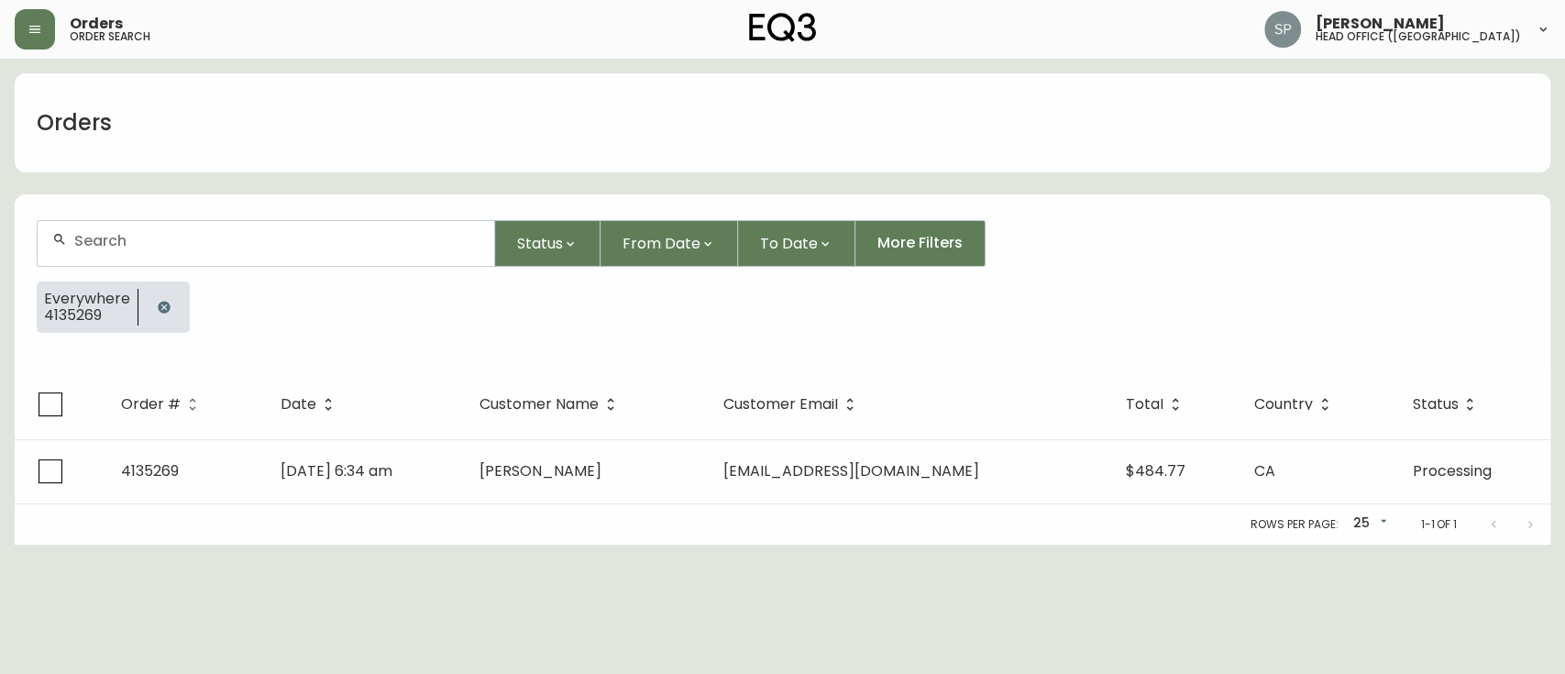
click at [140, 248] on input "text" at bounding box center [276, 240] width 405 height 17
paste input "4135437"
type input "4135437"
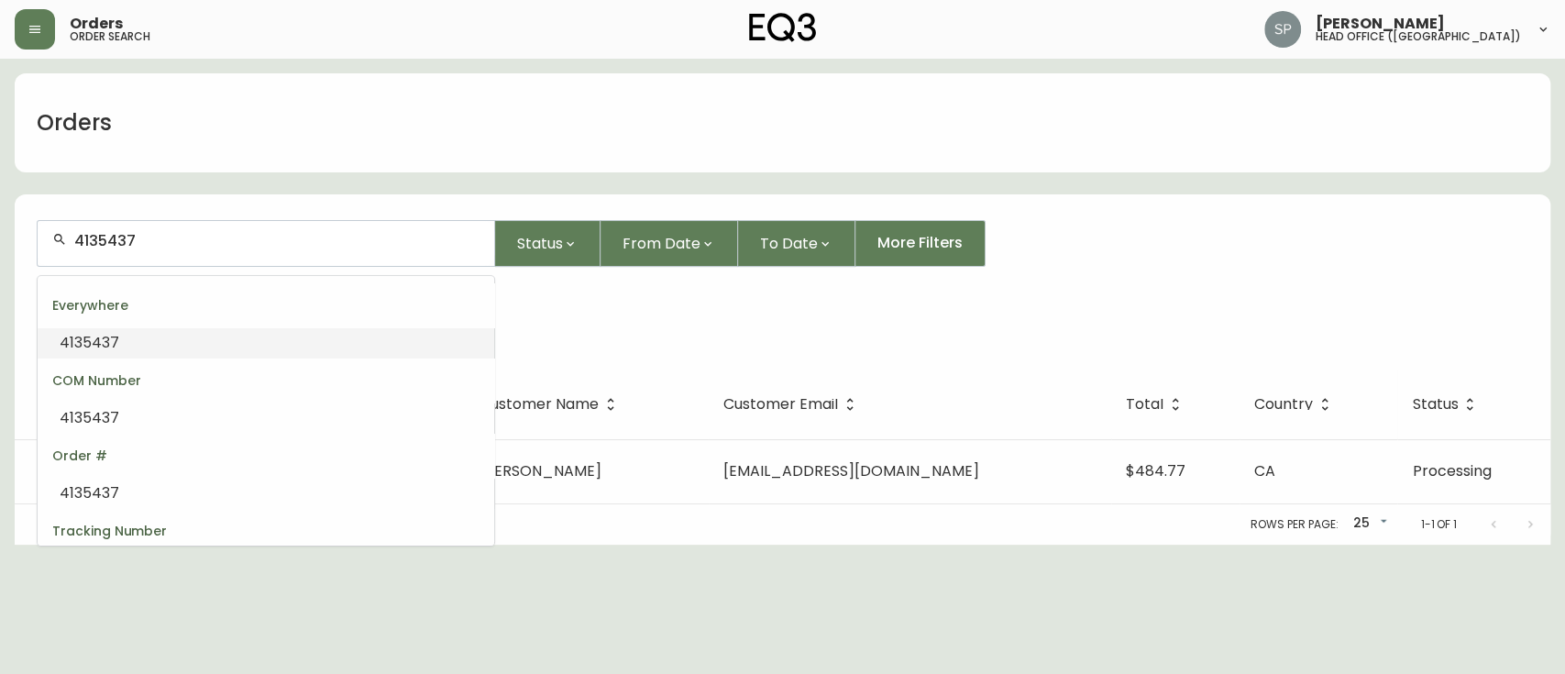
click at [134, 344] on li "4135437" at bounding box center [266, 342] width 457 height 31
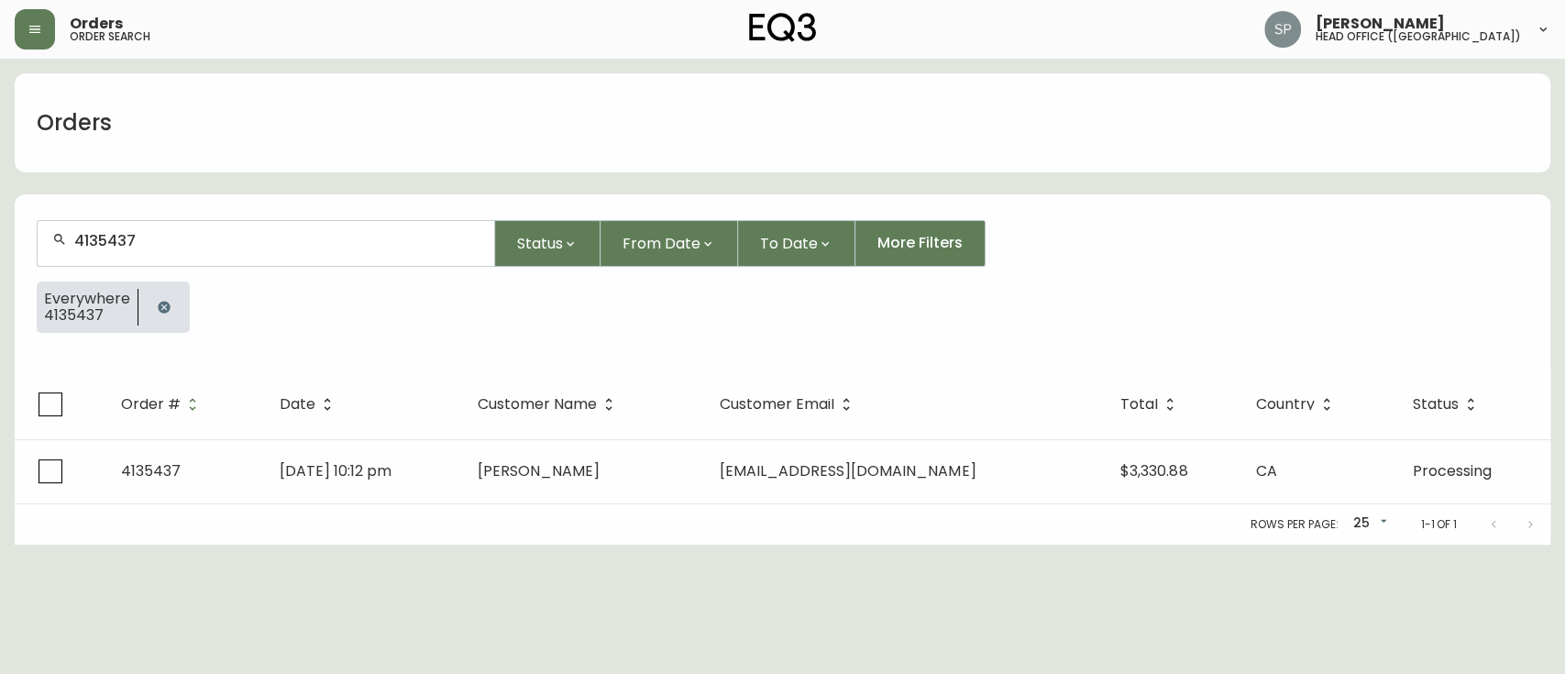
click at [367, 504] on div "Rows per page: 25 25 1-1 of 1" at bounding box center [783, 524] width 1536 height 40
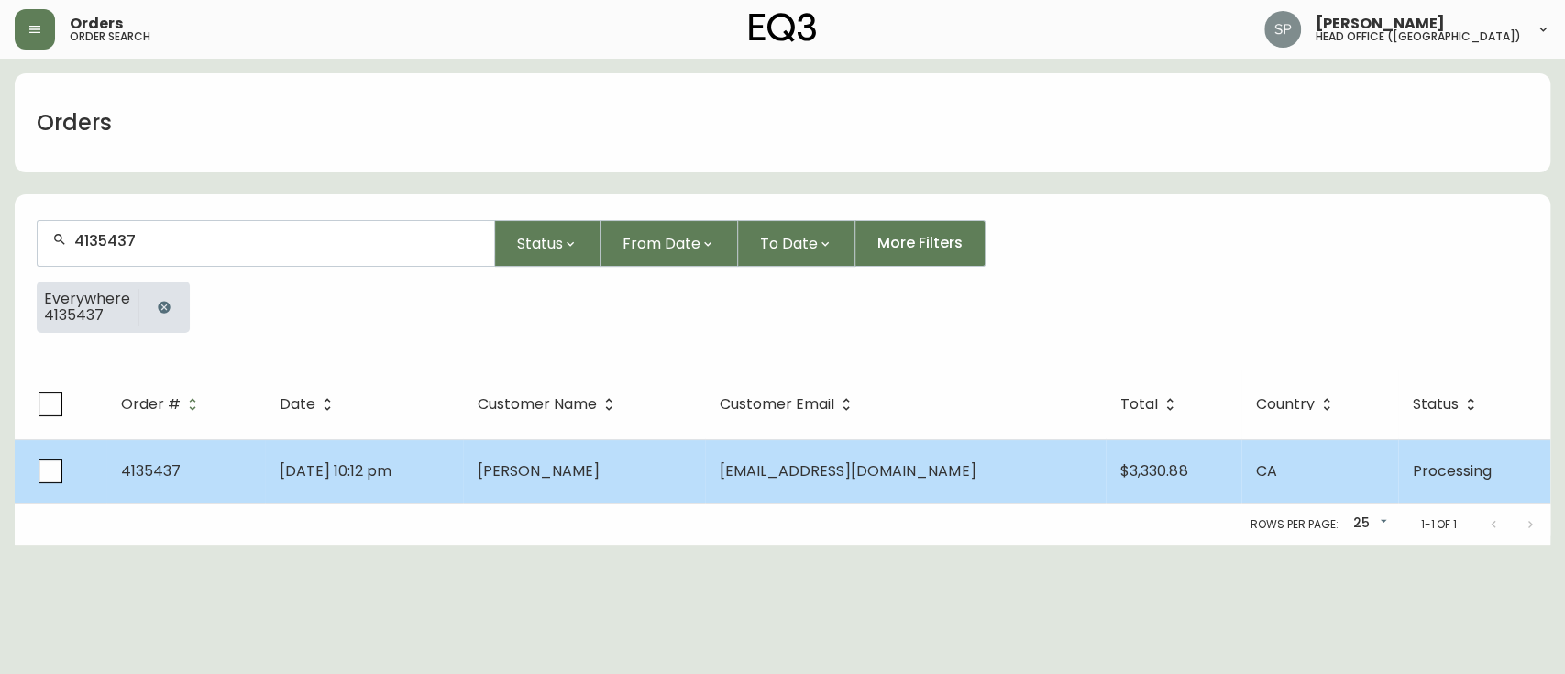
click at [371, 486] on td "[DATE] 10:12 pm" at bounding box center [364, 471] width 198 height 64
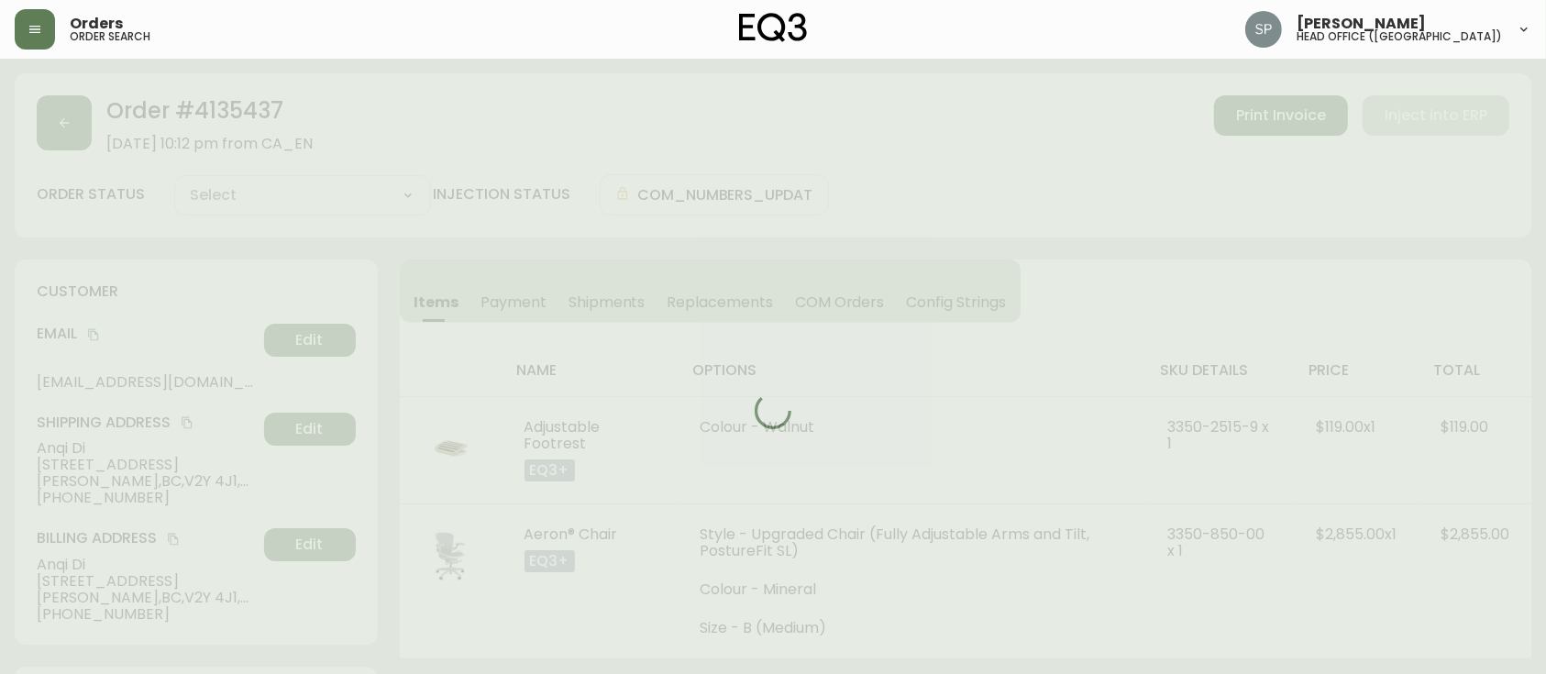
type input "Processing"
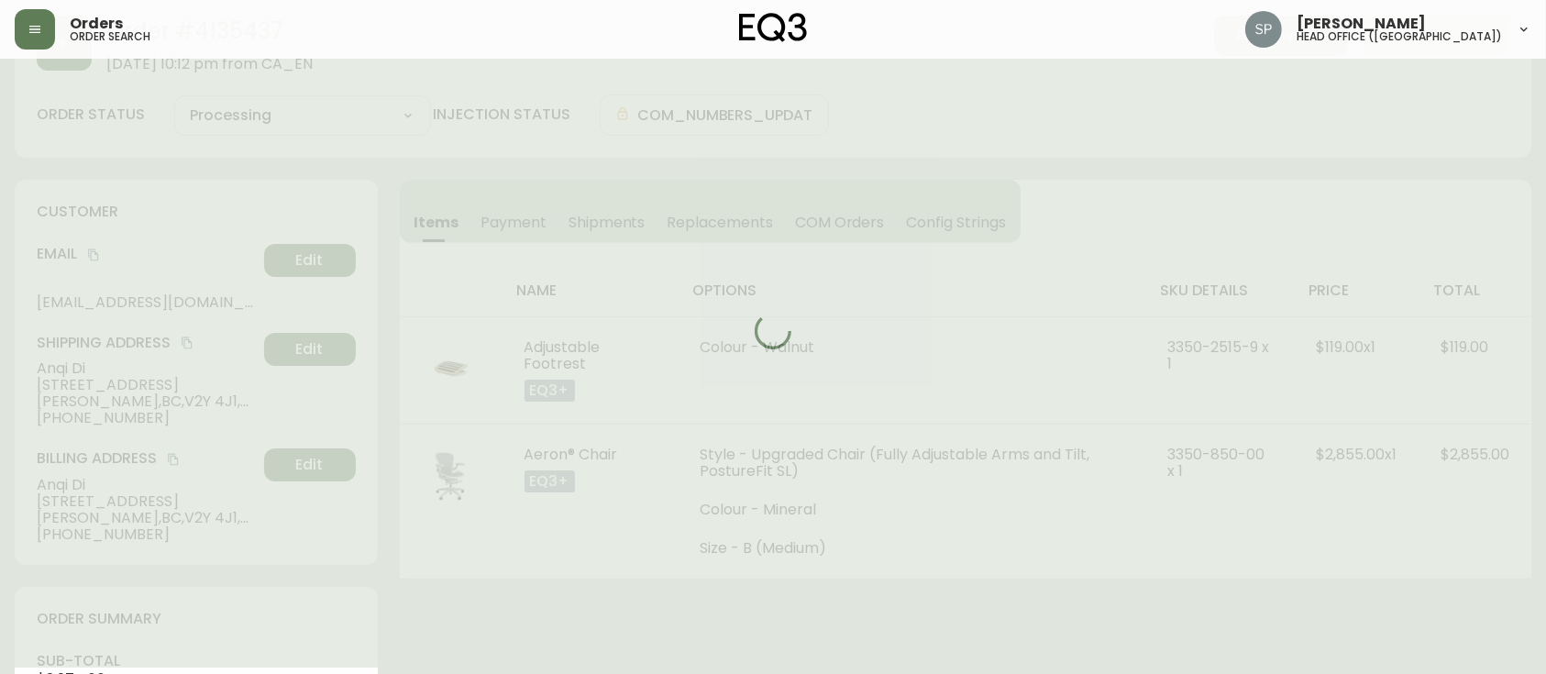
select select "PROCESSING"
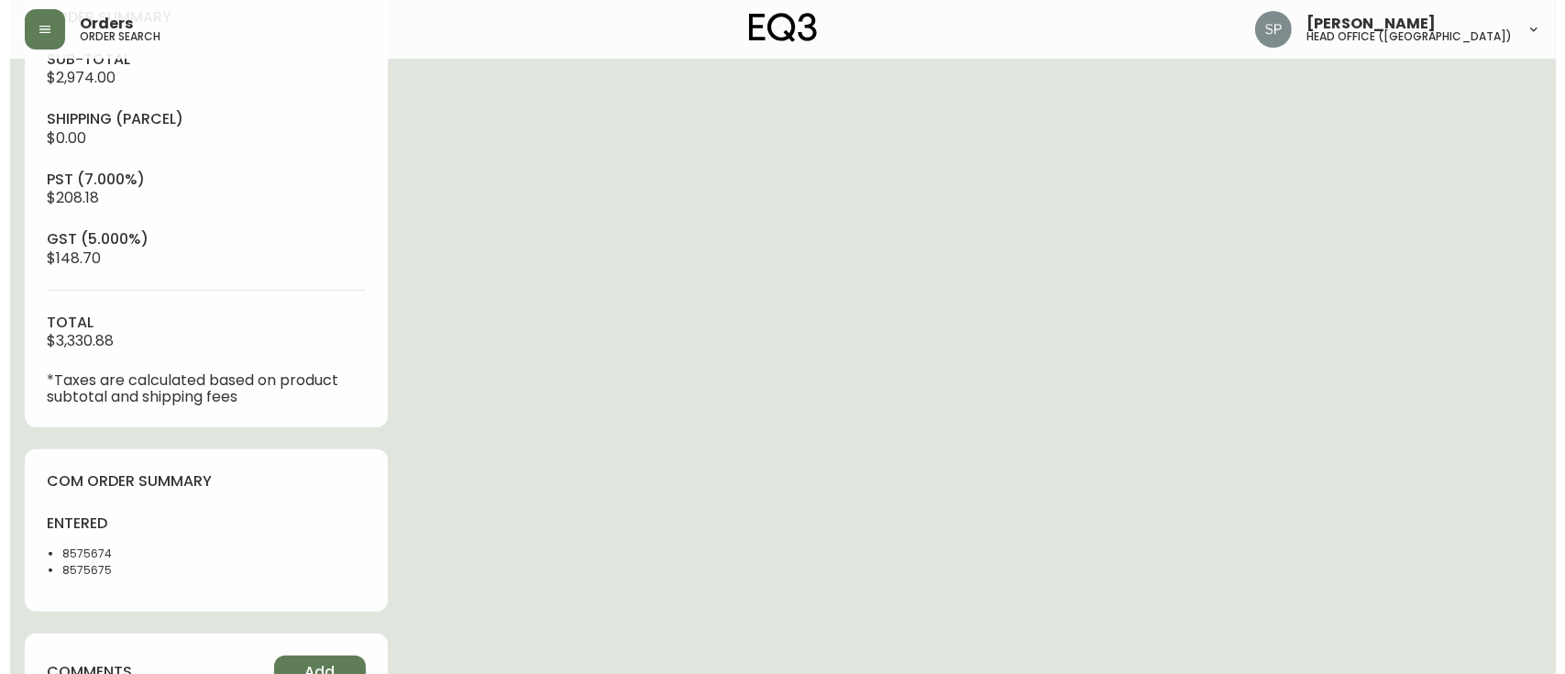
scroll to position [733, 0]
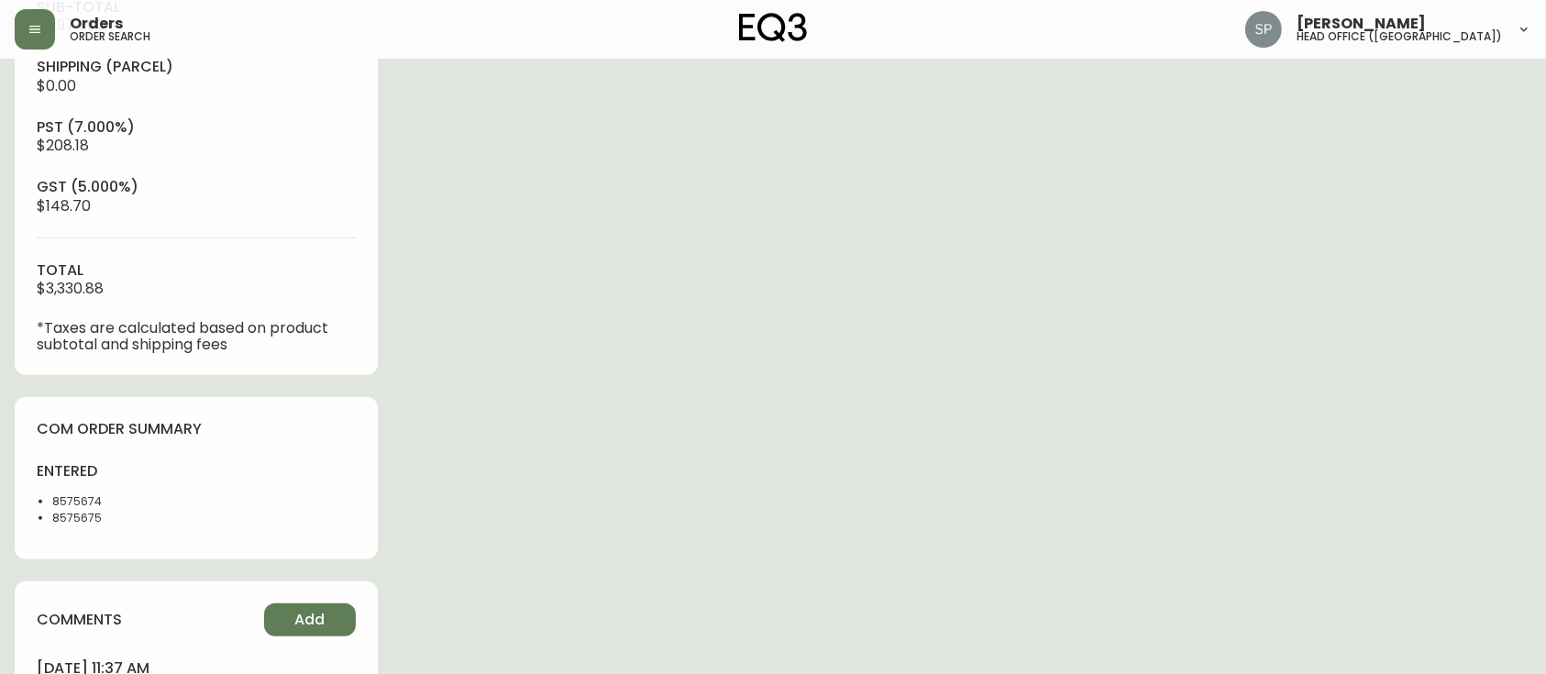
click at [81, 526] on li "8575675" at bounding box center [118, 518] width 133 height 17
click at [52, 46] on div "Orders order search" at bounding box center [267, 29] width 505 height 40
click at [31, 42] on button "button" at bounding box center [35, 29] width 40 height 40
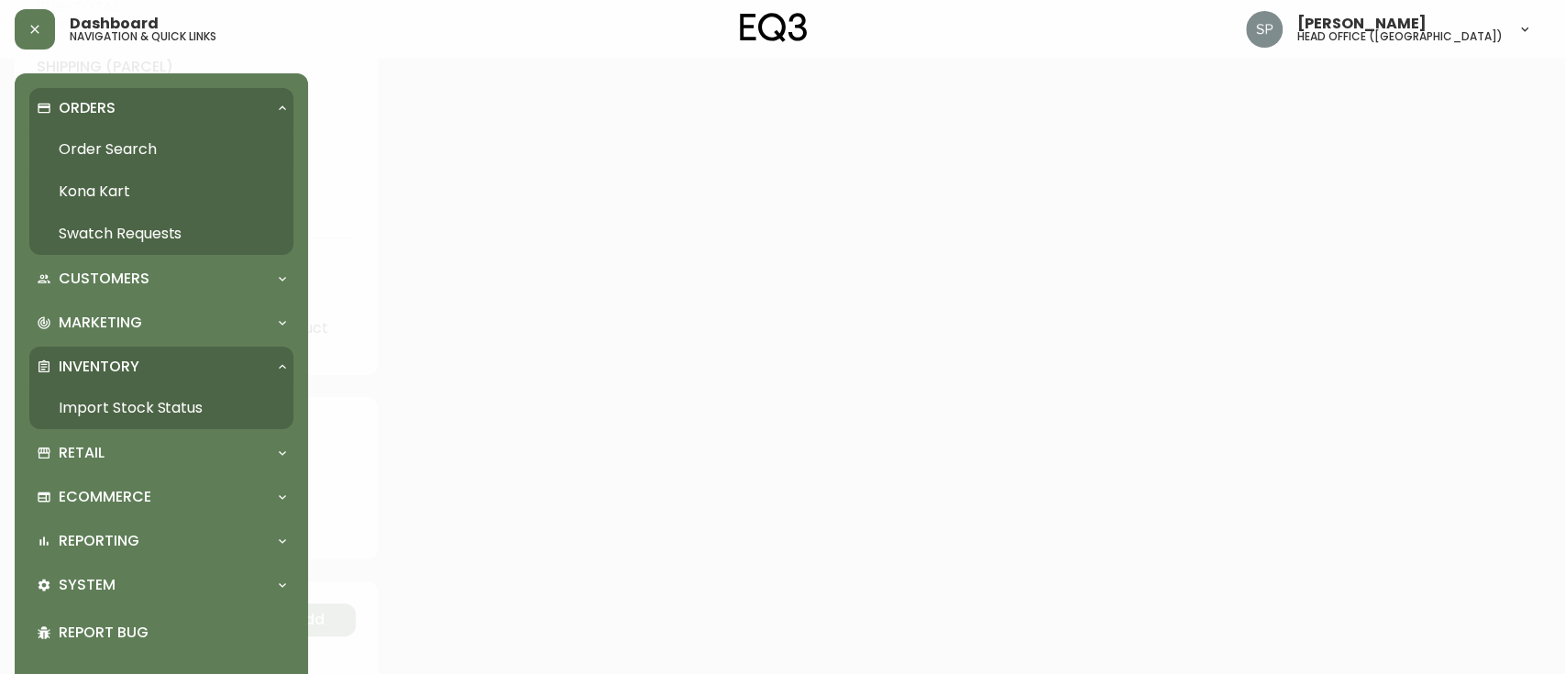
click at [112, 154] on link "Order Search" at bounding box center [161, 149] width 264 height 42
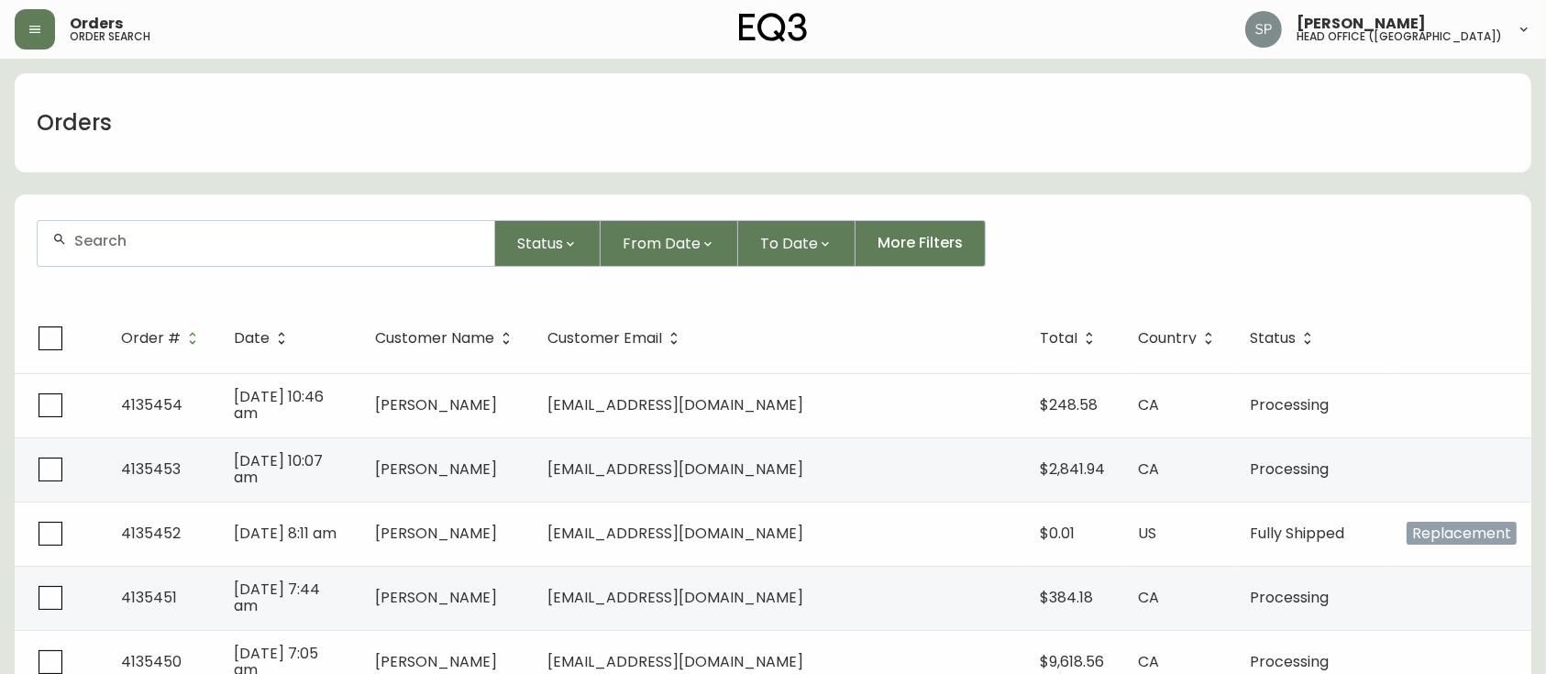
click at [139, 225] on div at bounding box center [266, 243] width 457 height 45
type input "4135190"
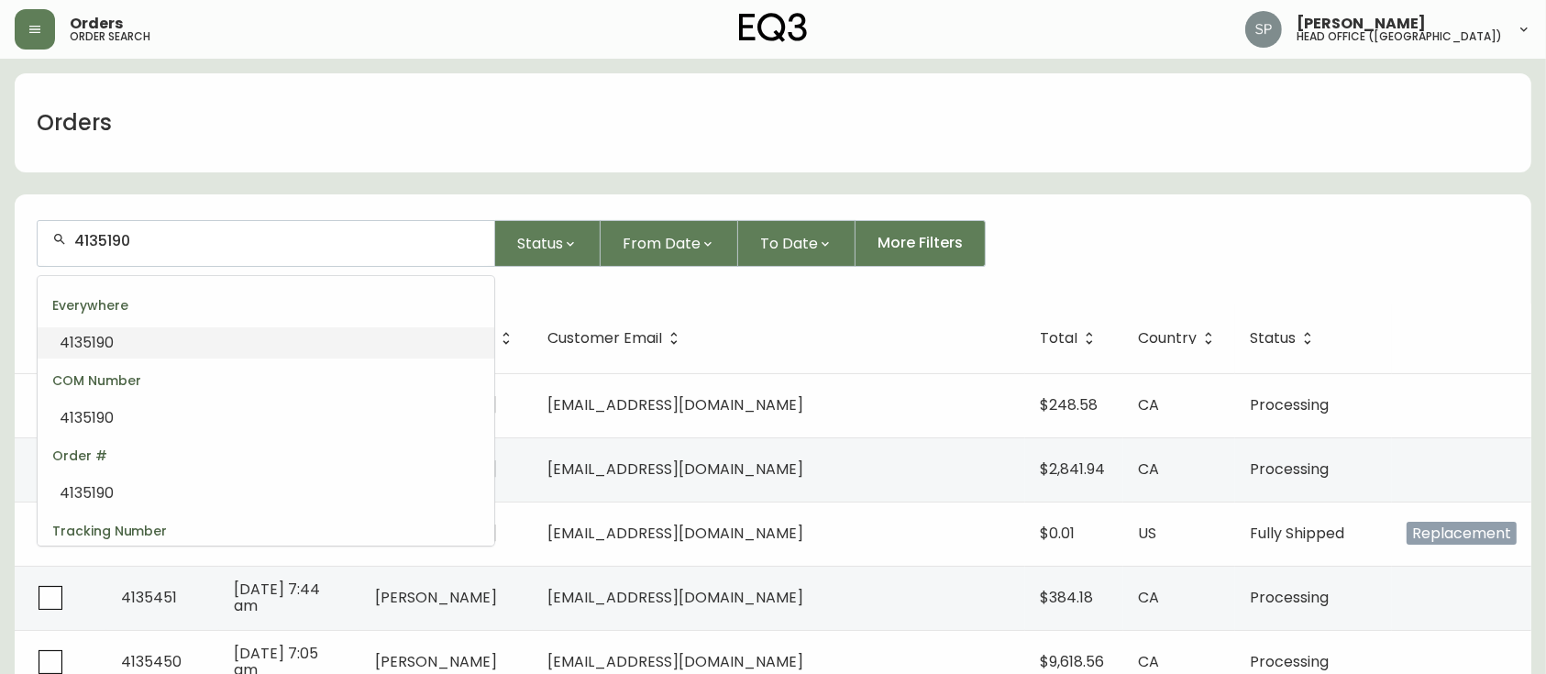
click at [139, 341] on li "4135190" at bounding box center [266, 342] width 457 height 31
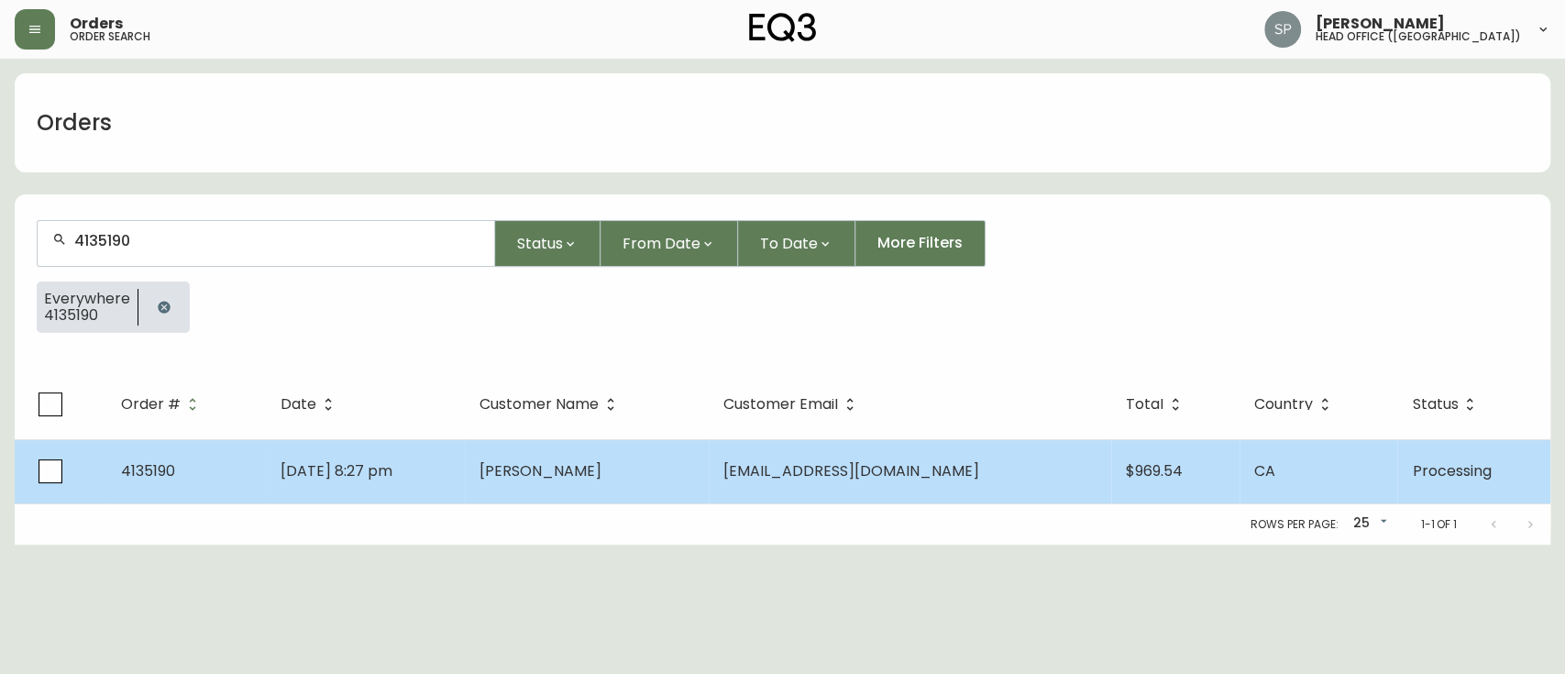
click at [449, 458] on td "[DATE] 8:27 pm" at bounding box center [366, 471] width 200 height 64
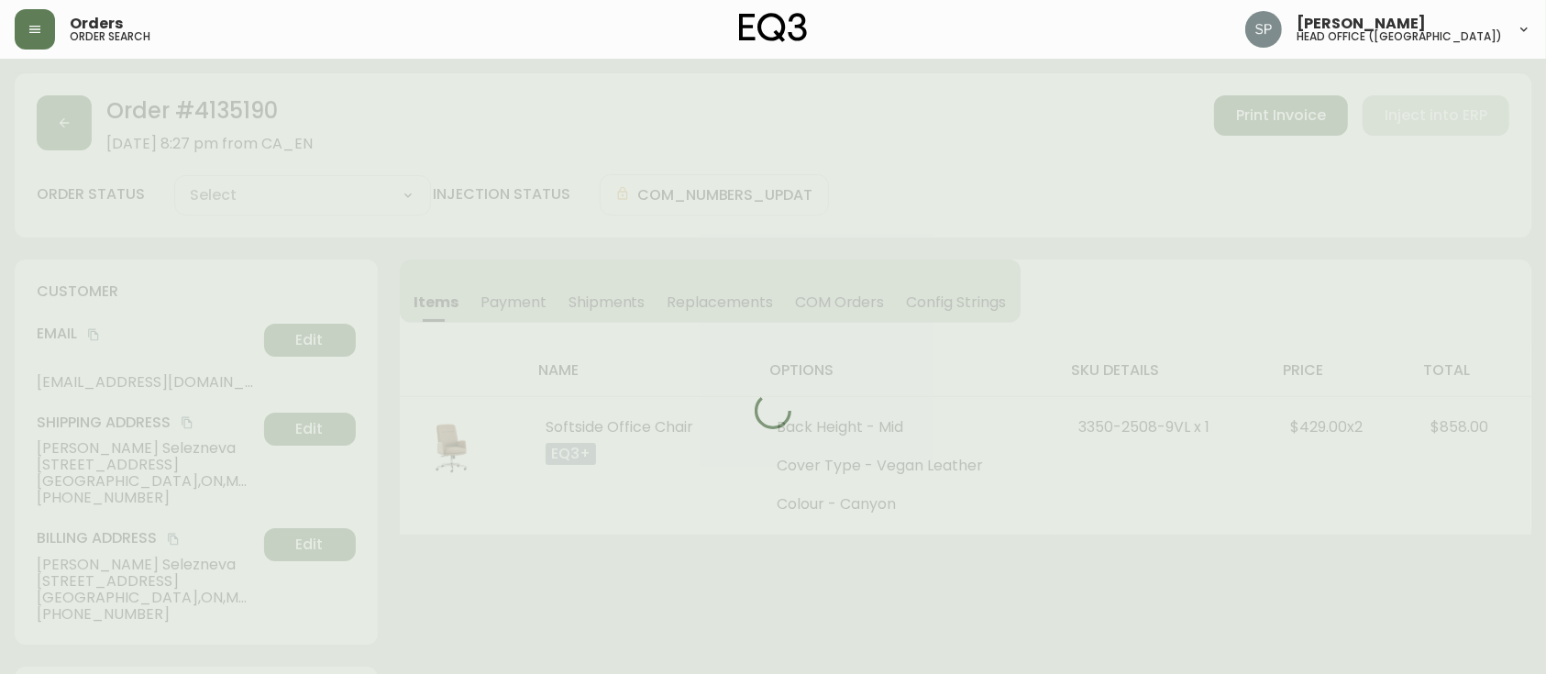
type input "Processing"
select select "PROCESSING"
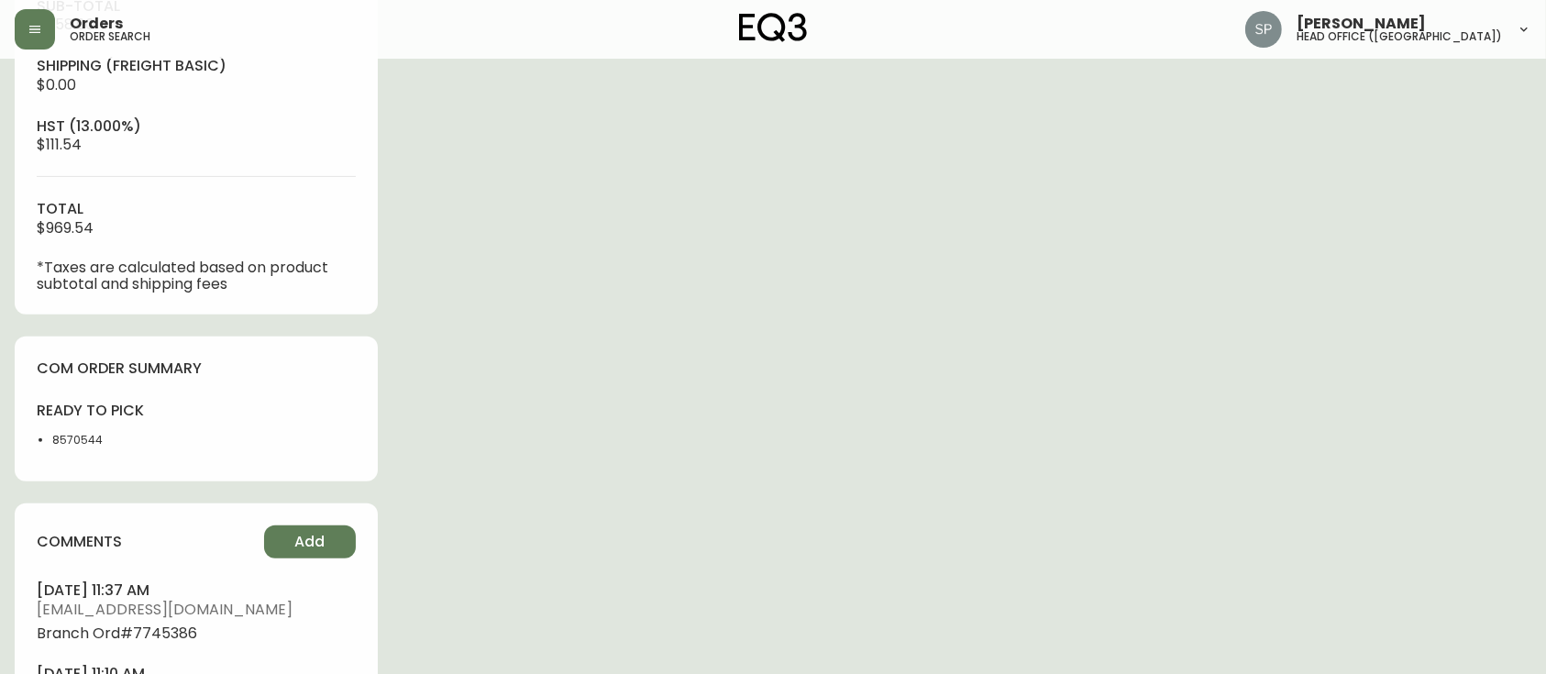
scroll to position [855, 0]
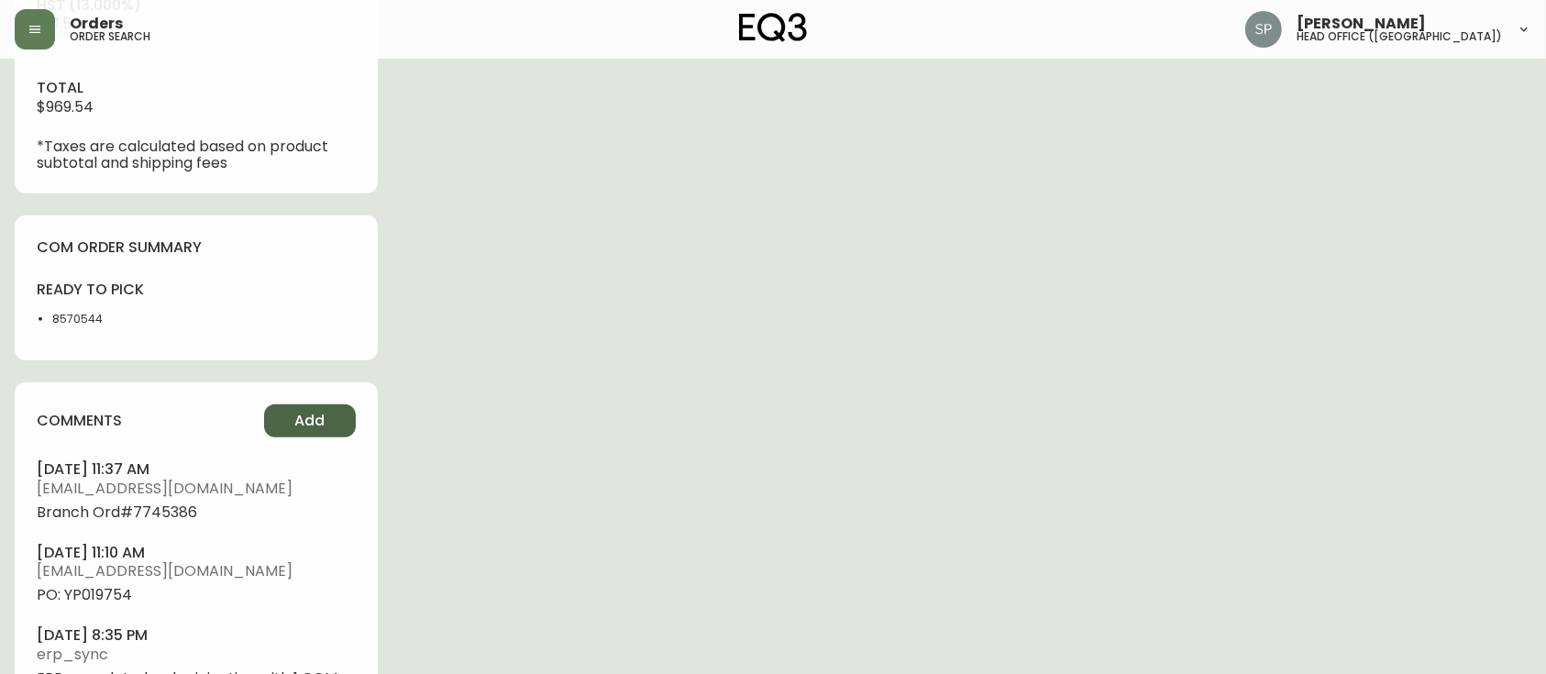
click at [335, 429] on button "Add" at bounding box center [310, 420] width 92 height 33
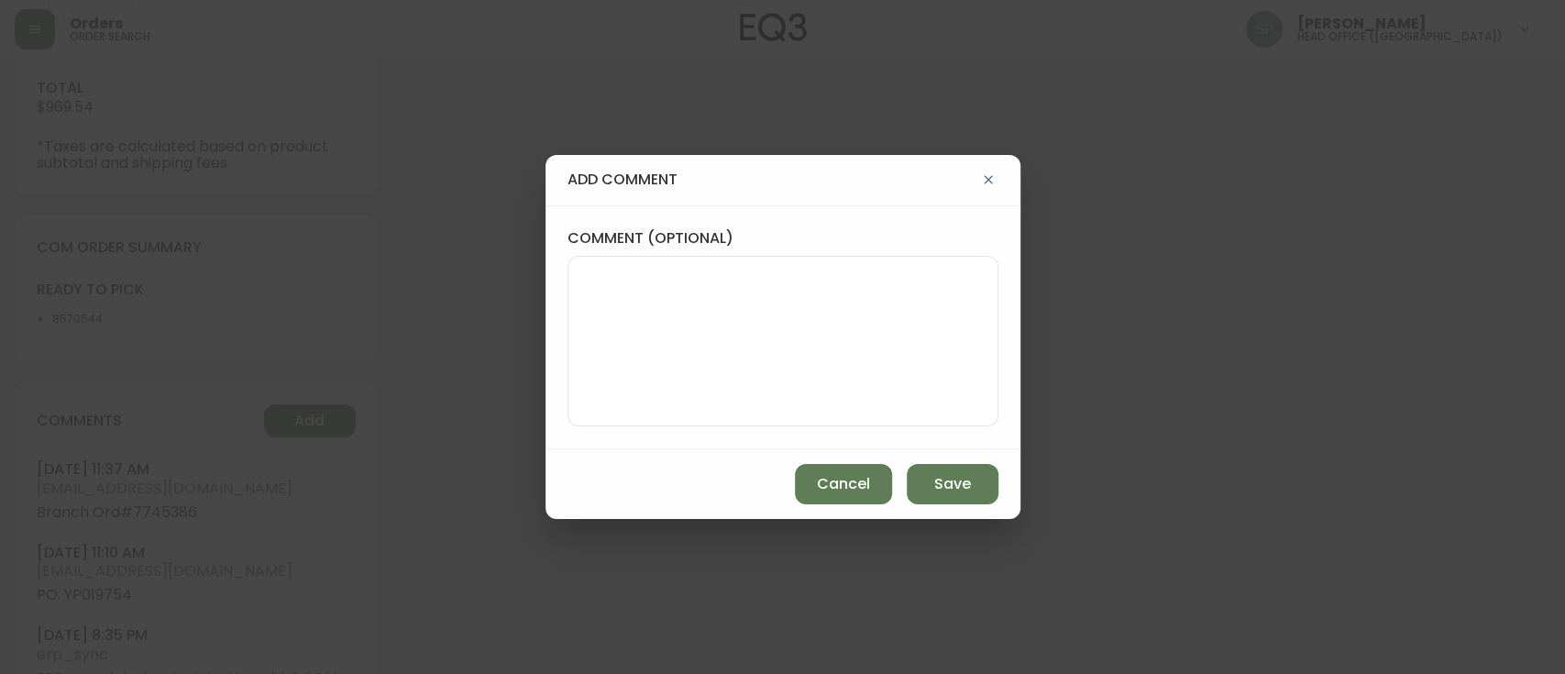
click at [653, 316] on textarea "comment (optional)" at bounding box center [783, 341] width 400 height 147
type textarea "b"
type textarea "BACKORDER - NOVEMEBER"
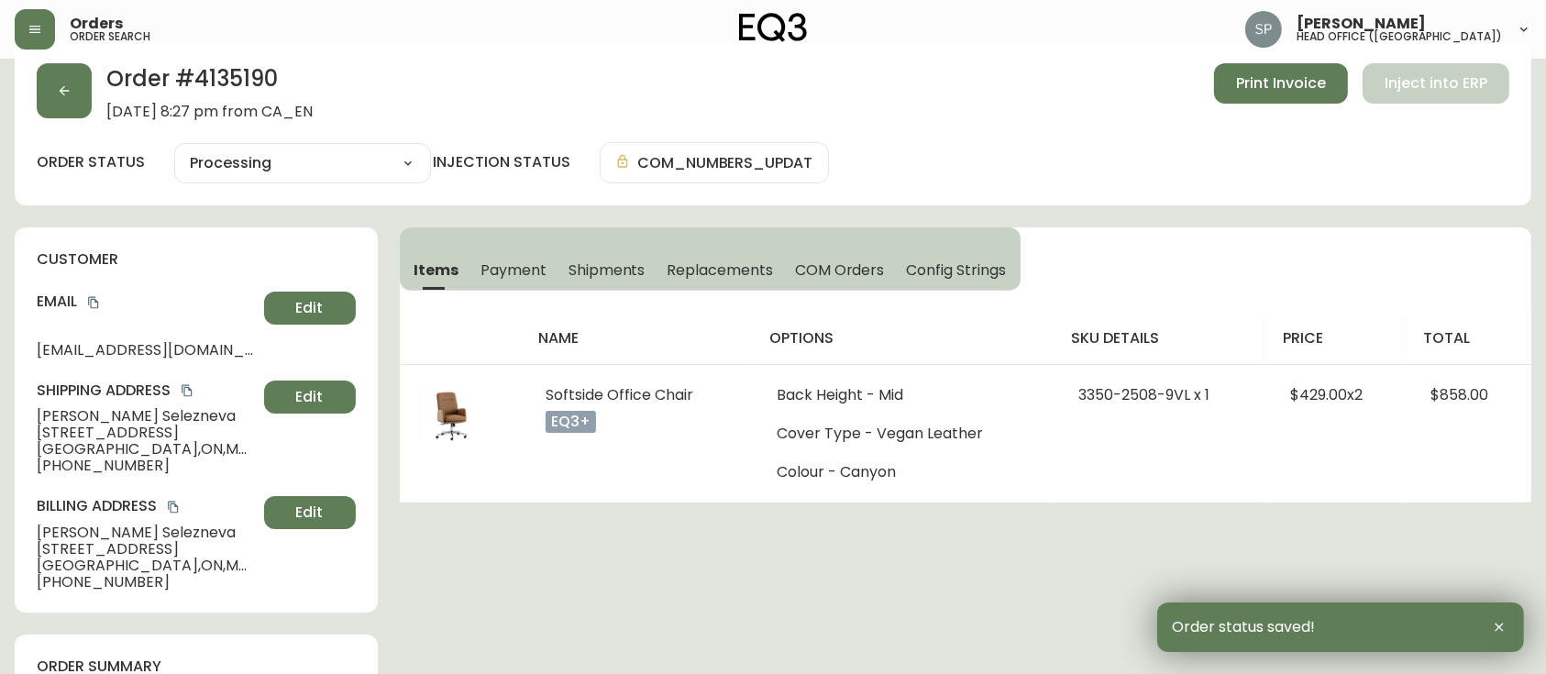
scroll to position [0, 0]
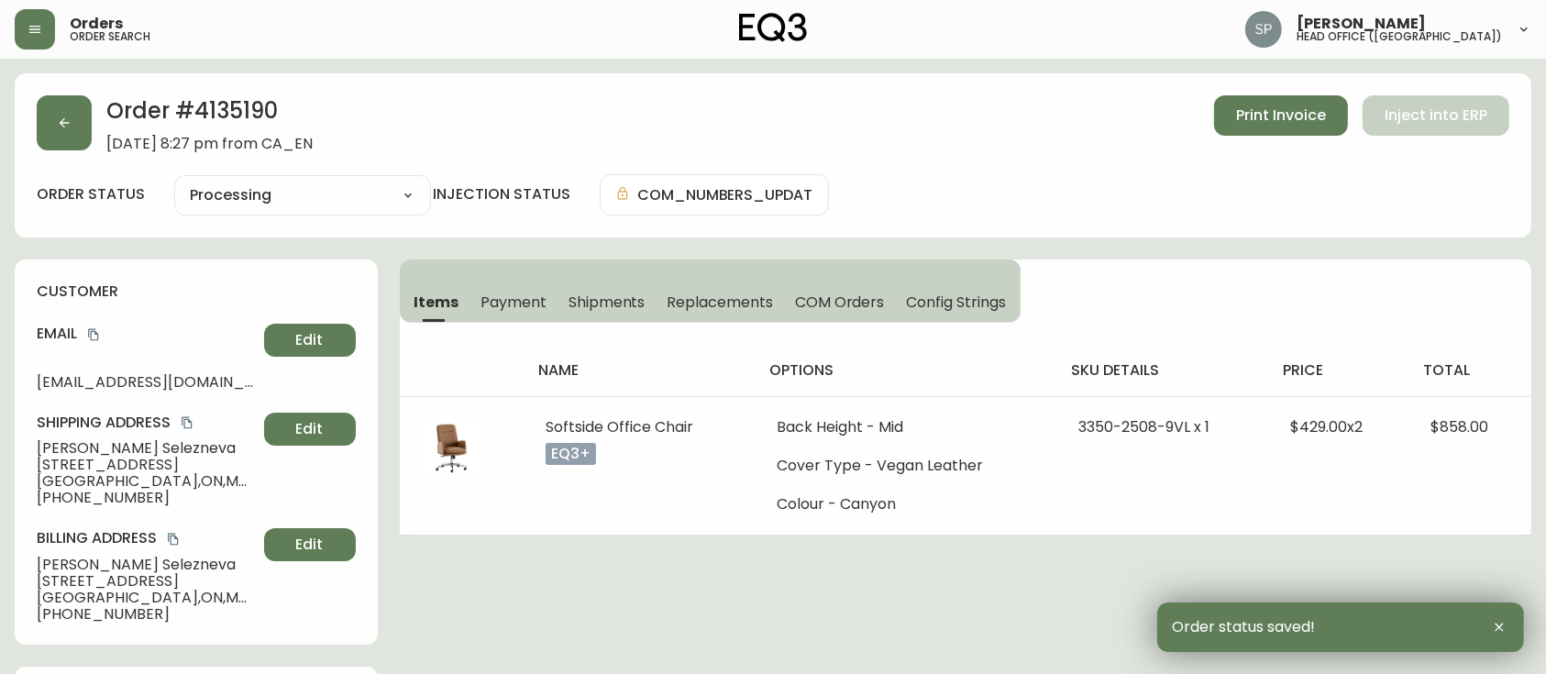
drag, startPoint x: 567, startPoint y: 425, endPoint x: 812, endPoint y: 304, distance: 273.1
click at [704, 430] on td "Softside Office Chair eq3+" at bounding box center [638, 465] width 231 height 138
